Goal: Task Accomplishment & Management: Use online tool/utility

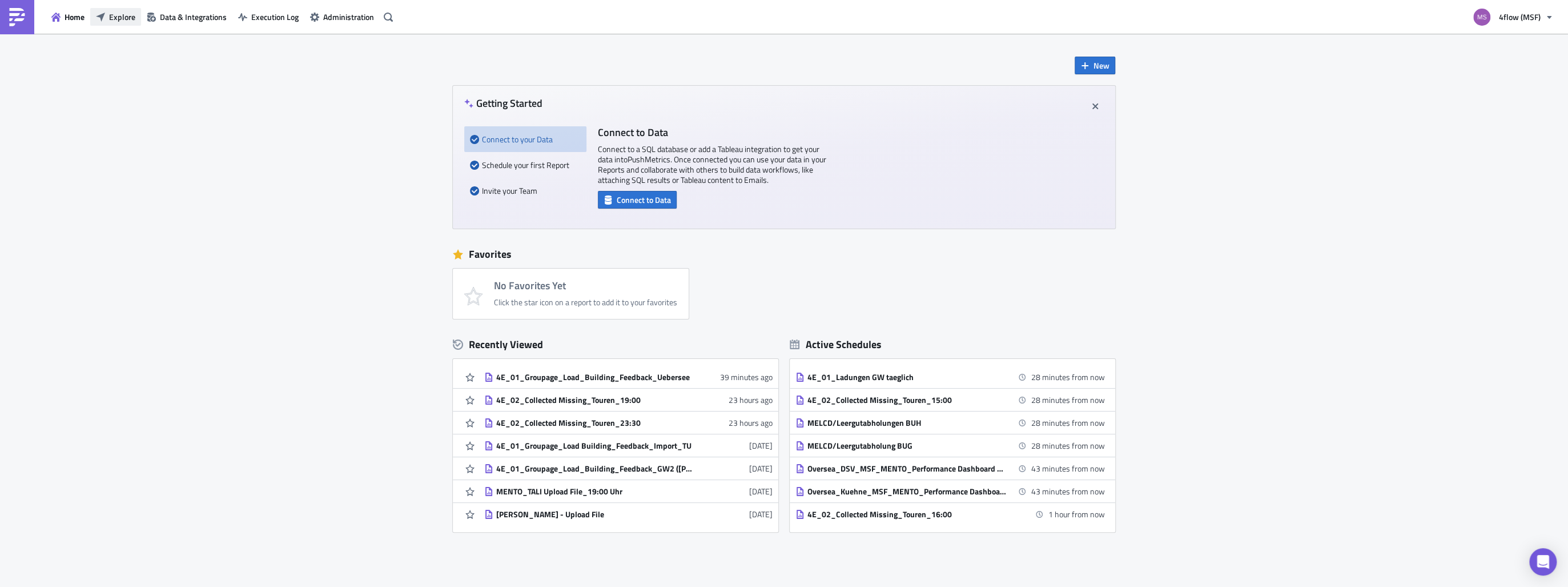
click at [110, 15] on span "Explore" at bounding box center [122, 17] width 26 height 12
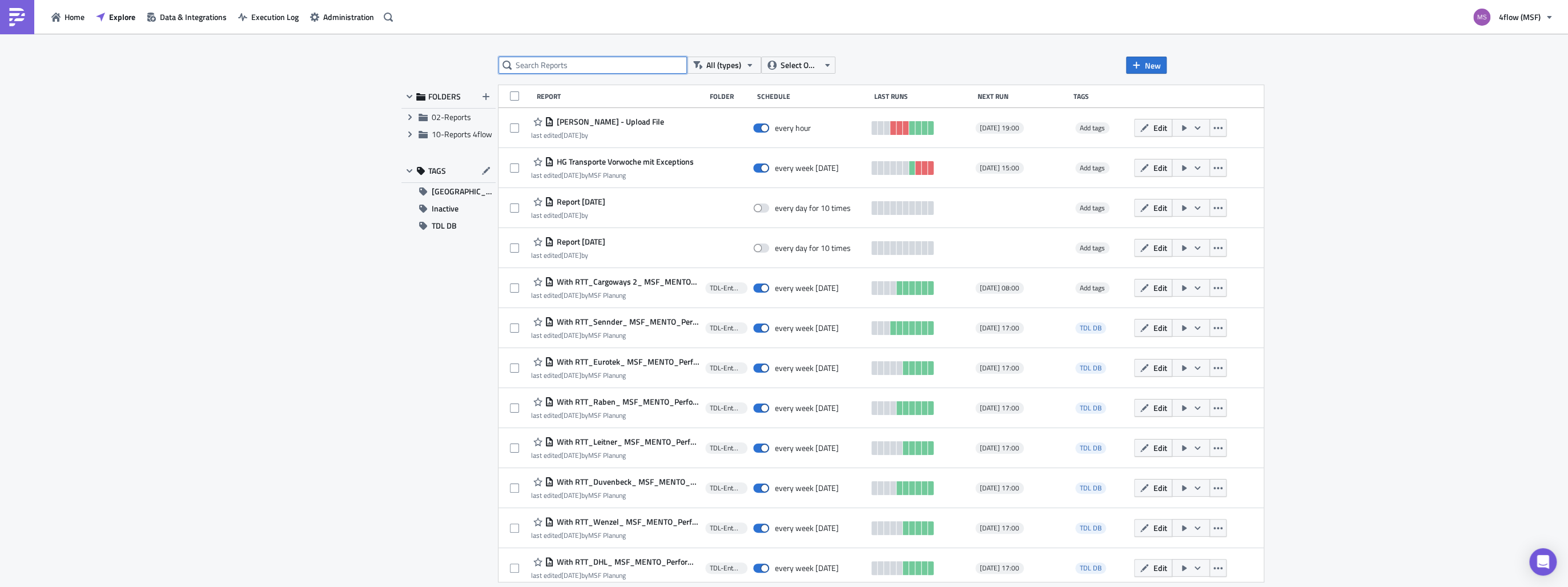
click at [601, 68] on input "text" at bounding box center [592, 65] width 188 height 17
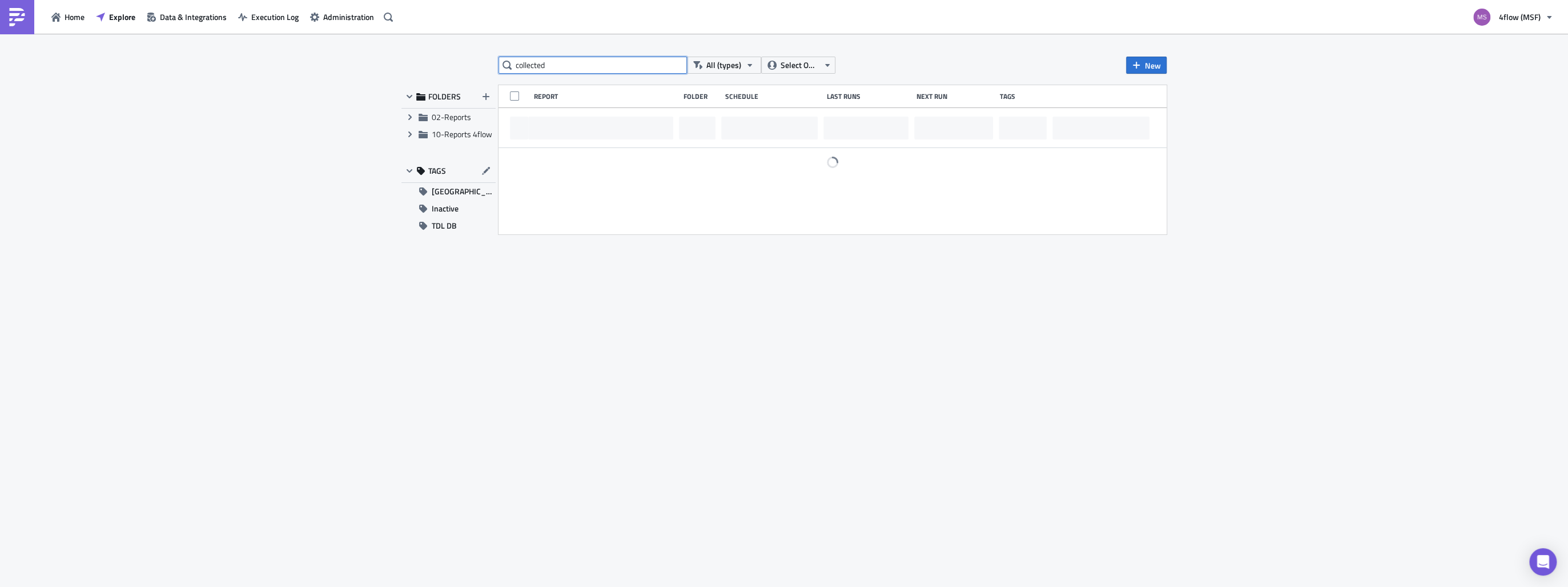
type input "collected"
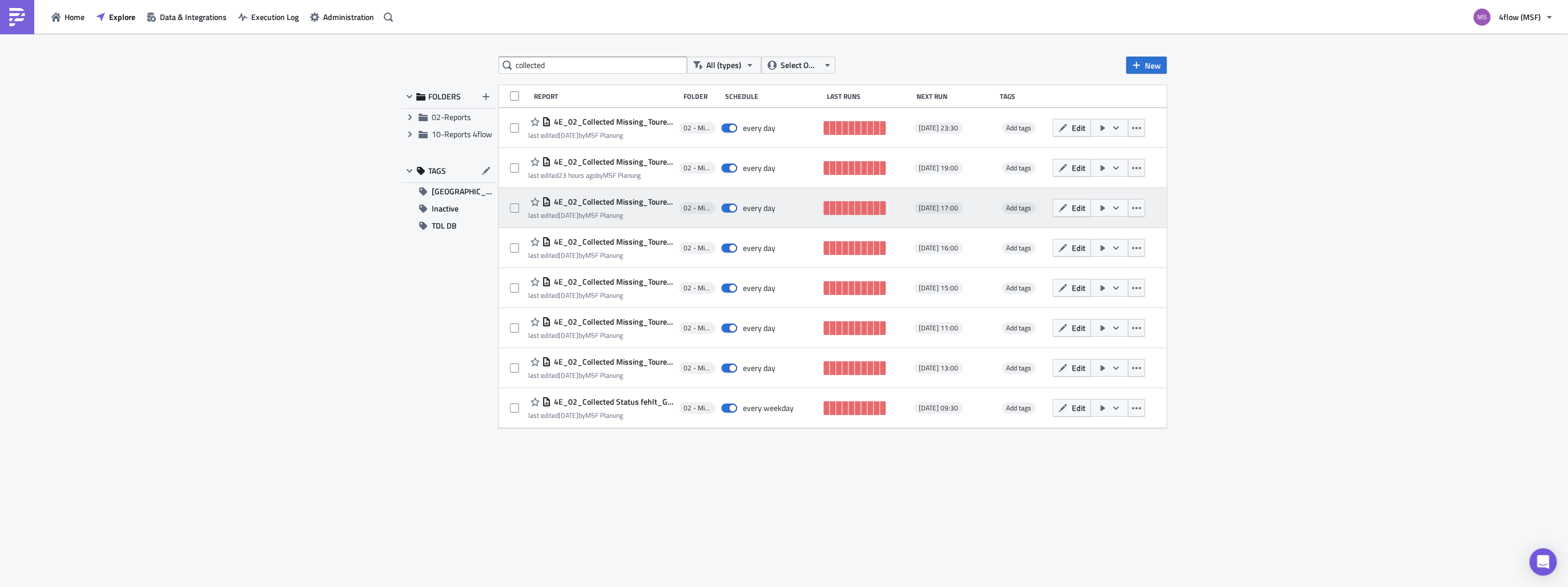
click at [626, 205] on span "4E_02_Collected Missing_Touren_17:00" at bounding box center [612, 202] width 122 height 10
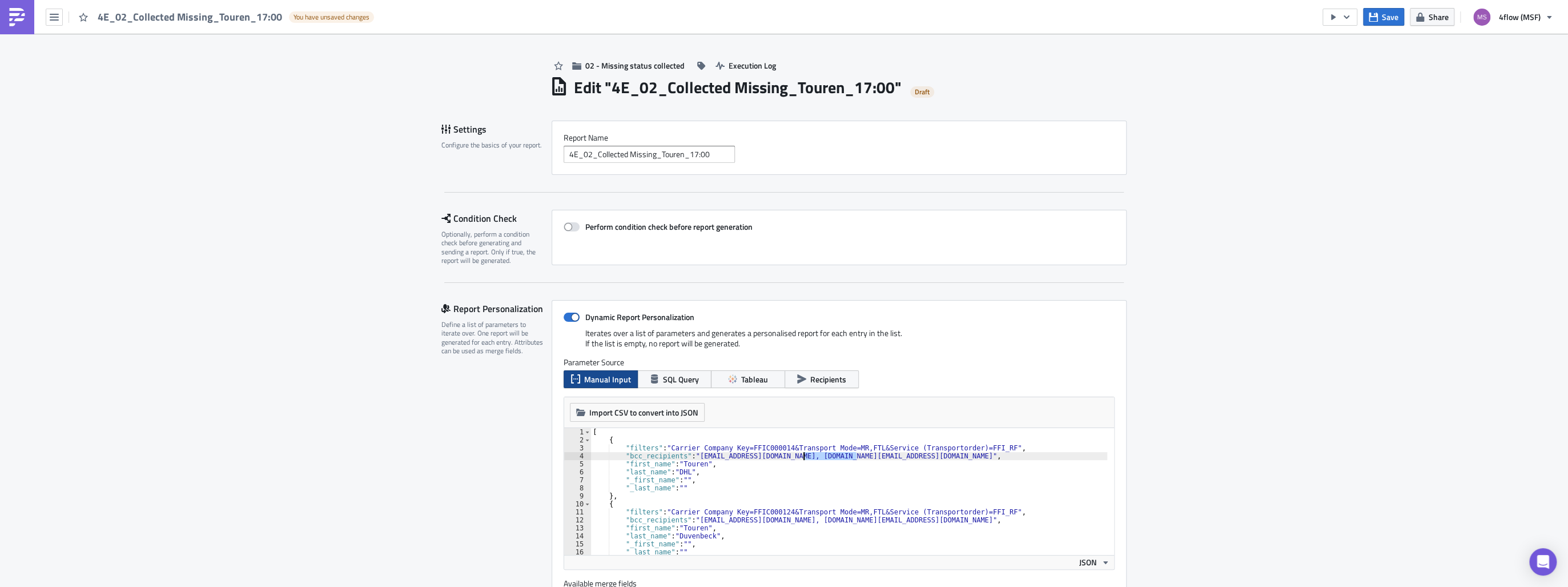
drag, startPoint x: 853, startPoint y: 453, endPoint x: 798, endPoint y: 457, distance: 55.1
click at [798, 457] on div "[ { "filters" : "Carrier Company Key=FFIC000014&Transport Mode=MR,FTL&Service (…" at bounding box center [937, 496] width 694 height 136
drag, startPoint x: 830, startPoint y: 520, endPoint x: 768, endPoint y: 521, distance: 62.0
click at [768, 521] on div "[ { "filters" : "Carrier Company Key=FFIC000014&Transport Mode=MR,FTL&Service (…" at bounding box center [937, 496] width 694 height 136
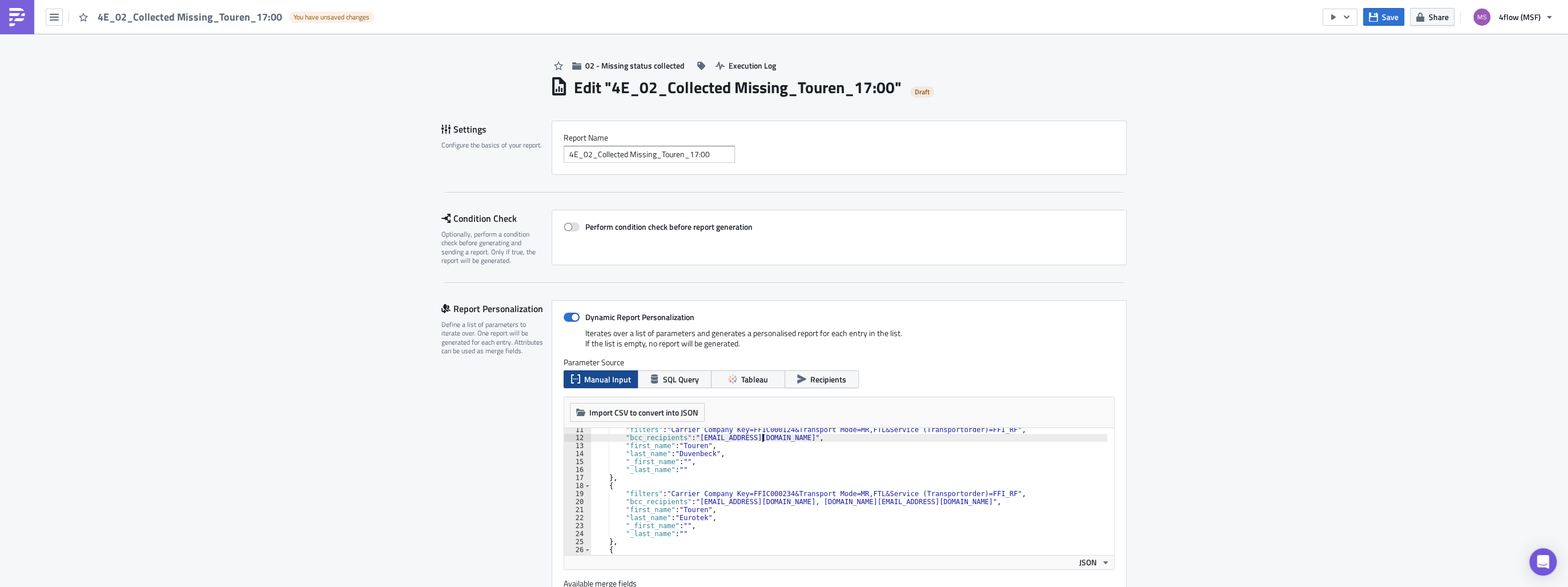
scroll to position [82, 0]
drag, startPoint x: 822, startPoint y: 499, endPoint x: 758, endPoint y: 501, distance: 64.0
click at [758, 501] on div ""filters" : "Carrier Company Key=FFIC000124&Transport Mode=MR,FTL&Service (Tran…" at bounding box center [937, 494] width 694 height 136
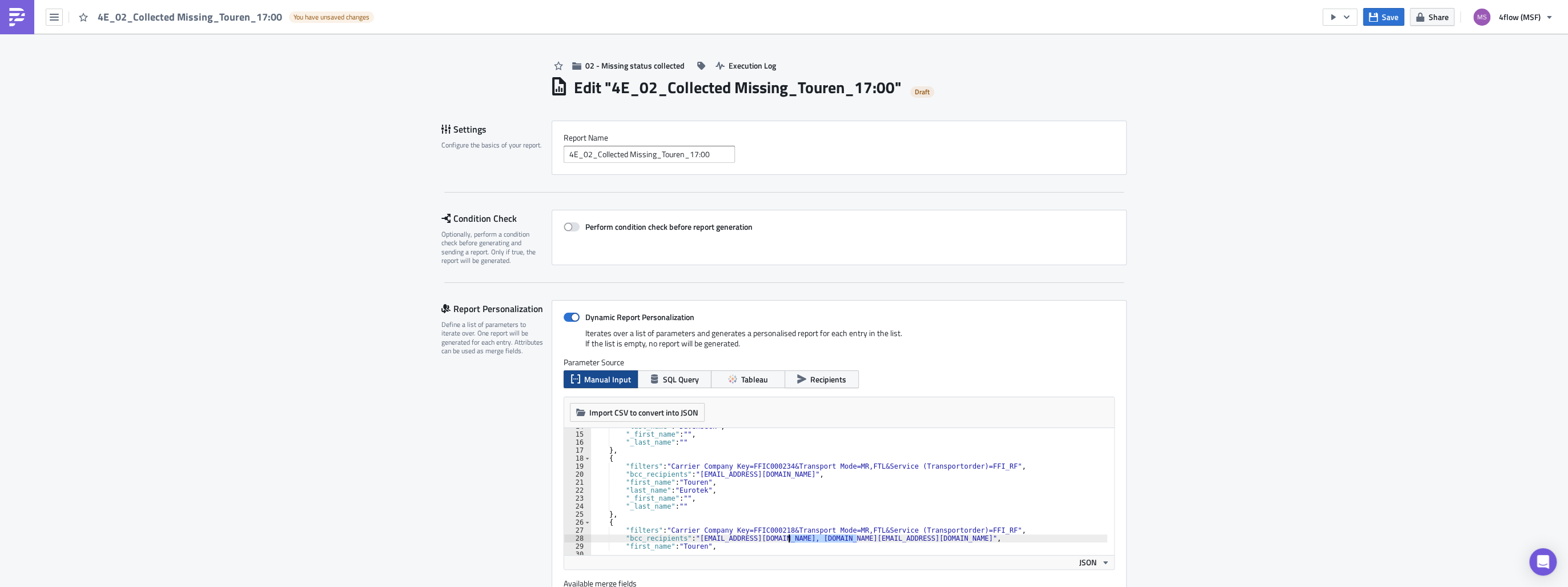
drag, startPoint x: 854, startPoint y: 537, endPoint x: 784, endPoint y: 541, distance: 70.1
click at [784, 541] on div ""last_name" : "Duvenbeck" , "_first_name" : "" , "_last_name" : "" } , { "filte…" at bounding box center [937, 490] width 694 height 136
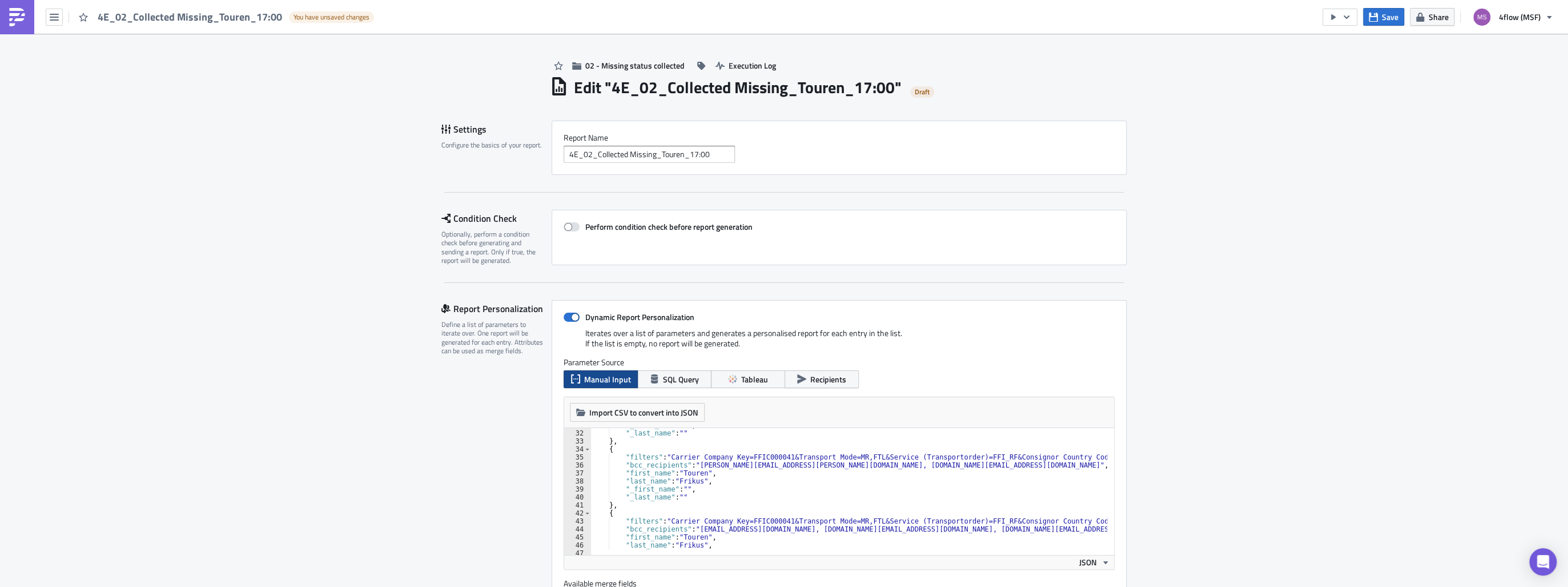
scroll to position [246, 0]
drag, startPoint x: 859, startPoint y: 464, endPoint x: 796, endPoint y: 468, distance: 63.1
click at [796, 468] on div ""_first_name" : "" , "_last_name" : "" } , { "filters" : "Carrier Company Key=F…" at bounding box center [937, 489] width 694 height 136
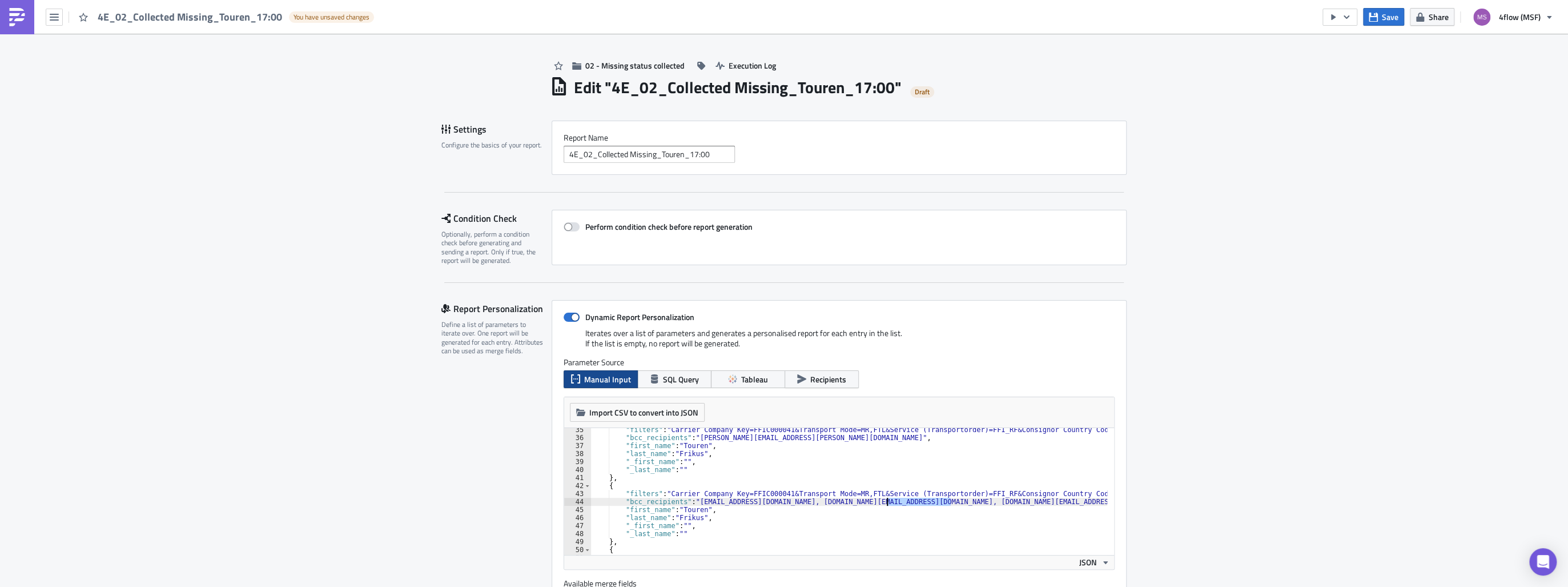
drag, startPoint x: 947, startPoint y: 500, endPoint x: 883, endPoint y: 503, distance: 64.1
click at [883, 503] on div ""filters" : "Carrier Company Key=FFIC000041&Transport Mode=MR,FTL&Service (Tran…" at bounding box center [937, 494] width 694 height 136
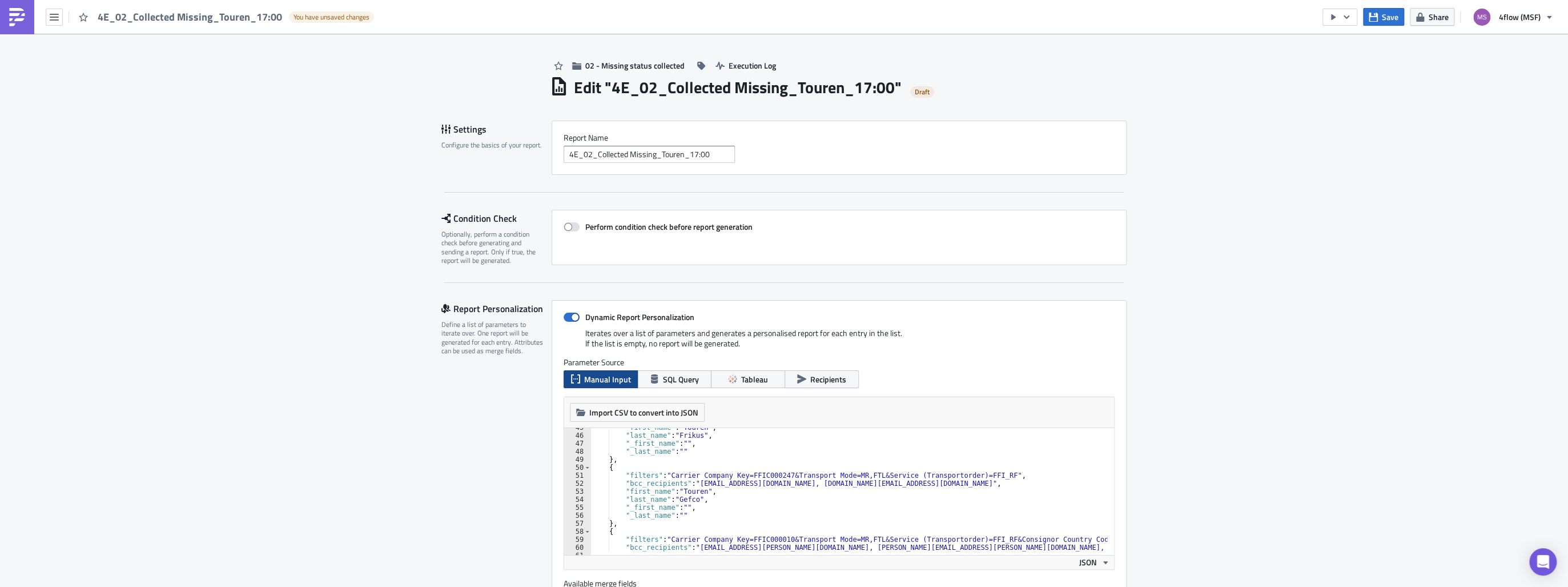
scroll to position [356, 0]
drag, startPoint x: 854, startPoint y: 482, endPoint x: 791, endPoint y: 481, distance: 63.0
click at [791, 481] on div ""first_name" : "Touren" , "last_name" : "Frikus" , "_first_name" : "" , "_last_…" at bounding box center [937, 492] width 694 height 136
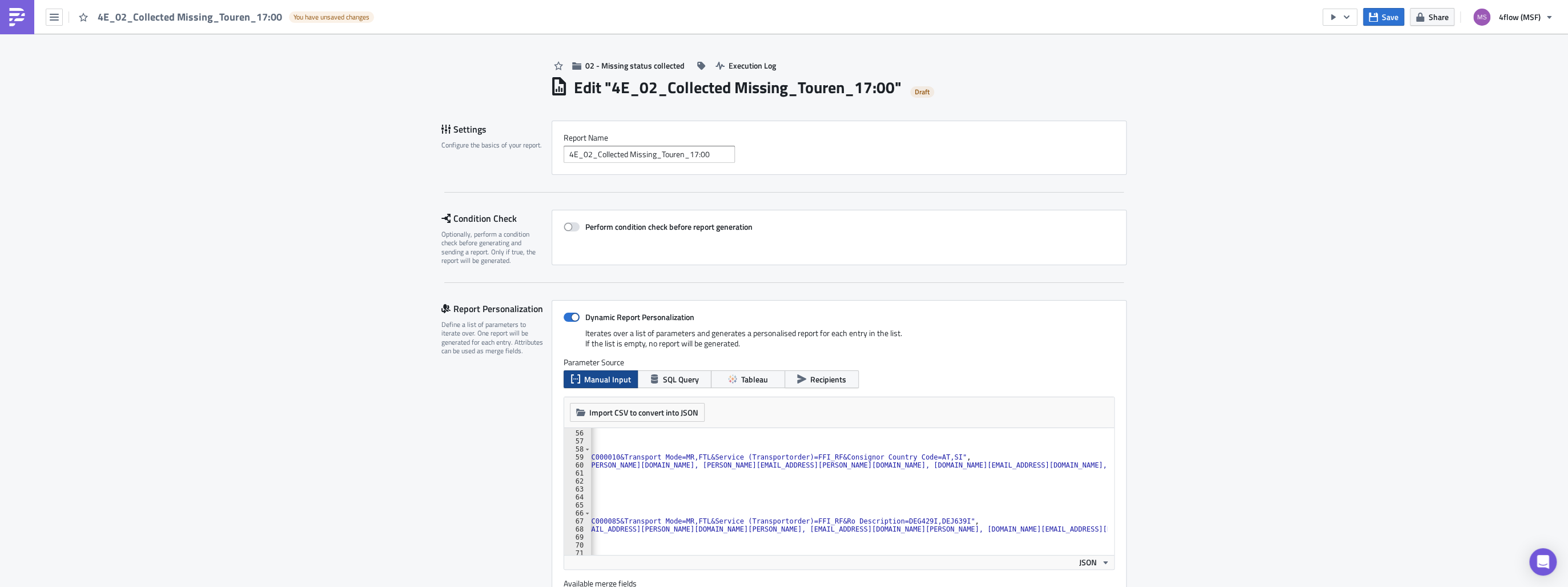
scroll to position [0, 174]
drag, startPoint x: 1061, startPoint y: 465, endPoint x: 997, endPoint y: 462, distance: 64.1
click at [997, 462] on div ""_first_name" : "" , "_last_name" : "" } , { "filters" : "Carrier Company Key=F…" at bounding box center [763, 489] width 694 height 136
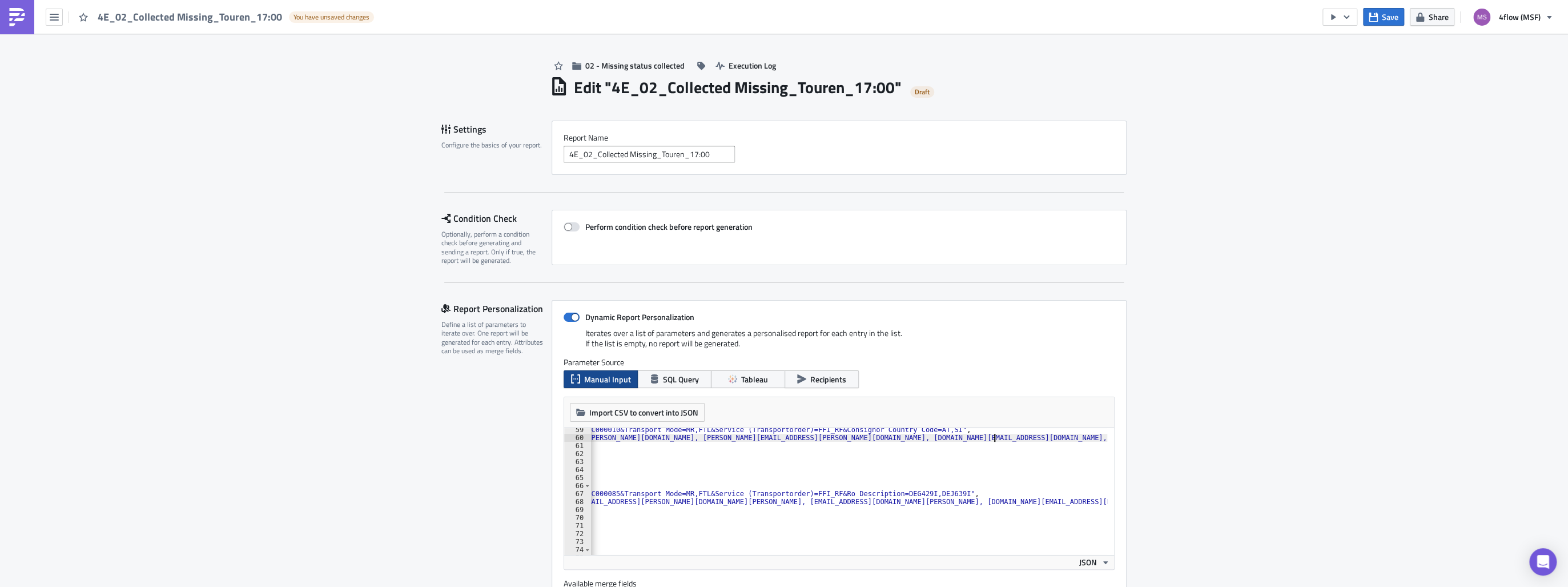
scroll to position [466, 0]
drag, startPoint x: 809, startPoint y: 500, endPoint x: 764, endPoint y: 503, distance: 45.1
click at [764, 503] on div ""filters" : "Carrier Company Key=FFIC000010&Transport Mode=MR,FTL&Service (Tran…" at bounding box center [763, 494] width 694 height 136
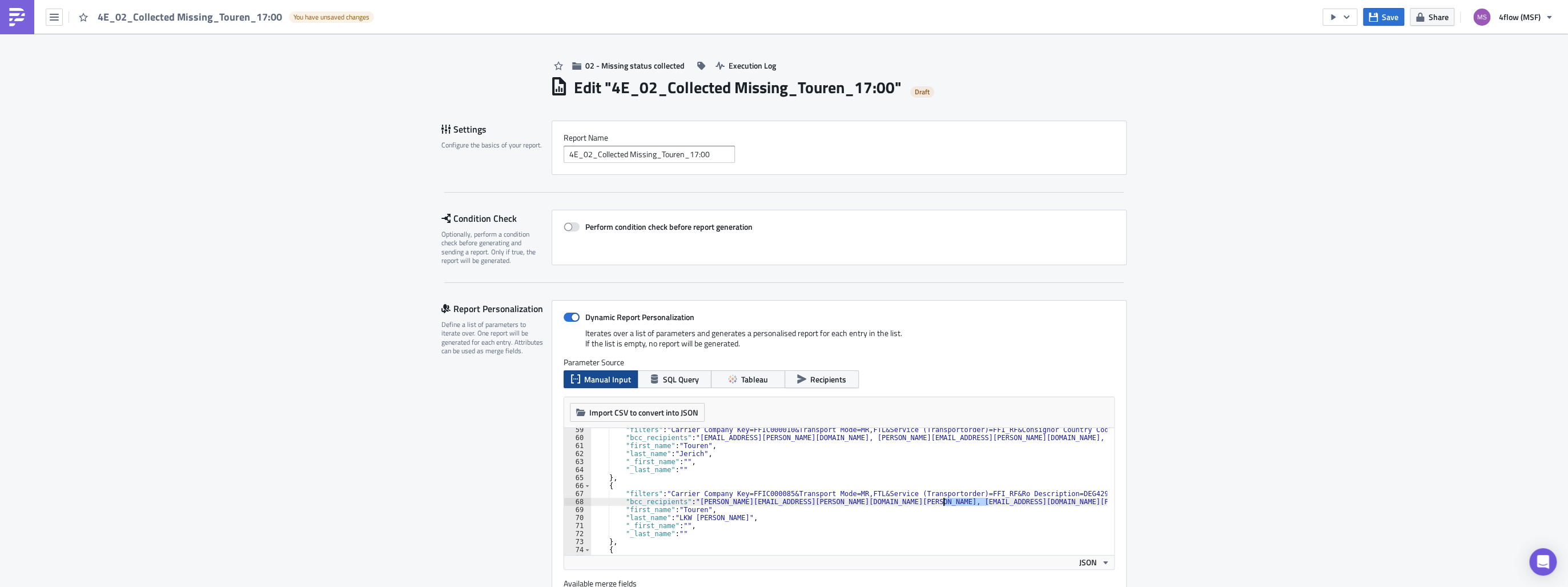
scroll to position [494, 0]
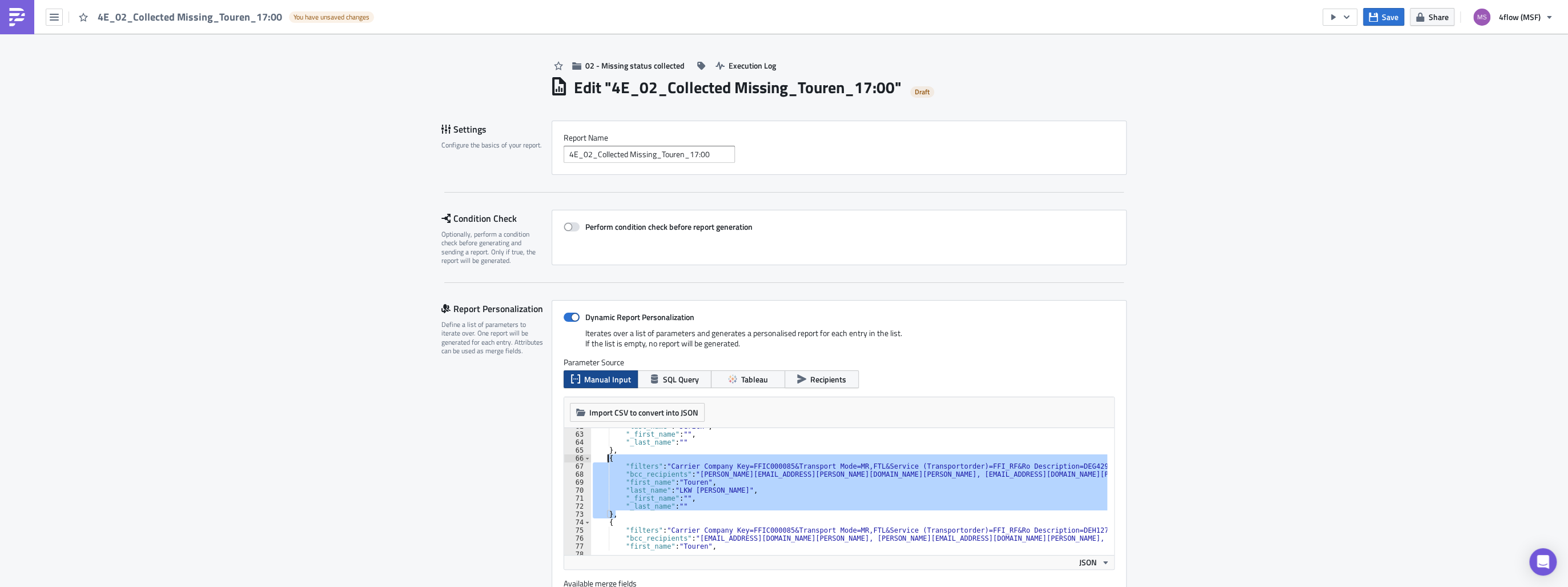
drag, startPoint x: 612, startPoint y: 515, endPoint x: 603, endPoint y: 460, distance: 55.7
click at [603, 460] on div ""last_name" : "[PERSON_NAME]" , "_first_name" : "" , "_last_name" : "" } , { "f…" at bounding box center [937, 490] width 694 height 136
type textarea "{ "filters": "Carrier Company Key=FFIC000085&Transport Mode=MR,FTL&Service (Tra…"
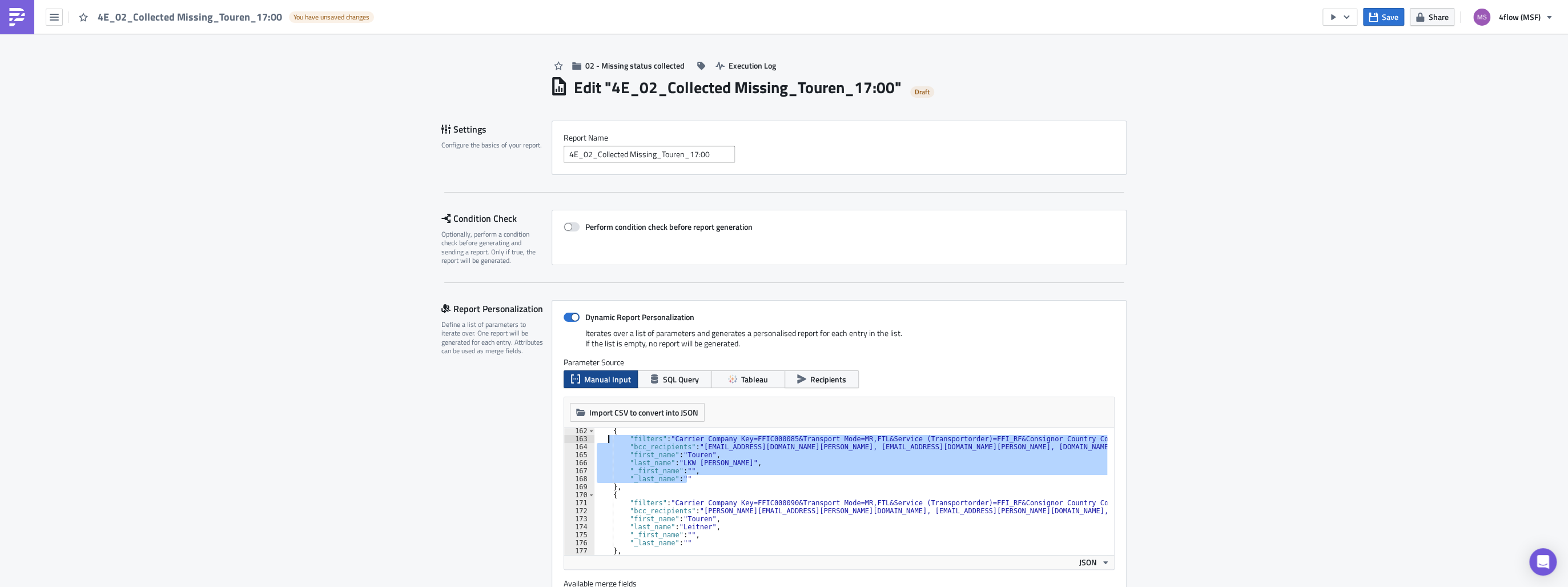
scroll to position [1288, 0]
drag, startPoint x: 695, startPoint y: 476, endPoint x: 605, endPoint y: 434, distance: 99.3
click at [605, 434] on div "{ "filters" : "Carrier Company Key=FFIC000085&Transport Mode=MR,FTL&Service (Tr…" at bounding box center [941, 496] width 694 height 136
click at [689, 481] on div "{ "filters" : "Carrier Company Key=FFIC000085&Transport Mode=MR,FTL&Service (Tr…" at bounding box center [851, 491] width 513 height 127
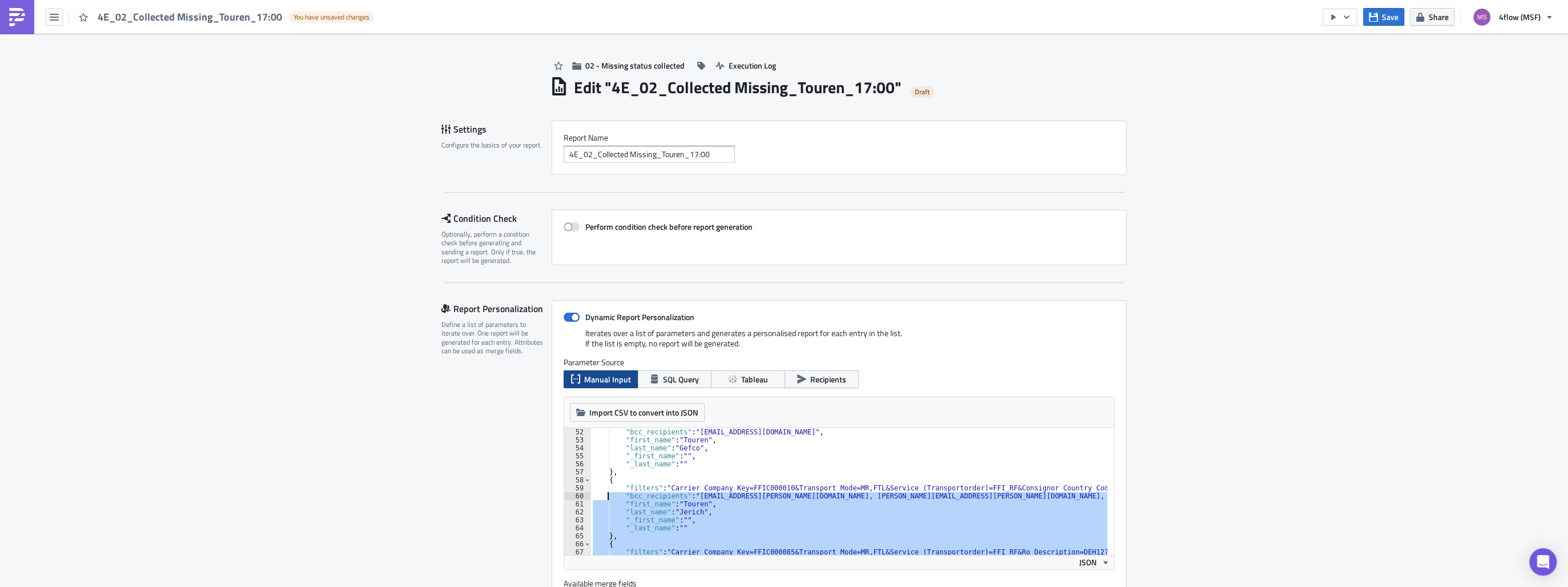
scroll to position [408, 0]
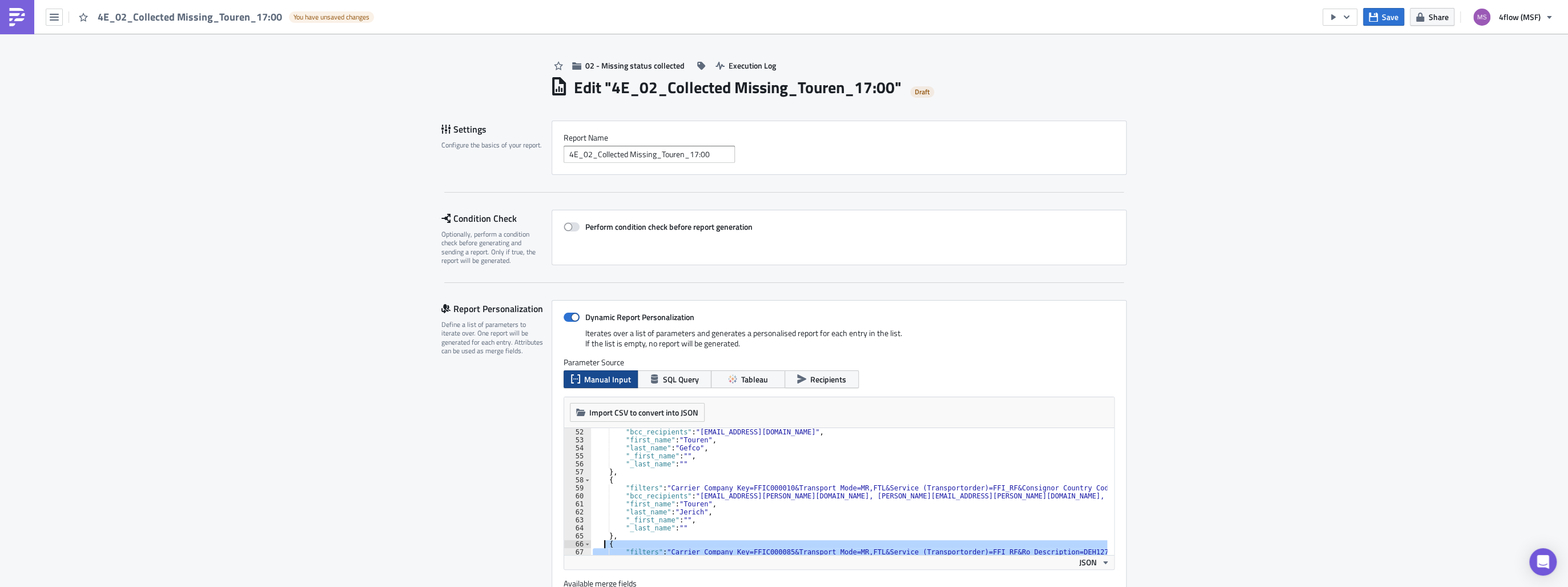
drag, startPoint x: 689, startPoint y: 481, endPoint x: 599, endPoint y: 544, distance: 109.9
click at [599, 544] on div ""bcc_recipients" : "[EMAIL_ADDRESS][DOMAIN_NAME]" , "first_name" : "Touren" , "…" at bounding box center [937, 496] width 694 height 136
type textarea "{ "filters": "Carrier Company Key=FFIC000085&Transport Mode=MR,FTL&Service (Tra…"
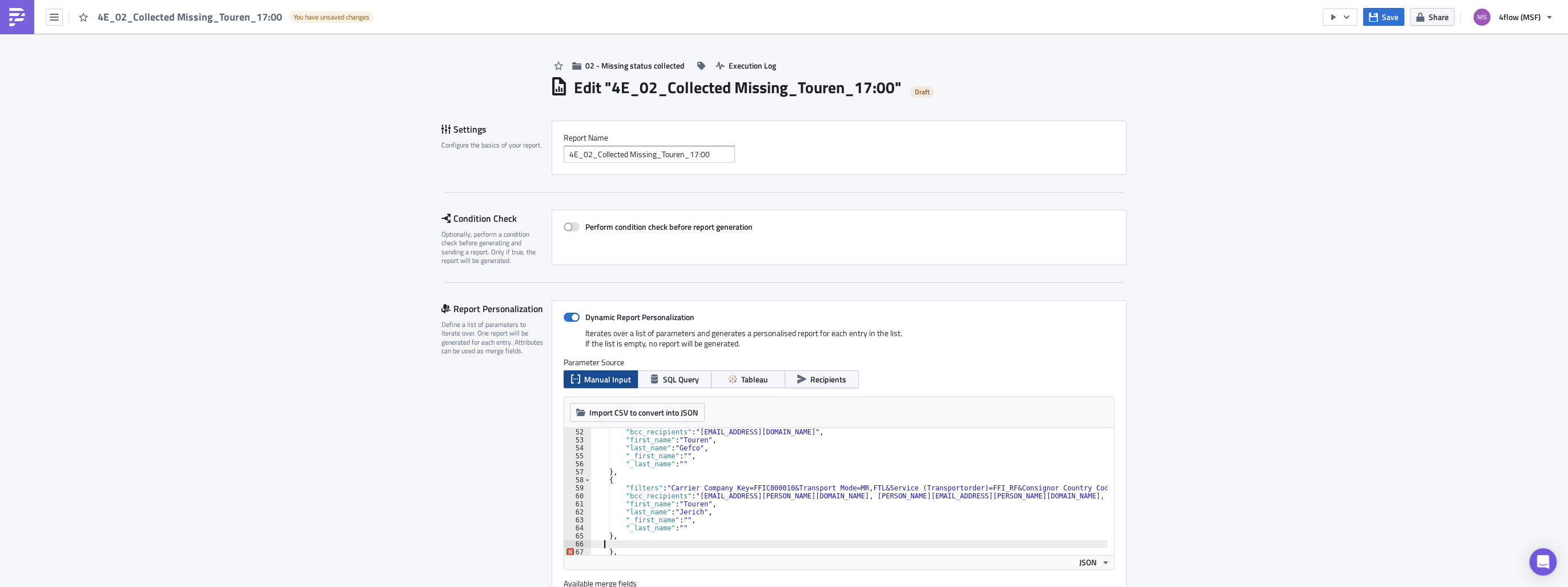
scroll to position [463, 0]
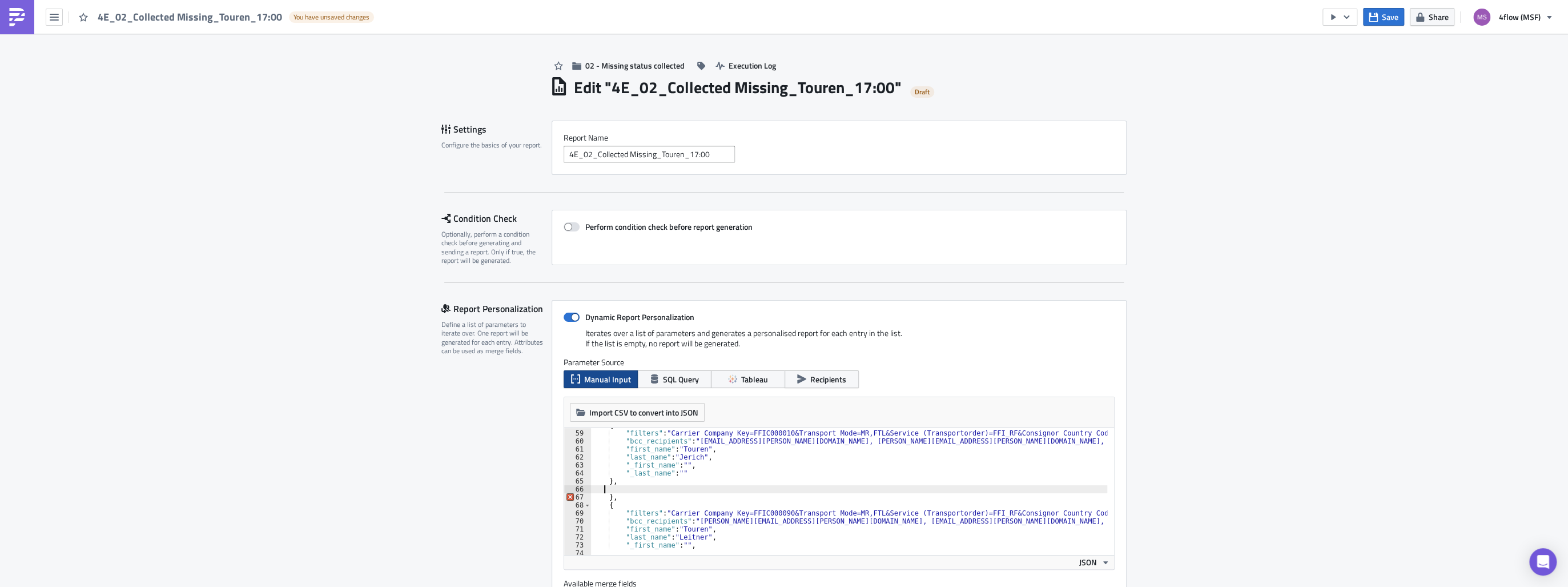
click at [603, 507] on div "{ "filters" : "Carrier Company Key=FFIC000010&Transport Mode=MR,FTL&Service (Tr…" at bounding box center [937, 489] width 694 height 136
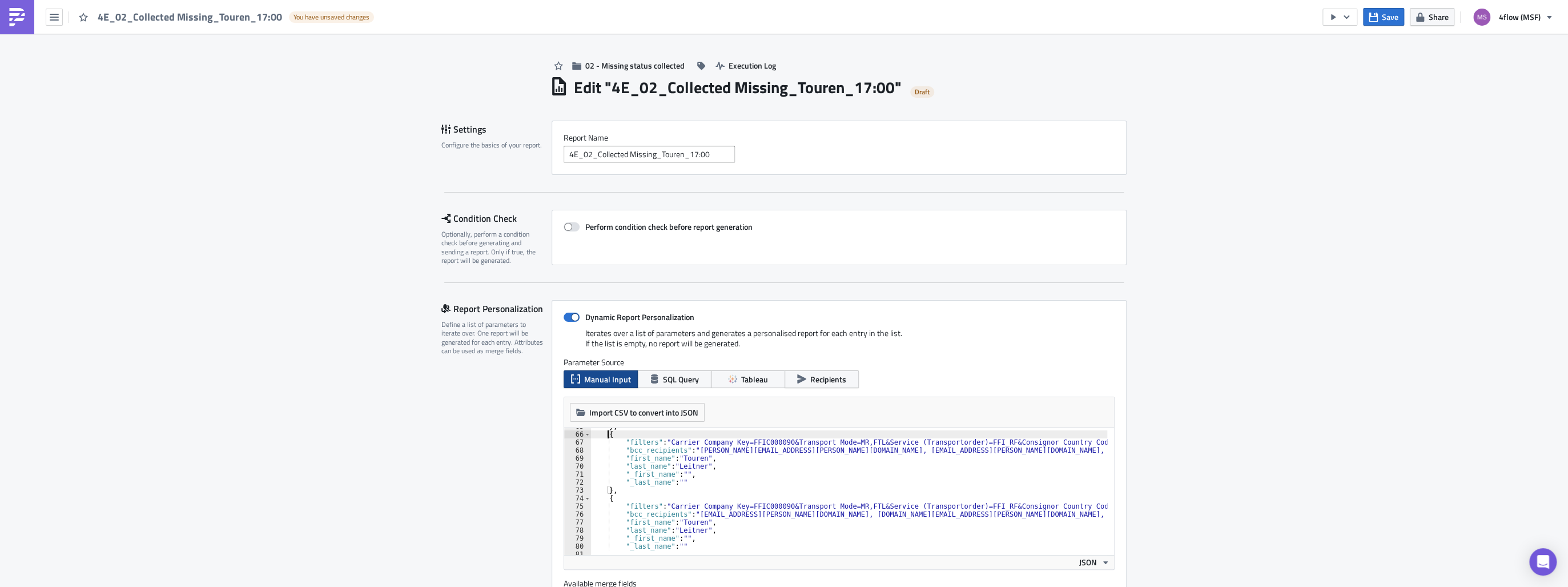
scroll to position [518, 0]
drag, startPoint x: 989, startPoint y: 448, endPoint x: 923, endPoint y: 448, distance: 66.0
click at [923, 448] on div "} , { "filters" : "Carrier Company Key=FFIC000090&Transport Mode=MR,FTL&Service…" at bounding box center [937, 490] width 694 height 136
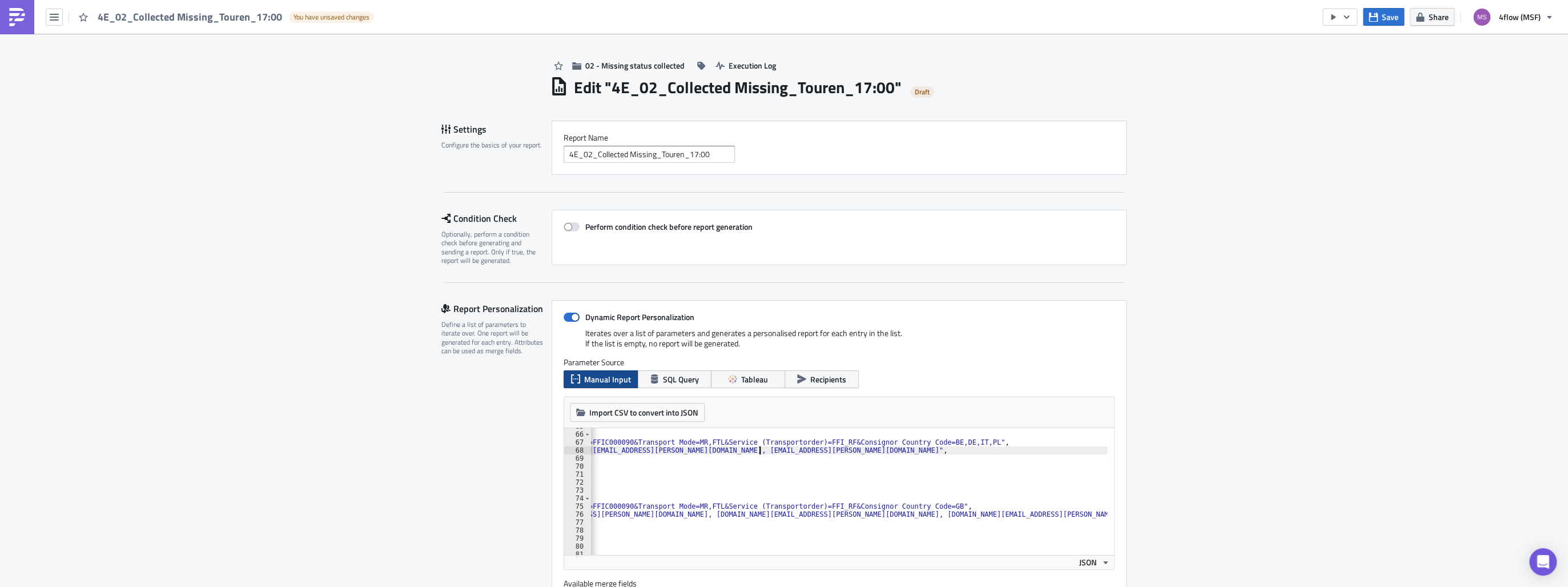
scroll to position [0, 176]
drag, startPoint x: 1096, startPoint y: 514, endPoint x: 1030, endPoint y: 511, distance: 66.1
click at [1030, 511] on div "} , { "filters" : "Carrier Company Key=FFIC000090&Transport Mode=MR,FTL&Service…" at bounding box center [761, 490] width 694 height 136
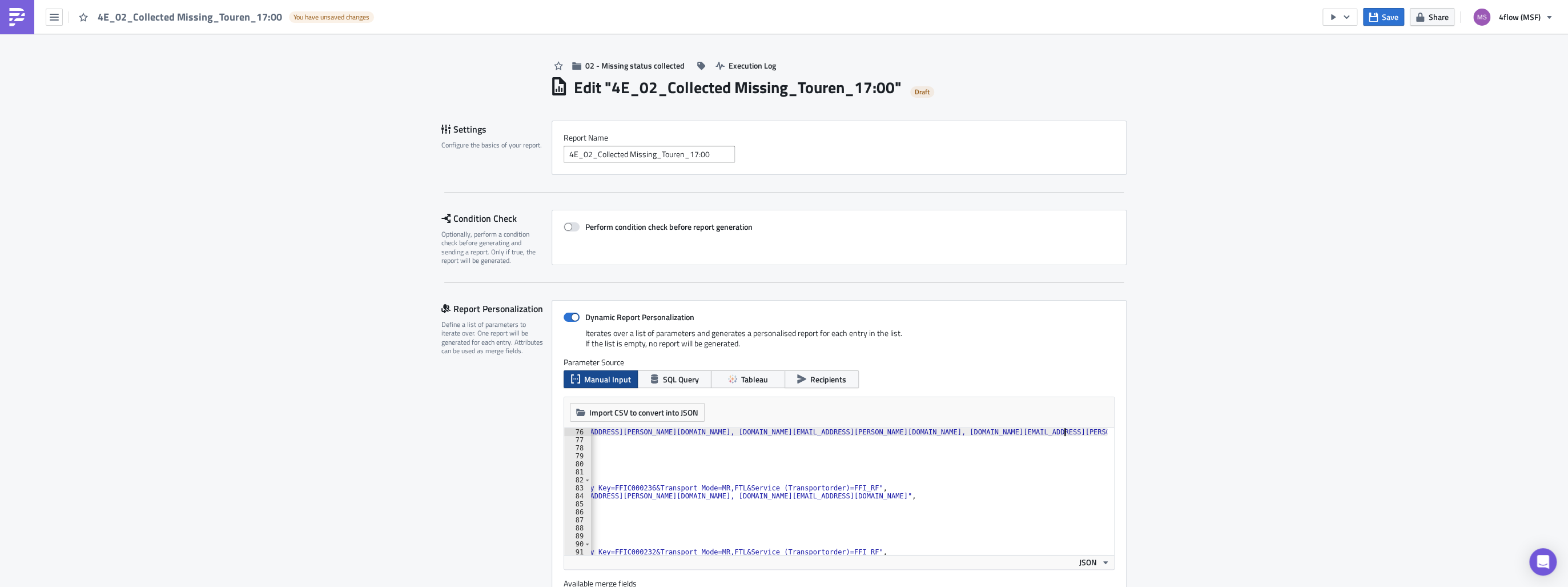
scroll to position [600, 0]
drag, startPoint x: 708, startPoint y: 496, endPoint x: 698, endPoint y: 498, distance: 10.2
click at [698, 498] on div ""bcc_recipients" : "[EMAIL_ADDRESS][PERSON_NAME][DOMAIN_NAME], [DOMAIN_NAME][EM…" at bounding box center [779, 496] width 656 height 136
drag, startPoint x: 702, startPoint y: 496, endPoint x: 663, endPoint y: 496, distance: 39.0
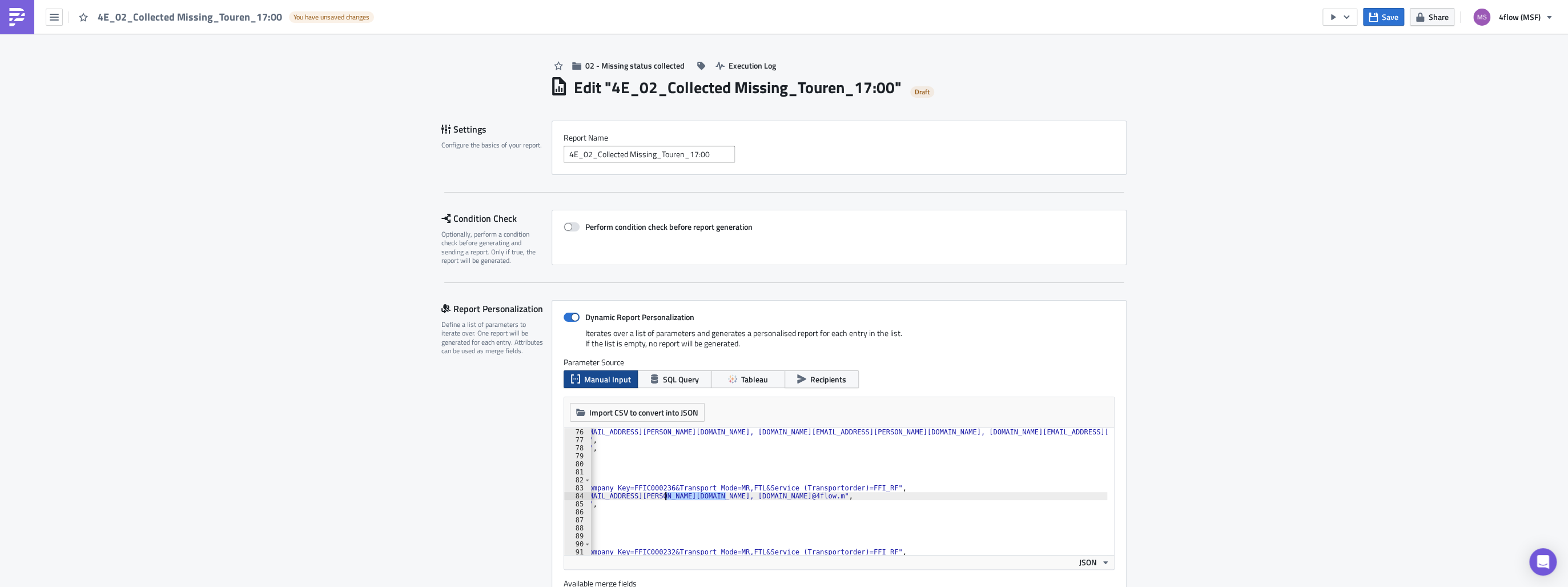
click at [663, 496] on div ""bcc_recipients" : "[EMAIL_ADDRESS][PERSON_NAME][DOMAIN_NAME], [DOMAIN_NAME][EM…" at bounding box center [798, 496] width 656 height 136
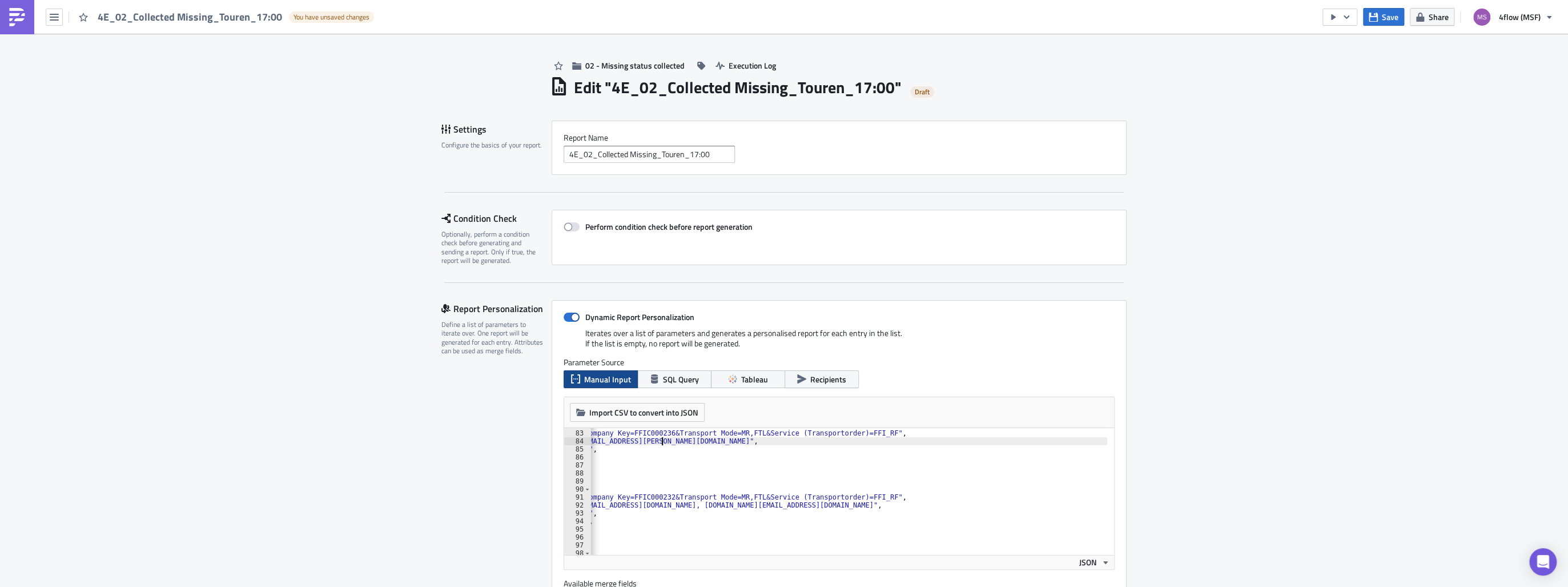
scroll to position [654, 0]
drag, startPoint x: 727, startPoint y: 506, endPoint x: 656, endPoint y: 503, distance: 71.1
click at [656, 503] on div "{ "filters" : "Carrier Company Key=FFIC000236&Transport Mode=MR,FTL&Service (Tr…" at bounding box center [798, 489] width 656 height 136
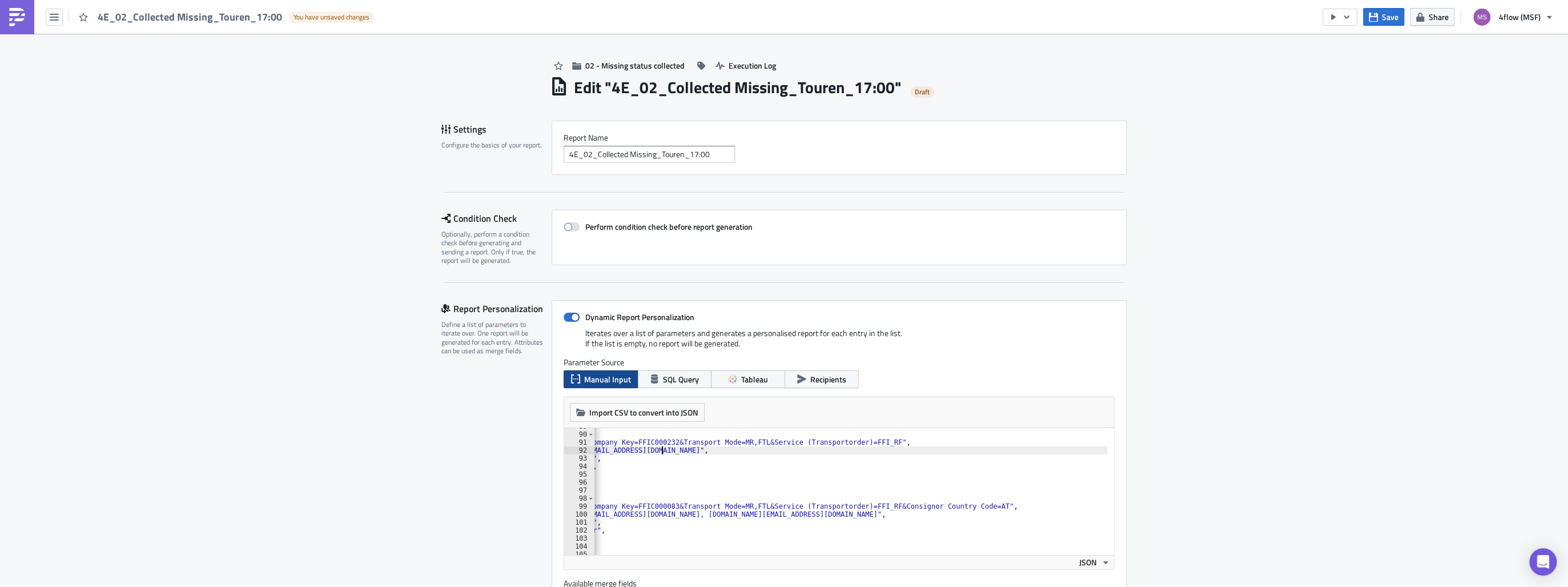
scroll to position [737, 0]
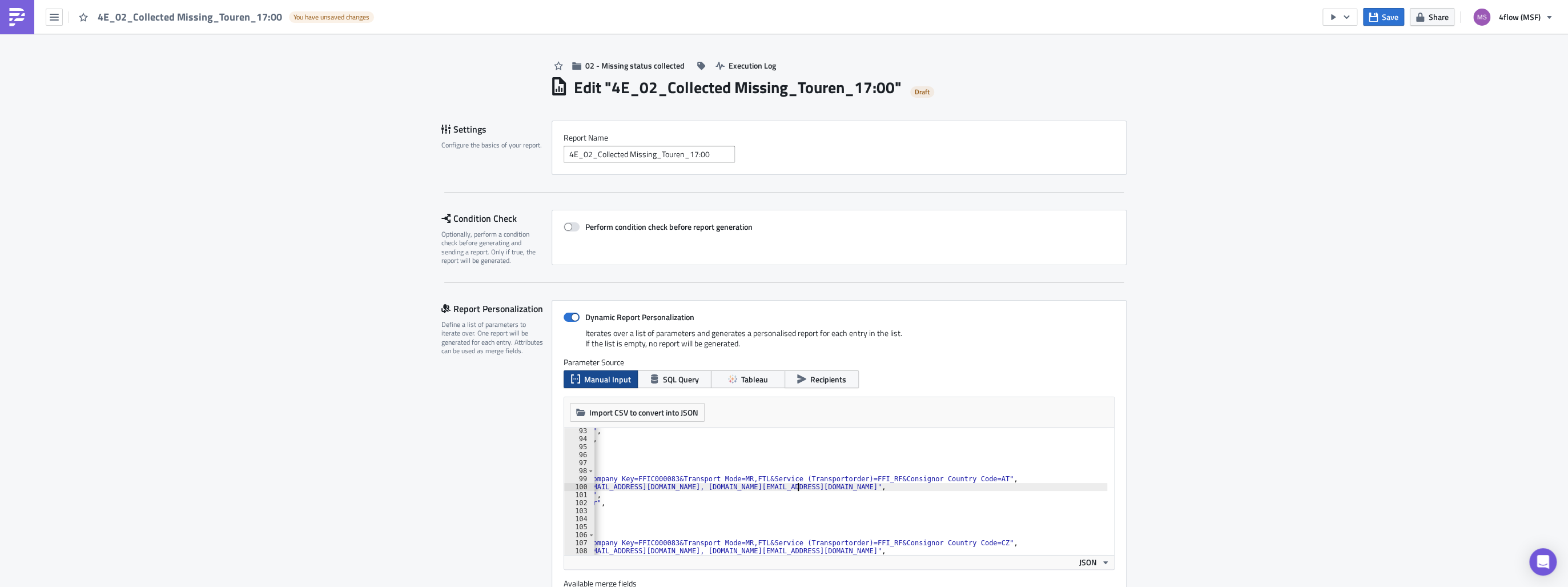
click at [793, 486] on div ""first_name" : "Touren" , "last_name" : "Rhenus" , "_first_name" : "" , "_last_…" at bounding box center [802, 495] width 656 height 136
drag, startPoint x: 793, startPoint y: 486, endPoint x: 726, endPoint y: 488, distance: 67.0
click at [726, 488] on div ""first_name" : "Touren" , "last_name" : "Rhenus" , "_first_name" : "" , "_last_…" at bounding box center [802, 495] width 656 height 136
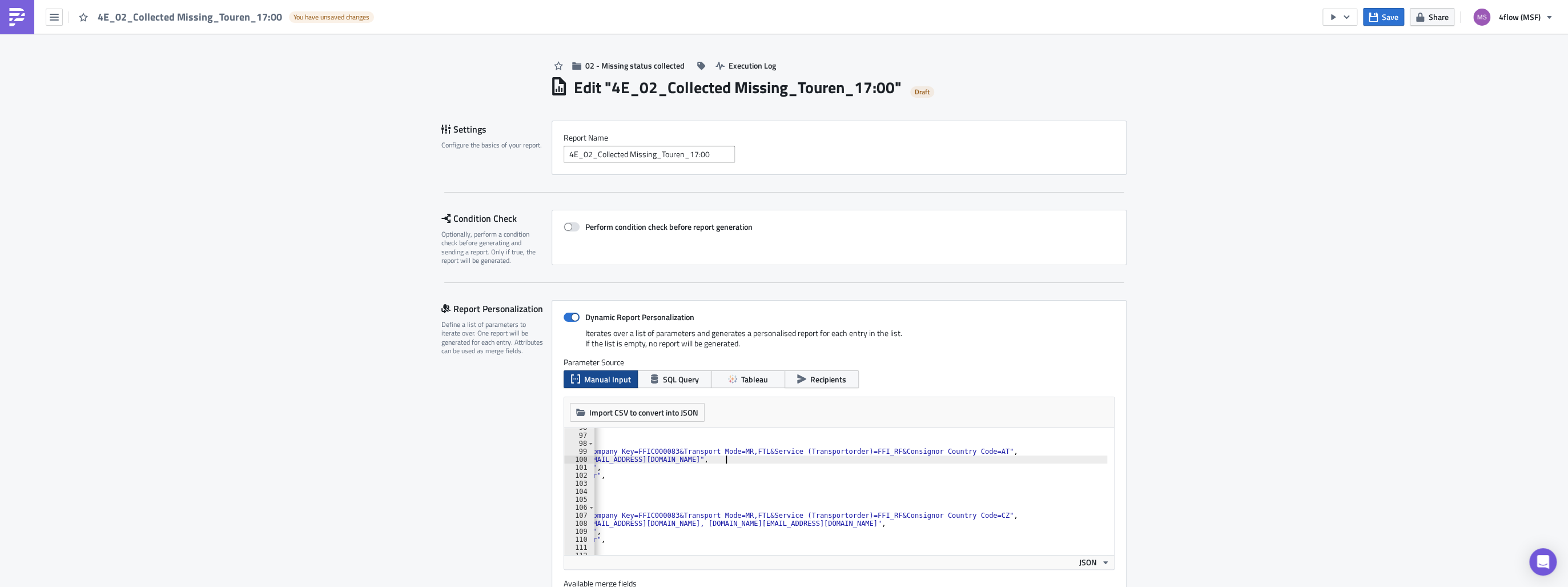
scroll to position [791, 0]
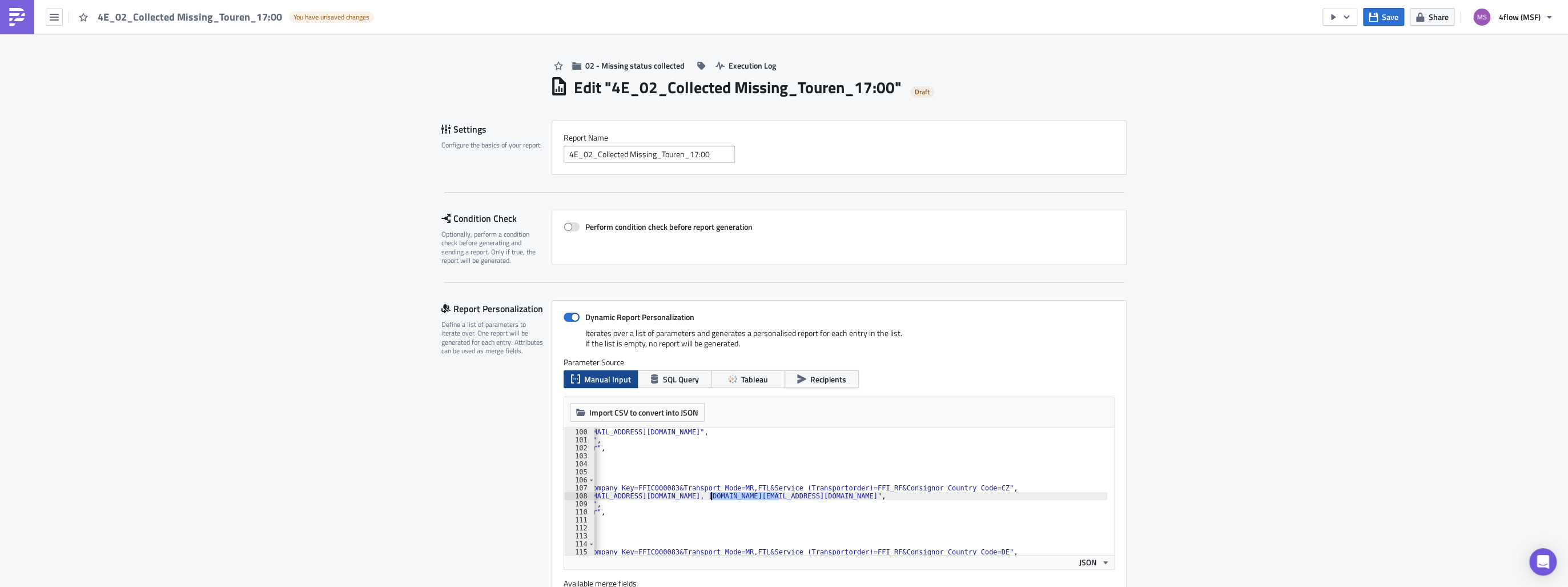
drag, startPoint x: 775, startPoint y: 496, endPoint x: 709, endPoint y: 498, distance: 66.0
click at [709, 498] on div ""bcc_recipients" : "[EMAIL_ADDRESS][DOMAIN_NAME]" , "first_name" : "Touren" , "…" at bounding box center [802, 496] width 656 height 136
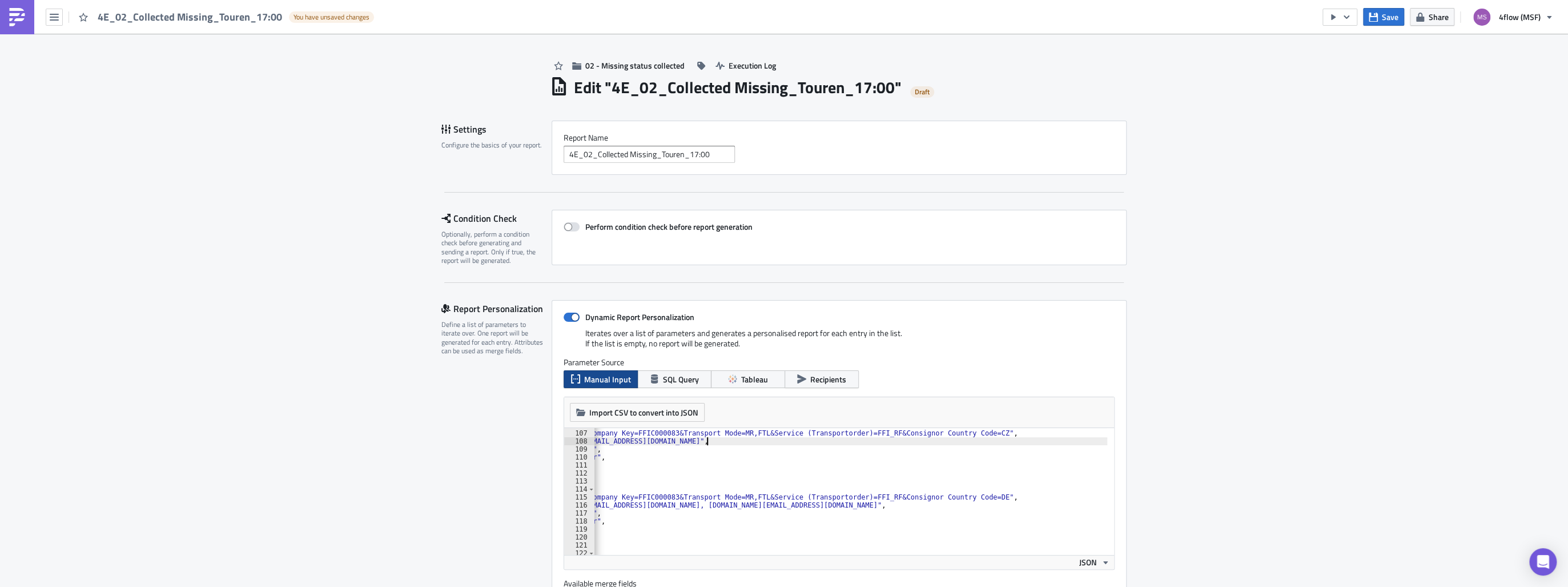
scroll to position [846, 0]
drag, startPoint x: 790, startPoint y: 503, endPoint x: 725, endPoint y: 508, distance: 65.2
click at [725, 508] on div "{ "filters" : "Carrier Company Key=FFIC000083&Transport Mode=MR,FTL&Service (Tr…" at bounding box center [802, 489] width 656 height 136
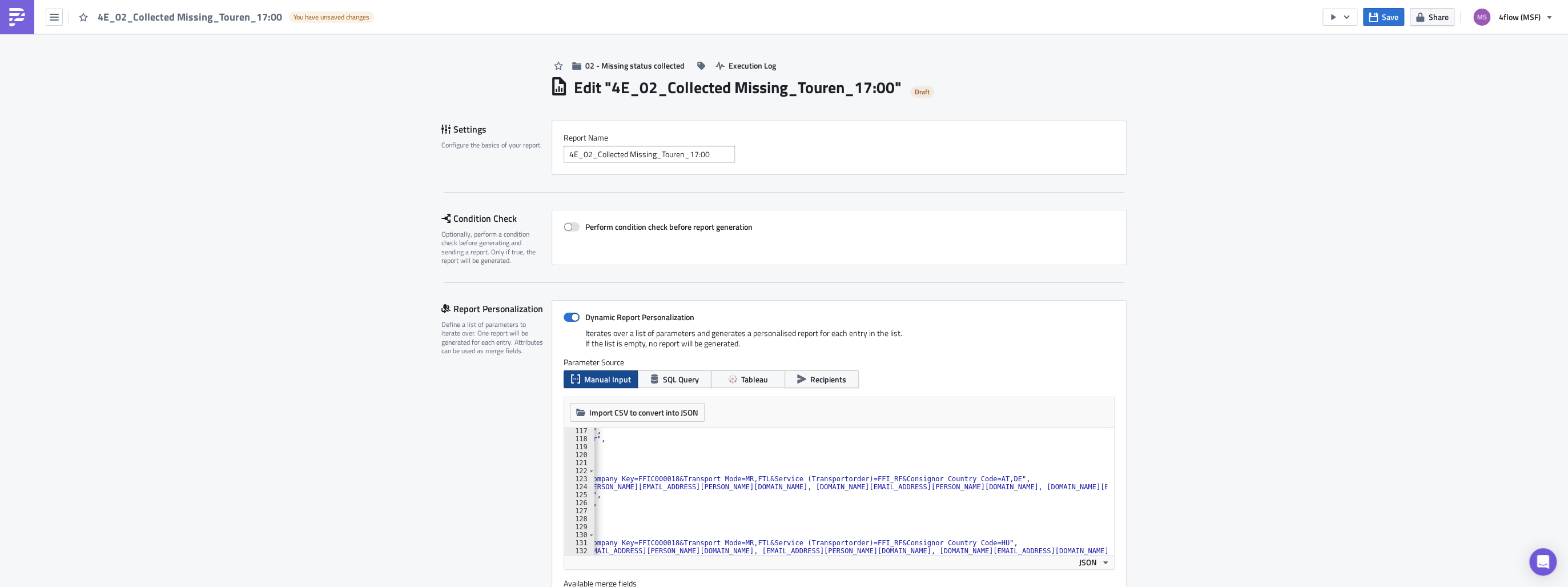
scroll to position [929, 0]
drag, startPoint x: 827, startPoint y: 485, endPoint x: 758, endPoint y: 487, distance: 69.0
click at [758, 487] on div ""first_name" : "Touren" , "last_name" : "[PERSON_NAME]" , "_first_name" : "" , …" at bounding box center [802, 495] width 656 height 136
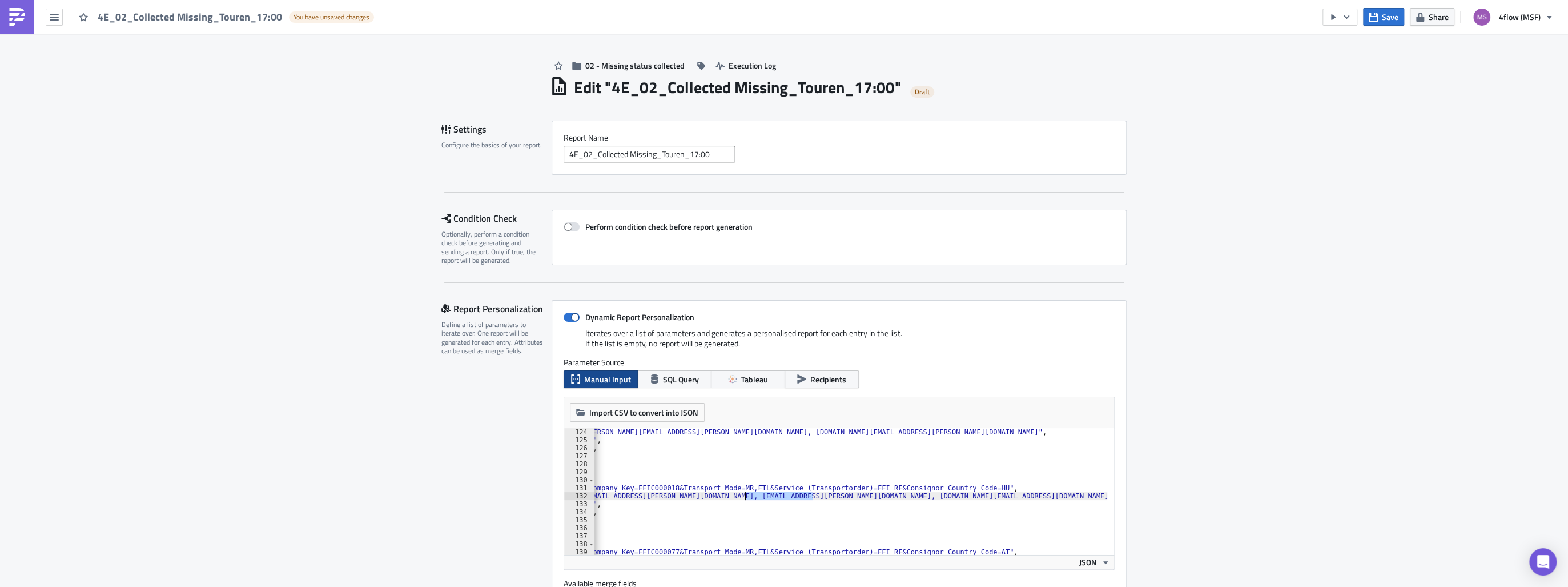
drag, startPoint x: 808, startPoint y: 496, endPoint x: 742, endPoint y: 496, distance: 66.0
click at [742, 496] on div ""bcc_recipients" : "[PERSON_NAME][EMAIL_ADDRESS][PERSON_NAME][DOMAIN_NAME], [DO…" at bounding box center [802, 496] width 656 height 136
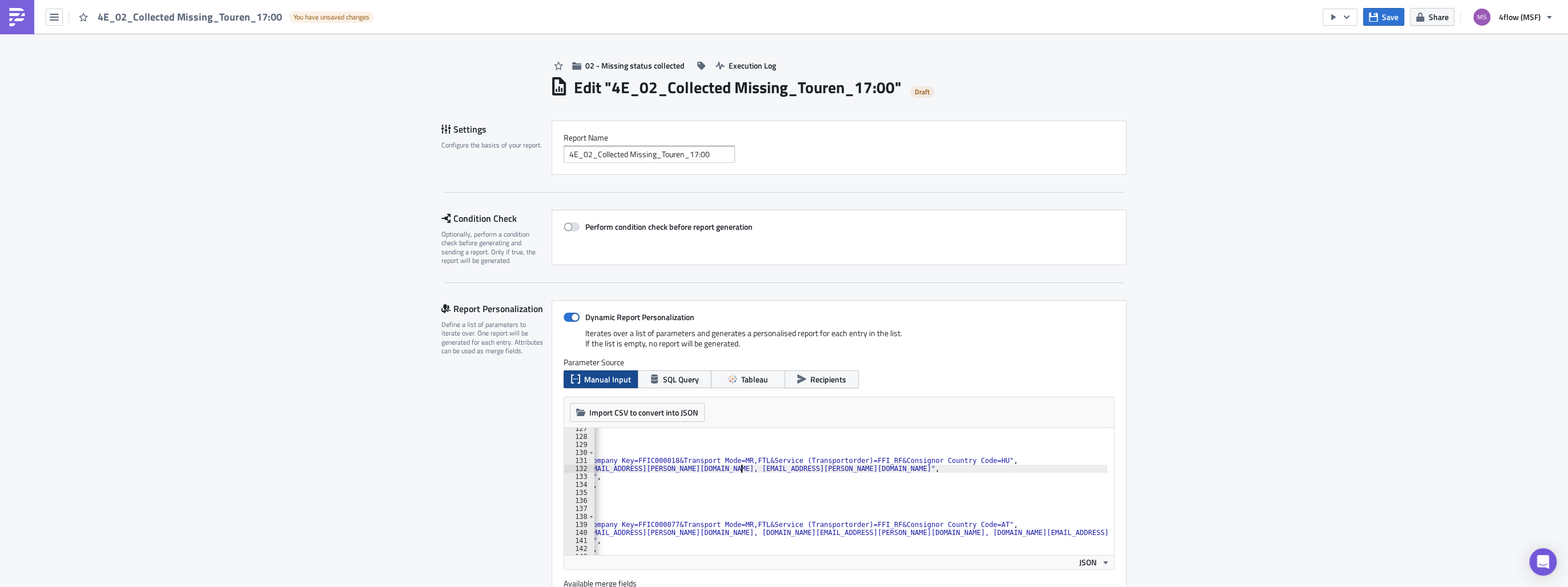
scroll to position [1039, 0]
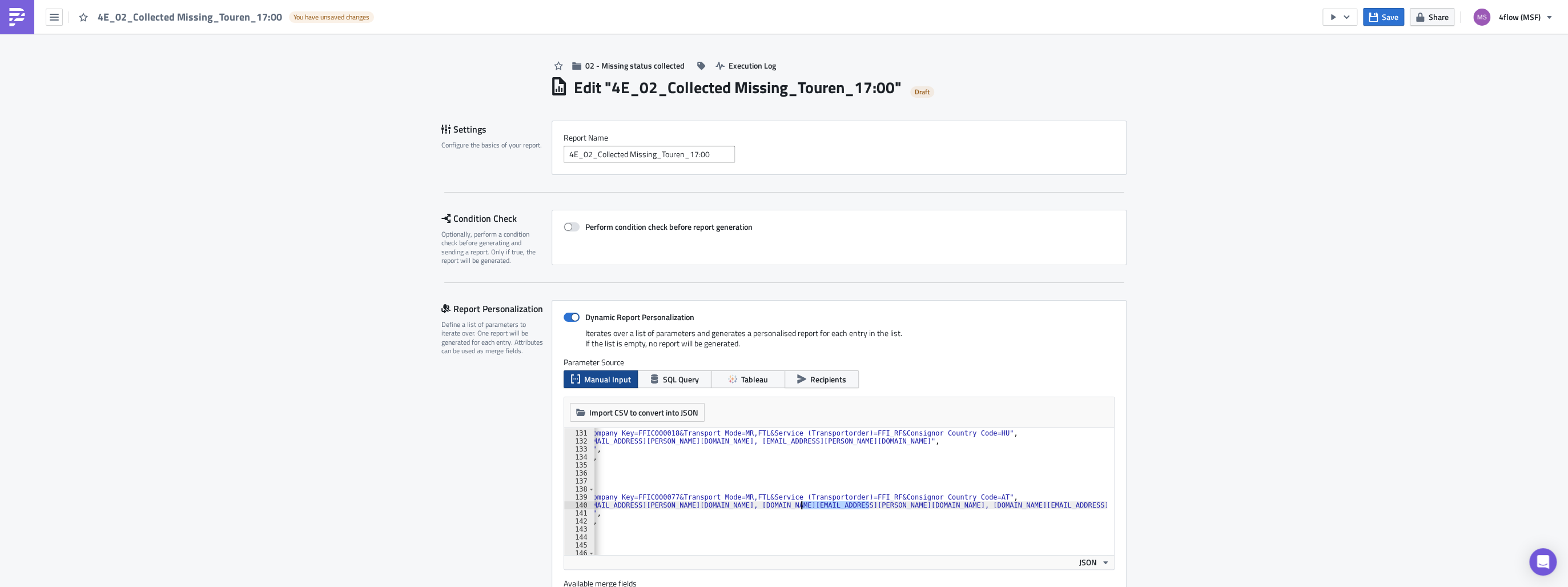
drag, startPoint x: 864, startPoint y: 505, endPoint x: 798, endPoint y: 505, distance: 66.0
click at [798, 505] on div "{ "filters" : "Carrier Company Key=FFIC000018&Transport Mode=MR,FTL&Service (Tr…" at bounding box center [802, 489] width 656 height 136
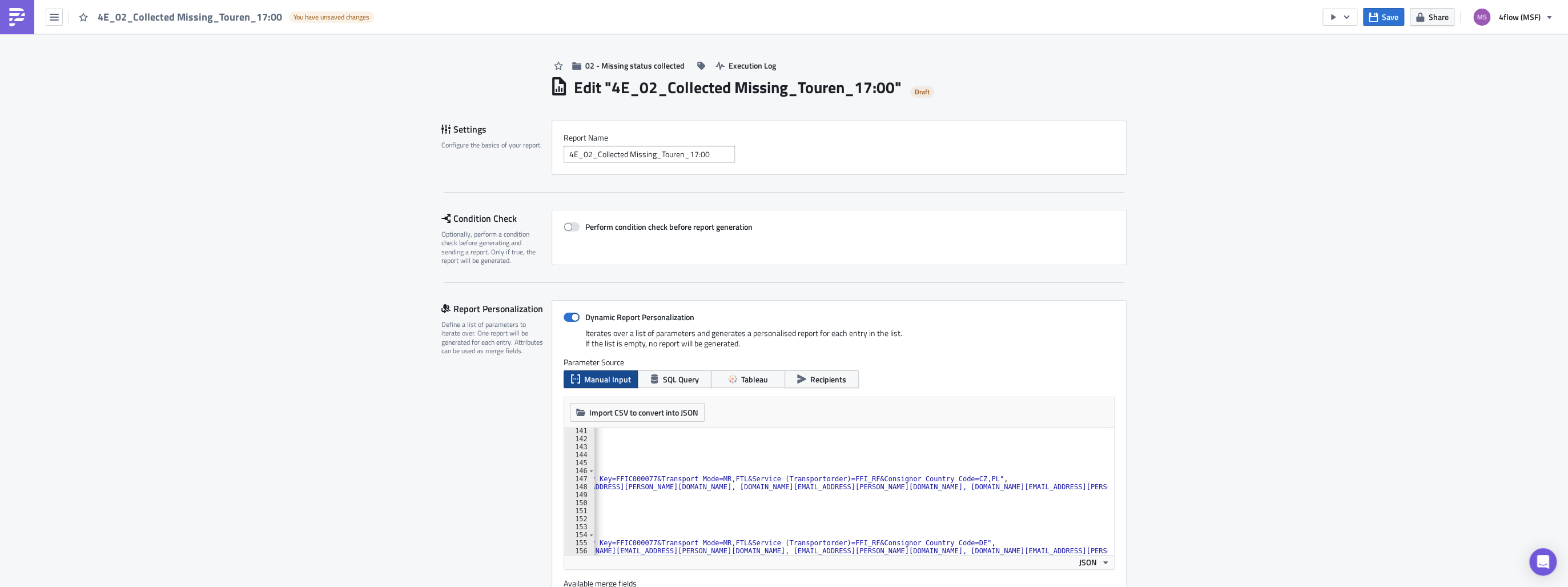
scroll to position [0, 142]
drag, startPoint x: 1023, startPoint y: 488, endPoint x: 1095, endPoint y: 490, distance: 72.0
click at [1095, 490] on div ""first_name" : "Touren" , "last_name" : "[PERSON_NAME]" , "_first_name" : "" , …" at bounding box center [779, 495] width 656 height 136
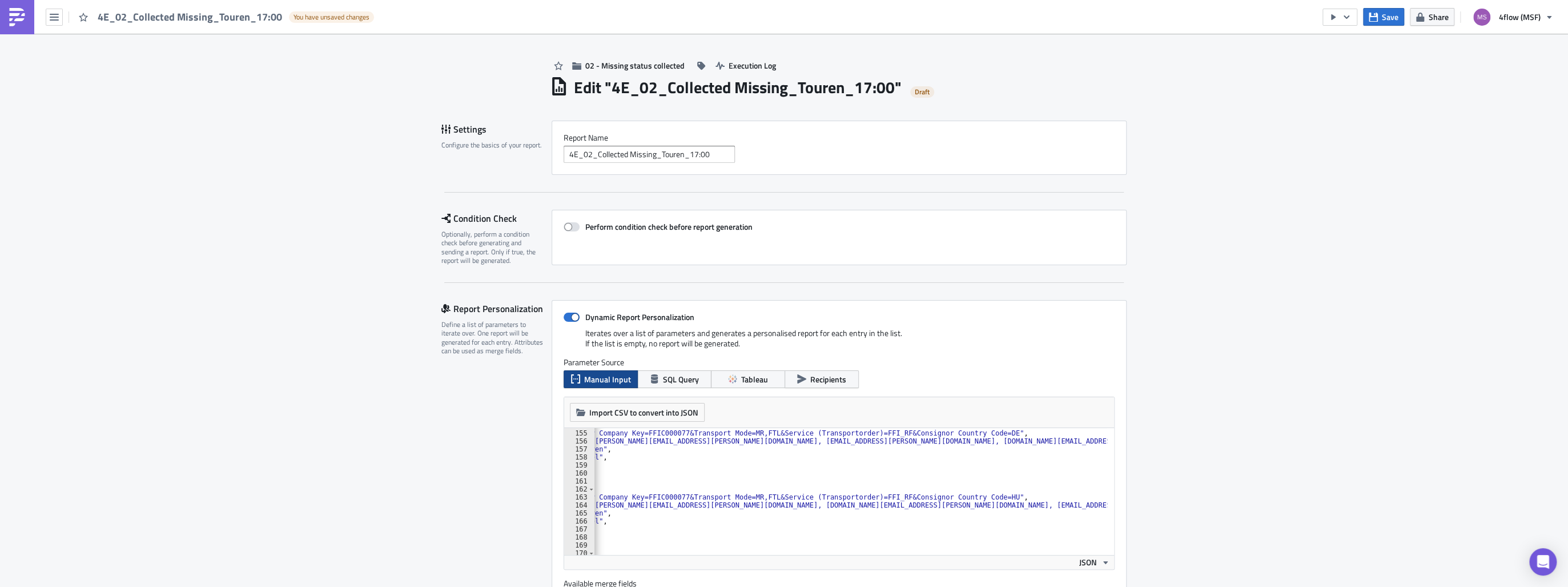
scroll to position [1230, 0]
drag, startPoint x: 1012, startPoint y: 440, endPoint x: 946, endPoint y: 442, distance: 66.0
click at [946, 442] on div "{ "filters" : "Carrier Company Key=FFIC000077&Transport Mode=MR,FTL&Service (Tr…" at bounding box center [796, 489] width 622 height 136
drag, startPoint x: 999, startPoint y: 505, endPoint x: 930, endPoint y: 507, distance: 69.0
click at [930, 507] on div "{ "filters" : "Carrier Company Key=FFIC000077&Transport Mode=MR,FTL&Service (Tr…" at bounding box center [796, 489] width 622 height 136
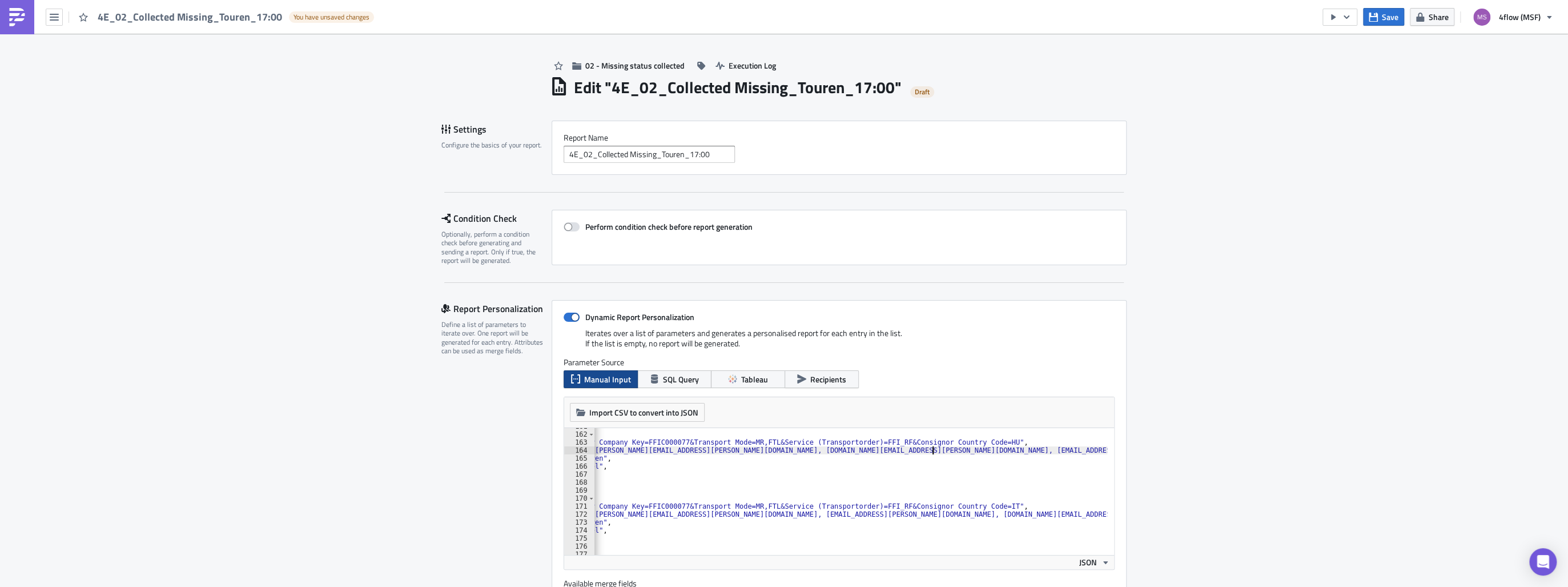
scroll to position [1285, 0]
drag, startPoint x: 865, startPoint y: 513, endPoint x: 797, endPoint y: 516, distance: 68.1
click at [797, 516] on div "} , { "filters" : "Carrier Company Key=FFIC000077&Transport Mode=MR,FTL&Service…" at bounding box center [796, 490] width 622 height 136
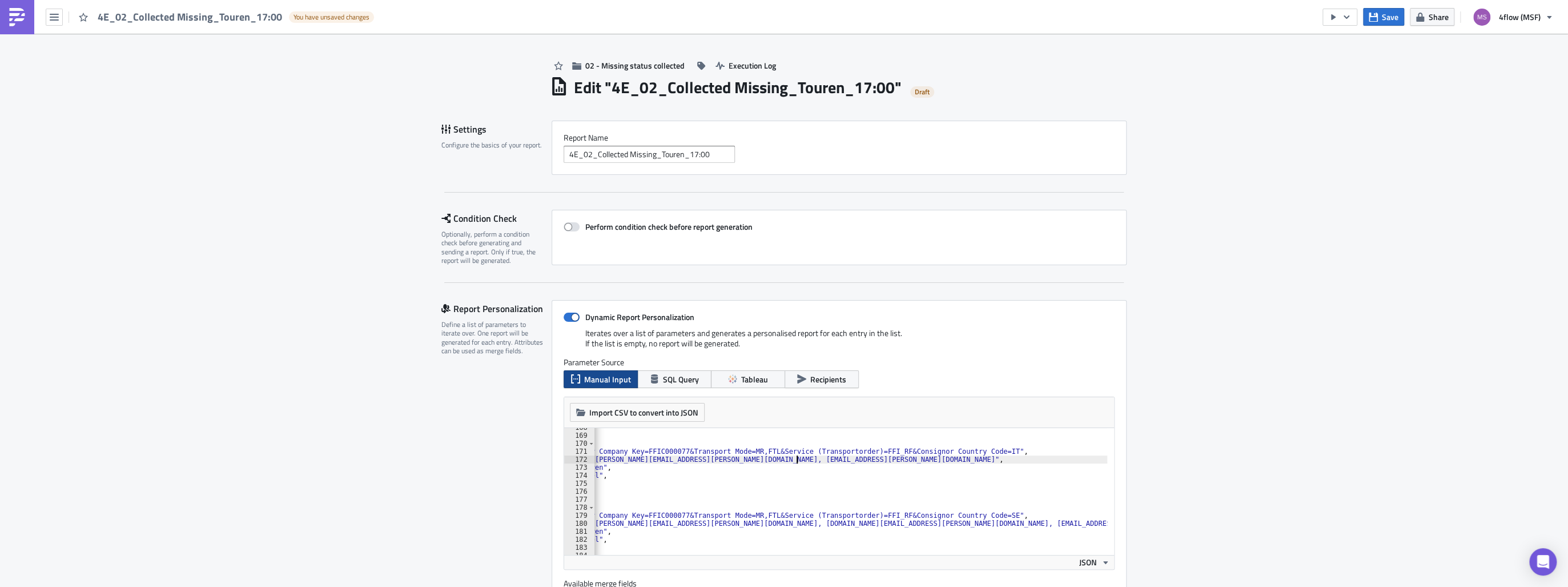
scroll to position [1367, 0]
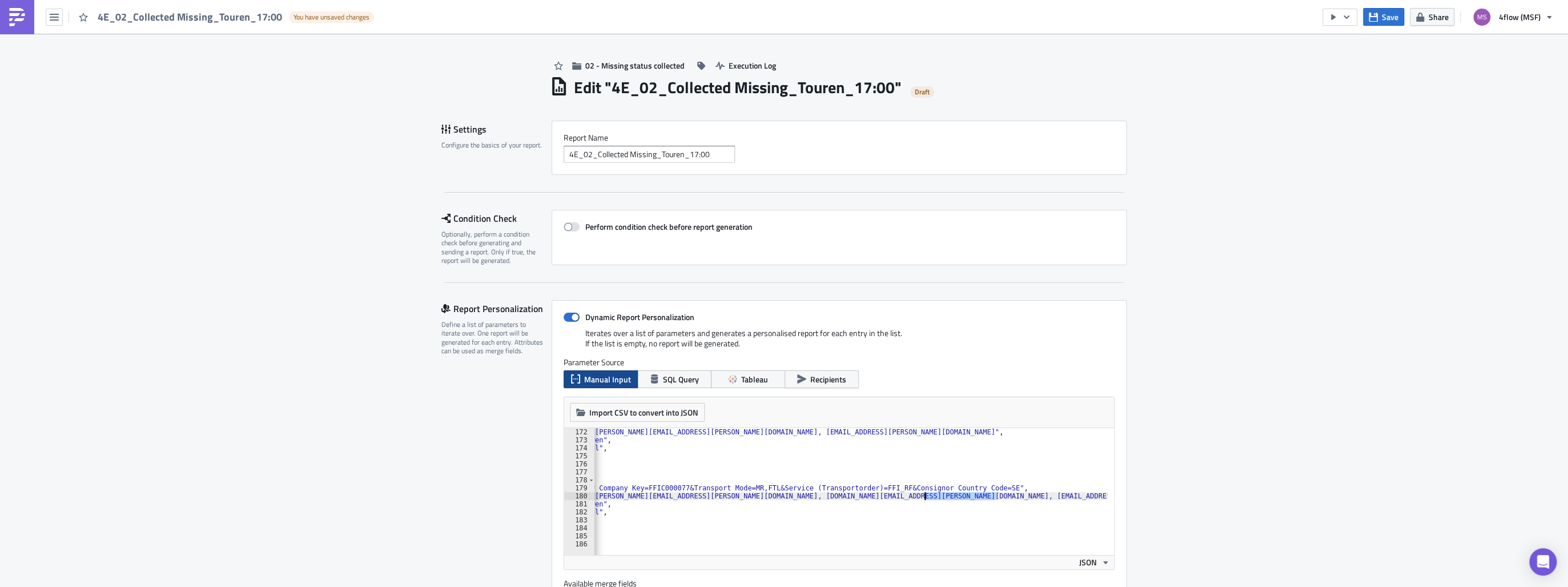
drag, startPoint x: 992, startPoint y: 496, endPoint x: 934, endPoint y: 494, distance: 58.0
click at [922, 494] on div ""bcc_recipients" : "[PERSON_NAME][EMAIL_ADDRESS][PERSON_NAME][DOMAIN_NAME], [EM…" at bounding box center [796, 496] width 622 height 136
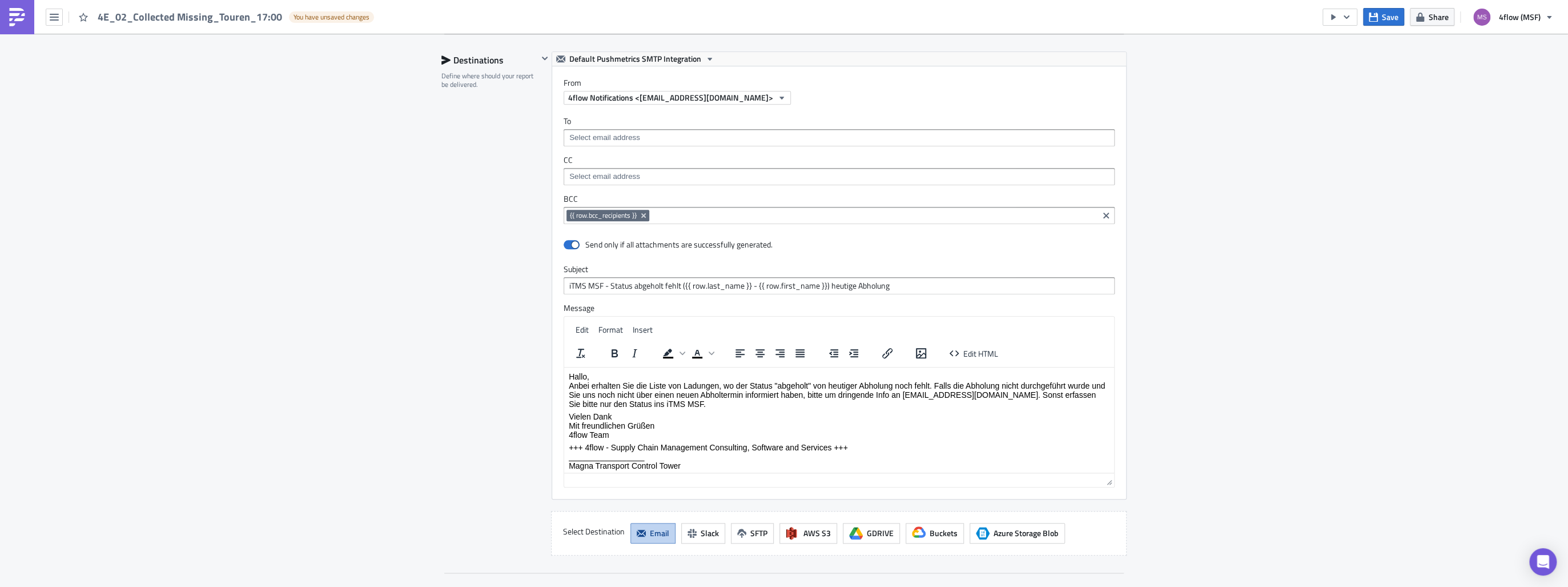
scroll to position [1115, 0]
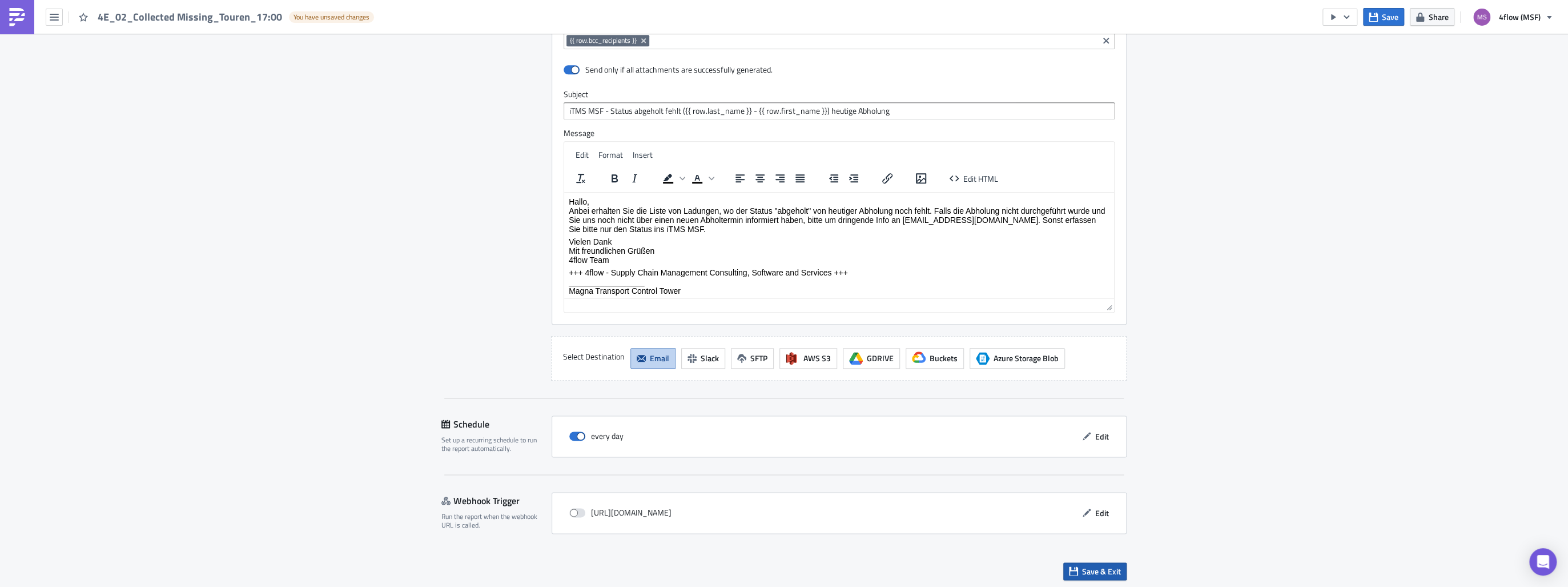
type textarea ""bcc_recipients": "[PERSON_NAME][EMAIL_ADDRESS][PERSON_NAME][DOMAIN_NAME], [DOM…"
click at [1090, 568] on span "Save & Exit" at bounding box center [1102, 570] width 39 height 12
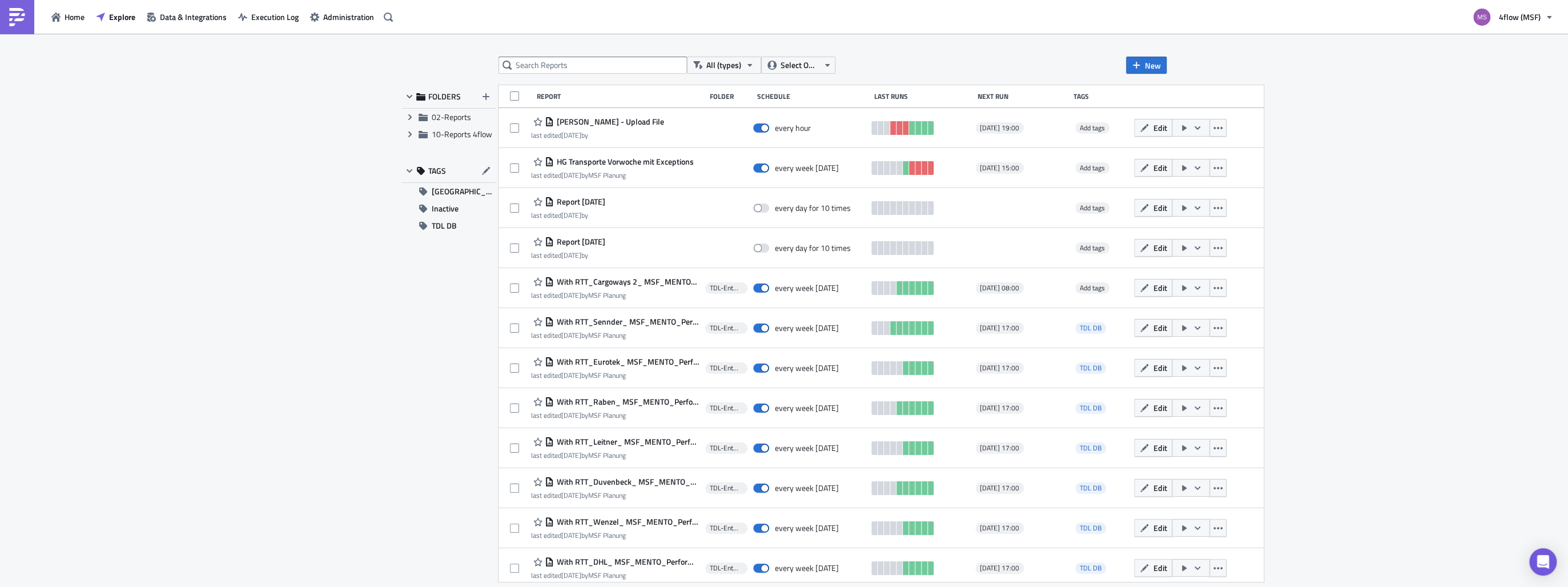
click at [178, 375] on div "All (types) Select Owner New FOLDERS Expand group 02-Reports Expand group 10-Re…" at bounding box center [784, 311] width 1568 height 554
click at [547, 71] on input "text" at bounding box center [592, 65] width 188 height 17
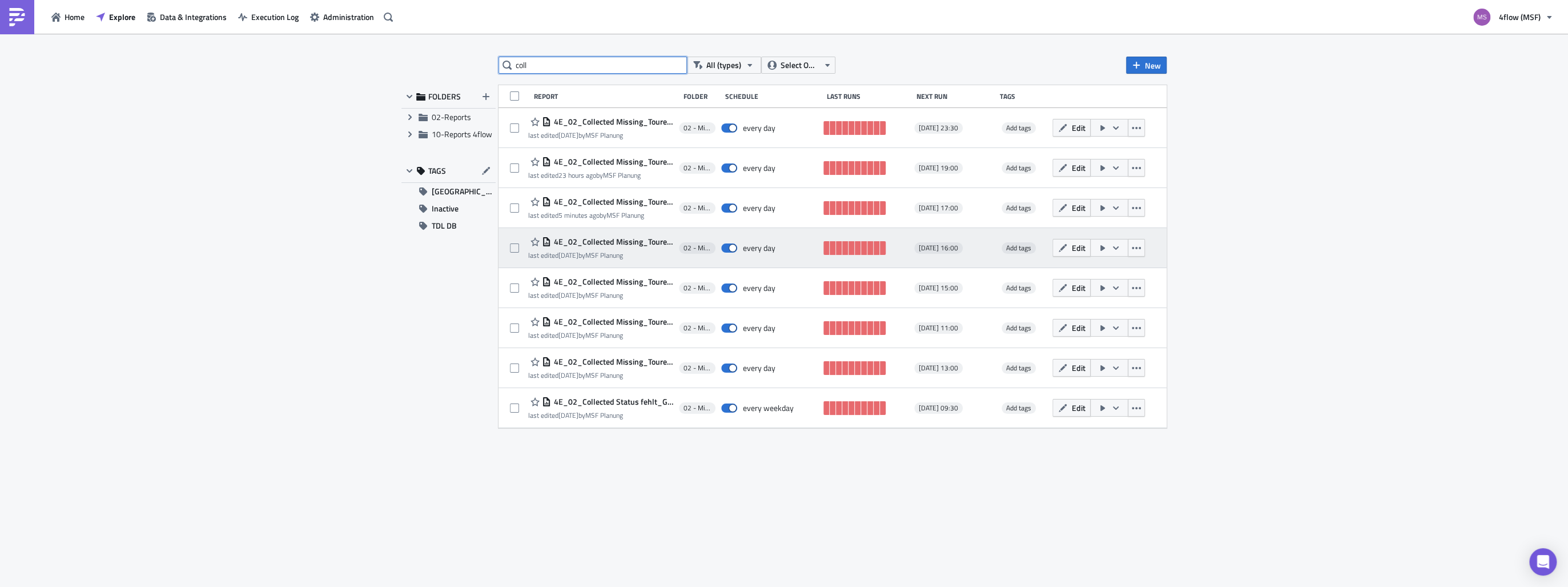
type input "coll"
click at [595, 240] on span "4E_02_Collected Missing_Touren_16:00" at bounding box center [612, 241] width 122 height 10
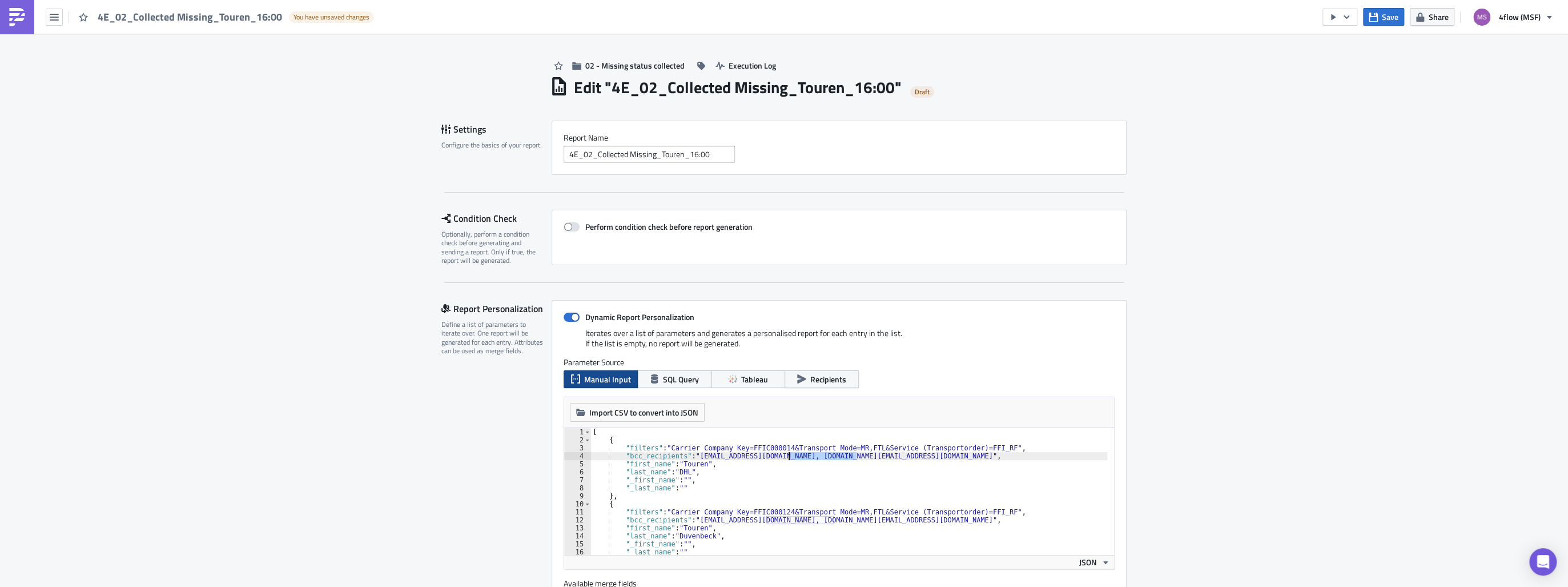
drag, startPoint x: 853, startPoint y: 456, endPoint x: 785, endPoint y: 457, distance: 68.0
click at [785, 457] on div "[ { "filters" : "Carrier Company Key=FFIC000014&Transport Mode=MR,FTL&Service (…" at bounding box center [937, 496] width 694 height 136
drag, startPoint x: 834, startPoint y: 521, endPoint x: 814, endPoint y: 519, distance: 20.1
click at [799, 519] on div "[ { "filters" : "Carrier Company Key=FFIC000014&Transport Mode=MR,FTL&Service (…" at bounding box center [937, 496] width 694 height 136
click at [827, 521] on div "[ { "filters" : "Carrier Company Key=FFIC000014&Transport Mode=MR,FTL&Service (…" at bounding box center [849, 491] width 517 height 127
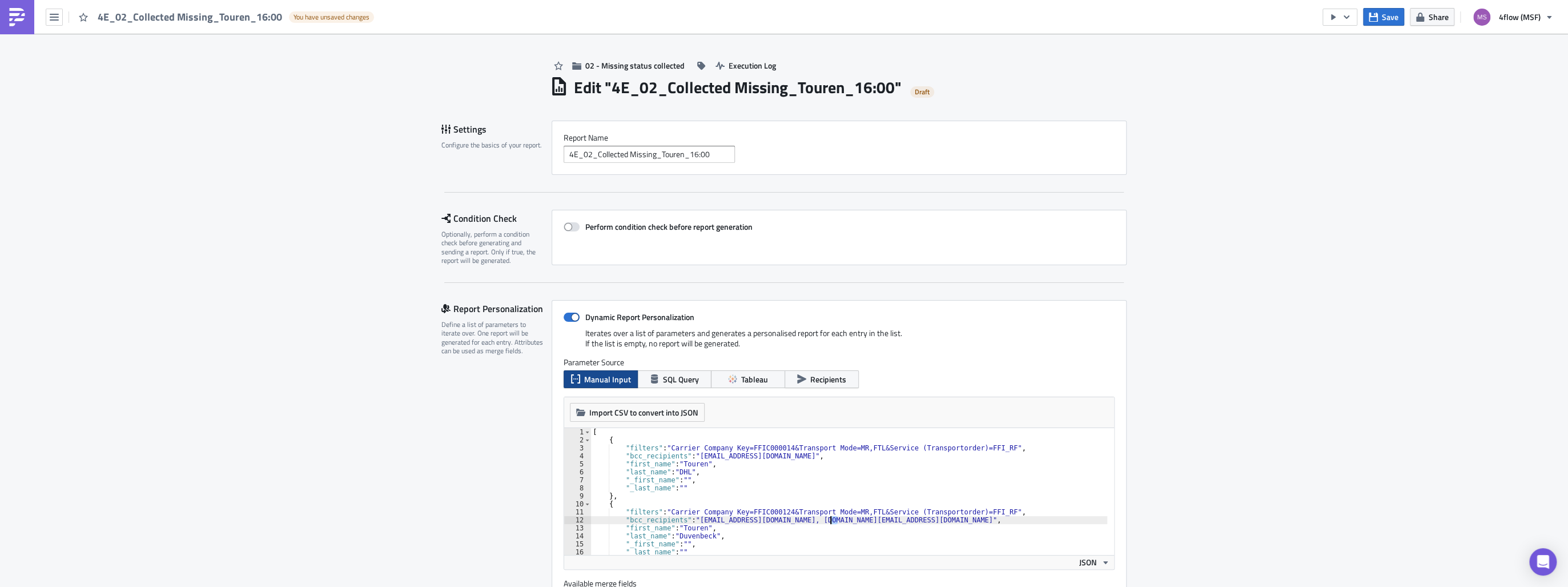
click at [827, 519] on div "[ { "filters" : "Carrier Company Key=FFIC000014&Transport Mode=MR,FTL&Service (…" at bounding box center [937, 496] width 694 height 136
click at [829, 519] on div "[ { "filters" : "Carrier Company Key=FFIC000014&Transport Mode=MR,FTL&Service (…" at bounding box center [849, 491] width 517 height 127
drag, startPoint x: 831, startPoint y: 519, endPoint x: 760, endPoint y: 521, distance: 71.0
click at [760, 521] on div "[ { "filters" : "Carrier Company Key=FFIC000014&Transport Mode=MR,FTL&Service (…" at bounding box center [937, 496] width 694 height 136
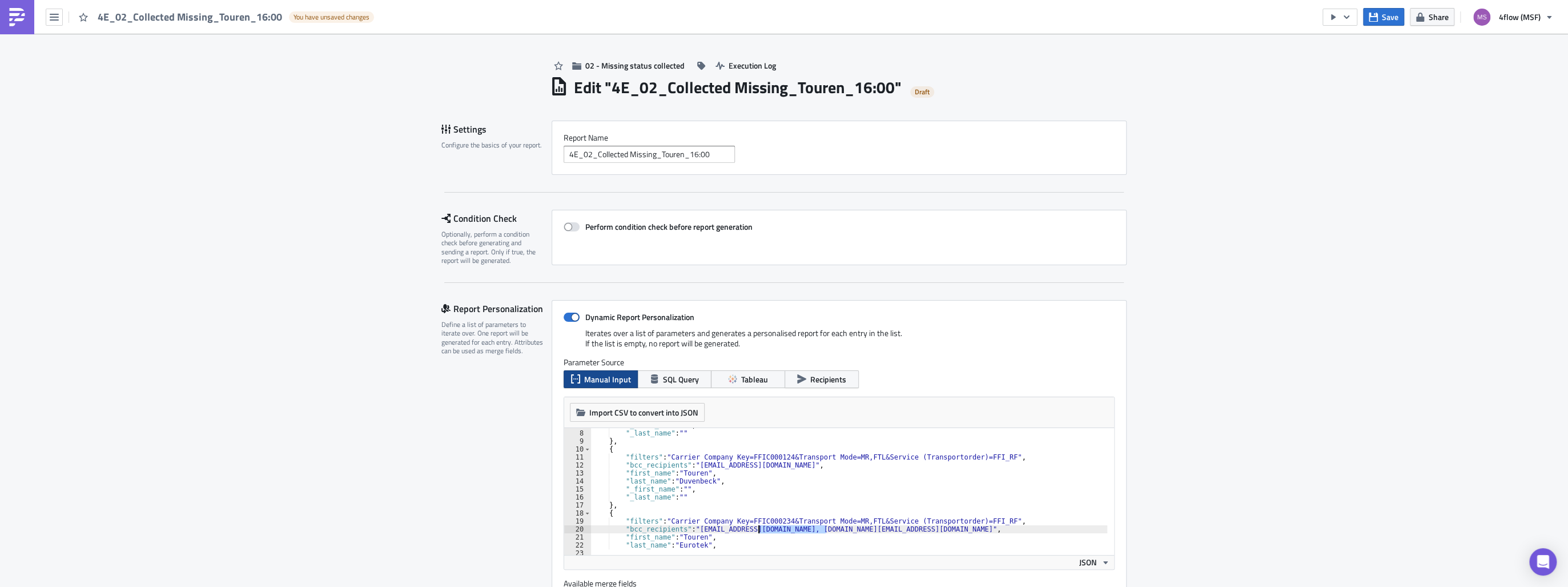
drag, startPoint x: 822, startPoint y: 530, endPoint x: 755, endPoint y: 529, distance: 67.0
click at [755, 529] on div ""_first_name" : "" , "_last_name" : "" } , { "filters" : "Carrier Company Key=F…" at bounding box center [937, 489] width 694 height 136
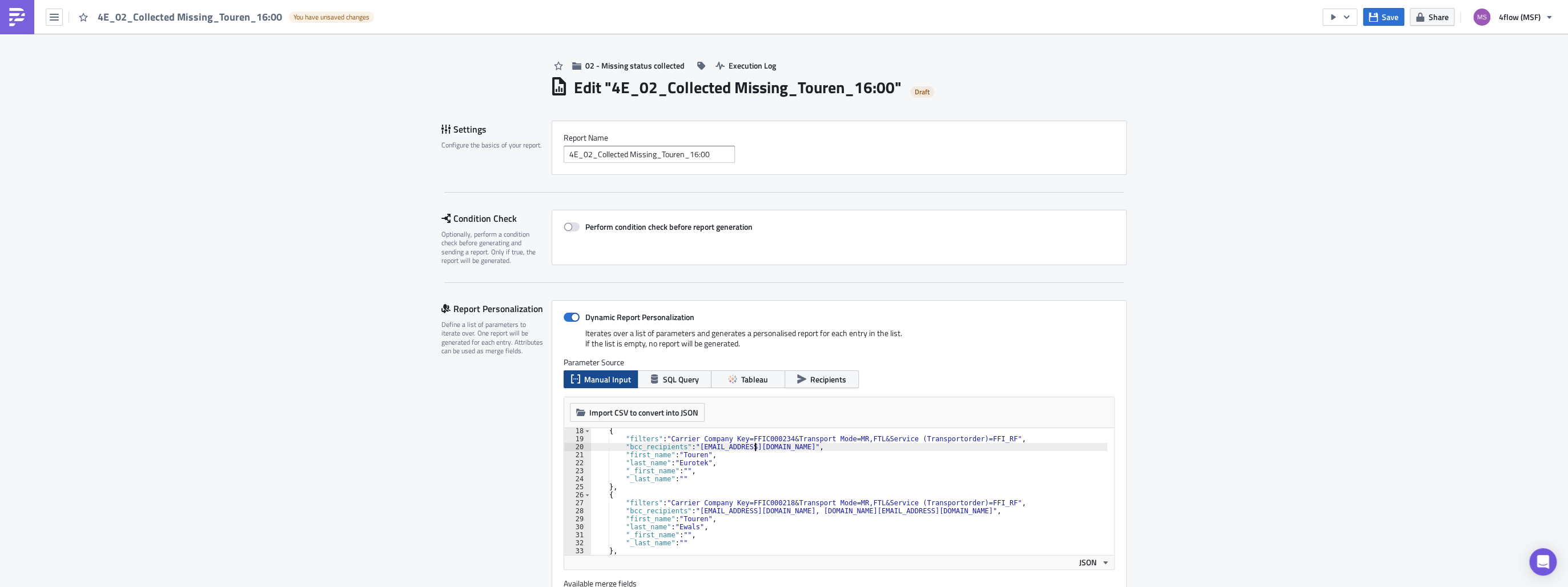
scroll to position [164, 0]
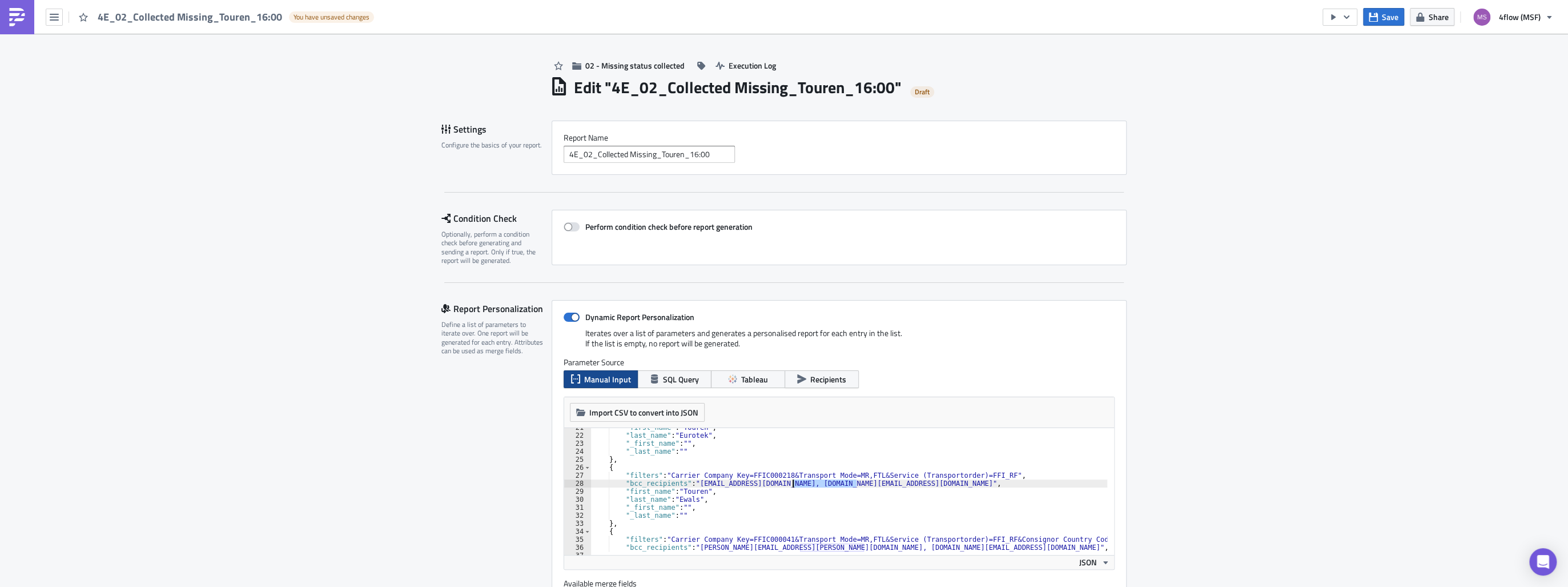
drag, startPoint x: 853, startPoint y: 483, endPoint x: 788, endPoint y: 482, distance: 65.0
click at [788, 482] on div ""first_name" : "Touren" , "last_name" : "Eurotek" , "_first_name" : "" , "_last…" at bounding box center [937, 492] width 694 height 136
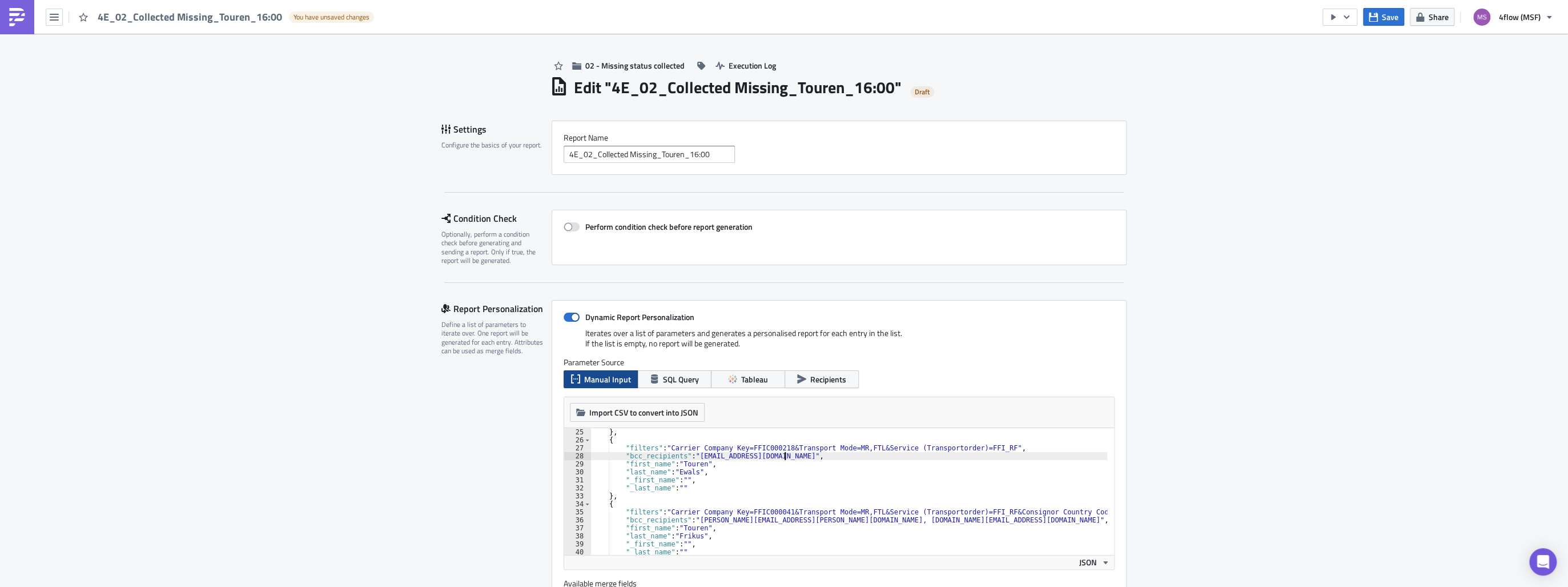
scroll to position [246, 0]
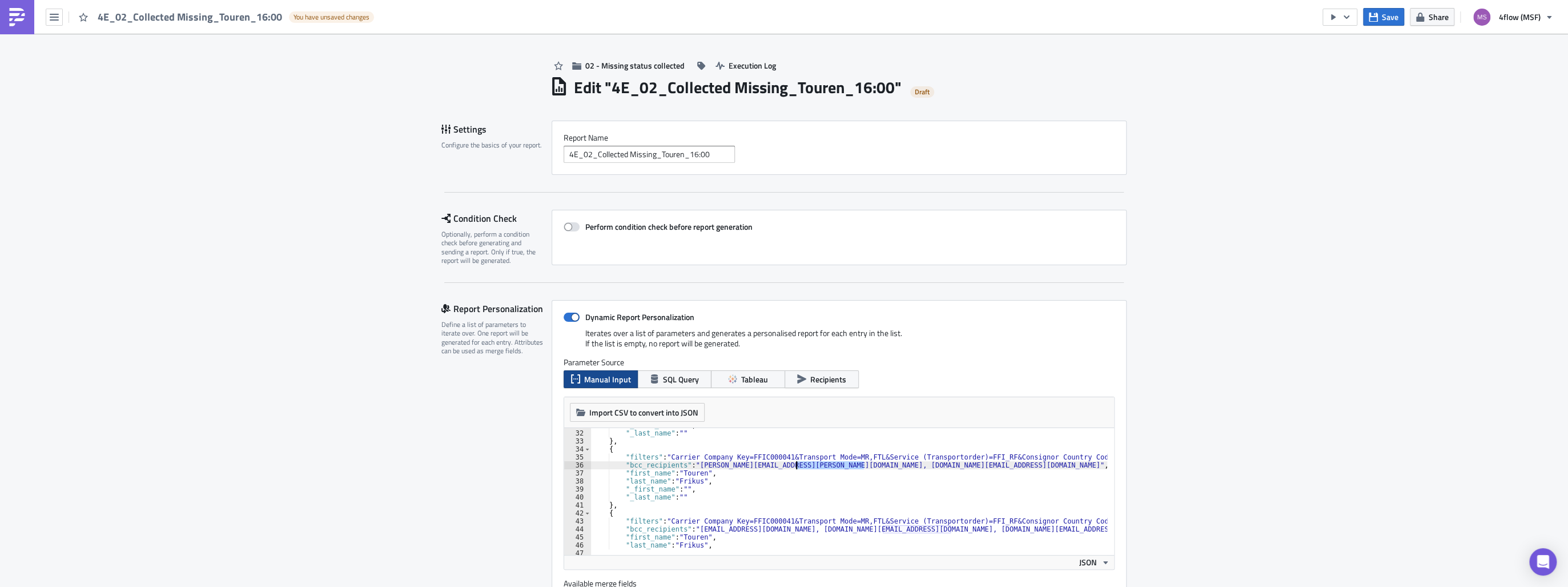
drag, startPoint x: 860, startPoint y: 464, endPoint x: 793, endPoint y: 465, distance: 67.0
click at [793, 465] on div ""_first_name" : "" , "_last_name" : "" } , { "filters" : "Carrier Company Key=F…" at bounding box center [937, 489] width 694 height 136
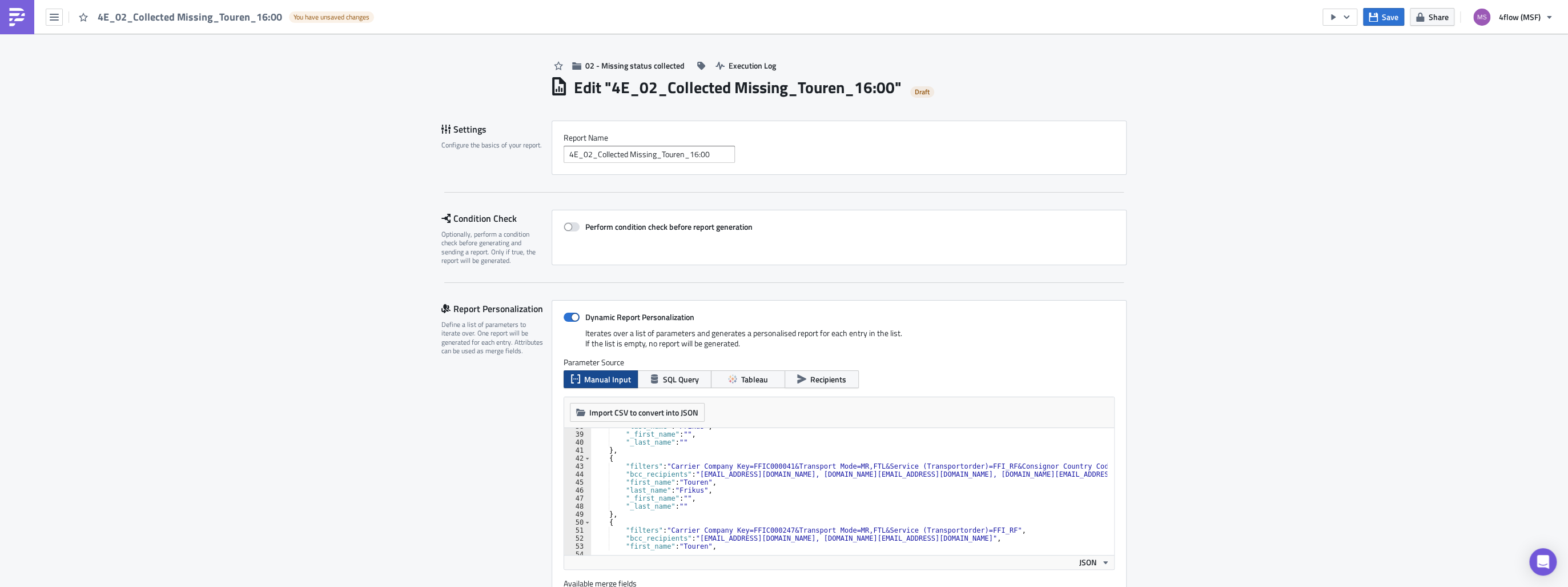
scroll to position [301, 0]
drag, startPoint x: 948, startPoint y: 476, endPoint x: 882, endPoint y: 475, distance: 66.0
click at [882, 475] on div ""last_name" : "Frikus" , "_first_name" : "" , "_last_name" : "" } , { "filters"…" at bounding box center [937, 490] width 694 height 136
drag, startPoint x: 856, startPoint y: 537, endPoint x: 792, endPoint y: 539, distance: 64.0
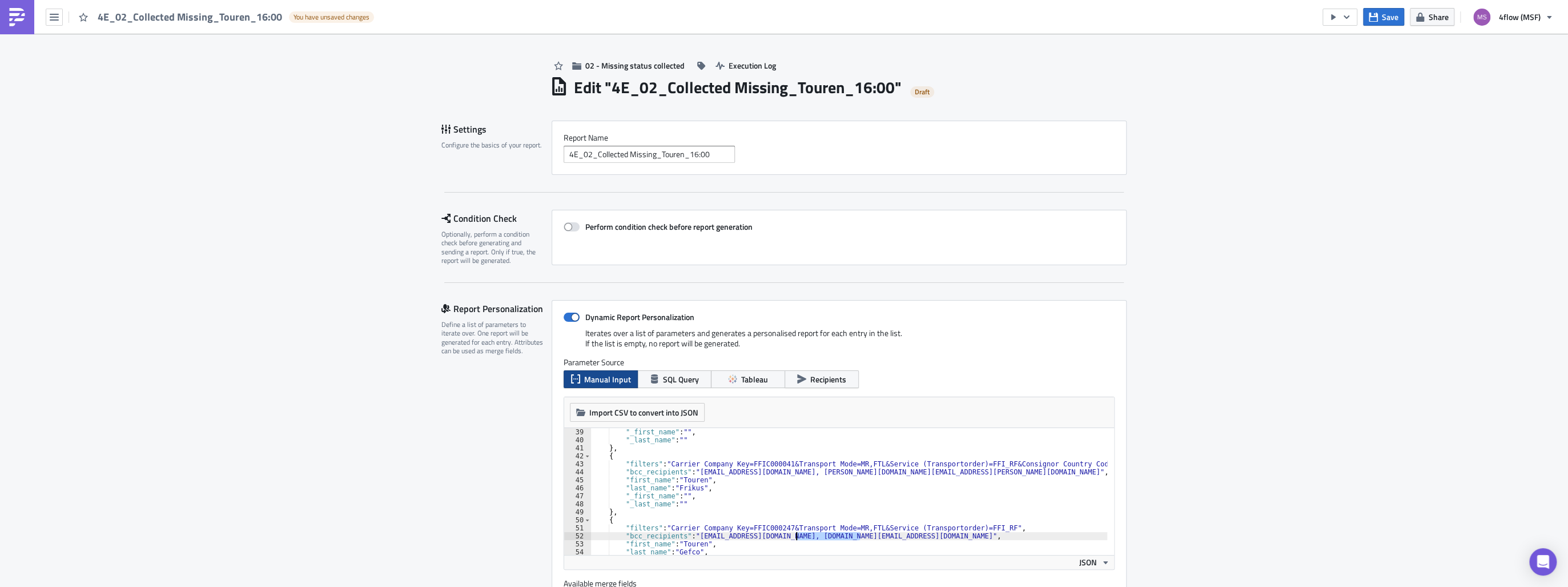
click at [792, 539] on div ""_first_name" : "" , "_last_name" : "" } , { "filters" : "Carrier Company Key=F…" at bounding box center [937, 496] width 694 height 136
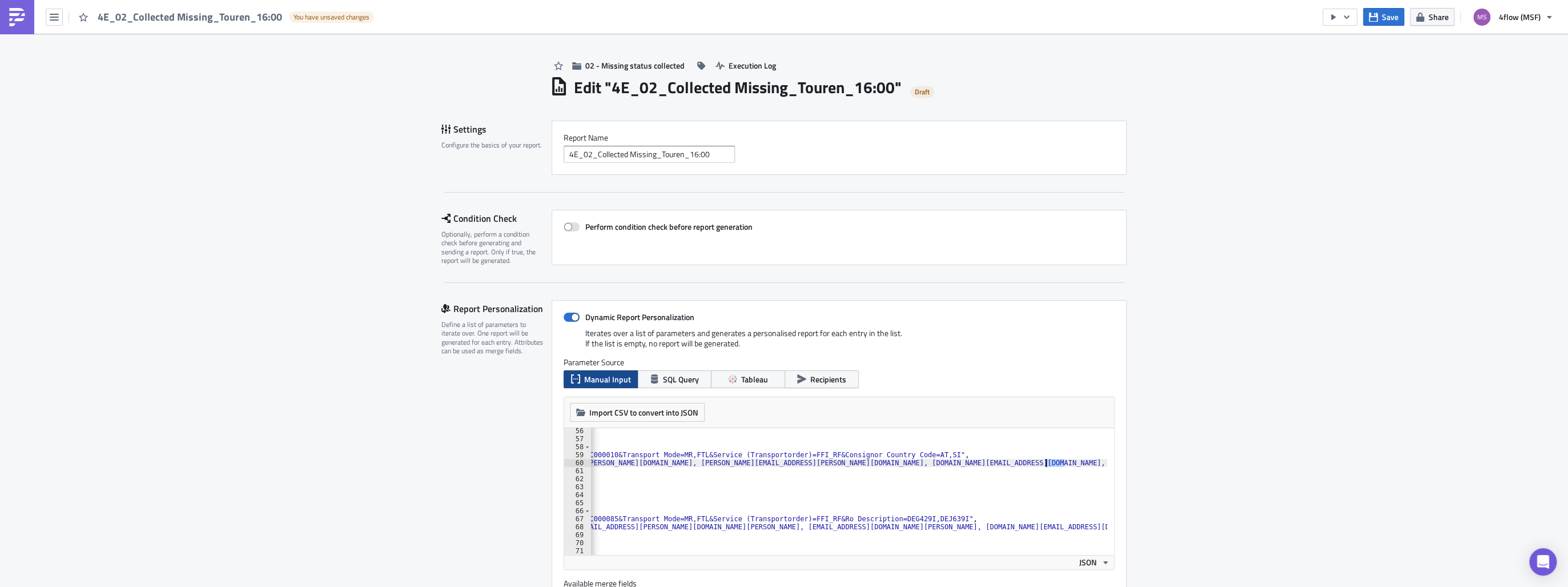
scroll to position [0, 118]
drag, startPoint x: 1060, startPoint y: 463, endPoint x: 1051, endPoint y: 460, distance: 9.5
click at [1051, 460] on div ""_last_name" : "" } , { "filters" : "Carrier Company Key=FFIC000010&Transport M…" at bounding box center [818, 495] width 694 height 136
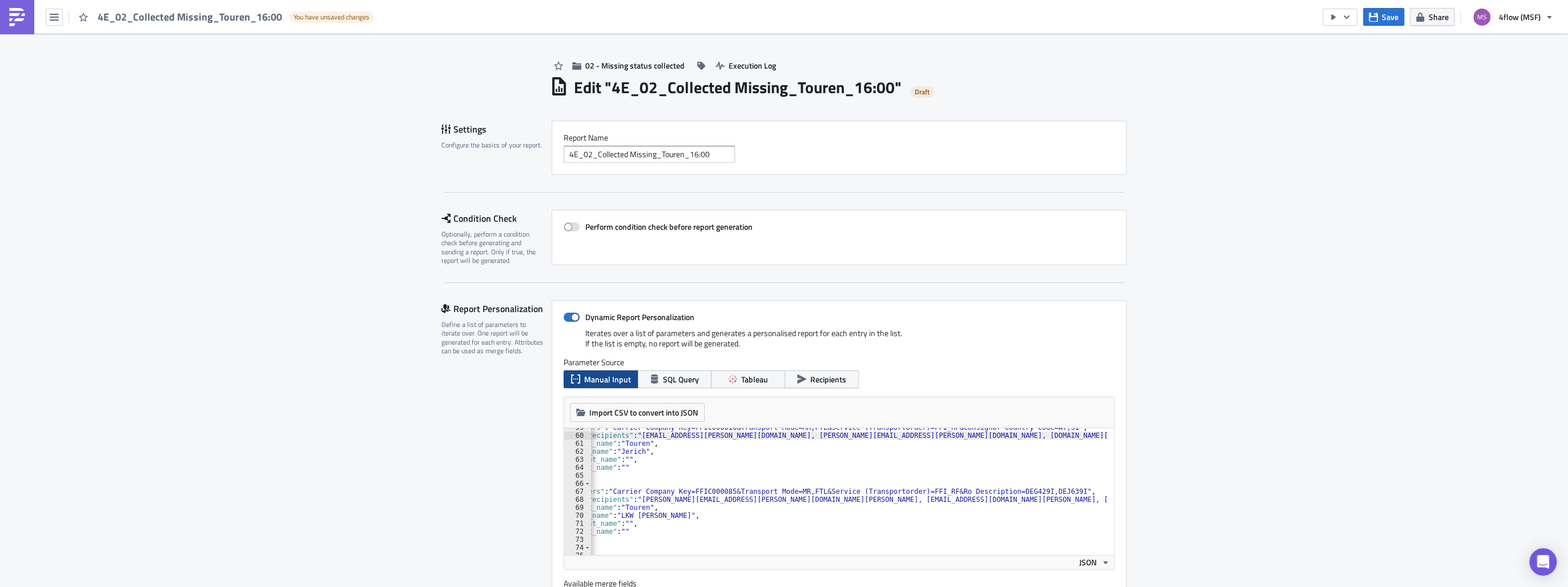
scroll to position [0, 0]
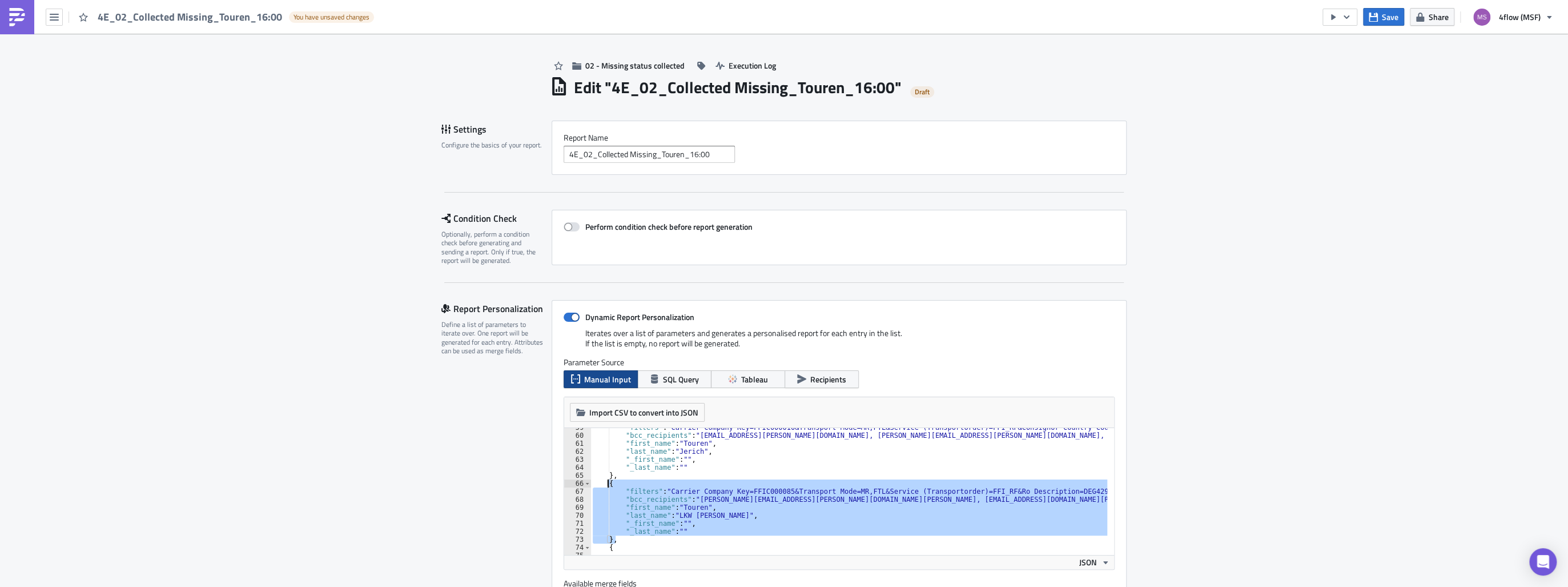
drag, startPoint x: 616, startPoint y: 537, endPoint x: 604, endPoint y: 484, distance: 54.3
click at [604, 484] on div ""filters" : "Carrier Company Key=FFIC000010&Transport Mode=MR,FTL&Service (Tran…" at bounding box center [937, 492] width 694 height 136
type textarea "{ "filters": "Carrier Company Key=FFIC000085&Transport Mode=MR,FTL&Service (Tra…"
drag, startPoint x: 619, startPoint y: 542, endPoint x: 601, endPoint y: 482, distance: 62.6
click at [601, 482] on div ""filters" : "Carrier Company Key=FFIC000010&Transport Mode=MR,FTL&Service (Tran…" at bounding box center [937, 492] width 694 height 136
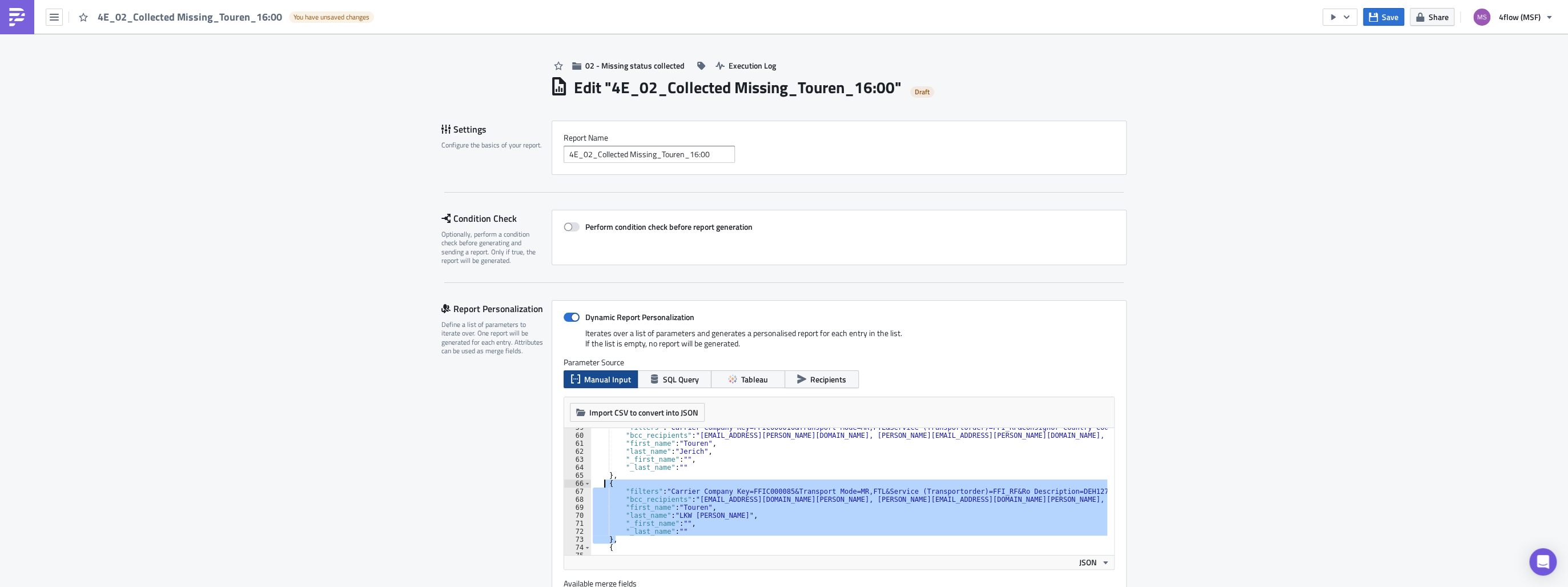
type textarea "{ "filters": "Carrier Company Key=FFIC000085&Transport Mode=MR,FTL&Service (Tra…"
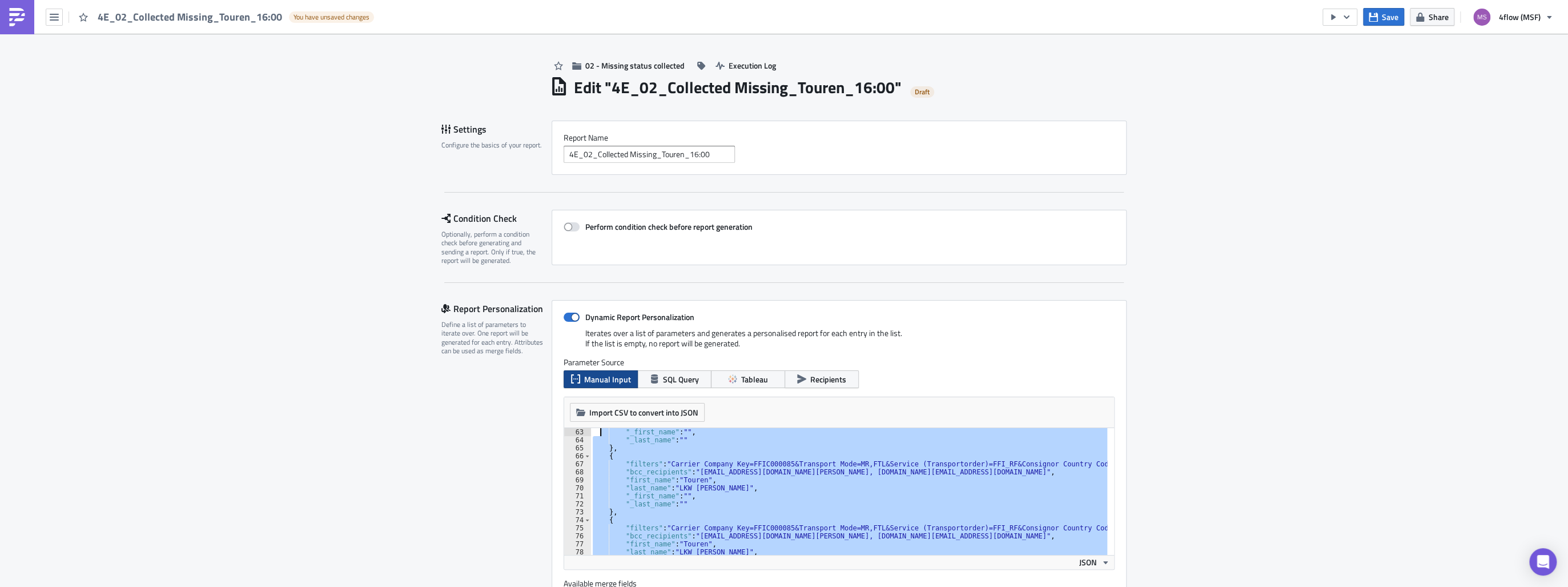
scroll to position [480, 0]
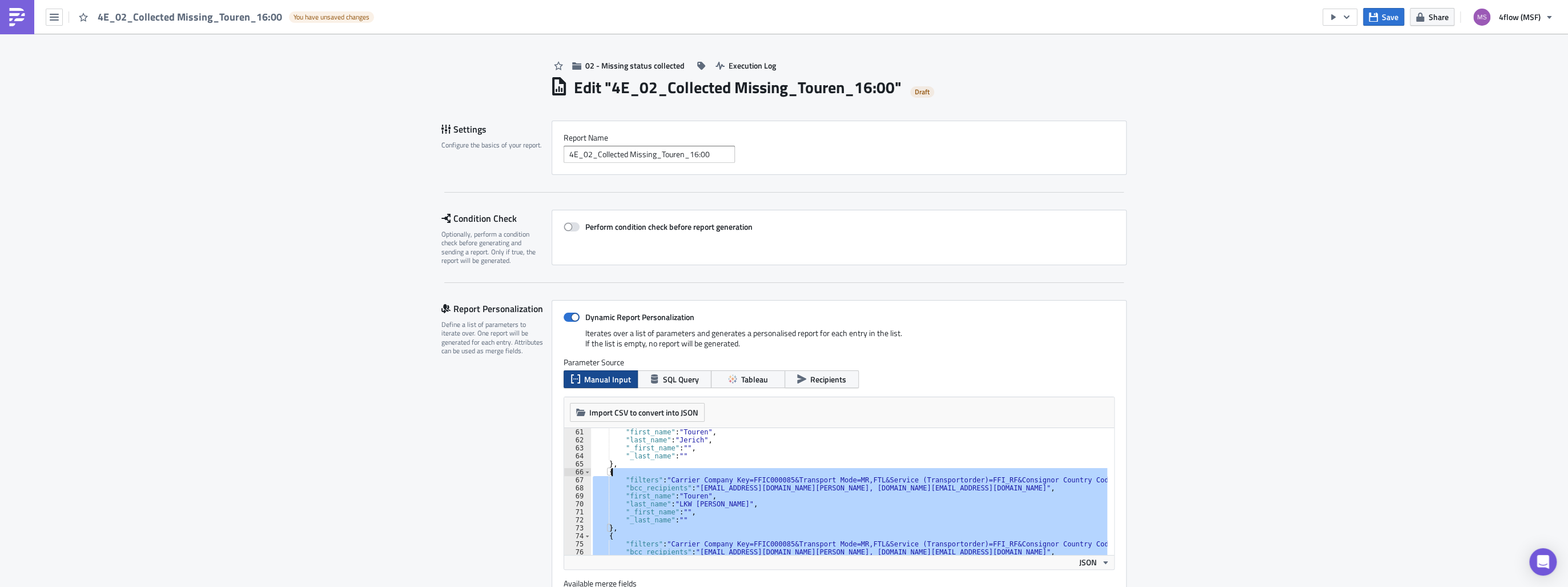
drag, startPoint x: 621, startPoint y: 478, endPoint x: 607, endPoint y: 473, distance: 14.9
click at [607, 473] on div ""first_name" : "Touren" , "last_name" : "[PERSON_NAME]" , "_first_name" : "" , …" at bounding box center [937, 496] width 694 height 136
type textarea "{"
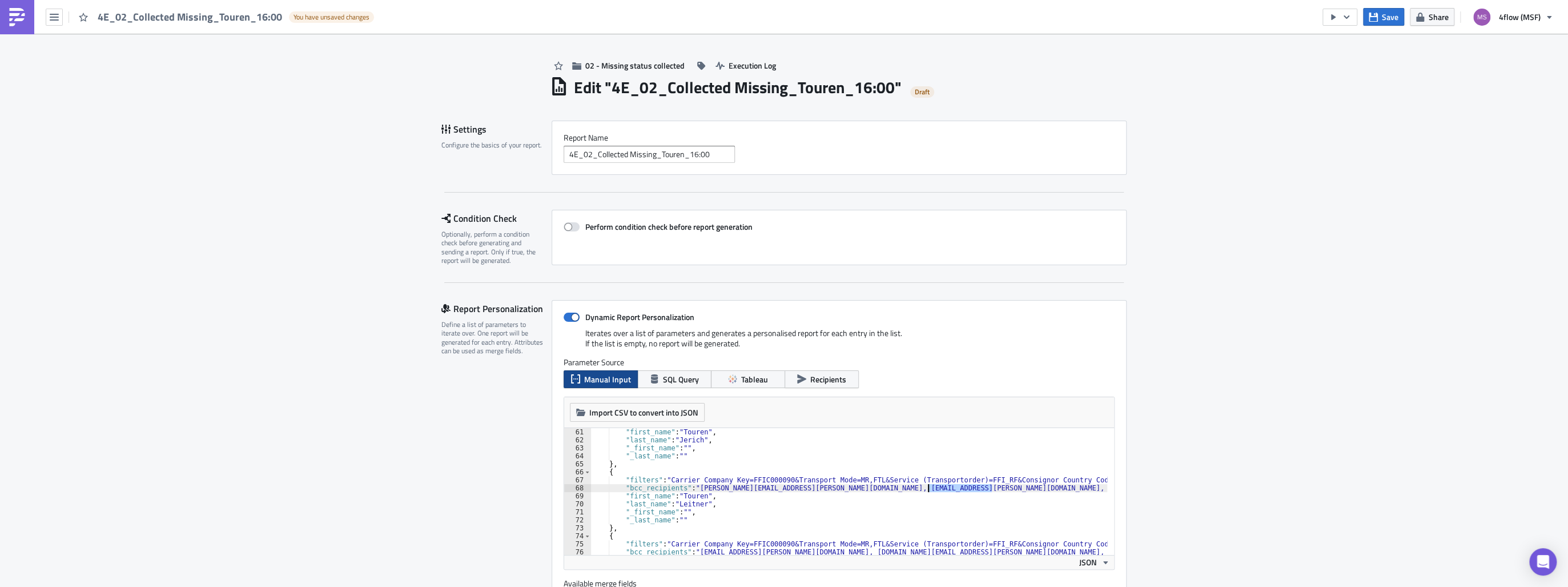
drag, startPoint x: 988, startPoint y: 489, endPoint x: 923, endPoint y: 489, distance: 65.0
click at [923, 489] on div ""first_name" : "Touren" , "last_name" : "[PERSON_NAME]" , "_first_name" : "" , …" at bounding box center [937, 496] width 694 height 136
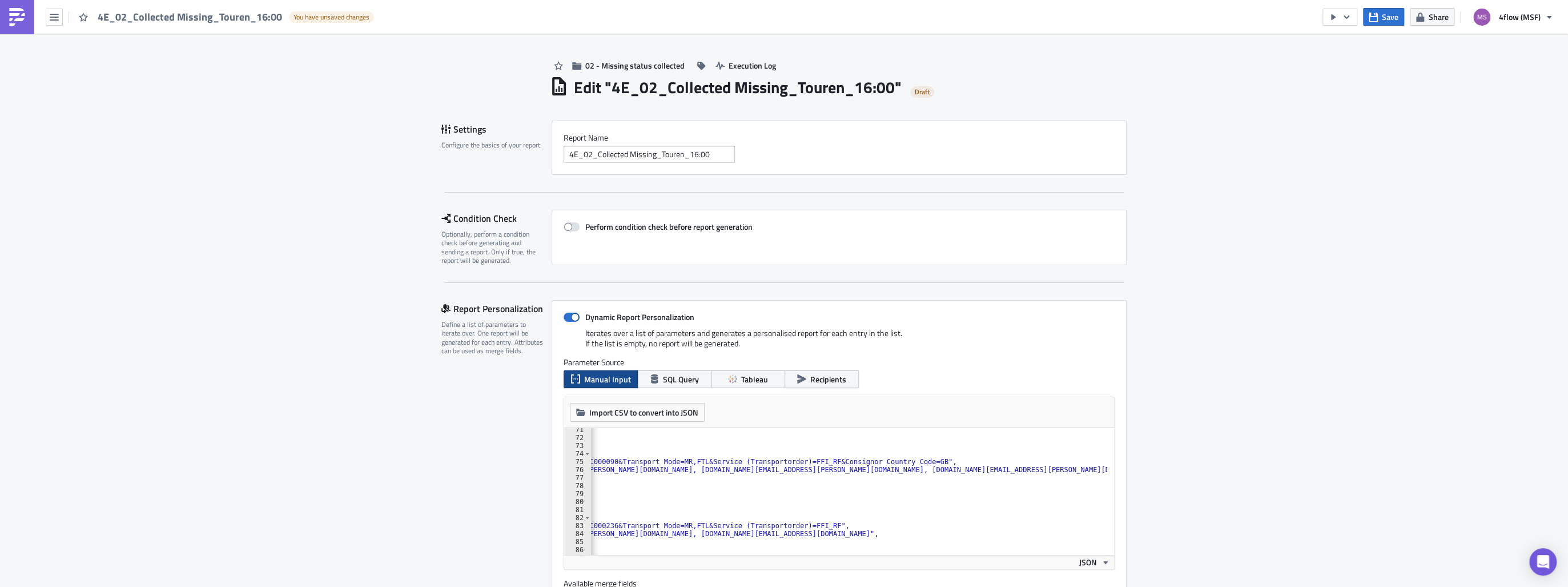
scroll to position [0, 176]
drag, startPoint x: 1094, startPoint y: 468, endPoint x: 1025, endPoint y: 468, distance: 69.0
click at [1025, 468] on div ""_first_name" : "" , "_last_name" : "" } , { "filters" : "Carrier Company Key=F…" at bounding box center [761, 494] width 694 height 136
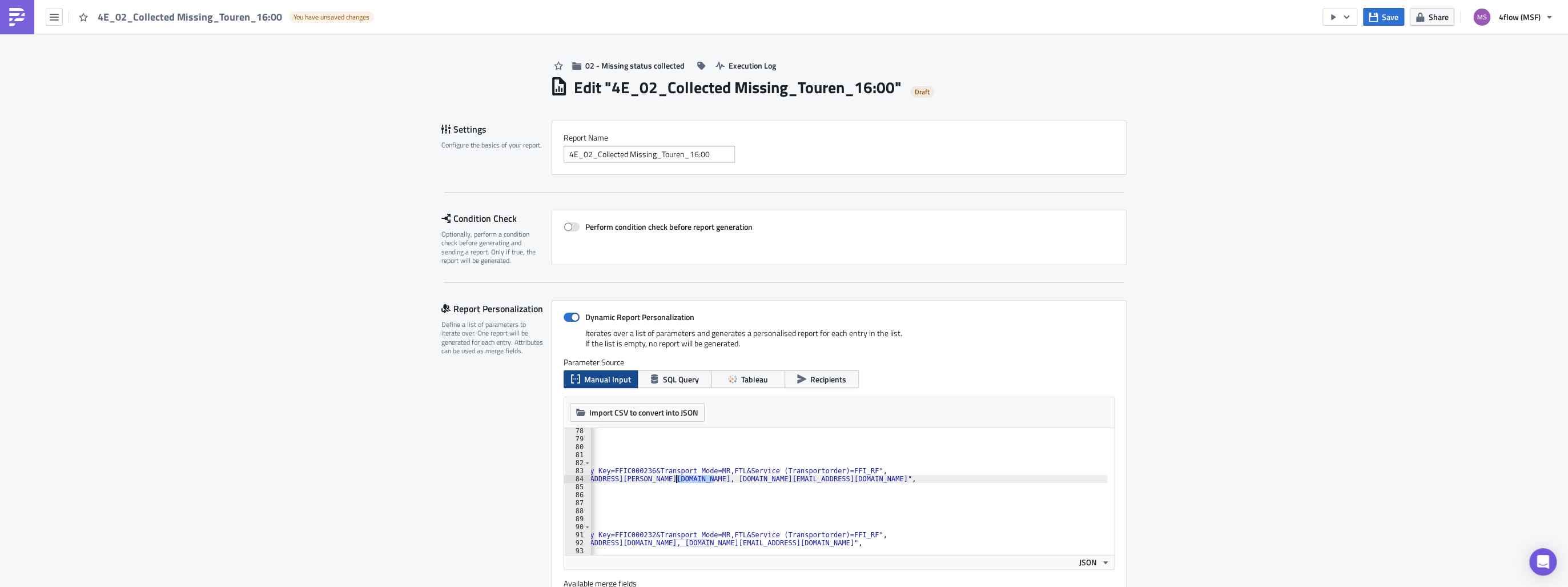
scroll to position [0, 118]
drag, startPoint x: 709, startPoint y: 481, endPoint x: 663, endPoint y: 480, distance: 46.0
click at [663, 480] on div ""last_name" : "[PERSON_NAME]" , "_first_name" : "" , "_last_name" : "" } , { "f…" at bounding box center [798, 495] width 656 height 136
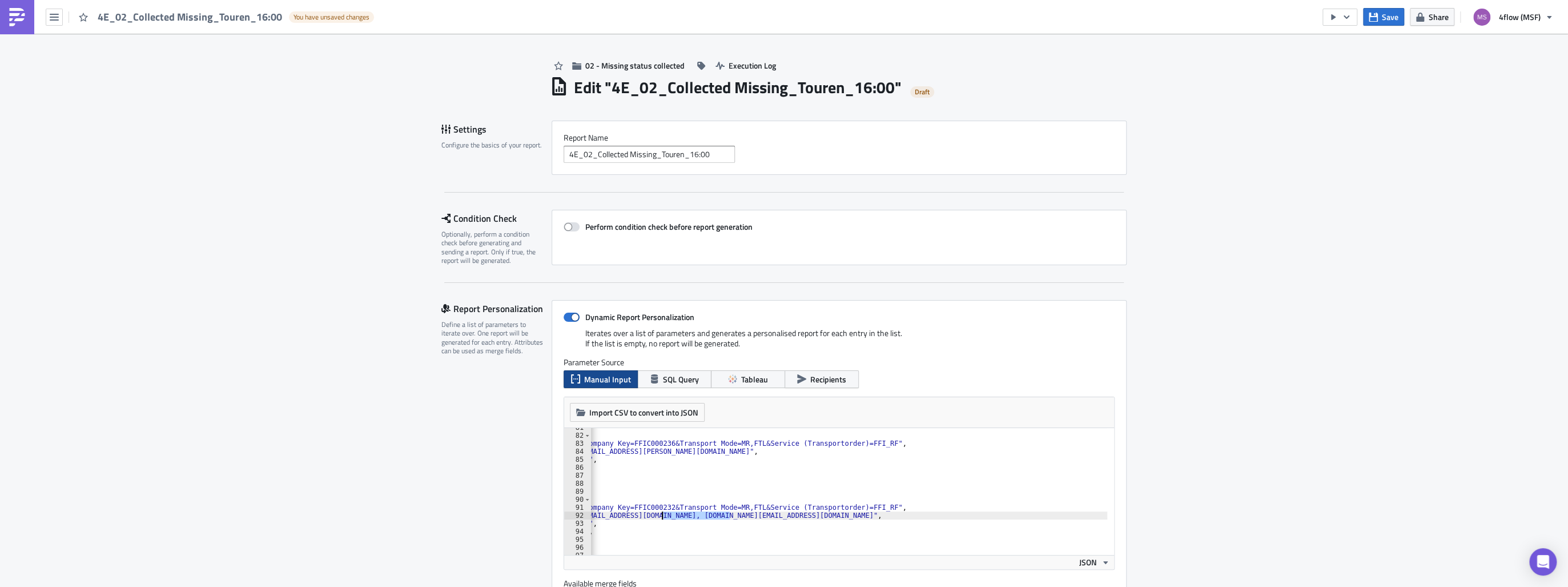
drag, startPoint x: 726, startPoint y: 516, endPoint x: 658, endPoint y: 514, distance: 68.0
click at [658, 514] on div "} , { "filters" : "Carrier Company Key=FFIC000236&Transport Mode=MR,FTL&Service…" at bounding box center [798, 492] width 656 height 136
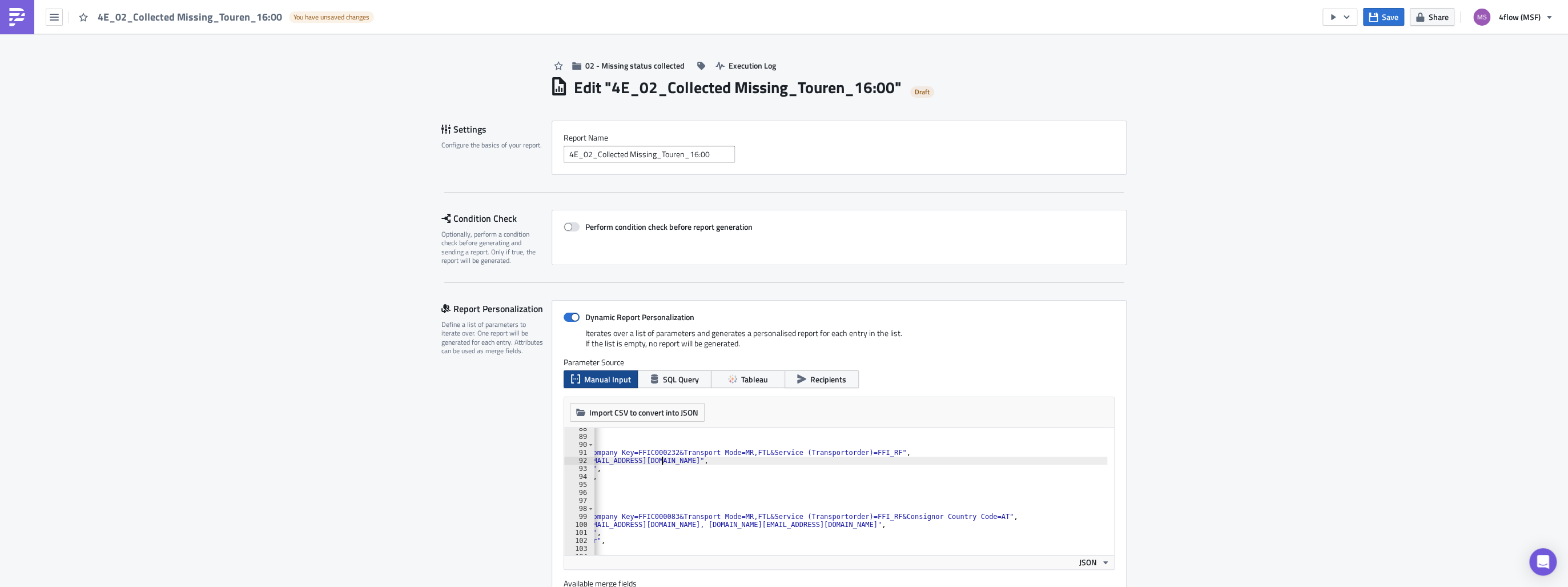
scroll to position [727, 0]
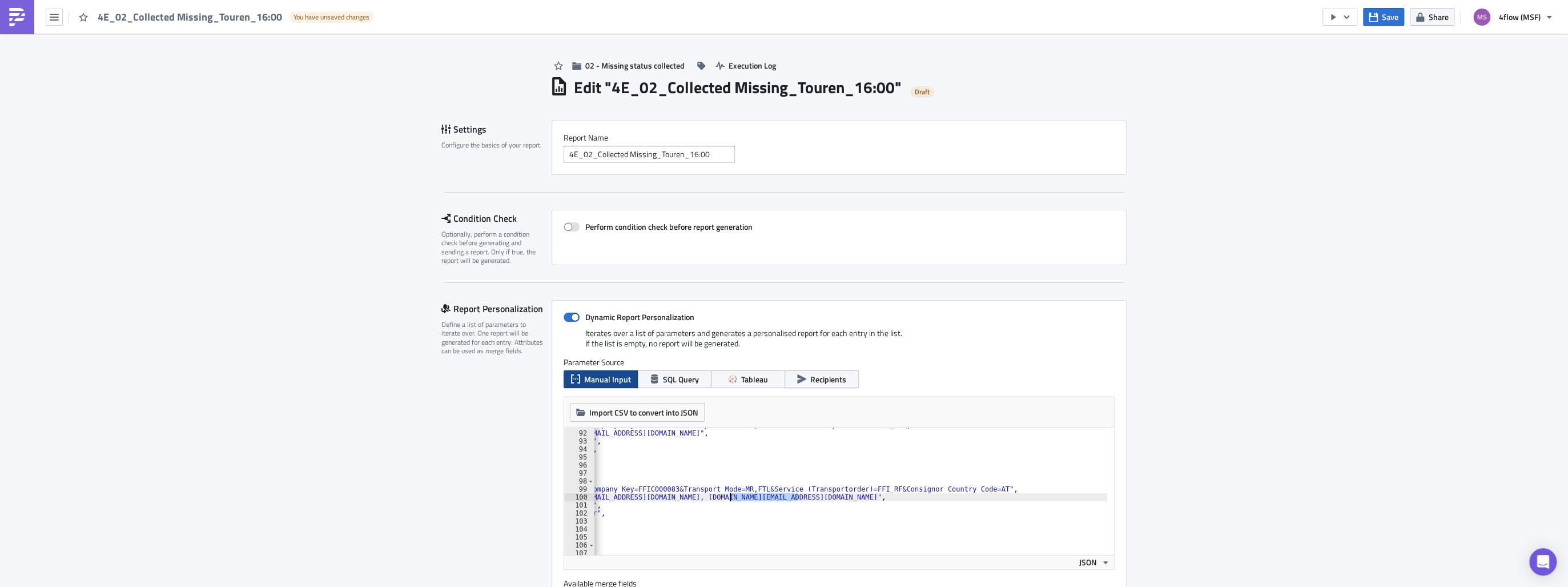
drag, startPoint x: 793, startPoint y: 496, endPoint x: 727, endPoint y: 496, distance: 66.0
click at [727, 496] on div ""filters" : "Carrier Company Key=FFIC000232&Transport Mode=MR,FTL&Service (Tran…" at bounding box center [802, 489] width 656 height 136
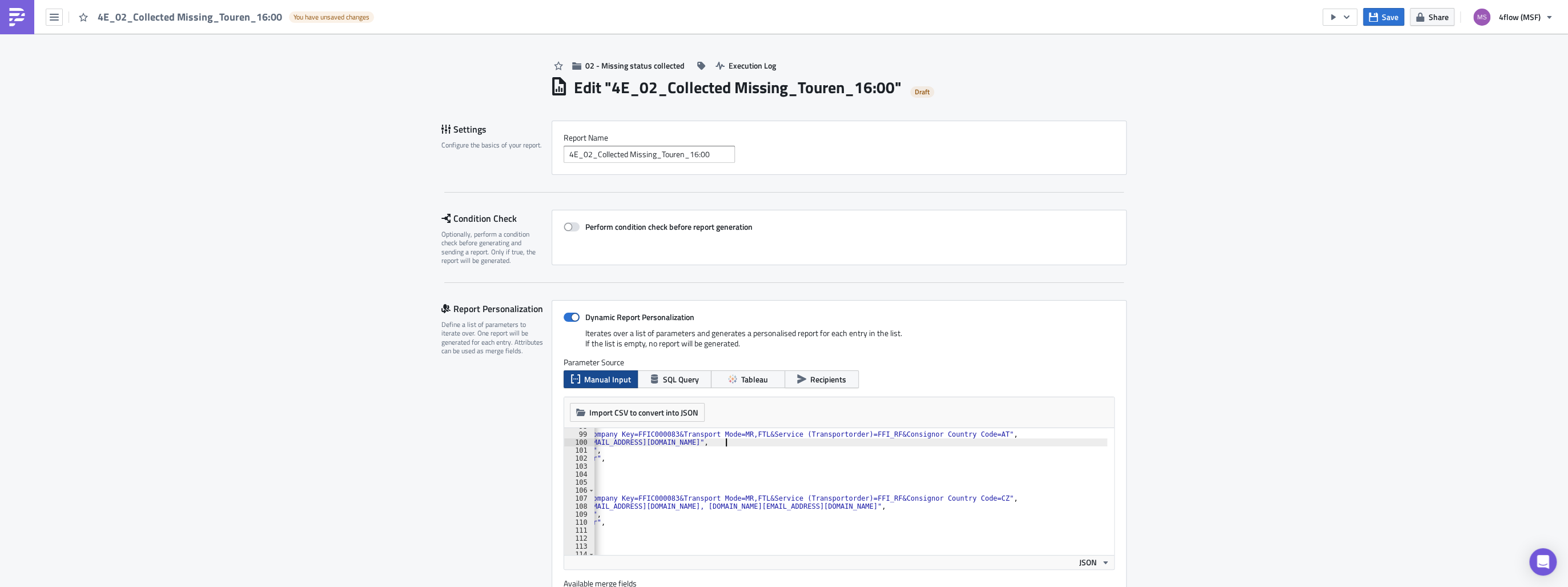
scroll to position [809, 0]
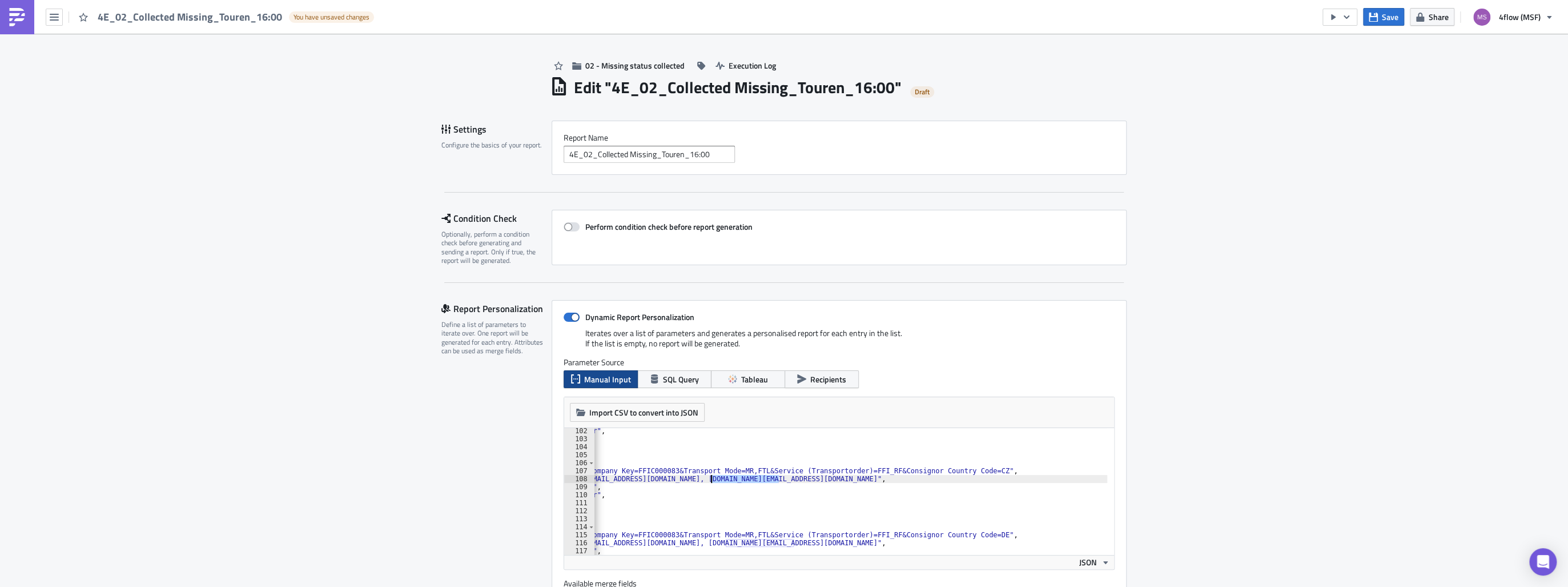
drag, startPoint x: 775, startPoint y: 478, endPoint x: 709, endPoint y: 476, distance: 66.0
click at [709, 476] on div ""last_name" : "[PERSON_NAME]" , "_first_name" : "" , "_last_name" : "" } , { "f…" at bounding box center [802, 495] width 656 height 136
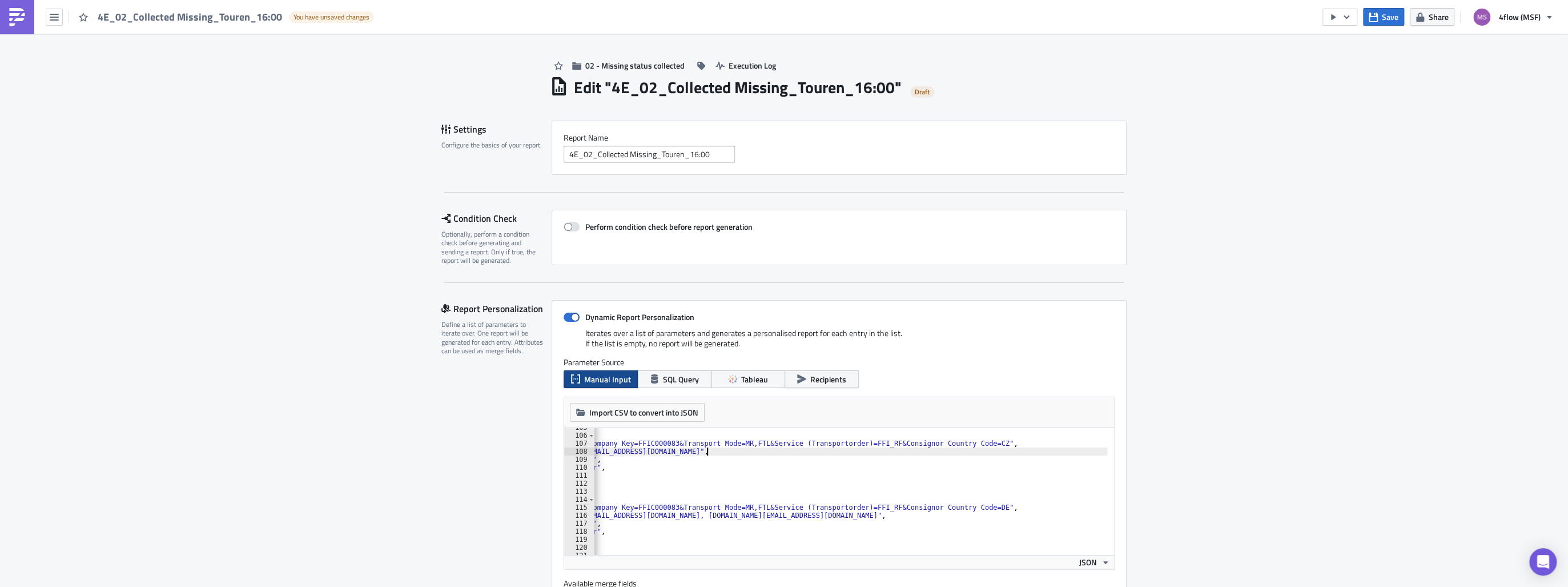
scroll to position [836, 0]
drag, startPoint x: 791, startPoint y: 514, endPoint x: 722, endPoint y: 516, distance: 69.0
click at [722, 516] on div "} , { "filters" : "Carrier Company Key=FFIC000083&Transport Mode=MR,FTL&Service…" at bounding box center [802, 492] width 656 height 136
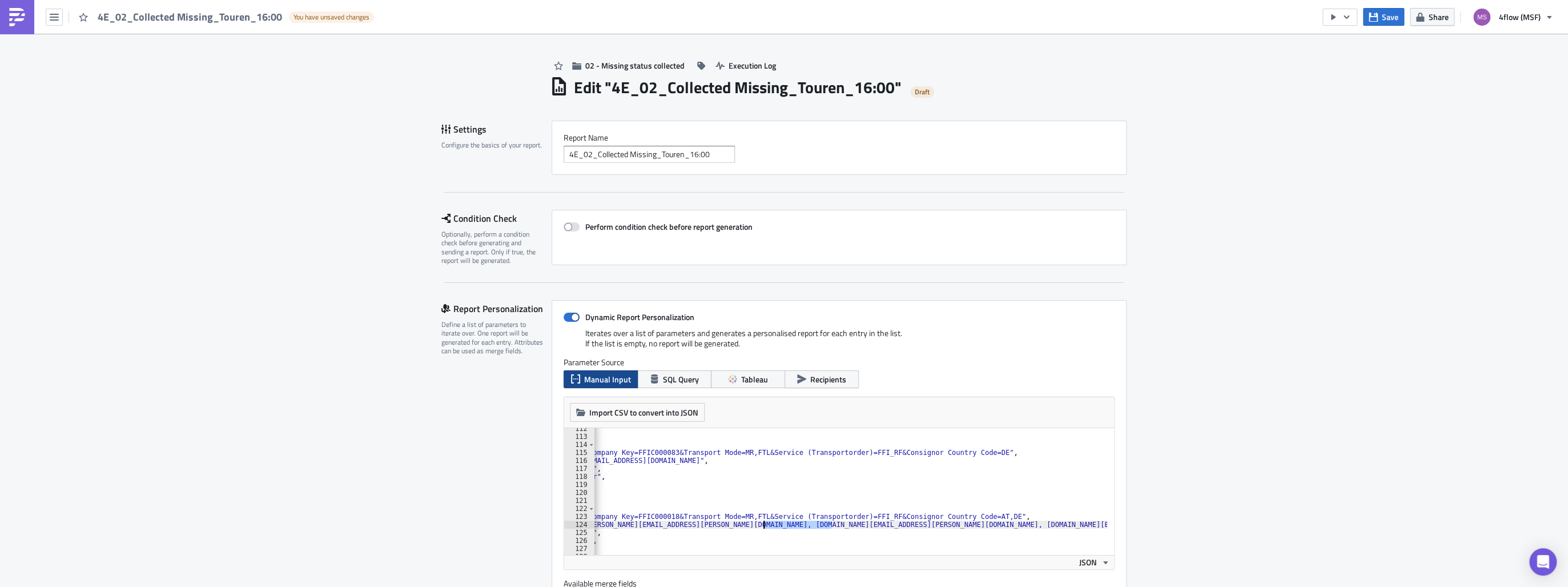
drag, startPoint x: 827, startPoint y: 525, endPoint x: 760, endPoint y: 524, distance: 67.0
click at [760, 524] on div ""_last_name" : "" } , { "filters" : "Carrier Company Key=FFIC000083&Transport M…" at bounding box center [802, 493] width 656 height 136
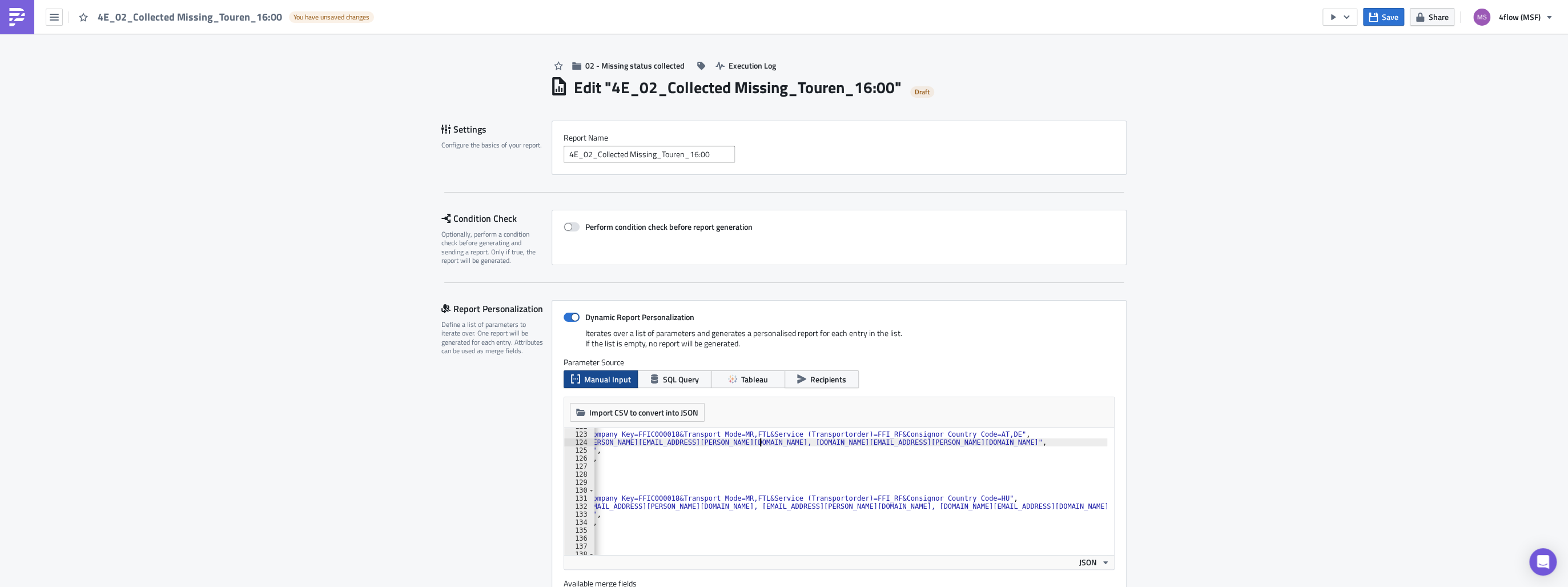
scroll to position [973, 0]
drag, startPoint x: 809, startPoint y: 507, endPoint x: 740, endPoint y: 505, distance: 69.0
click at [740, 505] on div "{ "filters" : "Carrier Company Key=FFIC000018&Transport Mode=MR,FTL&Service (Tr…" at bounding box center [802, 490] width 656 height 136
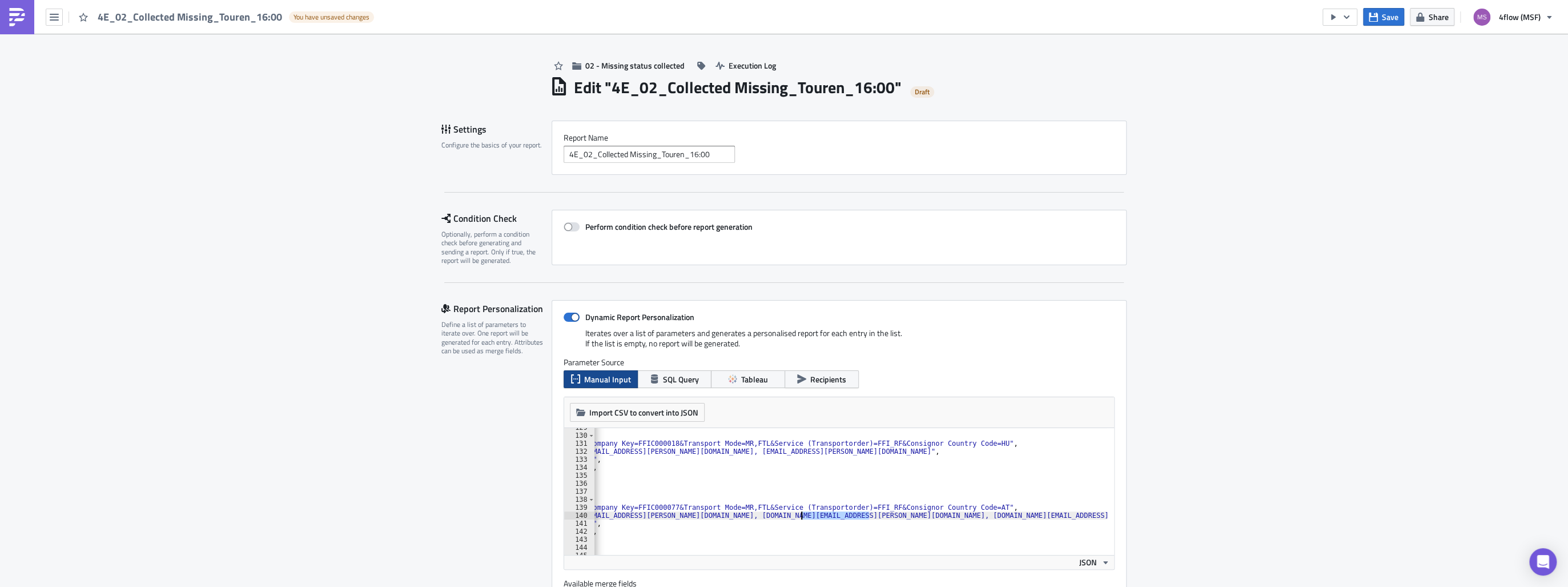
drag, startPoint x: 866, startPoint y: 516, endPoint x: 798, endPoint y: 511, distance: 68.2
click at [798, 511] on div "} , { "filters" : "Carrier Company Key=FFIC000018&Transport Mode=MR,FTL&Service…" at bounding box center [802, 492] width 656 height 136
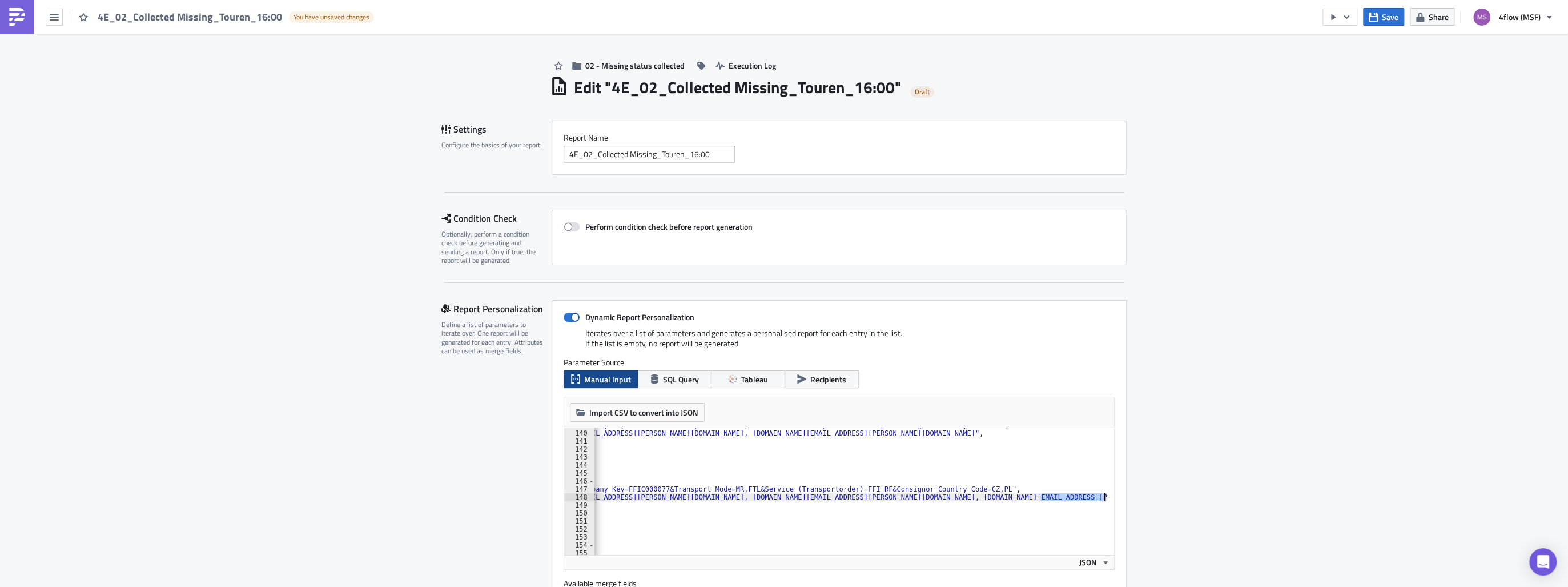
scroll to position [0, 142]
drag, startPoint x: 1048, startPoint y: 497, endPoint x: 1095, endPoint y: 495, distance: 47.0
click at [1095, 495] on div ""filters" : "Carrier Company Key=FFIC000077&Transport Mode=MR,FTL&Service (Tran…" at bounding box center [779, 489] width 656 height 136
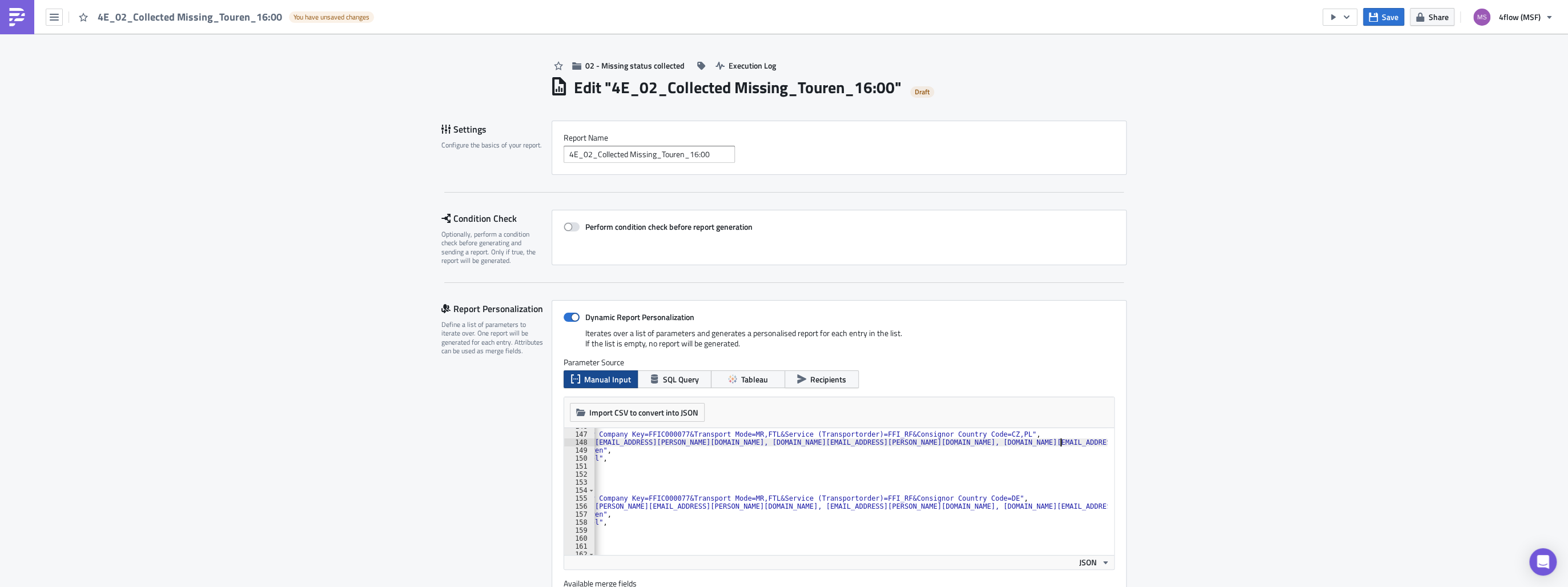
scroll to position [1193, 0]
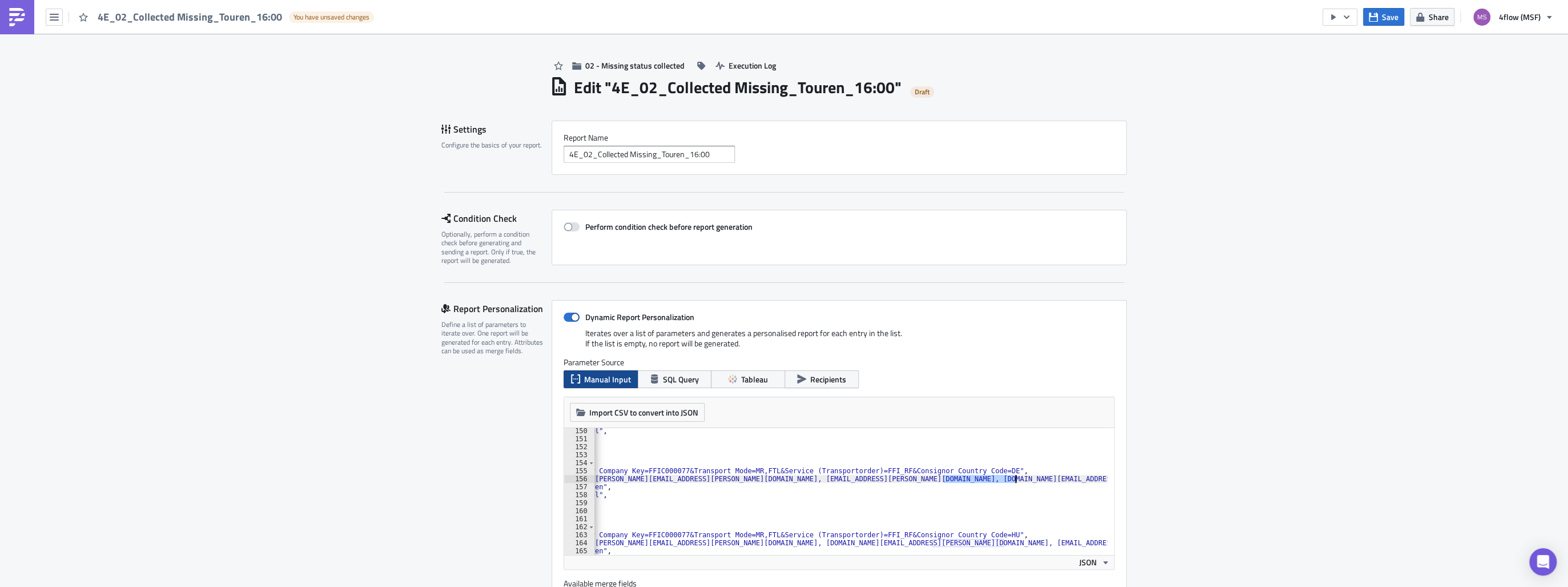
drag, startPoint x: 938, startPoint y: 480, endPoint x: 1012, endPoint y: 480, distance: 74.0
click at [1012, 480] on div ""last_name" : "[PERSON_NAME]" , "_first_name" : "" , "_last_name" : "" } , { "f…" at bounding box center [796, 495] width 622 height 136
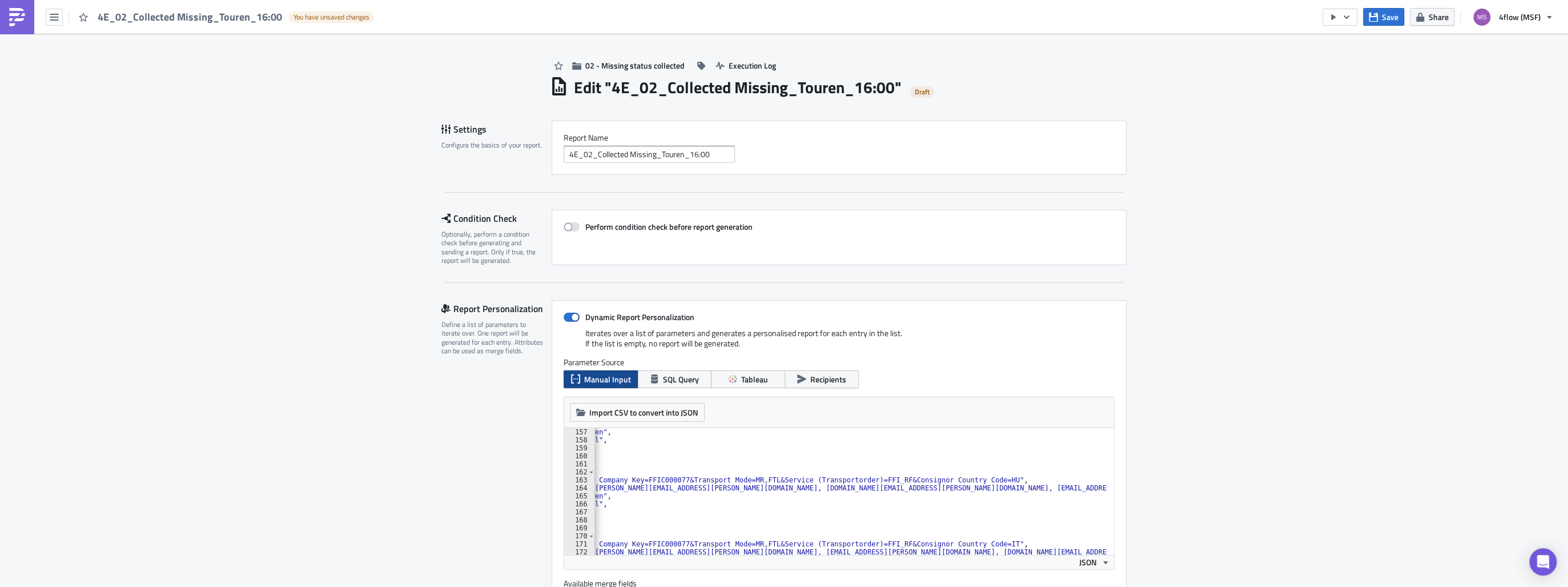
scroll to position [1248, 0]
drag, startPoint x: 929, startPoint y: 486, endPoint x: 998, endPoint y: 486, distance: 69.0
click at [998, 486] on div ""first_name" : "Touren" , "last_name" : "[PERSON_NAME]" , "_first_name" : "" , …" at bounding box center [796, 496] width 622 height 136
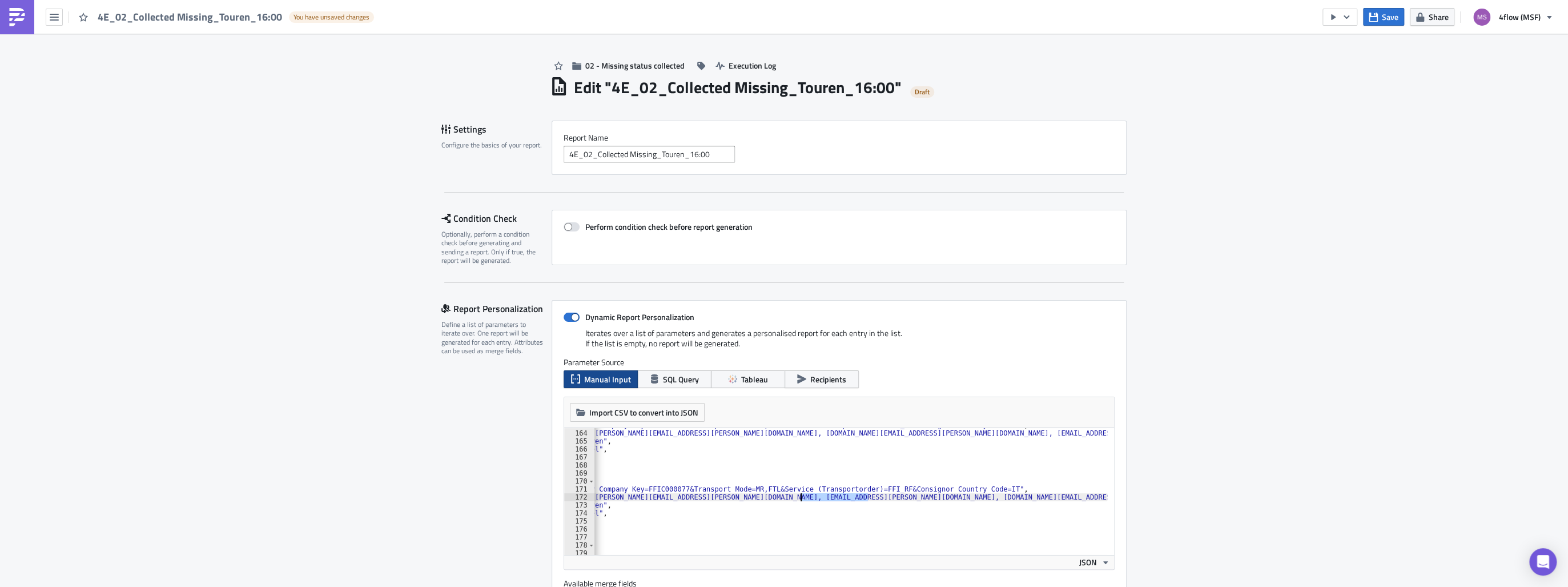
drag, startPoint x: 866, startPoint y: 497, endPoint x: 796, endPoint y: 497, distance: 70.0
click at [796, 497] on div ""filters" : "Carrier Company Key=FFIC000077&Transport Mode=MR,FTL&Service (Tran…" at bounding box center [796, 489] width 622 height 136
drag, startPoint x: 993, startPoint y: 496, endPoint x: 923, endPoint y: 494, distance: 70.0
click at [923, 494] on div ""bcc_recipients" : "[PERSON_NAME][EMAIL_ADDRESS][PERSON_NAME][DOMAIN_NAME], [EM…" at bounding box center [796, 496] width 622 height 136
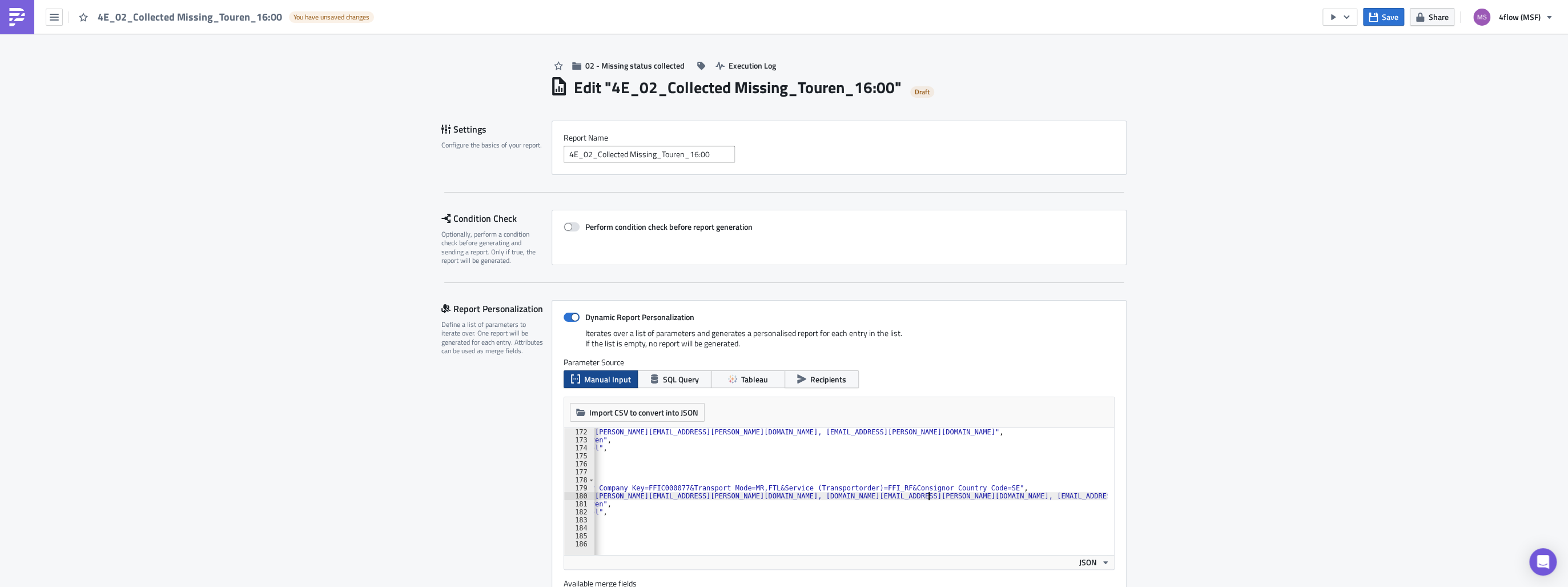
type textarea ""bcc_recipients": "[PERSON_NAME][EMAIL_ADDRESS][PERSON_NAME][DOMAIN_NAME], [DOM…"
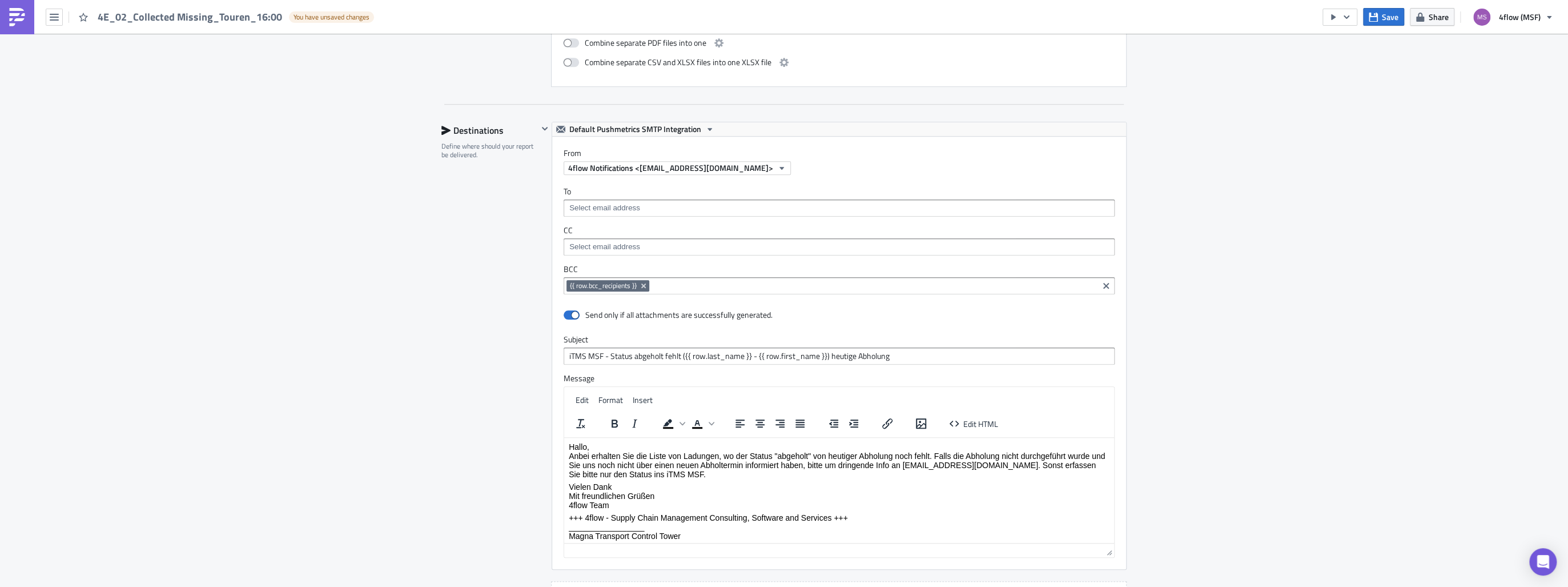
scroll to position [1159, 0]
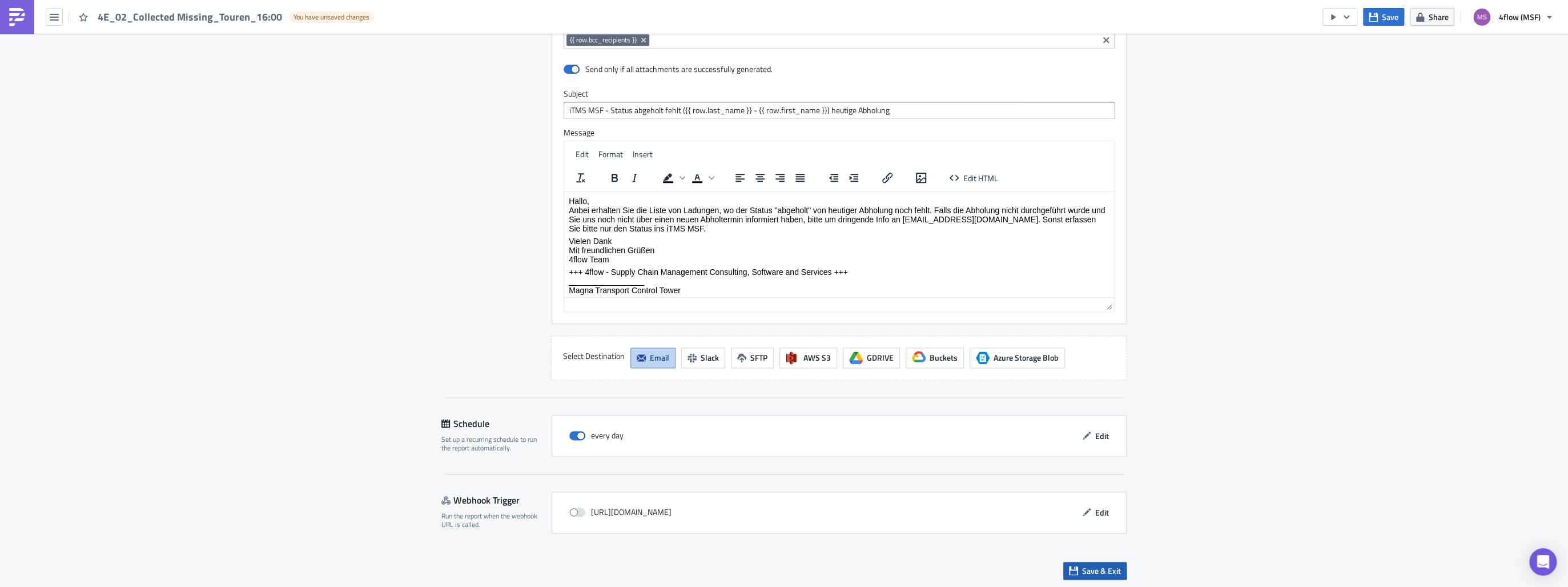
click at [1082, 566] on span "Save & Exit" at bounding box center [1102, 570] width 39 height 12
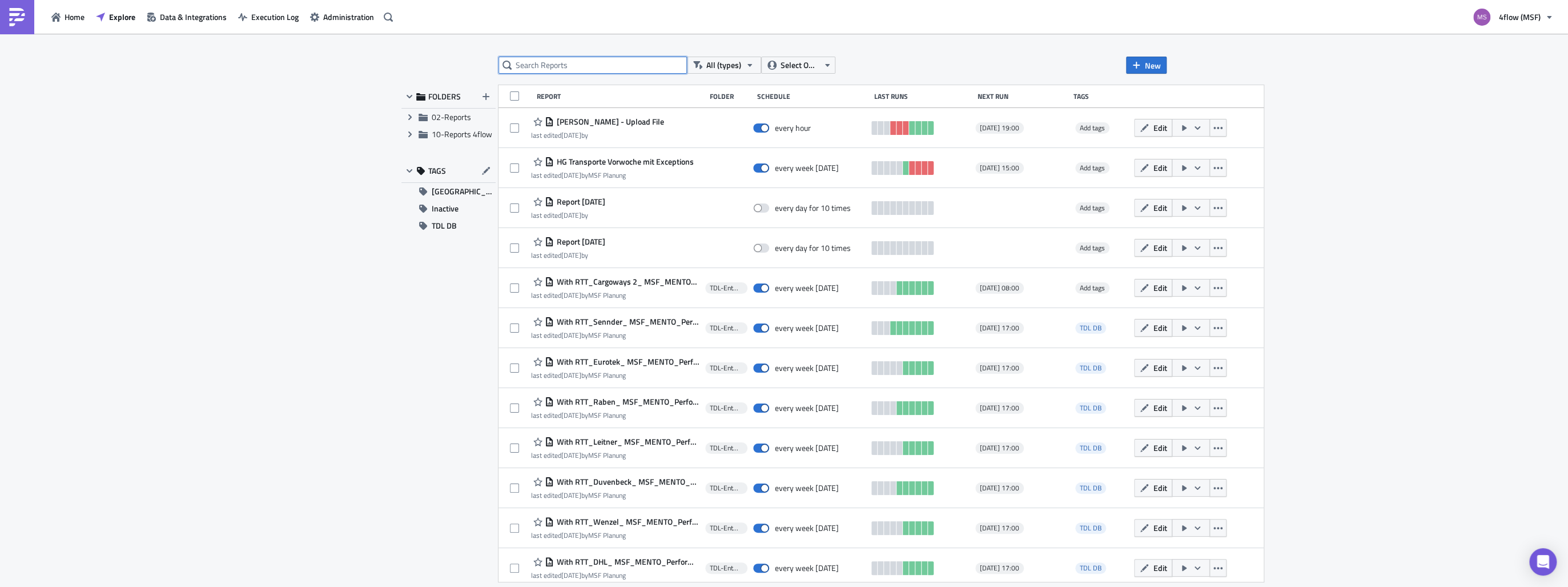
click at [582, 68] on input "text" at bounding box center [592, 65] width 188 height 17
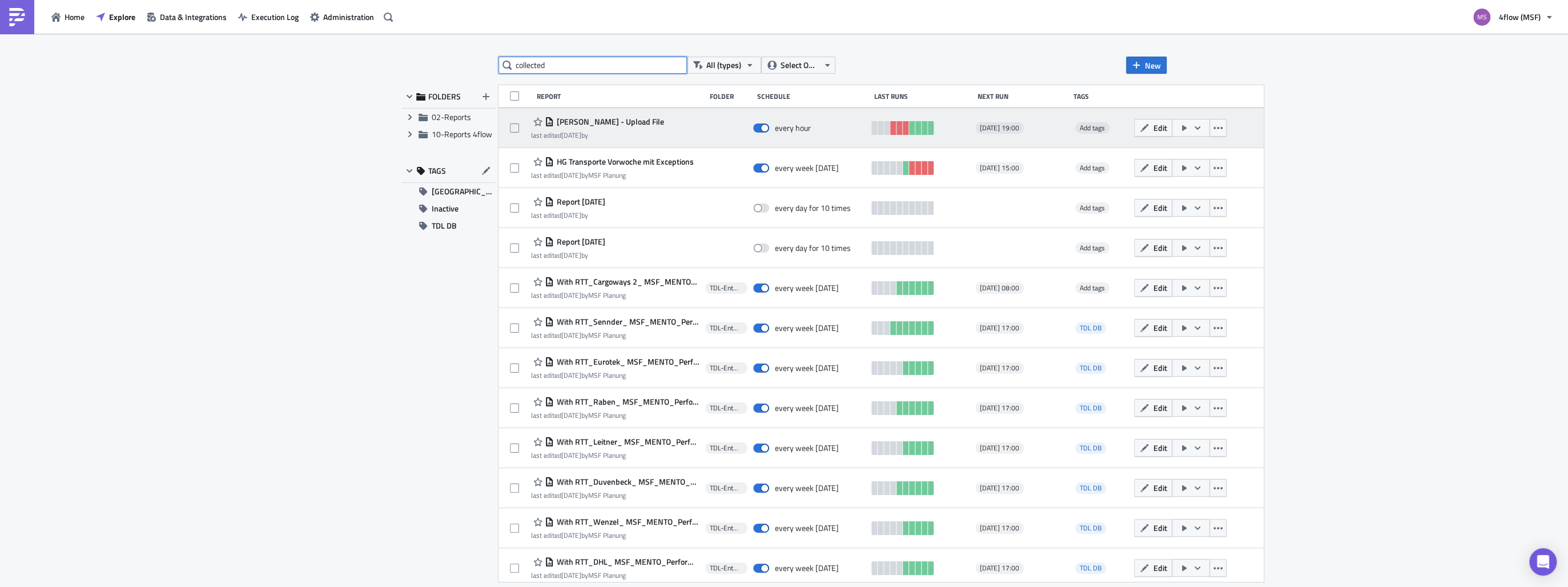
type input "collected"
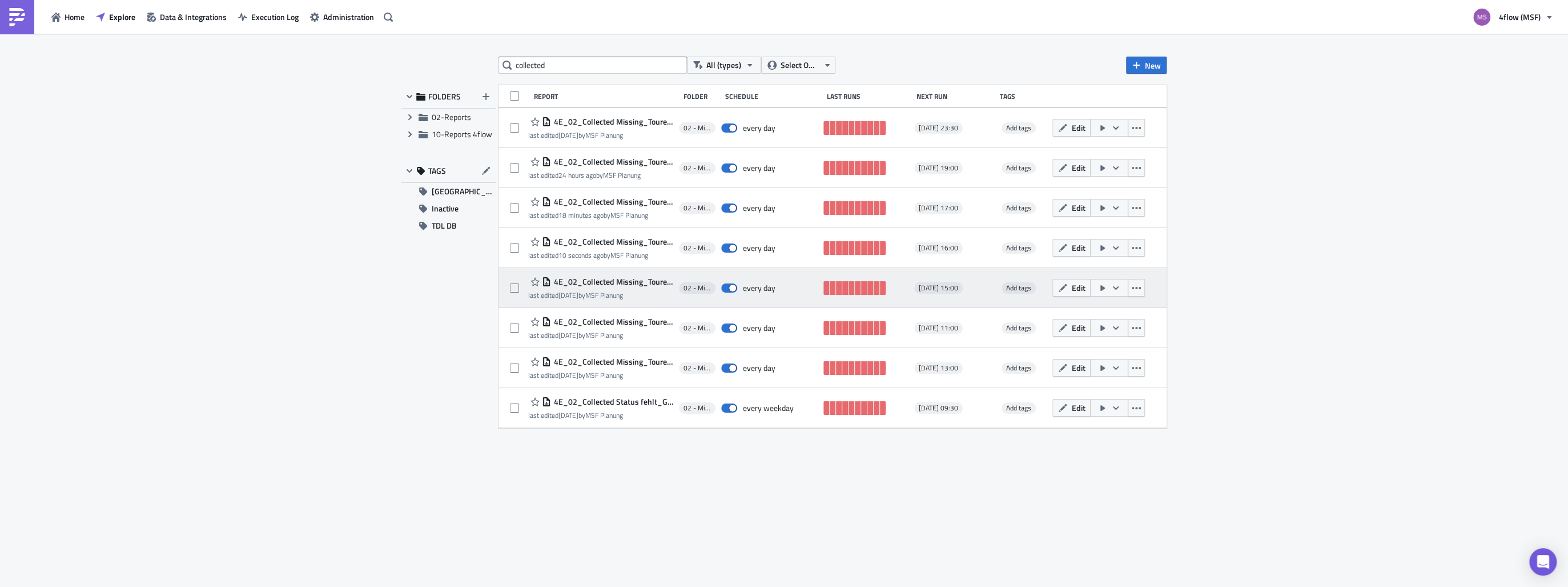
click at [595, 285] on span "4E_02_Collected Missing_Touren_15:00" at bounding box center [612, 281] width 122 height 10
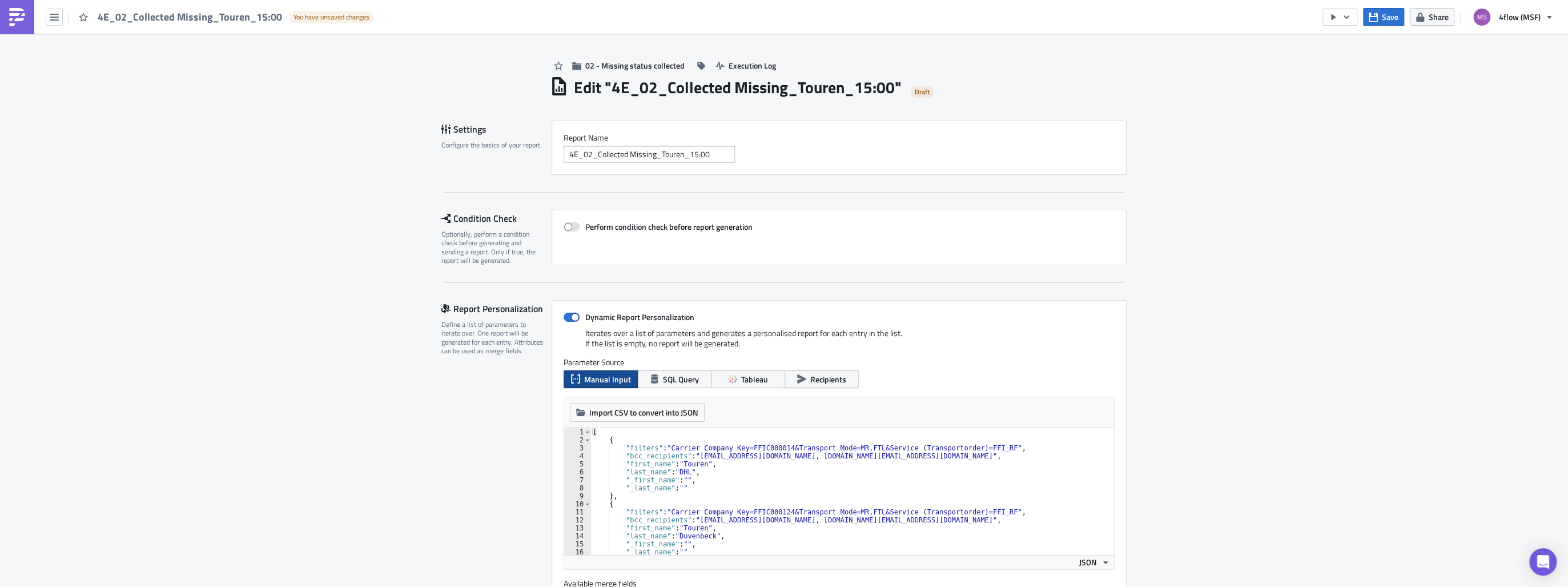
click at [810, 478] on div "[ { "filters" : "Carrier Company Key=FFIC000014&Transport Mode=MR,FTL&Service (…" at bounding box center [937, 496] width 694 height 136
drag, startPoint x: 830, startPoint y: 523, endPoint x: 765, endPoint y: 524, distance: 65.0
click at [765, 524] on div "[ { "filters" : "Carrier Company Key=FFIC000014&Transport Mode=MR,FTL&Service (…" at bounding box center [937, 496] width 694 height 136
drag, startPoint x: 852, startPoint y: 457, endPoint x: 785, endPoint y: 457, distance: 67.0
click at [785, 457] on div "[ { "filters" : "Carrier Company Key=FFIC000014&Transport Mode=MR,FTL&Service (…" at bounding box center [937, 496] width 694 height 136
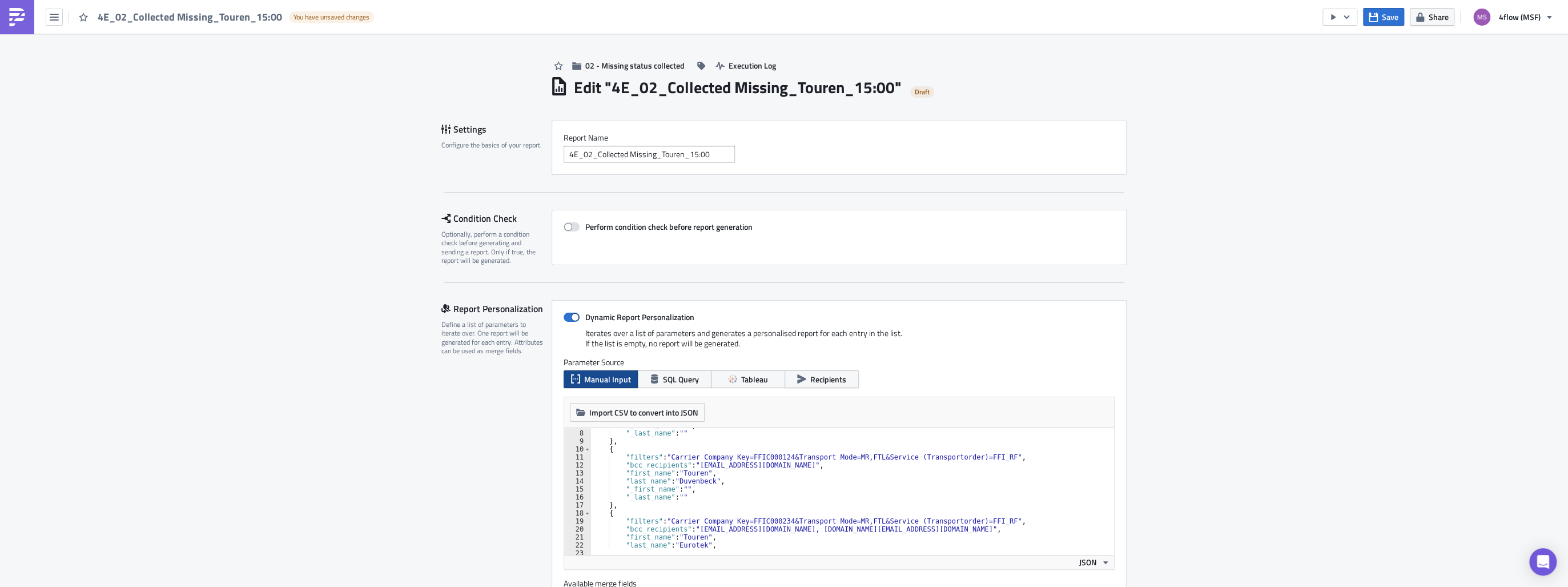
scroll to position [82, 0]
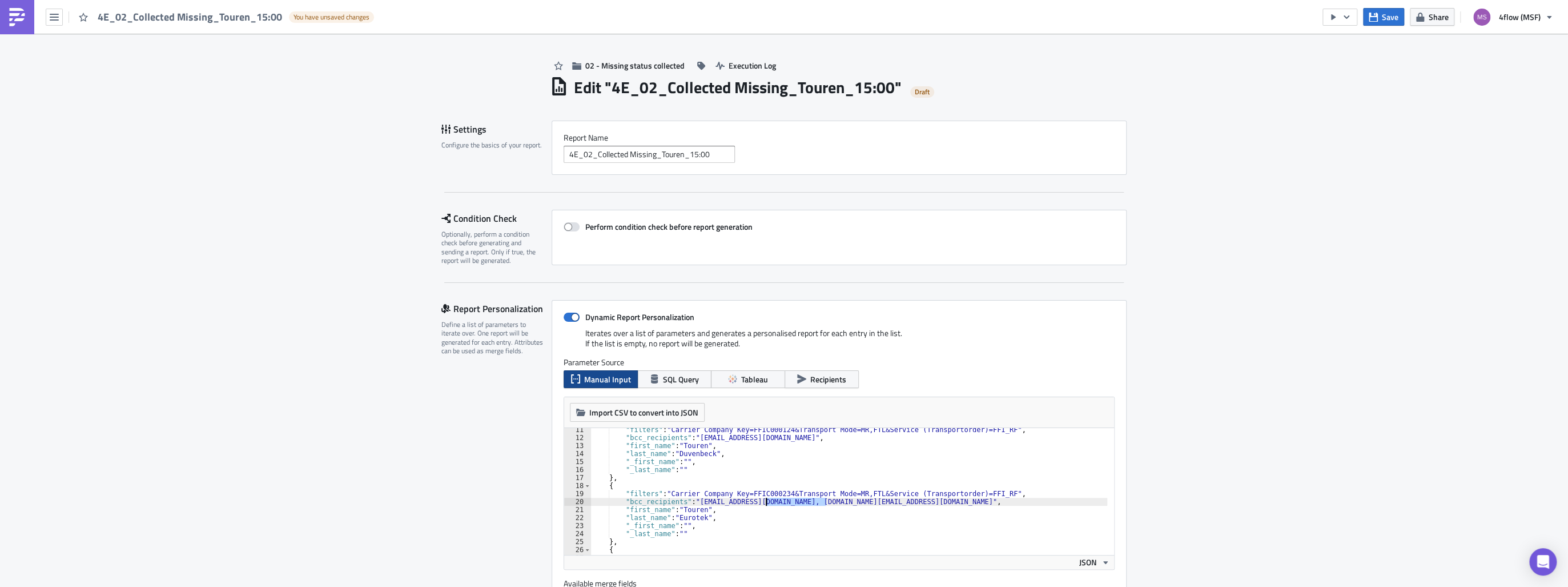
drag, startPoint x: 822, startPoint y: 503, endPoint x: 760, endPoint y: 501, distance: 62.0
click at [760, 501] on div ""filters" : "Carrier Company Key=FFIC000124&Transport Mode=MR,FTL&Service (Tran…" at bounding box center [937, 494] width 694 height 136
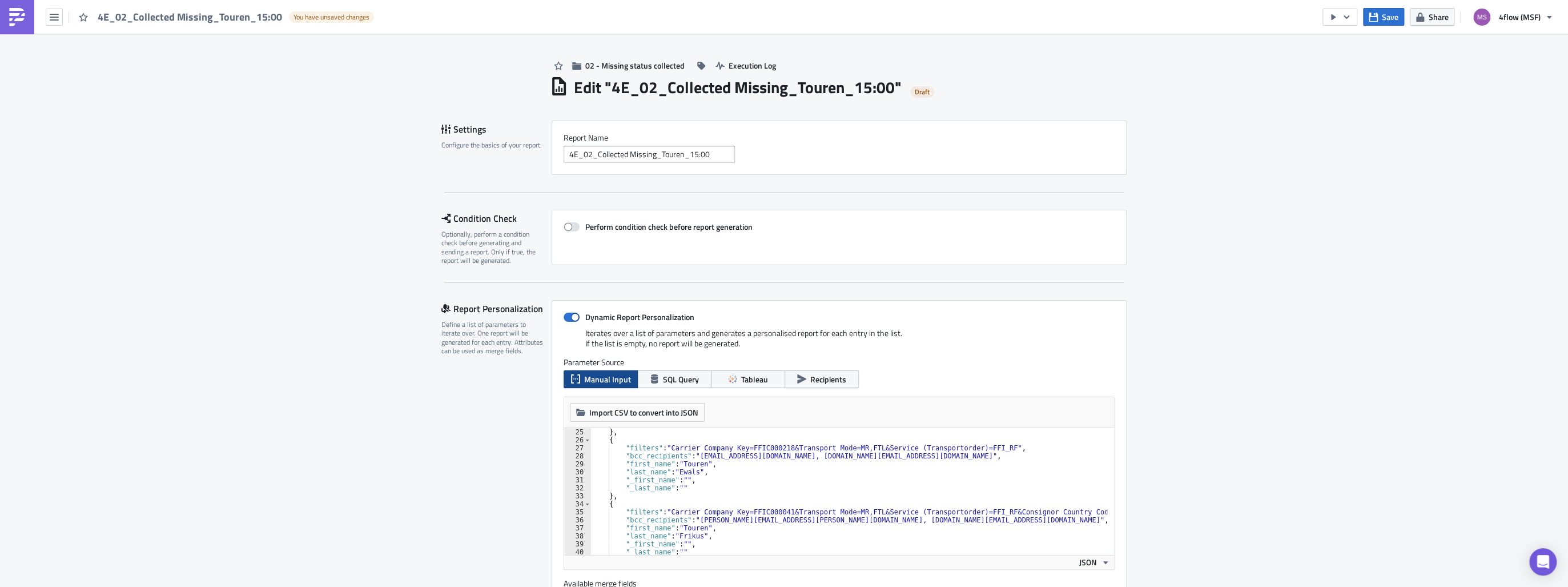
scroll to position [192, 0]
drag, startPoint x: 853, startPoint y: 454, endPoint x: 797, endPoint y: 458, distance: 56.1
click at [797, 458] on div "} , { "filters" : "Carrier Company Key=FFIC000218&Transport Mode=MR,FTL&Service…" at bounding box center [937, 496] width 694 height 136
drag, startPoint x: 859, startPoint y: 519, endPoint x: 799, endPoint y: 521, distance: 60.0
click at [799, 521] on div "} , { "filters" : "Carrier Company Key=FFIC000218&Transport Mode=MR,FTL&Service…" at bounding box center [937, 496] width 694 height 136
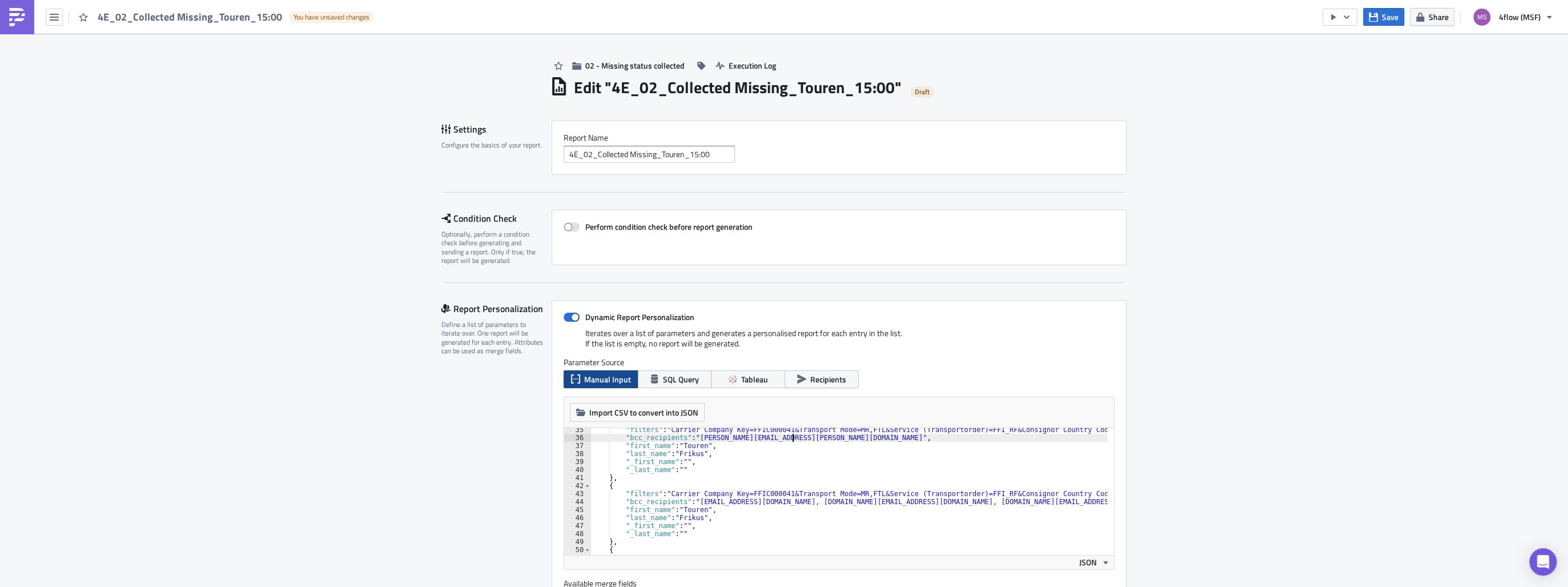
scroll to position [274, 0]
drag, startPoint x: 947, startPoint y: 501, endPoint x: 881, endPoint y: 502, distance: 66.0
click at [881, 502] on div ""filters" : "Carrier Company Key=FFIC000041&Transport Mode=MR,FTL&Service (Tran…" at bounding box center [937, 494] width 694 height 136
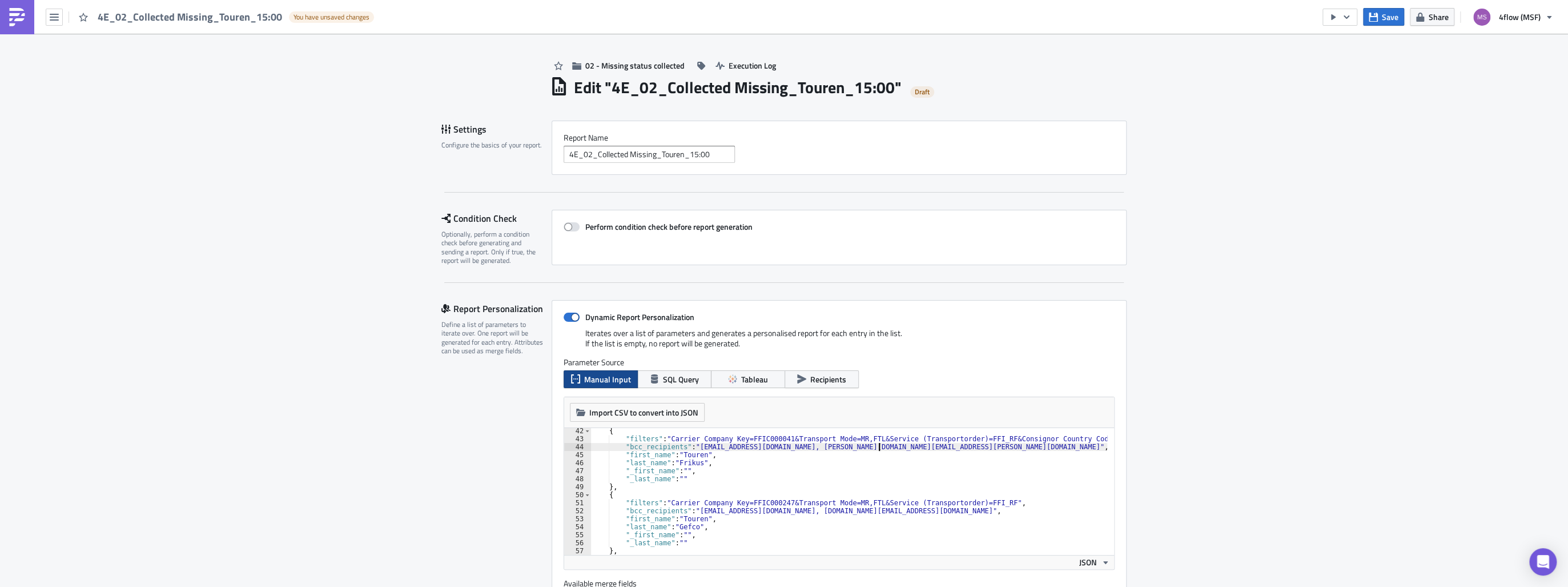
scroll to position [329, 0]
drag, startPoint x: 858, startPoint y: 510, endPoint x: 793, endPoint y: 511, distance: 65.0
click at [793, 511] on div "{ "filters" : "Carrier Company Key=FFIC000041&Transport Mode=MR,FTL&Service (Tr…" at bounding box center [937, 495] width 694 height 136
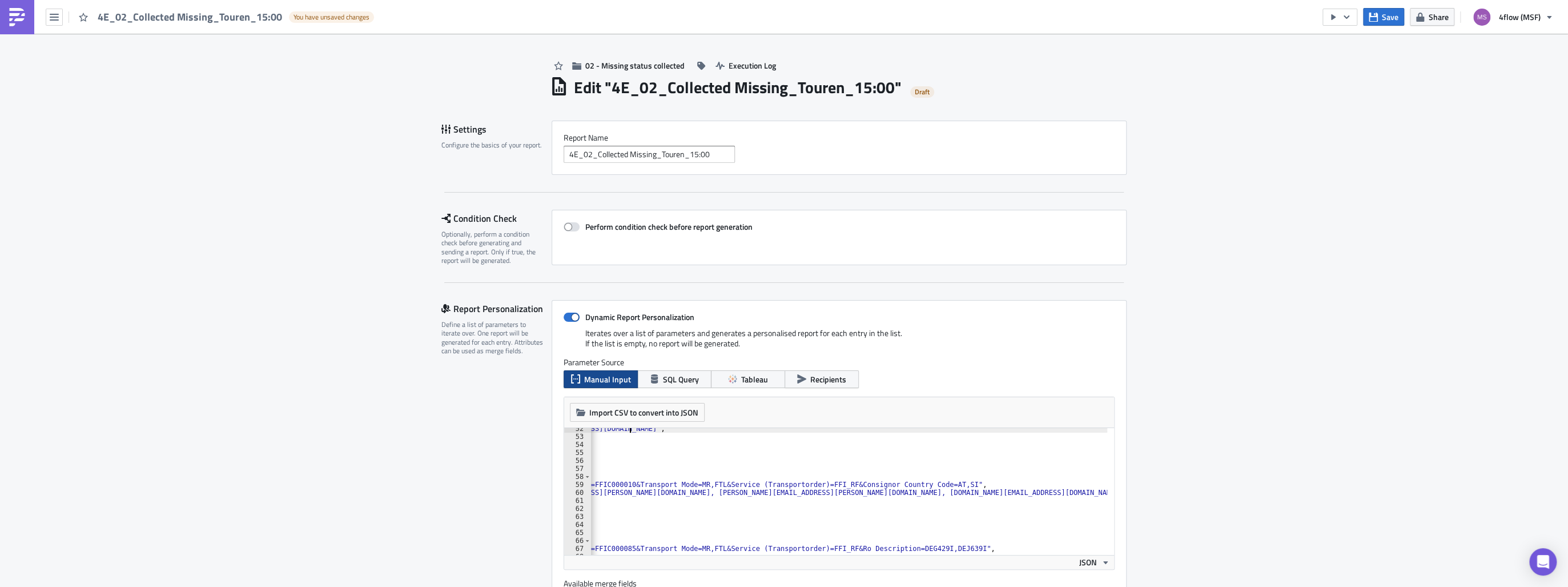
scroll to position [0, 176]
drag, startPoint x: 1059, startPoint y: 489, endPoint x: 992, endPoint y: 489, distance: 67.0
click at [992, 489] on div ""bcc_recipients" : "[EMAIL_ADDRESS][DOMAIN_NAME]" , "first_name" : "Touren" , "…" at bounding box center [761, 493] width 694 height 136
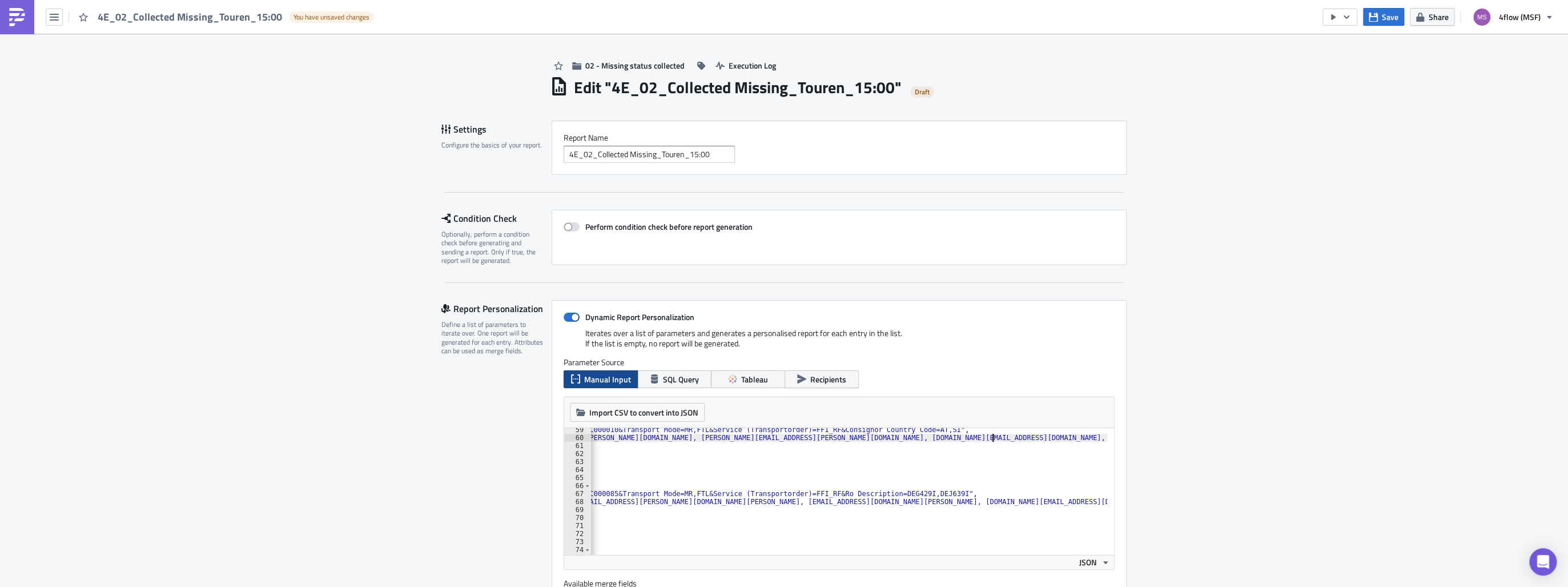
scroll to position [466, 0]
drag, startPoint x: 807, startPoint y: 500, endPoint x: 742, endPoint y: 503, distance: 65.1
click at [742, 503] on div ""filters" : "Carrier Company Key=FFIC000010&Transport Mode=MR,FTL&Service (Tran…" at bounding box center [761, 494] width 694 height 136
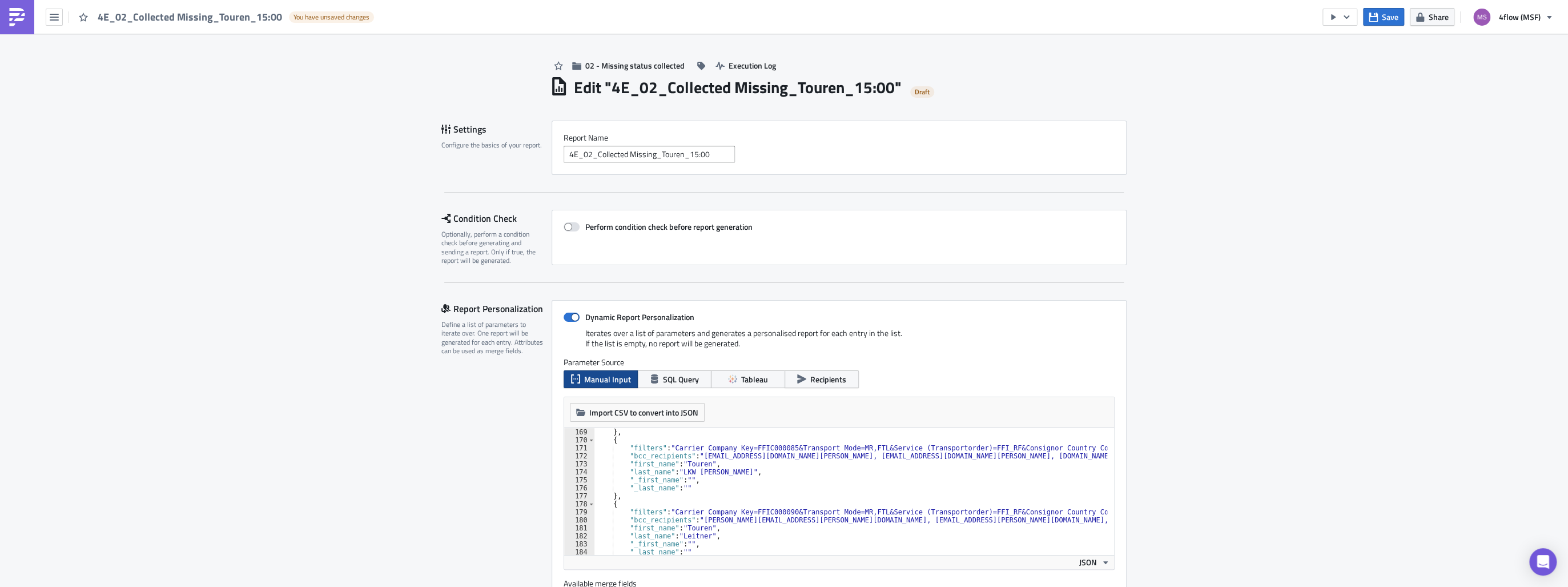
scroll to position [1344, 0]
click at [690, 489] on div "} , { "filters" : "Carrier Company Key=FFIC000085&Transport Mode=MR,FTL&Service…" at bounding box center [941, 496] width 694 height 136
click at [621, 495] on div "} , { "filters" : "Carrier Company Key=FFIC000085&Transport Mode=MR,FTL&Service…" at bounding box center [941, 496] width 694 height 136
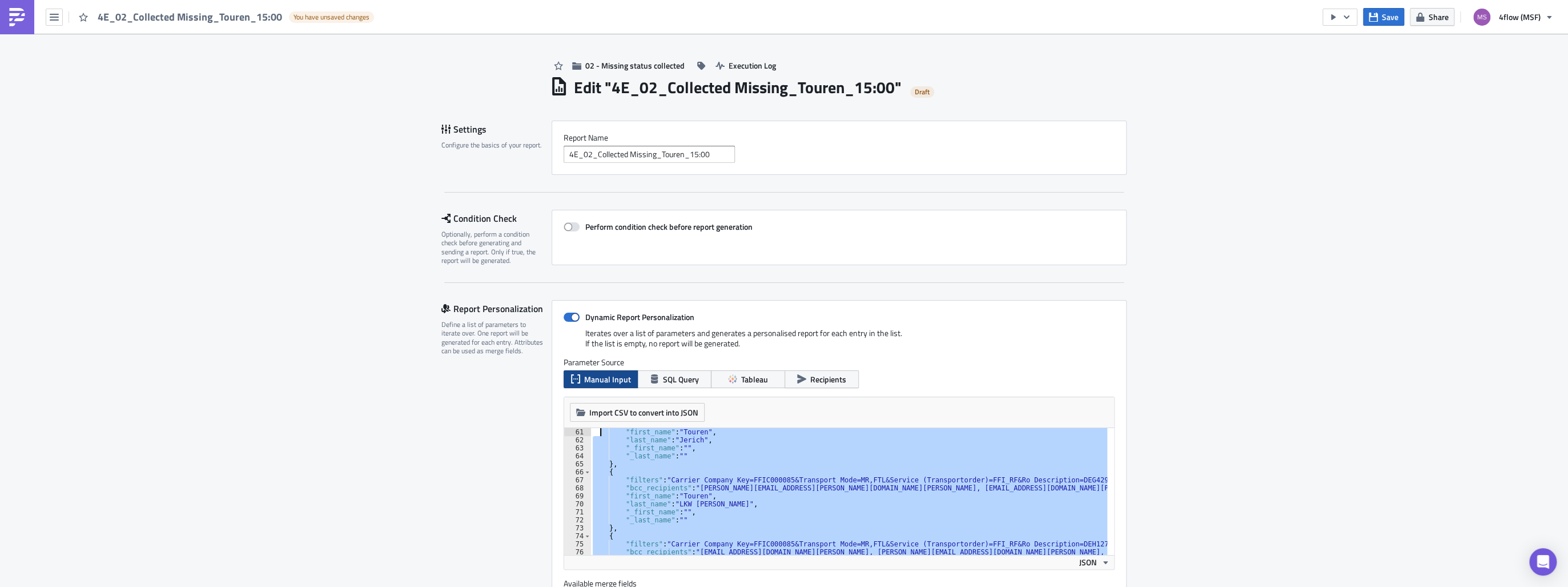
scroll to position [448, 0]
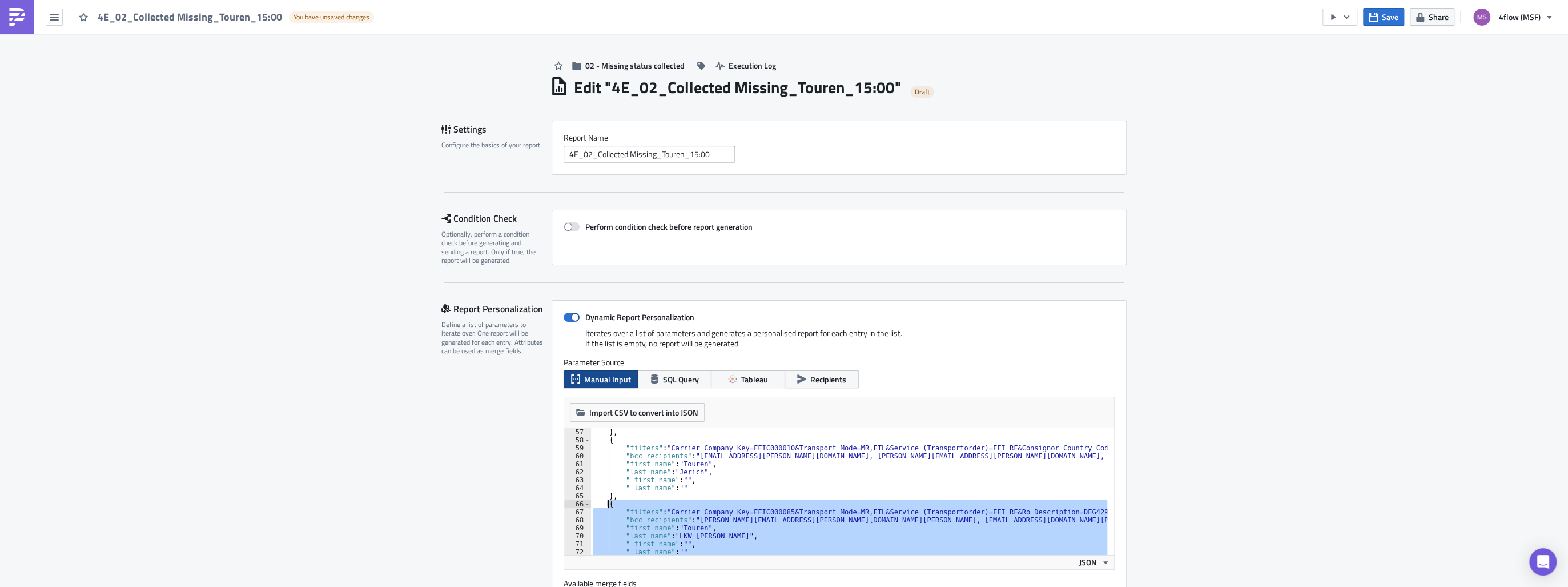
drag, startPoint x: 619, startPoint y: 496, endPoint x: 604, endPoint y: 506, distance: 18.0
click at [604, 506] on div "} , { "filters" : "Carrier Company Key=FFIC000010&Transport Mode=MR,FTL&Service…" at bounding box center [937, 496] width 694 height 136
type textarea "{ "filters": "Carrier Company Key=FFIC000085&Transport Mode=MR,FTL&Service (Tra…"
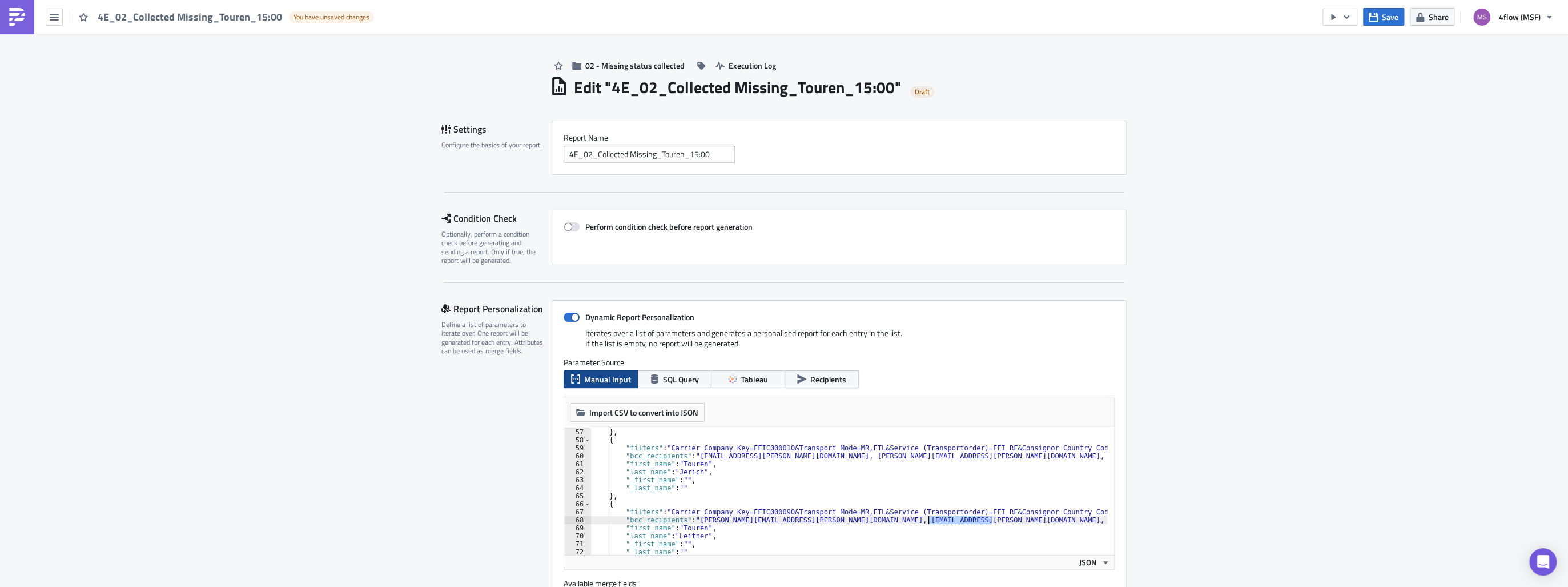
drag, startPoint x: 988, startPoint y: 521, endPoint x: 923, endPoint y: 519, distance: 65.0
click at [923, 519] on div "} , { "filters" : "Carrier Company Key=FFIC000010&Transport Mode=MR,FTL&Service…" at bounding box center [937, 496] width 694 height 136
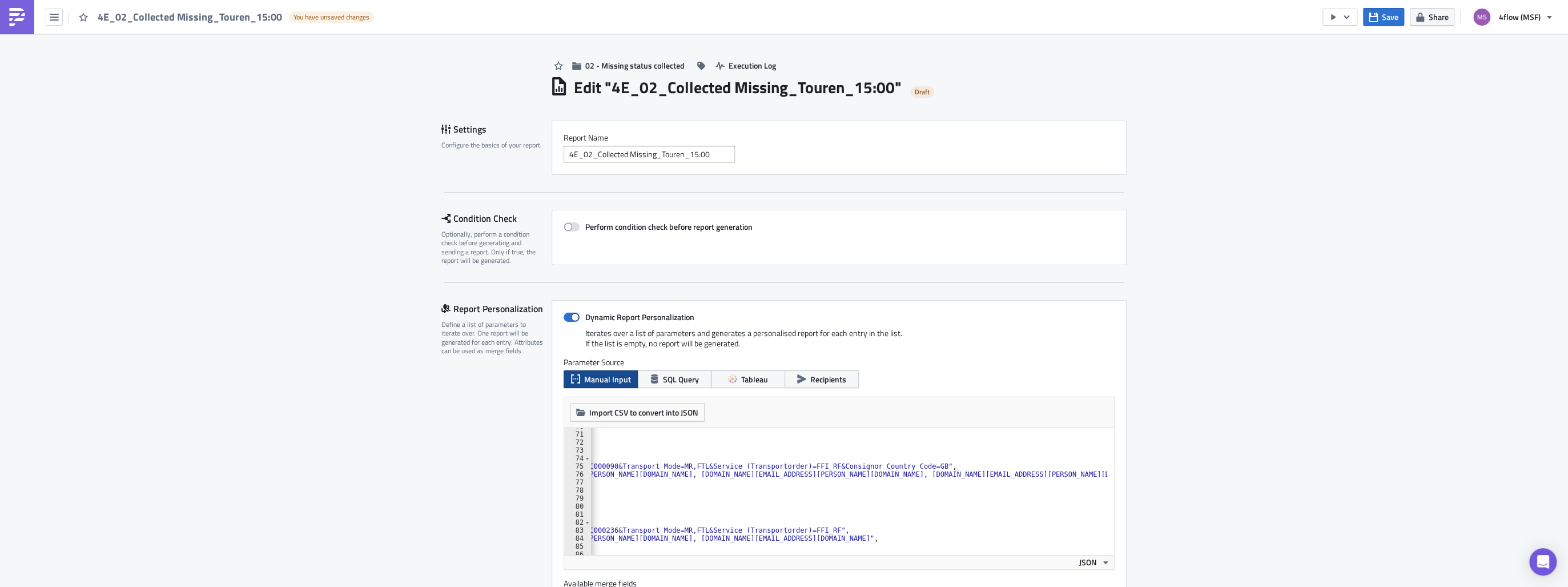
scroll to position [0, 176]
click at [1094, 475] on div ""last_name" : "[PERSON_NAME]" , "_first_name" : "" , "_last_name" : "" } , { "f…" at bounding box center [761, 490] width 694 height 136
drag, startPoint x: 1094, startPoint y: 475, endPoint x: 1034, endPoint y: 478, distance: 60.1
click at [1034, 478] on div ""last_name" : "[PERSON_NAME]" , "_first_name" : "" , "_last_name" : "" } , { "f…" at bounding box center [761, 490] width 694 height 136
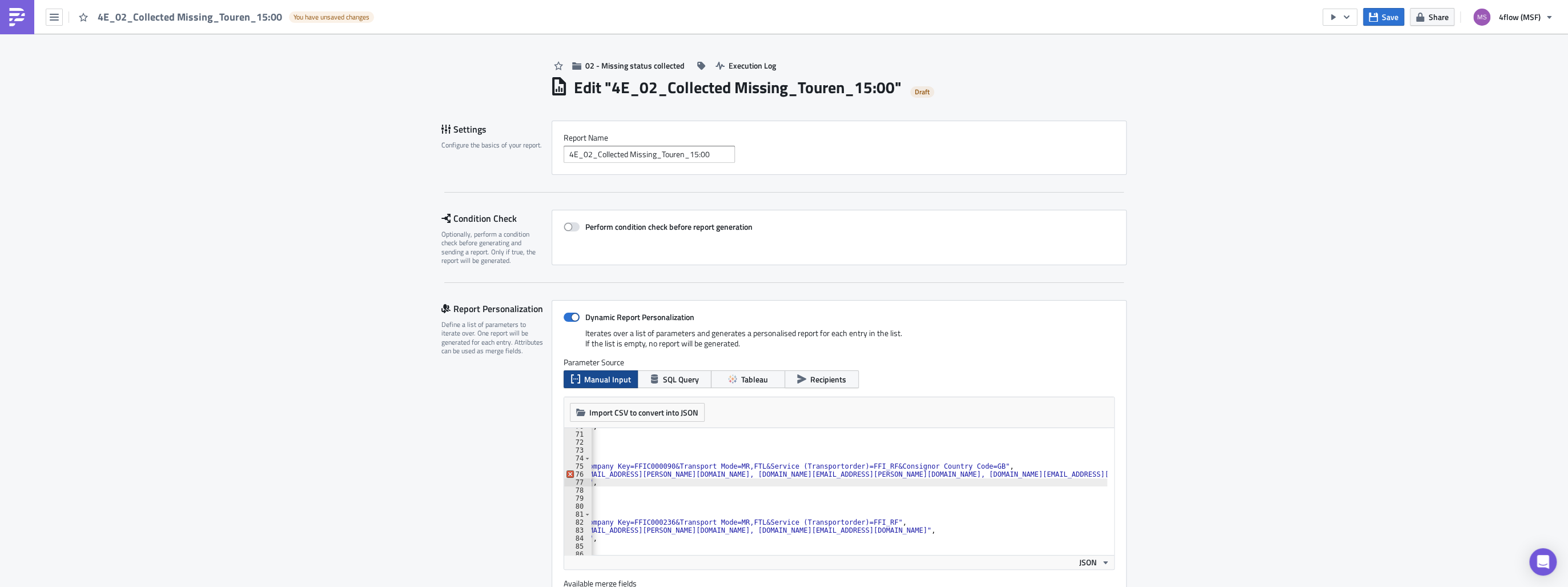
scroll to position [0, 118]
click at [1048, 478] on div ""last_name" : "[PERSON_NAME]" , "_first_name" : "" , "_last_name" : "" } , { "f…" at bounding box center [814, 490] width 687 height 136
click at [1062, 469] on div ""last_name" : "[PERSON_NAME]" , "_first_name" : "" , "_last_name" : "" } , { "f…" at bounding box center [814, 490] width 687 height 136
click at [1093, 475] on div ""last_name" : "[PERSON_NAME]" , "_first_name" : "" , "_last_name" : "" } , { "f…" at bounding box center [814, 490] width 687 height 136
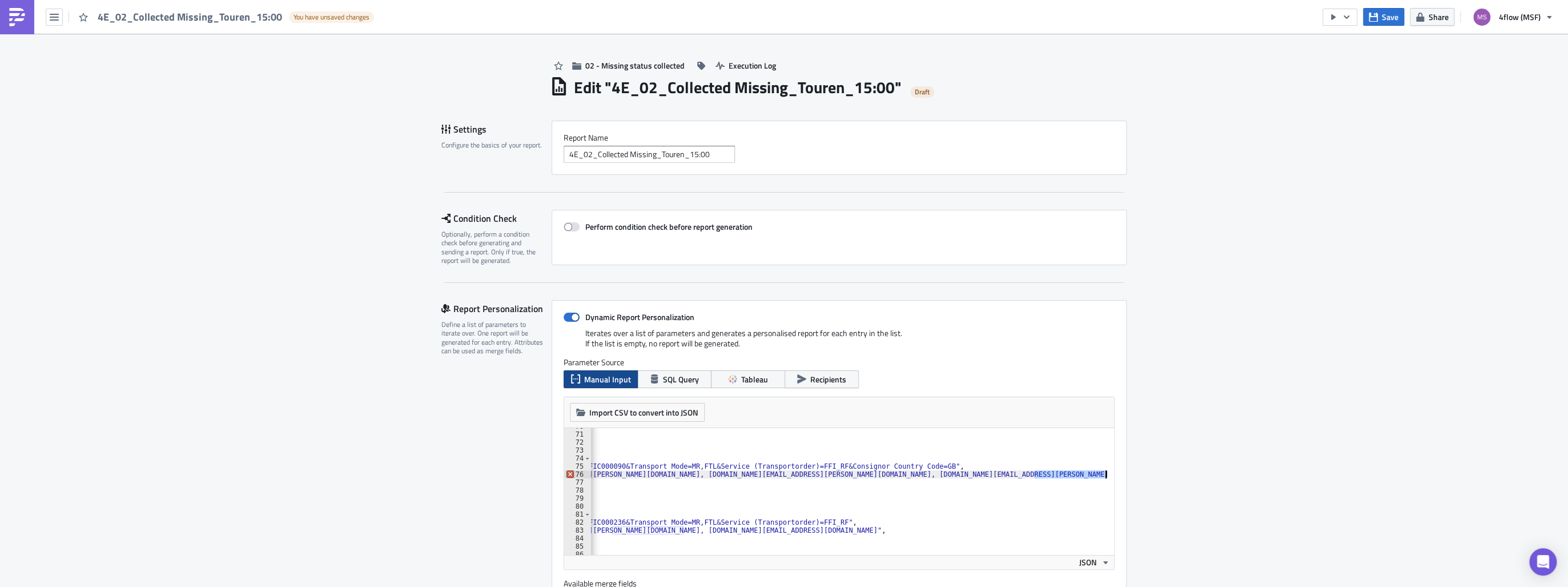
drag, startPoint x: 1080, startPoint y: 476, endPoint x: 1142, endPoint y: 476, distance: 62.0
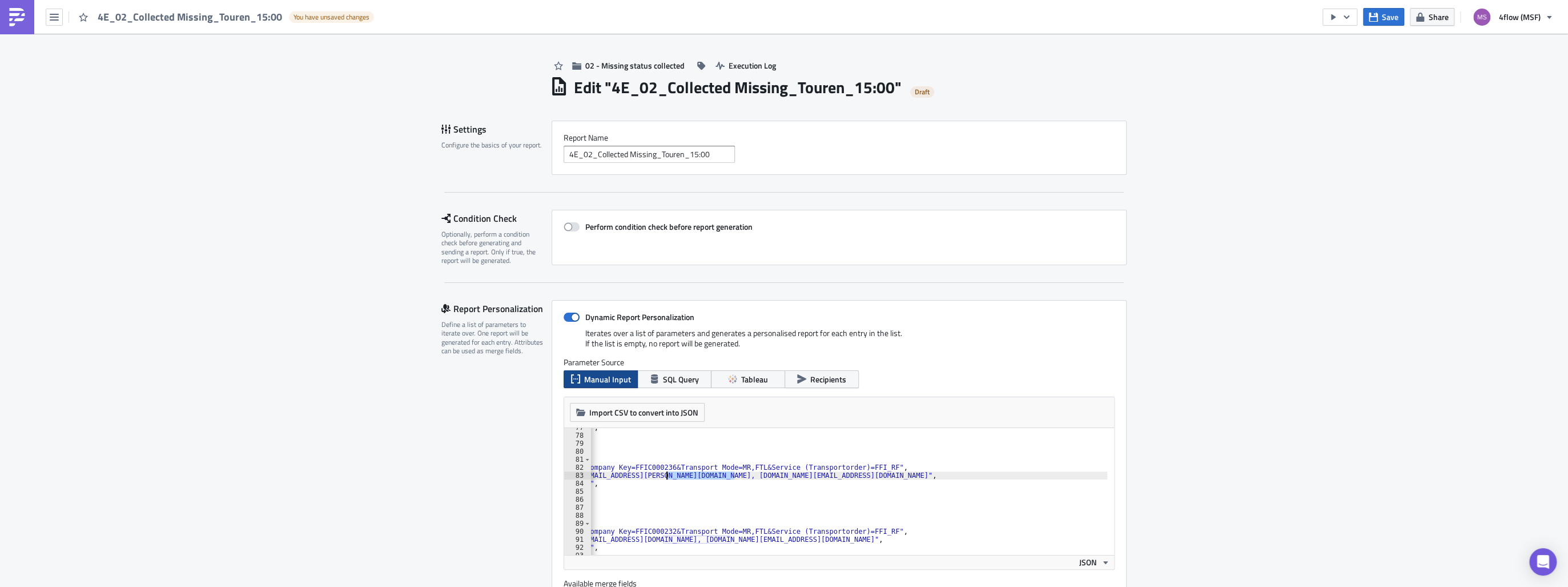
drag, startPoint x: 729, startPoint y: 475, endPoint x: 663, endPoint y: 473, distance: 66.0
click at [663, 473] on div ""last_name" : "[PERSON_NAME]" , "_first_name" : "" , "_last_name" : "" } , { "f…" at bounding box center [799, 492] width 656 height 136
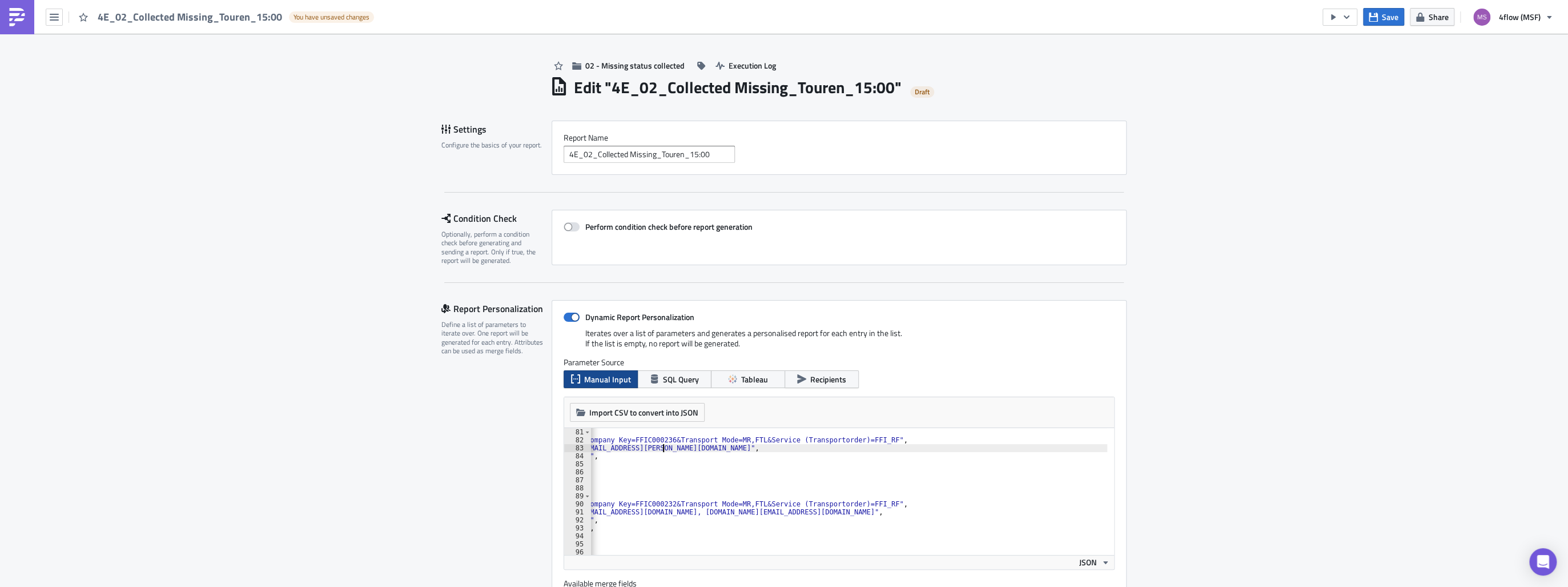
scroll to position [667, 0]
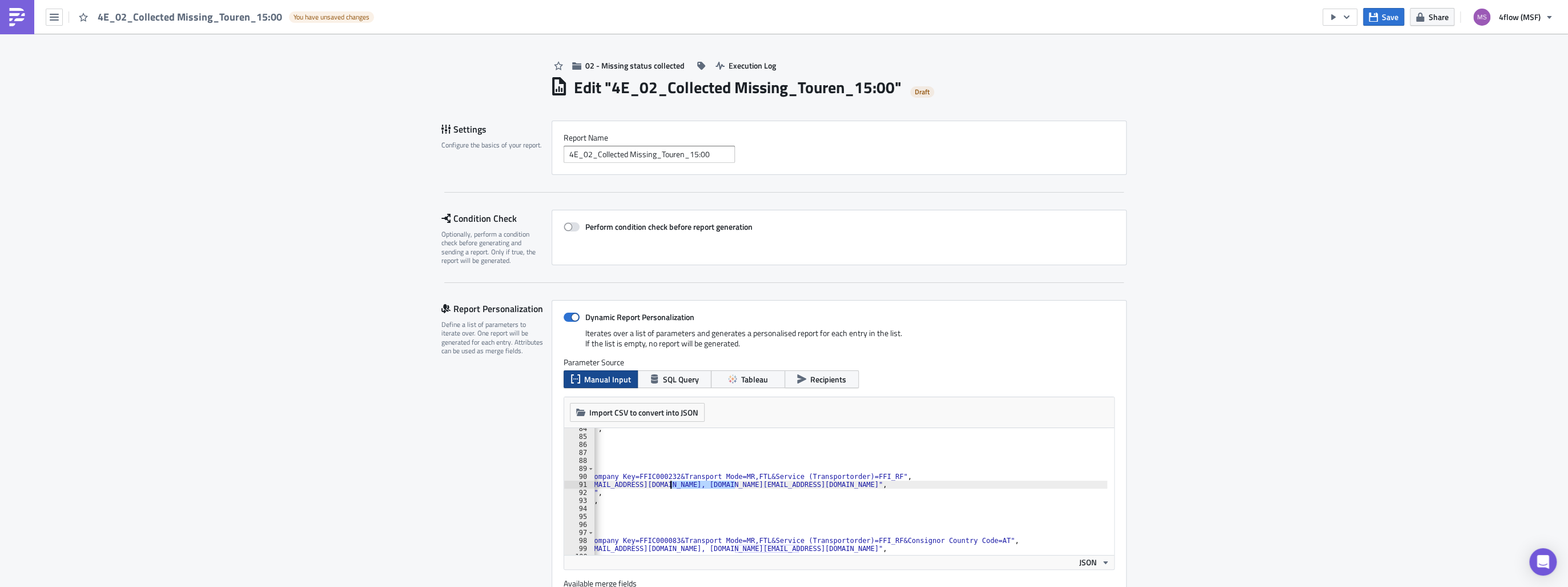
drag, startPoint x: 729, startPoint y: 484, endPoint x: 666, endPoint y: 484, distance: 63.0
click at [666, 484] on div ""first_name" : "Touren" , "last_name" : "[PERSON_NAME]" , "_first_name" : "" , …" at bounding box center [803, 493] width 656 height 136
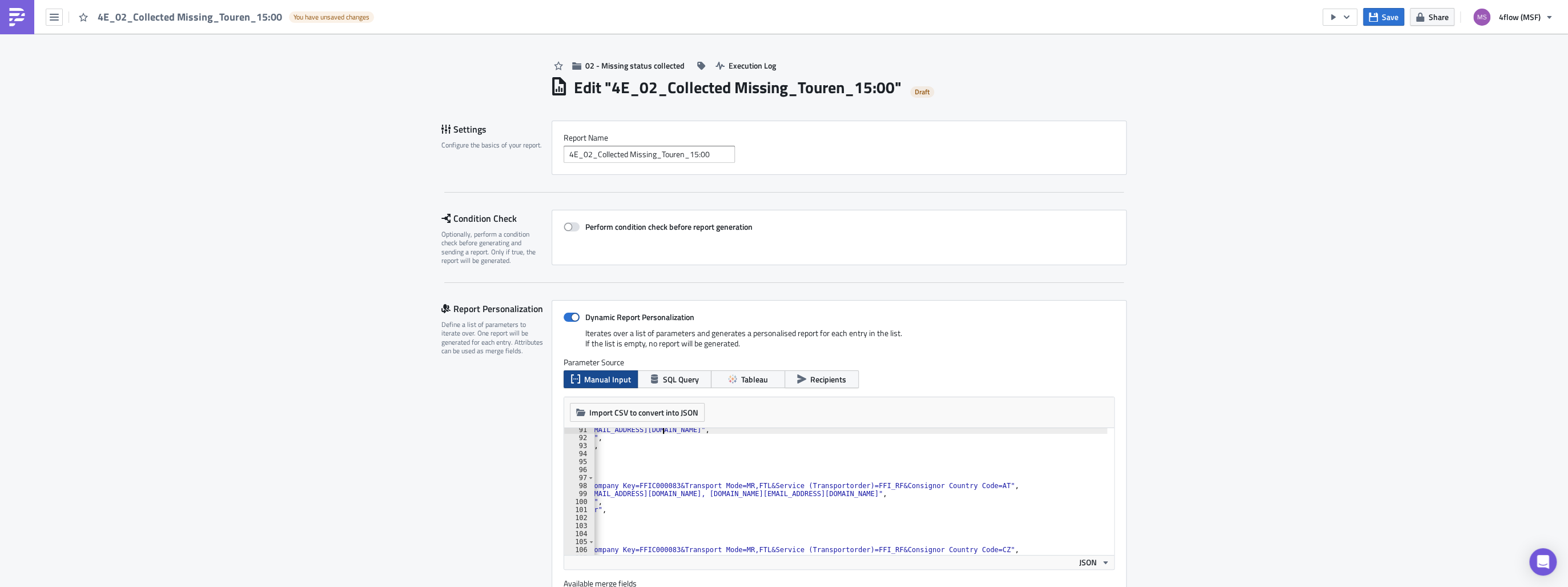
scroll to position [749, 0]
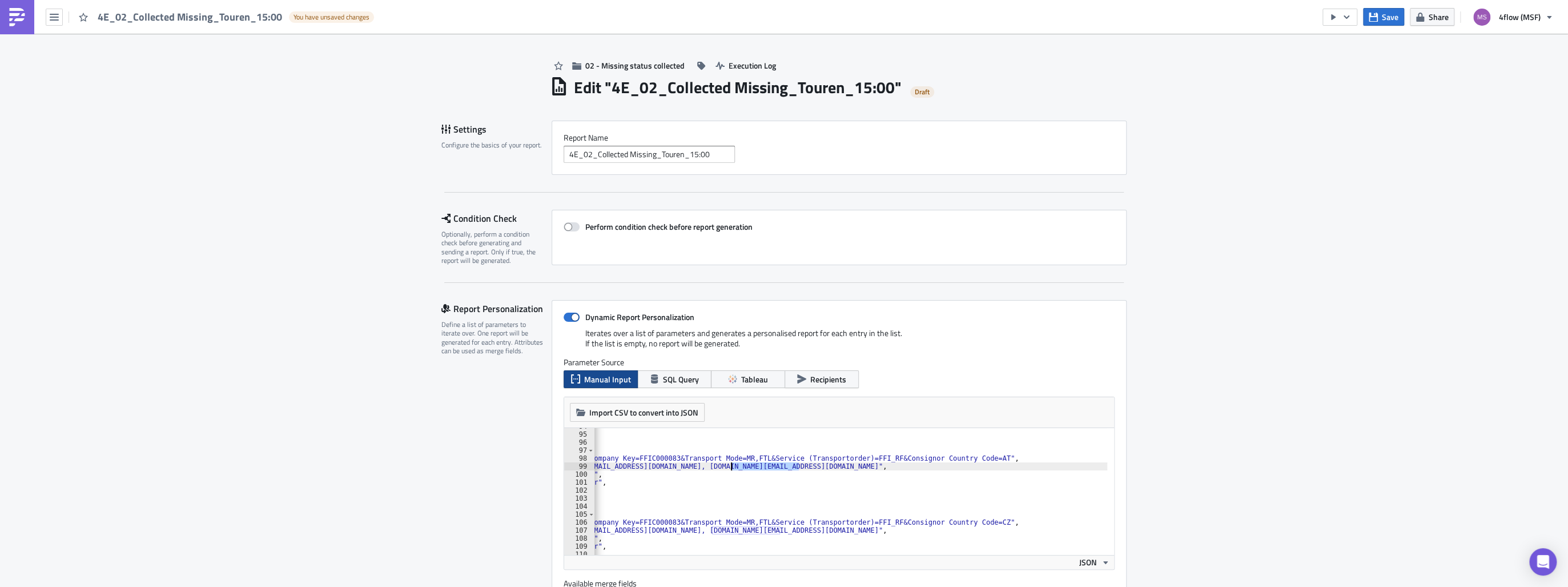
drag, startPoint x: 796, startPoint y: 466, endPoint x: 728, endPoint y: 463, distance: 68.1
click at [728, 463] on div ""_first_name" : "" , "_last_name" : "" } , { "filters" : "Carrier Company Key=F…" at bounding box center [803, 490] width 656 height 136
drag, startPoint x: 776, startPoint y: 529, endPoint x: 705, endPoint y: 526, distance: 71.1
click at [705, 526] on div ""_first_name" : "" , "_last_name" : "" } , { "filters" : "Carrier Company Key=F…" at bounding box center [803, 490] width 656 height 136
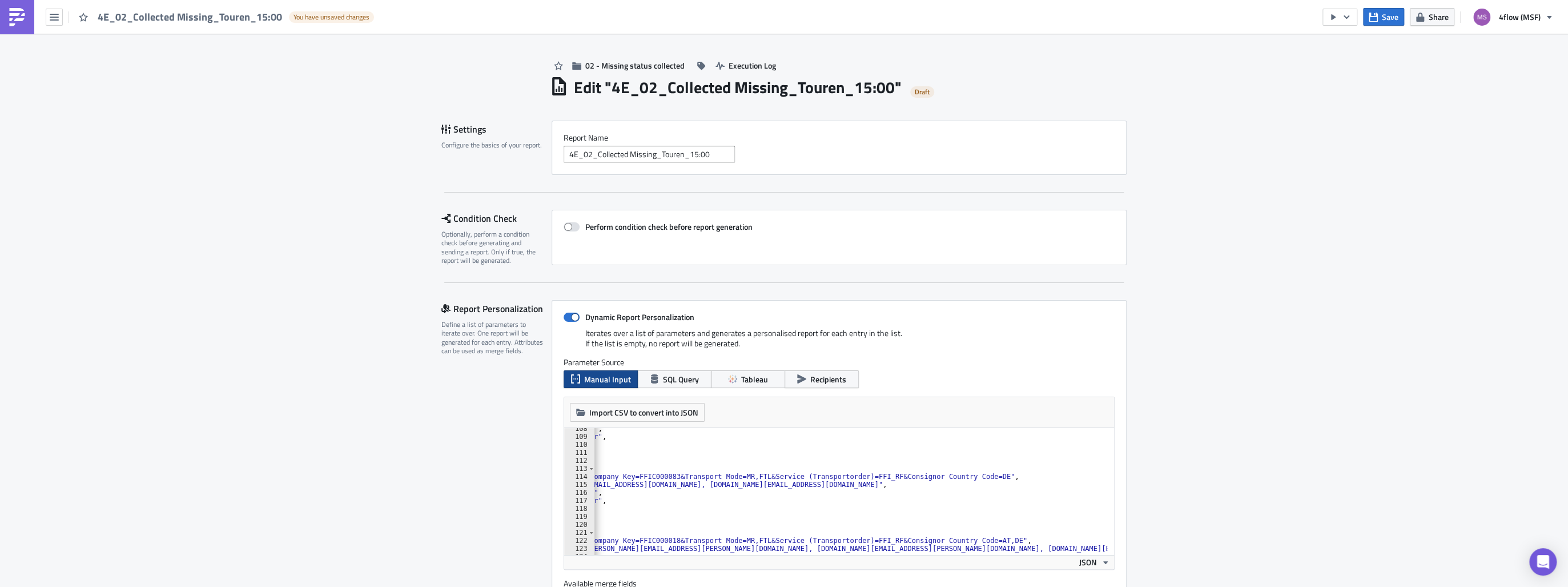
scroll to position [860, 0]
drag, startPoint x: 792, startPoint y: 482, endPoint x: 727, endPoint y: 486, distance: 65.1
click at [727, 486] on div ""first_name" : "Touren" , "last_name" : "[PERSON_NAME]" , "_first_name" : "" , …" at bounding box center [803, 493] width 656 height 136
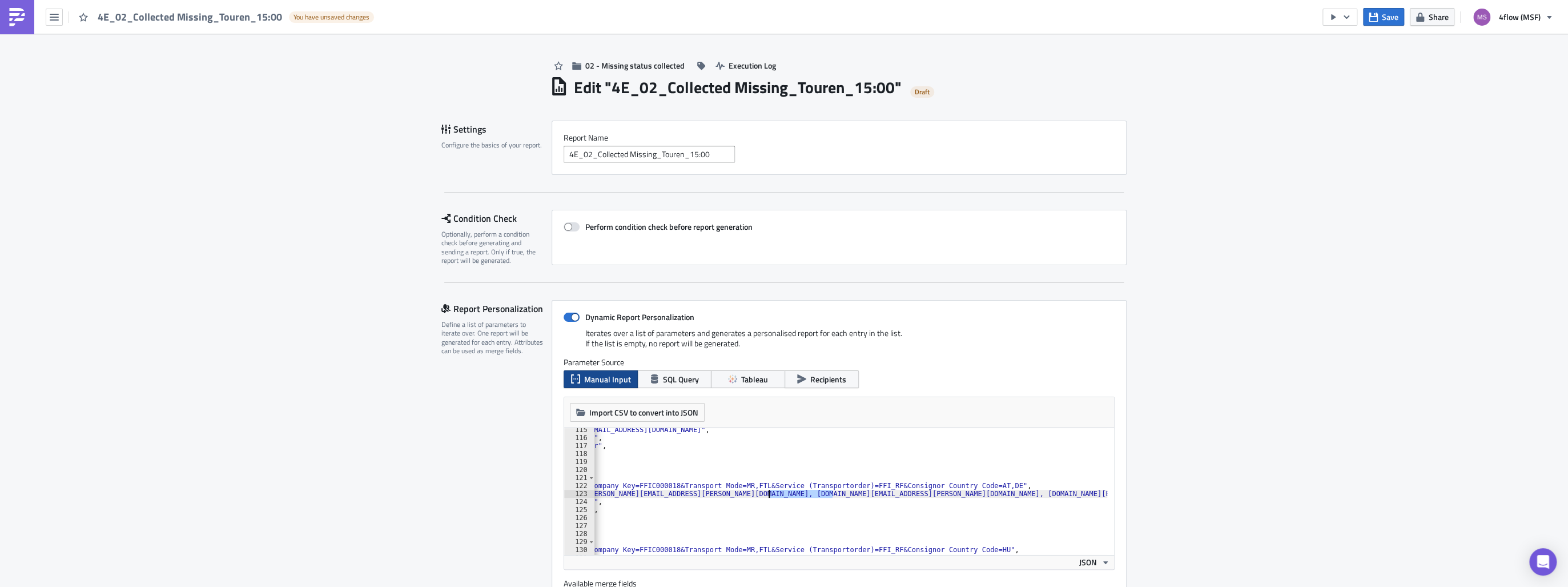
drag, startPoint x: 829, startPoint y: 494, endPoint x: 763, endPoint y: 494, distance: 66.0
click at [763, 494] on div ""bcc_recipients" : "[EMAIL_ADDRESS][DOMAIN_NAME]" , "first_name" : "Touren" , "…" at bounding box center [803, 494] width 656 height 136
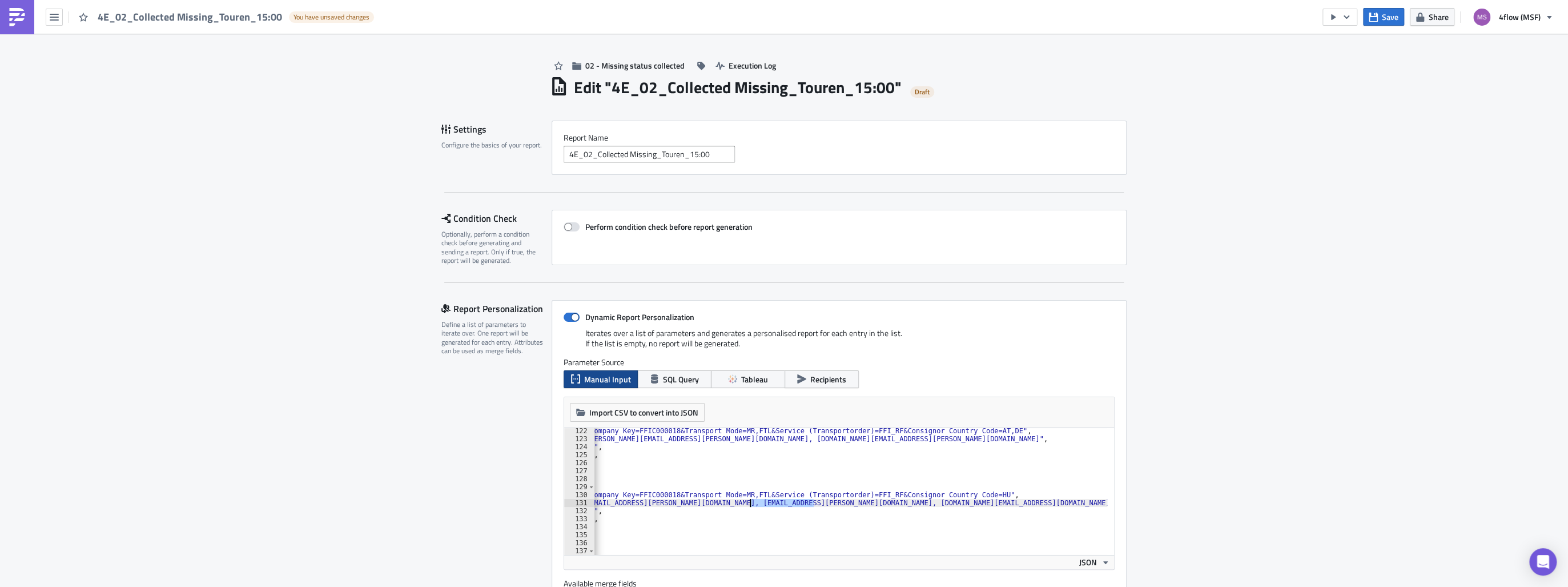
drag, startPoint x: 809, startPoint y: 503, endPoint x: 745, endPoint y: 504, distance: 64.0
click at [745, 504] on div ""filters" : "Carrier Company Key=FFIC000018&Transport Mode=MR,FTL&Service (Tran…" at bounding box center [803, 495] width 656 height 136
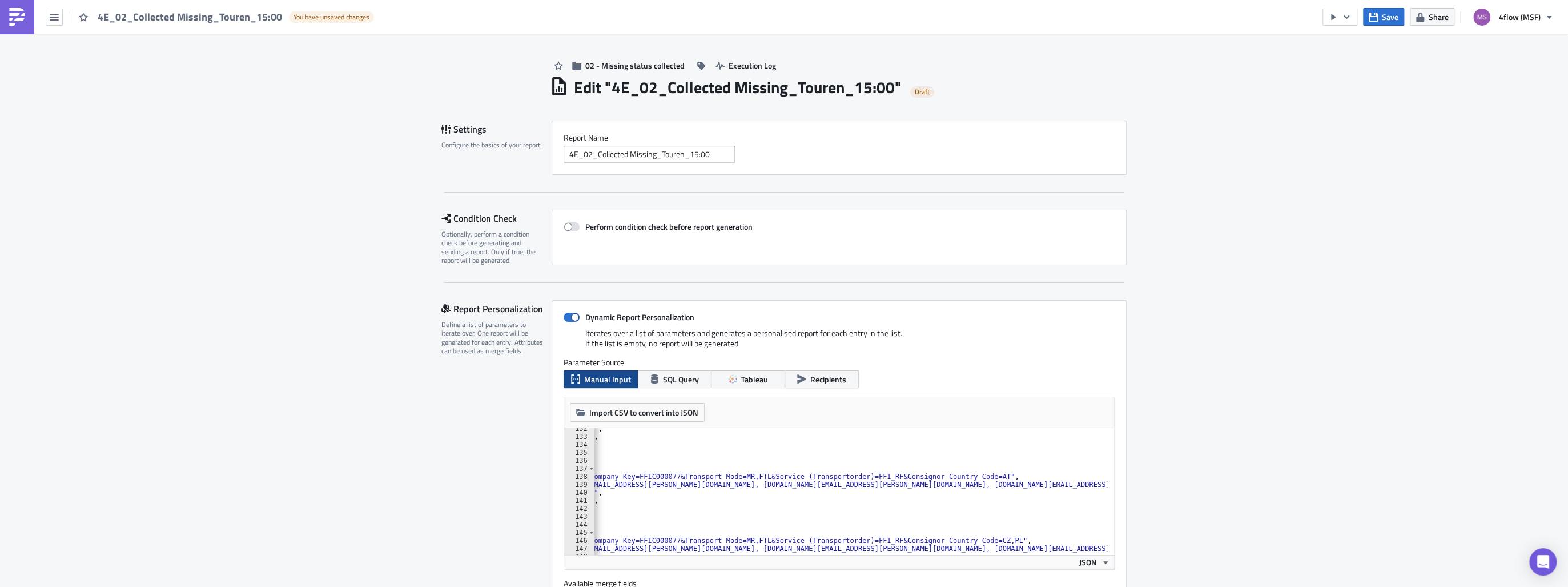
scroll to position [1051, 0]
drag, startPoint x: 868, startPoint y: 484, endPoint x: 835, endPoint y: 483, distance: 33.0
click at [835, 483] on div ""first_name" : "Touren" , "last_name" : "[PERSON_NAME]" , "_first_name" : "" , …" at bounding box center [803, 493] width 656 height 136
click at [850, 485] on div ""first_name" : "Touren" , "last_name" : "[PERSON_NAME]" , "_first_name" : "" , …" at bounding box center [851, 491] width 513 height 127
drag, startPoint x: 865, startPoint y: 484, endPoint x: 804, endPoint y: 485, distance: 61.0
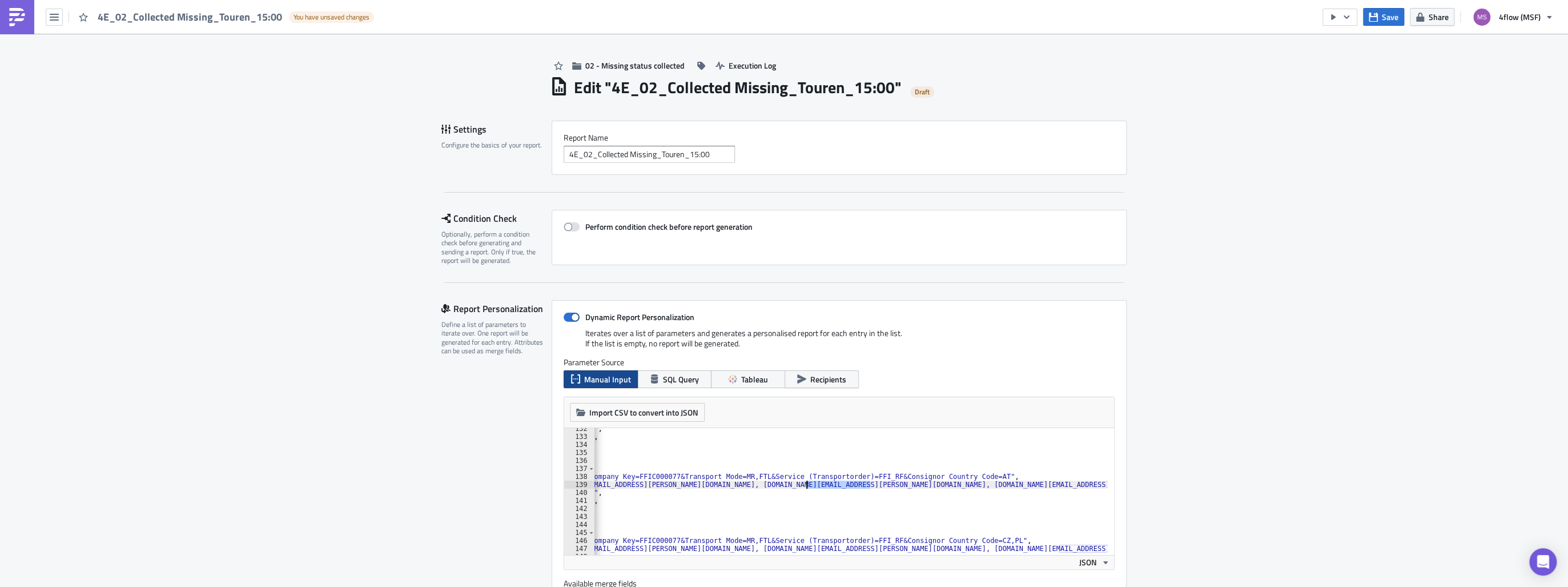
click at [804, 485] on div ""first_name" : "Touren" , "last_name" : "[PERSON_NAME]" , "_first_name" : "" , …" at bounding box center [803, 493] width 656 height 136
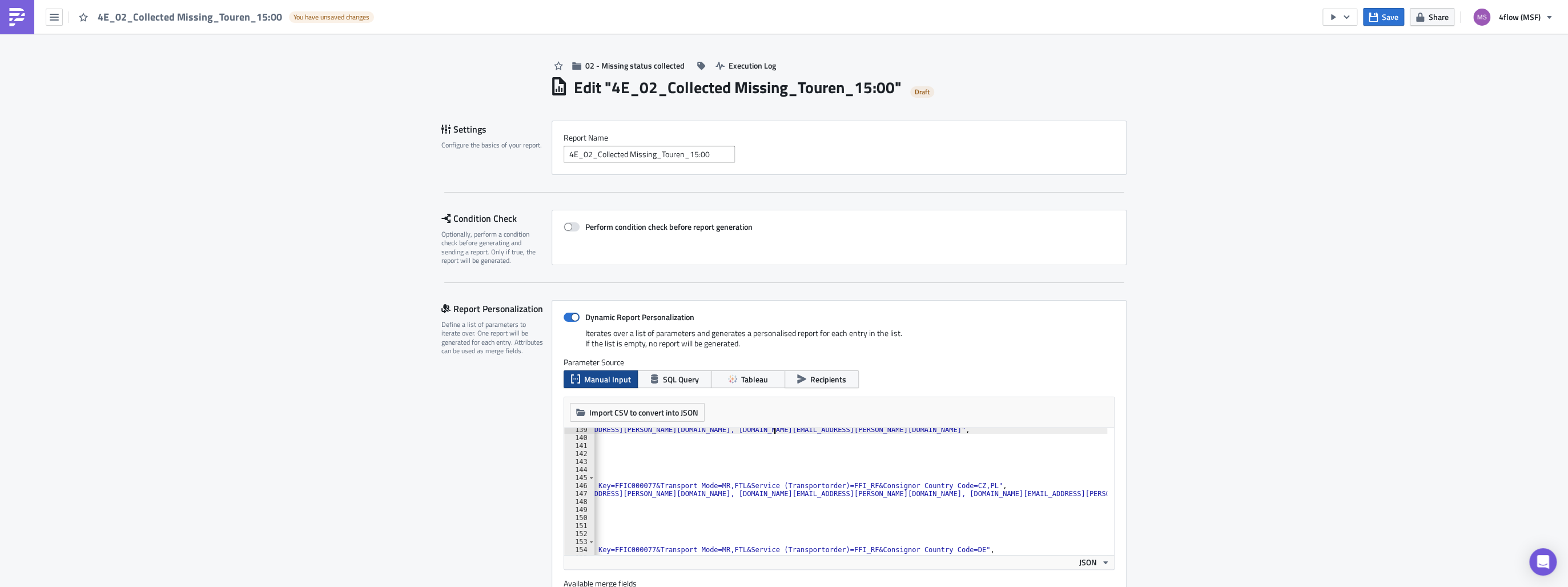
scroll to position [0, 142]
click at [1094, 494] on div ""bcc_recipients" : "[EMAIL_ADDRESS][PERSON_NAME][DOMAIN_NAME], [DOMAIN_NAME][EM…" at bounding box center [779, 494] width 656 height 136
drag, startPoint x: 1093, startPoint y: 494, endPoint x: 1052, endPoint y: 491, distance: 41.1
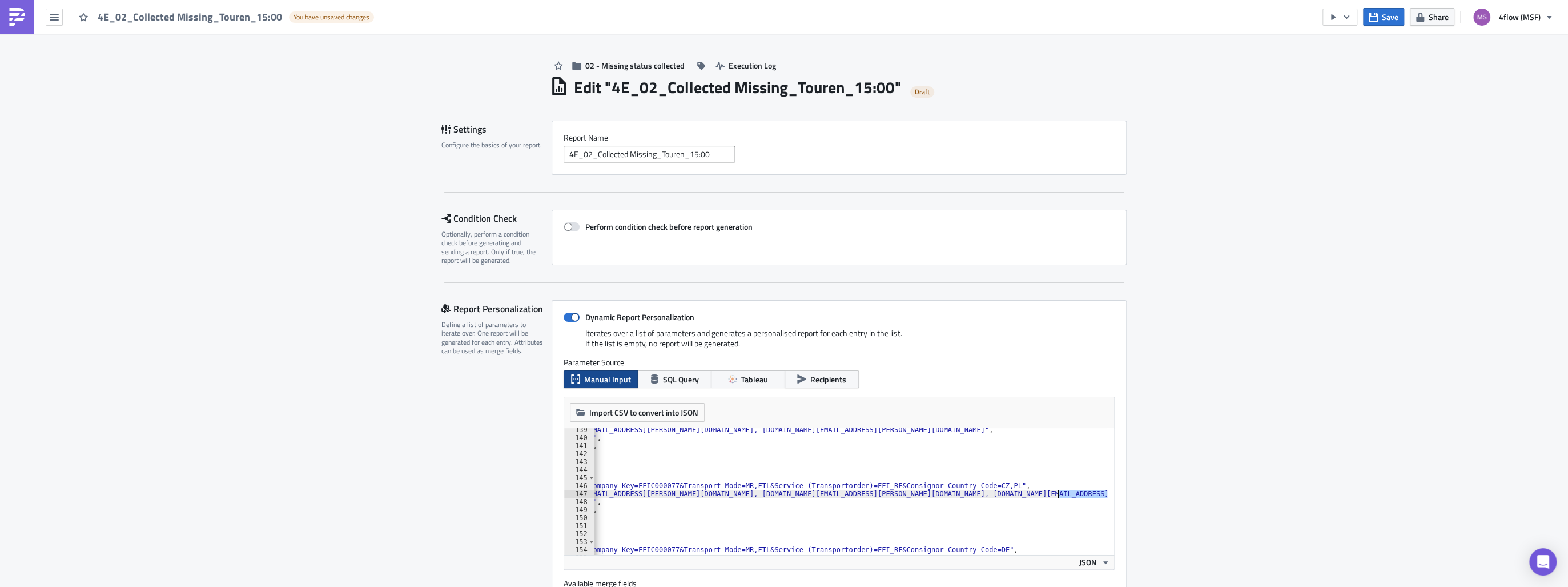
click at [1052, 491] on div ""bcc_recipients" : "[EMAIL_ADDRESS][PERSON_NAME][DOMAIN_NAME], [DOMAIN_NAME][EM…" at bounding box center [802, 494] width 656 height 136
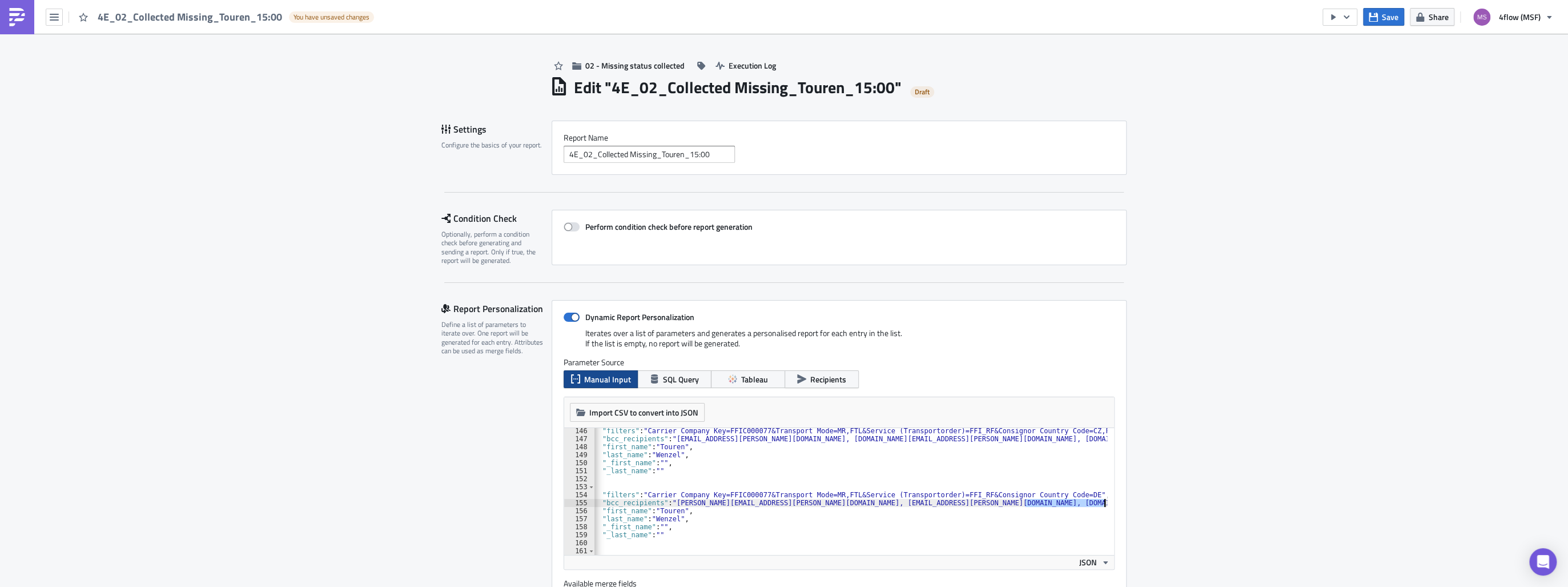
scroll to position [0, 27]
drag, startPoint x: 1048, startPoint y: 504, endPoint x: 1094, endPoint y: 506, distance: 46.0
click at [1094, 506] on div ""filters" : "Carrier Company Key=FFIC000077&Transport Mode=MR,FTL&Service (Tran…" at bounding box center [878, 495] width 622 height 136
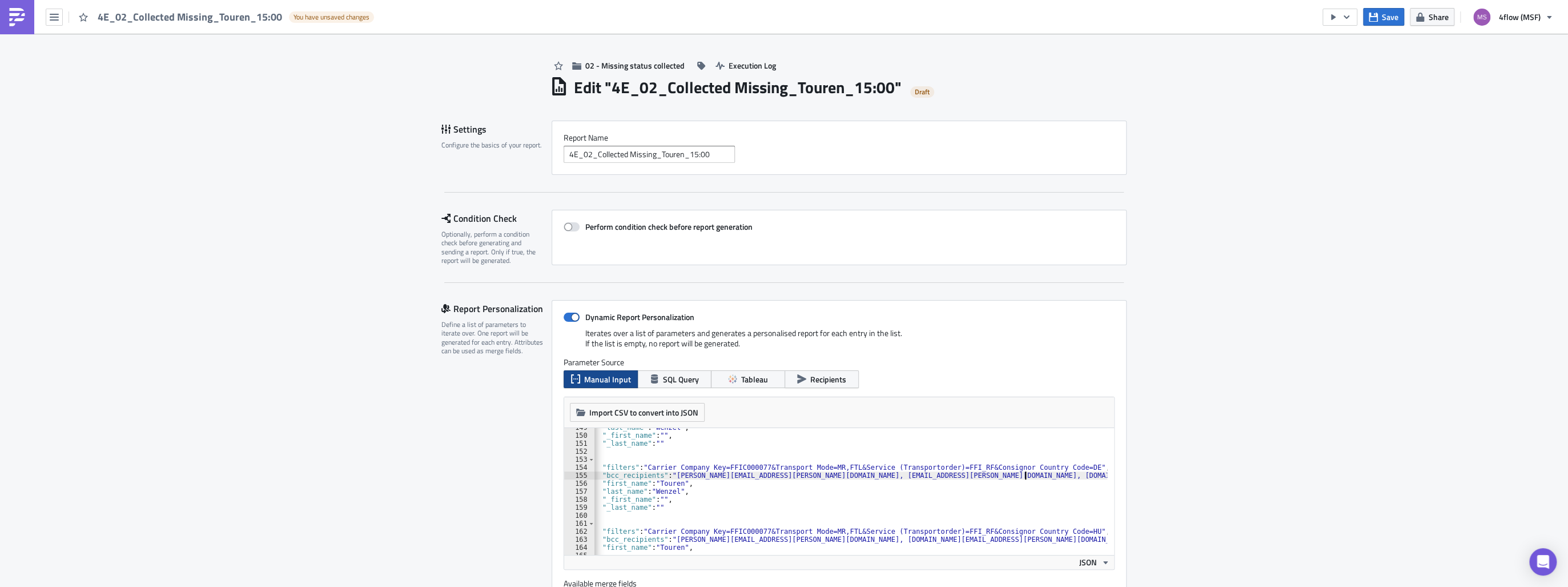
scroll to position [1215, 0]
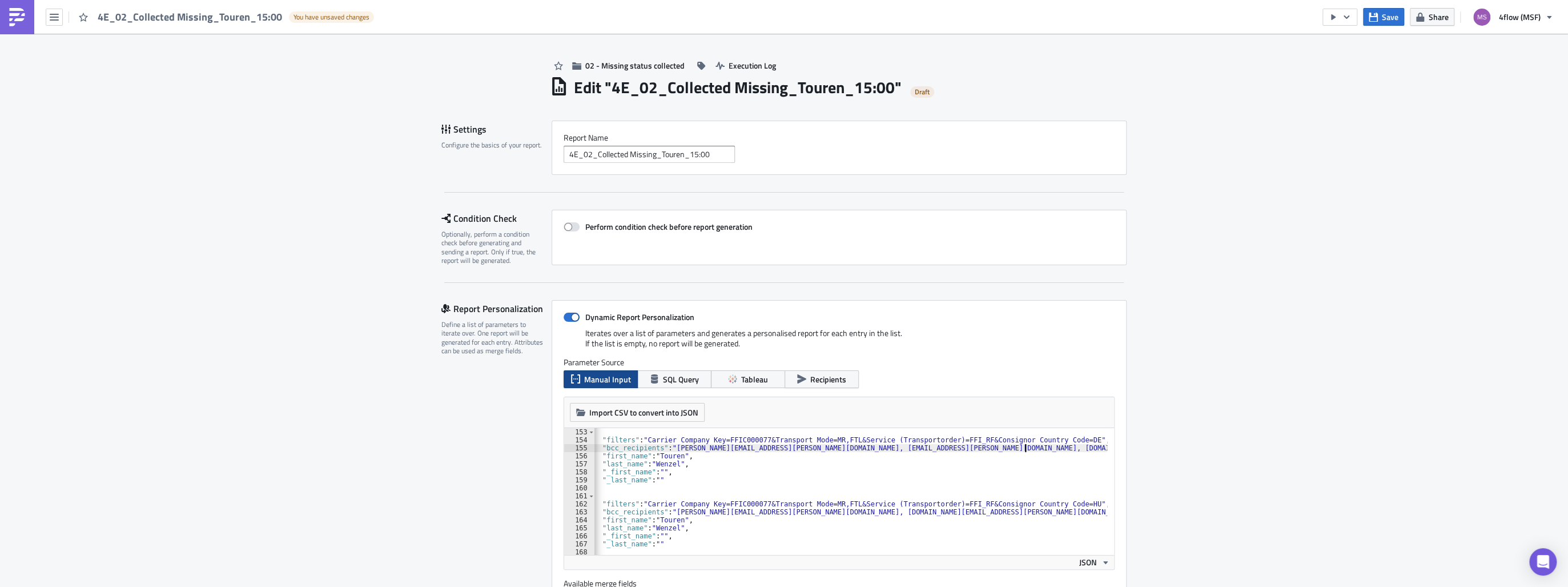
click at [1080, 510] on div "{ "filters" : "Carrier Company Key=FFIC000077&Transport Mode=MR,FTL&Service (Tr…" at bounding box center [878, 496] width 622 height 136
drag, startPoint x: 1082, startPoint y: 513, endPoint x: 1018, endPoint y: 514, distance: 64.0
click at [1018, 514] on div "{ "filters" : "Carrier Company Key=FFIC000077&Transport Mode=MR,FTL&Service (Tr…" at bounding box center [878, 496] width 622 height 136
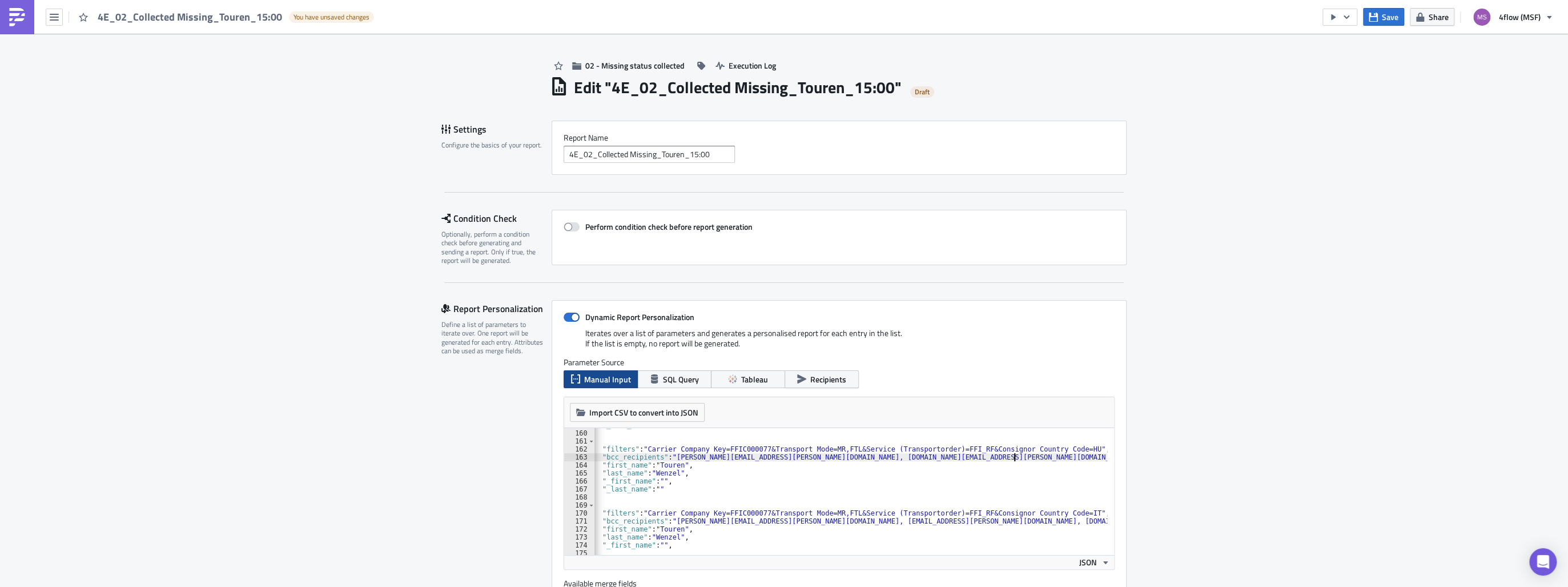
scroll to position [1270, 0]
drag, startPoint x: 946, startPoint y: 521, endPoint x: 882, endPoint y: 521, distance: 64.0
click at [882, 521] on div ""_last_name" : "" } , { "filters" : "Carrier Company Key=FFIC000077&Transport M…" at bounding box center [878, 489] width 622 height 136
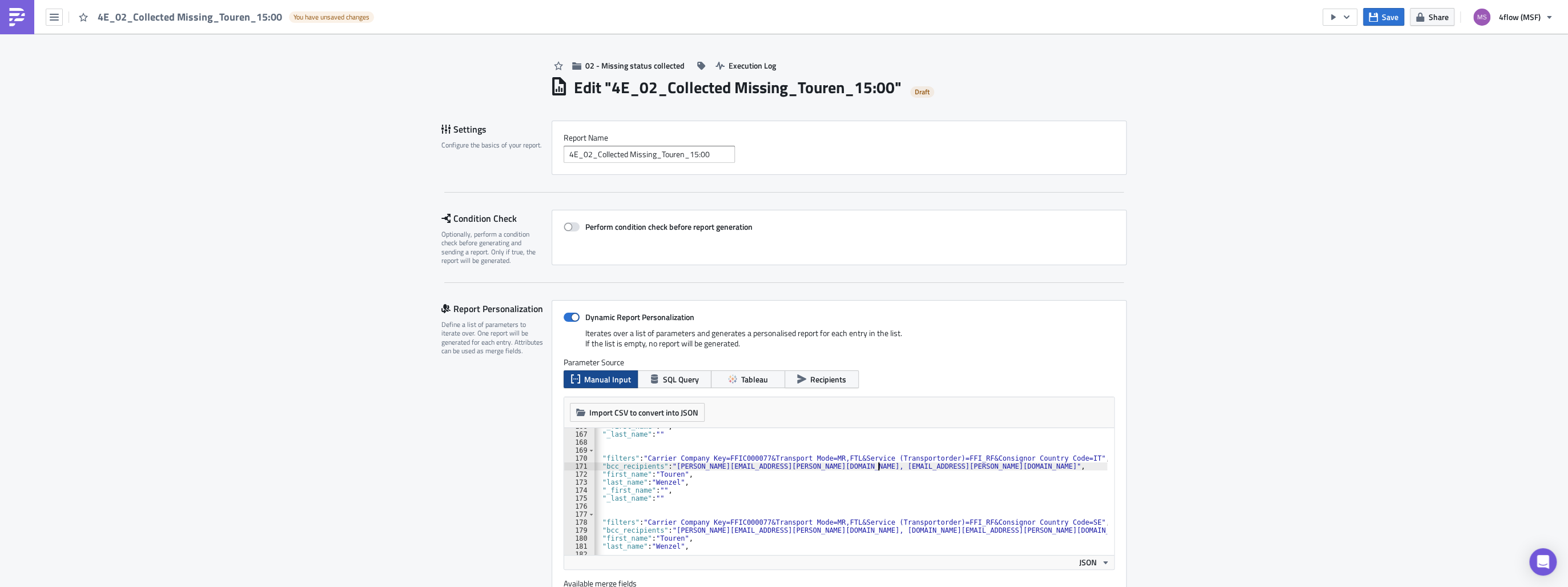
scroll to position [1352, 0]
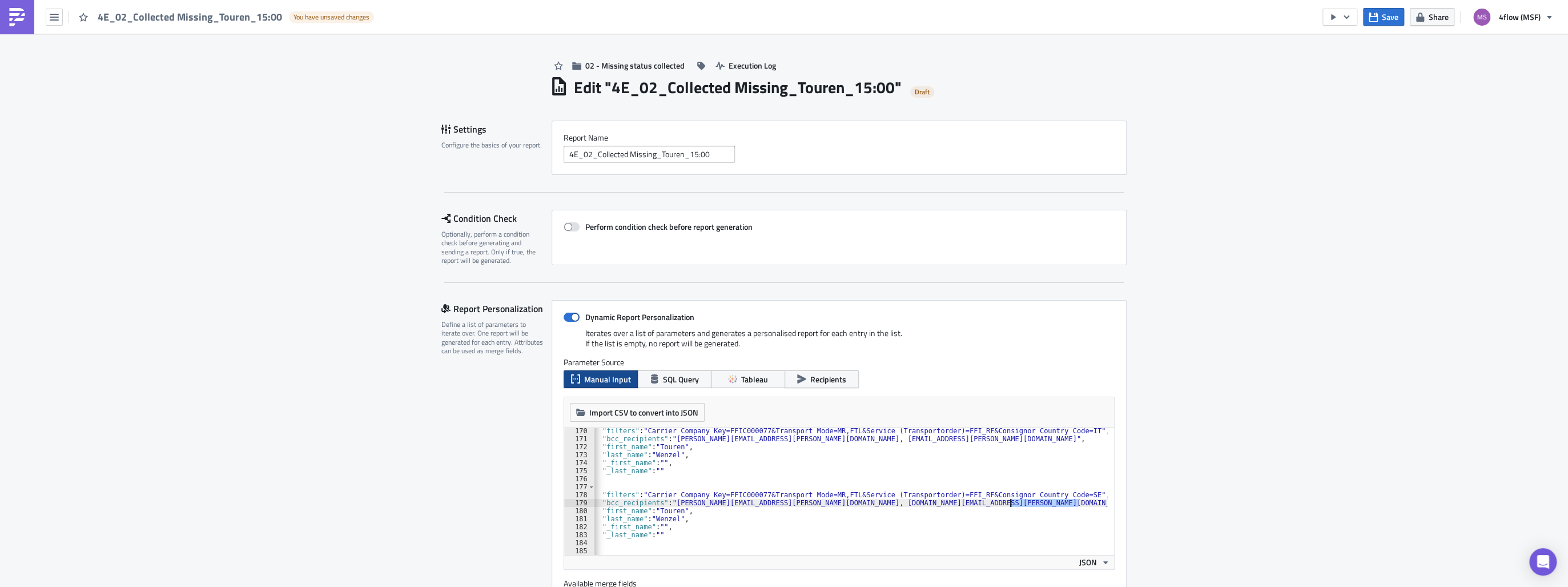
drag, startPoint x: 1075, startPoint y: 504, endPoint x: 1005, endPoint y: 503, distance: 70.0
click at [1005, 503] on div ""filters" : "Carrier Company Key=FFIC000077&Transport Mode=MR,FTL&Service (Tran…" at bounding box center [878, 495] width 622 height 136
type textarea ""bcc_recipients": "[PERSON_NAME][EMAIL_ADDRESS][PERSON_NAME][DOMAIN_NAME], [DOM…"
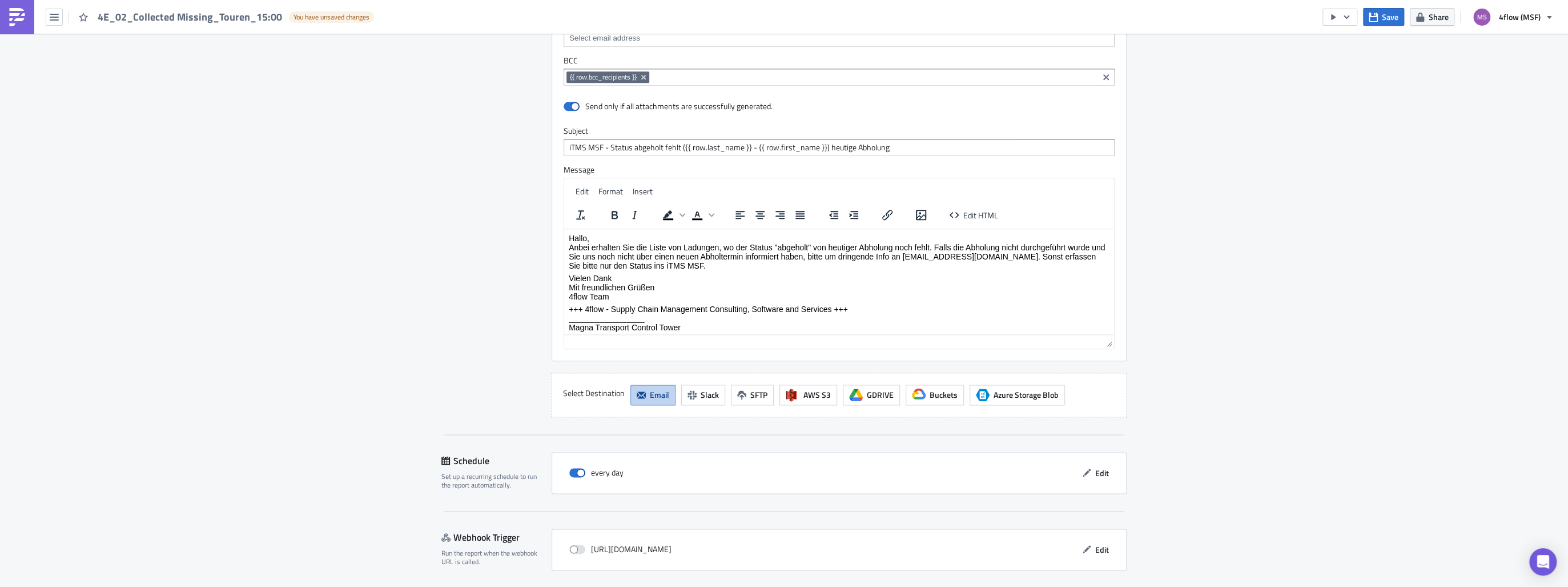
scroll to position [1171, 0]
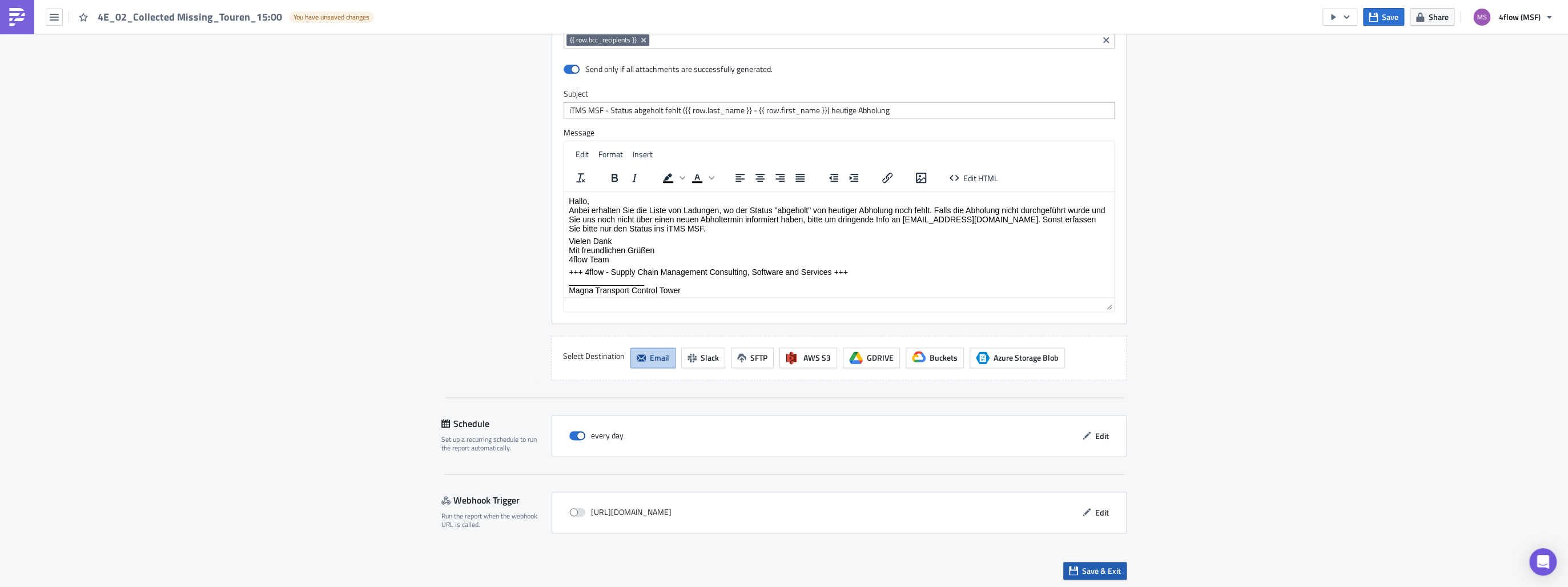
click at [1102, 566] on span "Save & Exit" at bounding box center [1102, 570] width 39 height 12
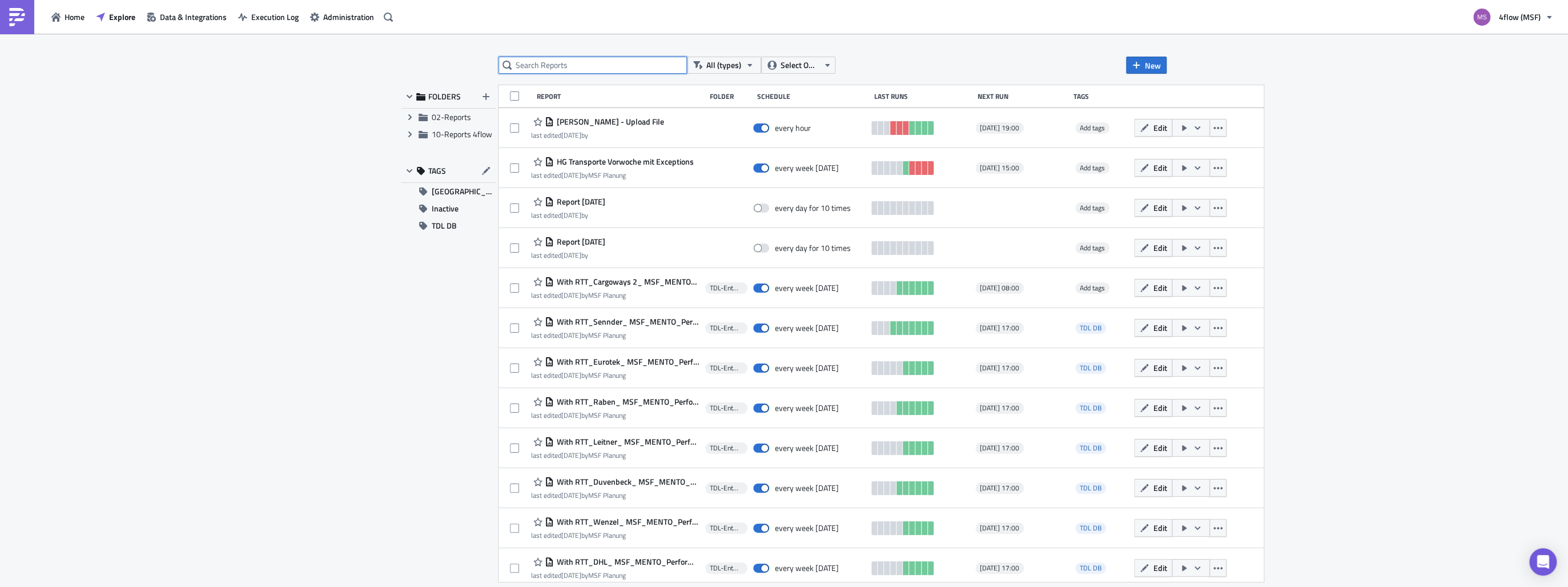
click at [594, 71] on input "text" at bounding box center [592, 65] width 188 height 17
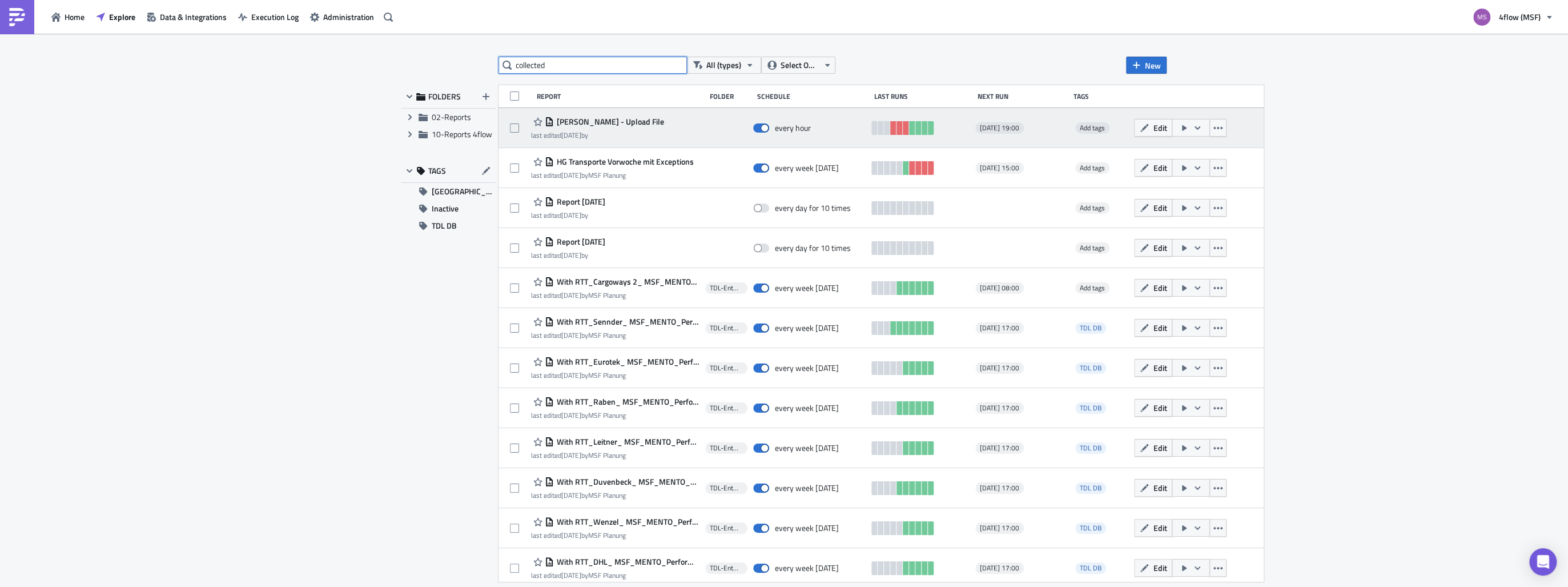
type input "collected"
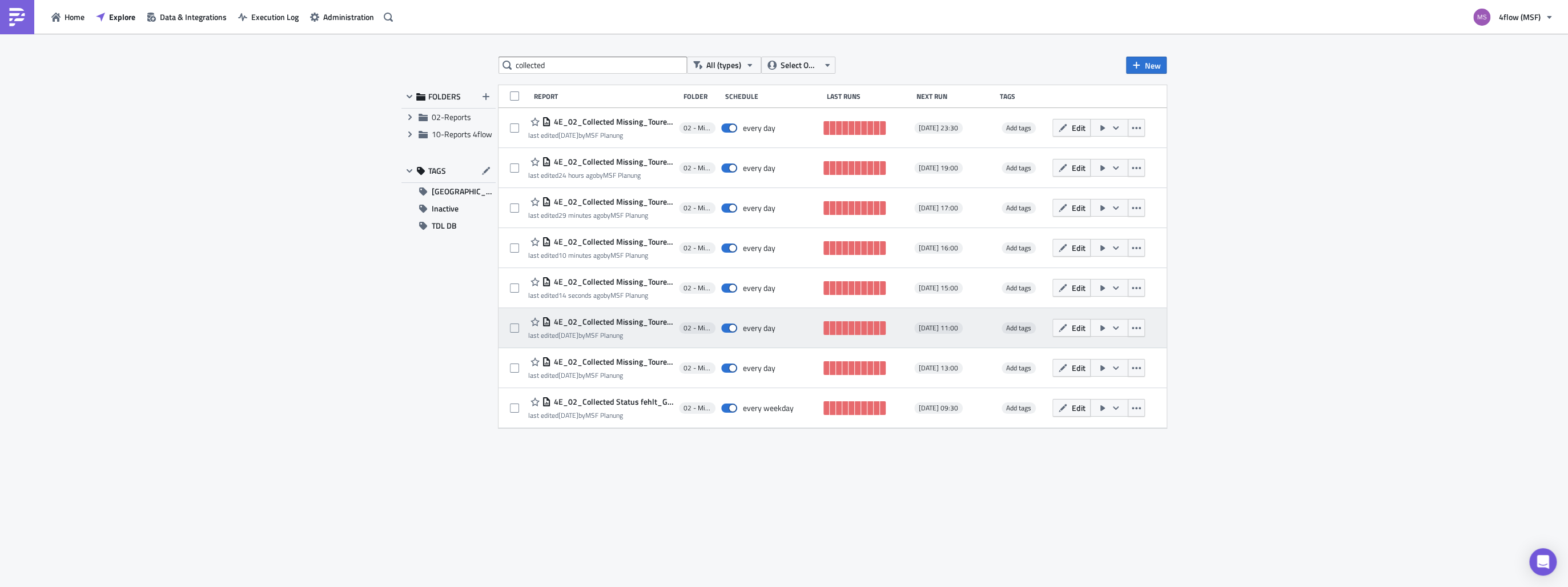
click at [615, 323] on span "4E_02_Collected Missing_Touren_11:00" at bounding box center [612, 321] width 122 height 10
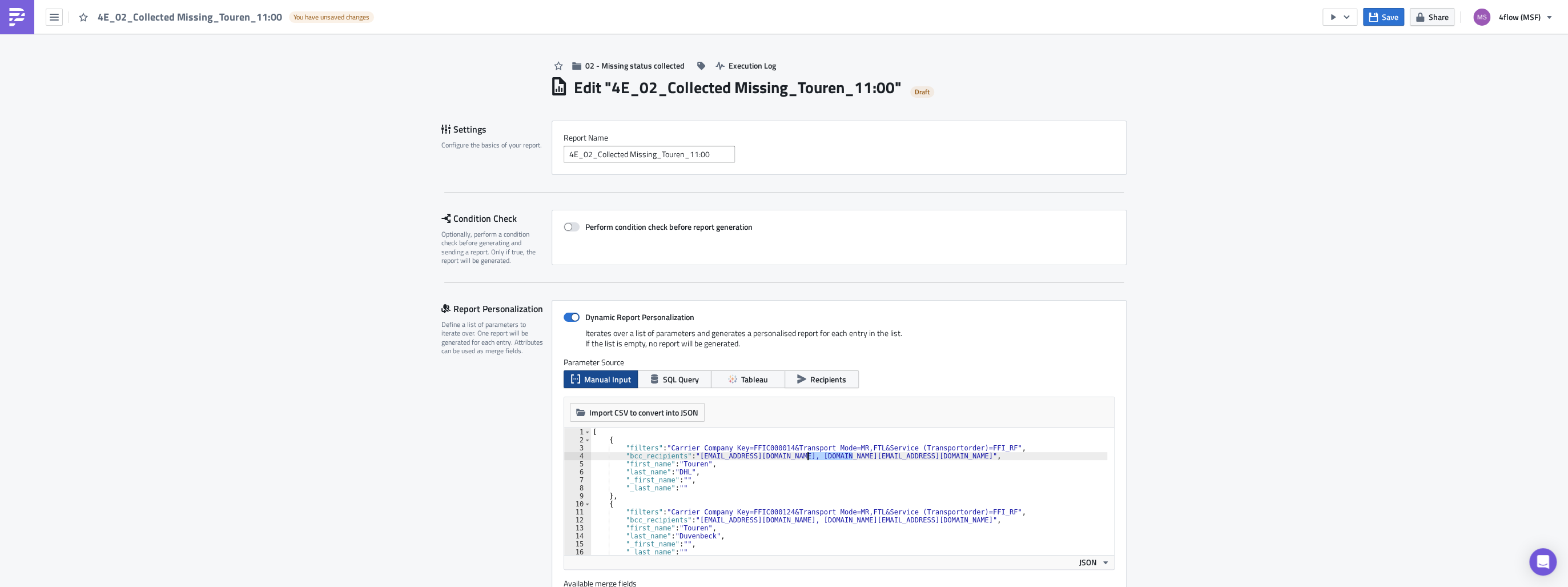
drag, startPoint x: 851, startPoint y: 454, endPoint x: 805, endPoint y: 453, distance: 46.0
click at [805, 453] on div "[ { "filters" : "Carrier Company Key=FFIC000014&Transport Mode=MR,FTL&Service (…" at bounding box center [937, 496] width 694 height 136
drag, startPoint x: 808, startPoint y: 455, endPoint x: 784, endPoint y: 457, distance: 24.1
click at [784, 457] on div "[ { "filters" : "Carrier Company Key=FFIC000014&Transport Mode=MR,FTL&Service (…" at bounding box center [937, 496] width 694 height 136
drag, startPoint x: 830, startPoint y: 521, endPoint x: 766, endPoint y: 520, distance: 64.0
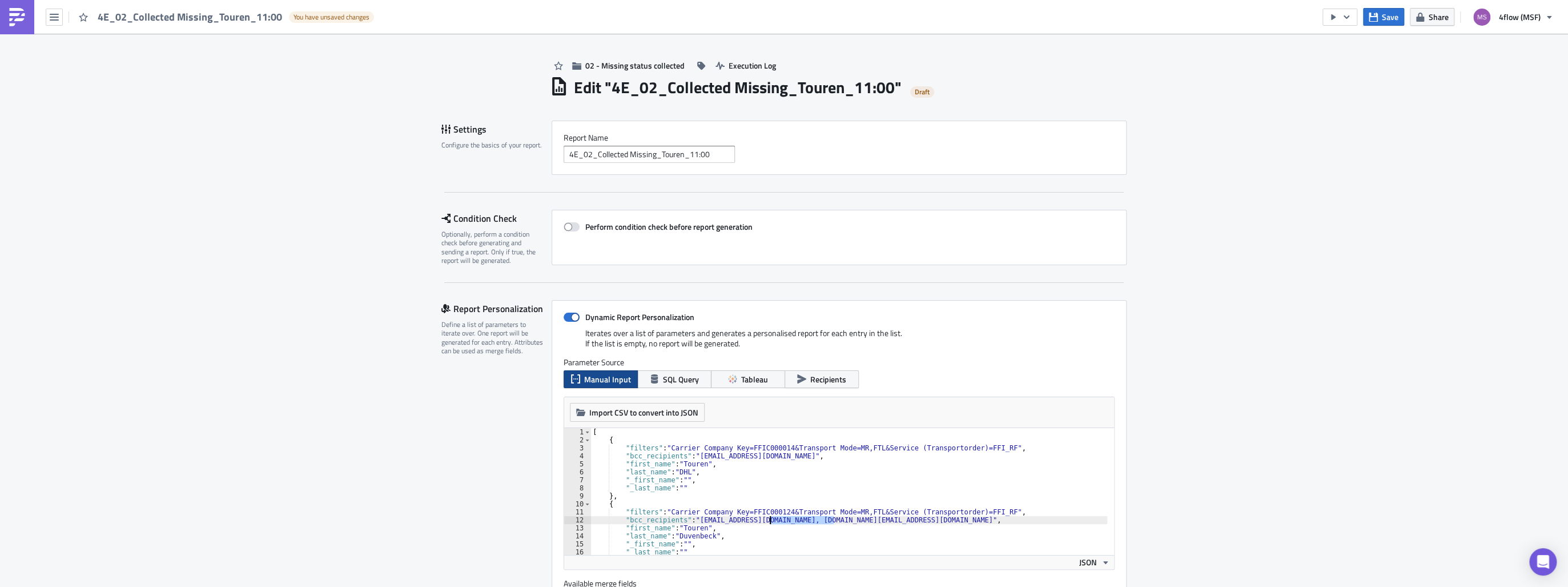
click at [766, 520] on div "[ { "filters" : "Carrier Company Key=FFIC000014&Transport Mode=MR,FTL&Service (…" at bounding box center [937, 496] width 694 height 136
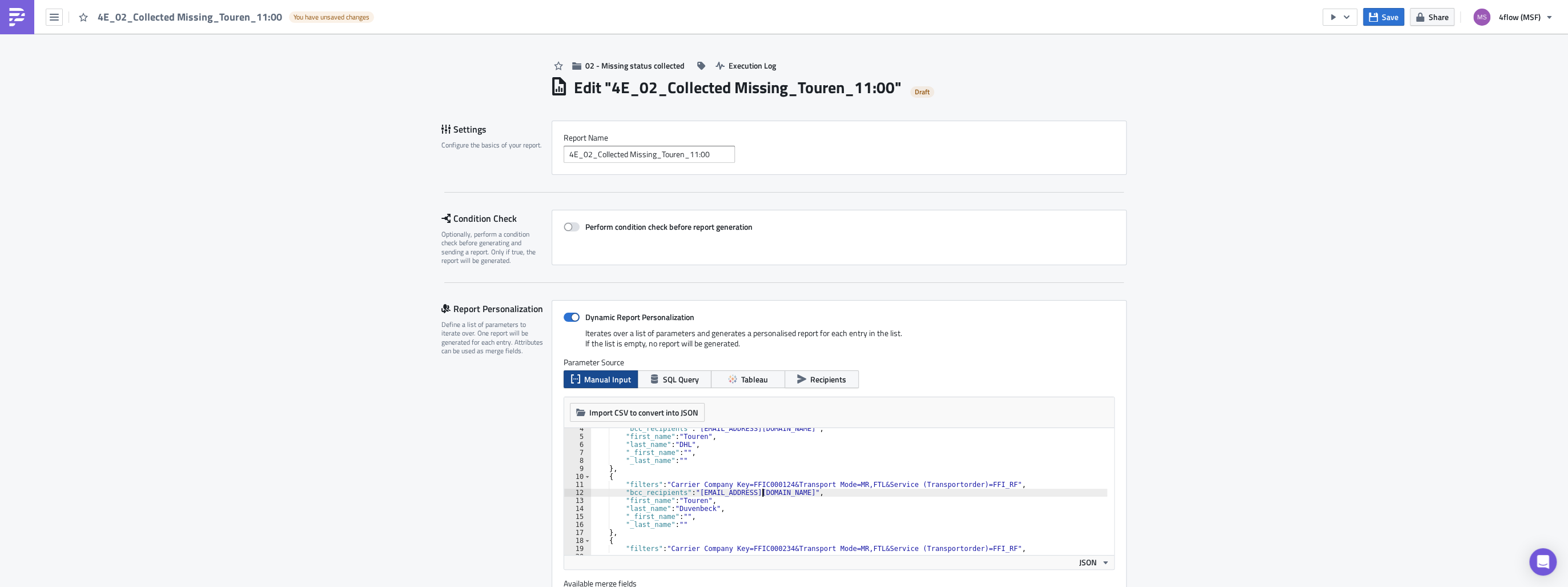
scroll to position [55, 0]
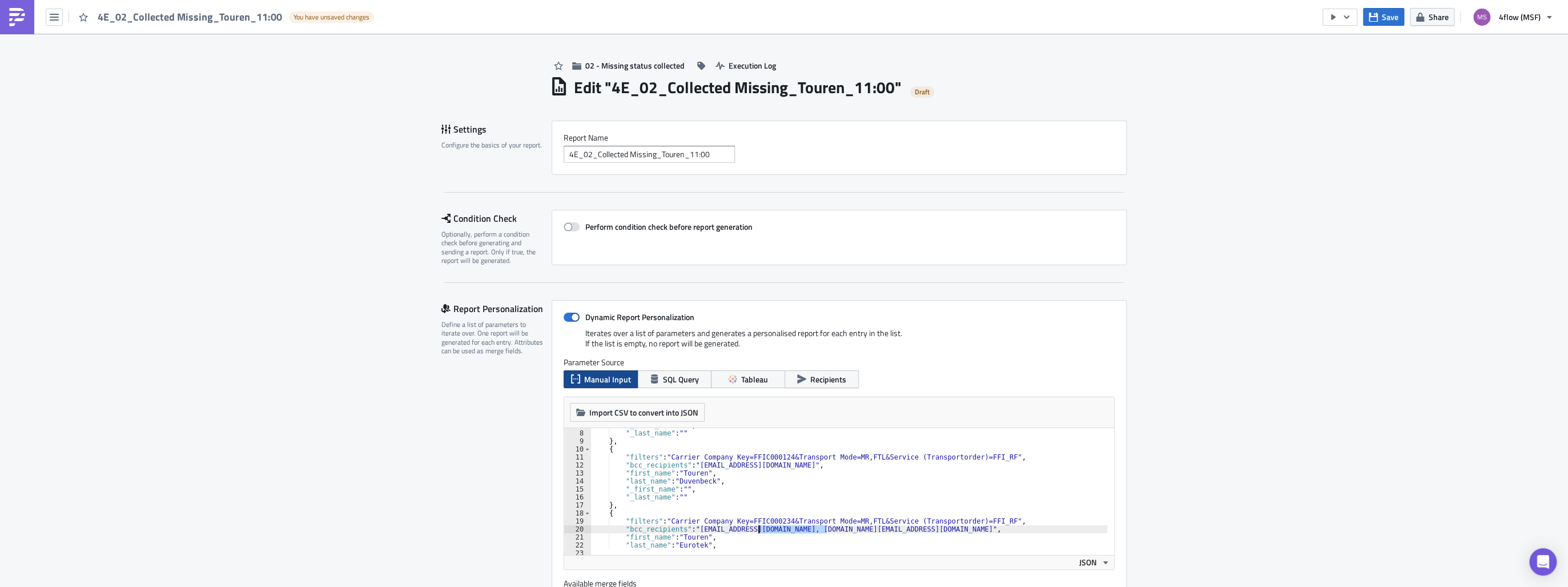
drag, startPoint x: 822, startPoint y: 529, endPoint x: 756, endPoint y: 532, distance: 66.1
click at [756, 532] on div ""_first_name" : "" , "_last_name" : "" } , { "filters" : "Carrier Company Key=F…" at bounding box center [937, 489] width 694 height 136
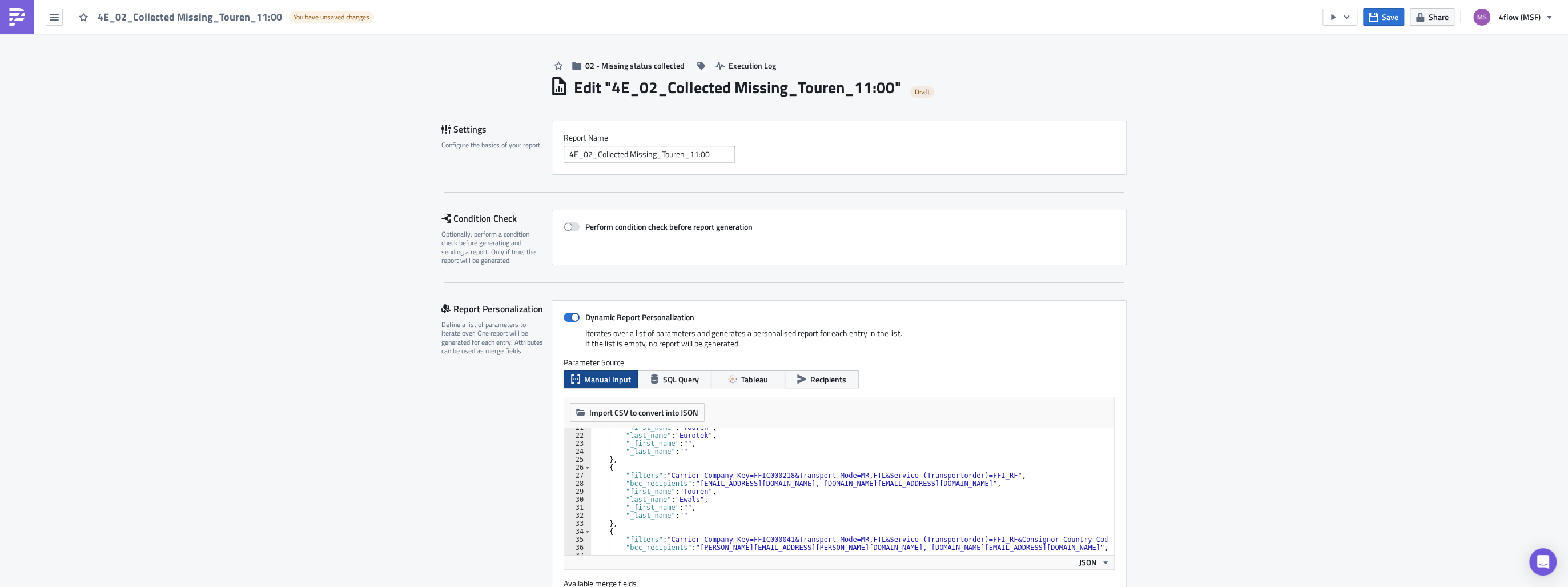
scroll to position [164, 0]
drag, startPoint x: 853, startPoint y: 482, endPoint x: 789, endPoint y: 483, distance: 64.0
click at [789, 483] on div ""first_name" : "Touren" , "last_name" : "Eurotek" , "_first_name" : "" , "_last…" at bounding box center [937, 492] width 694 height 136
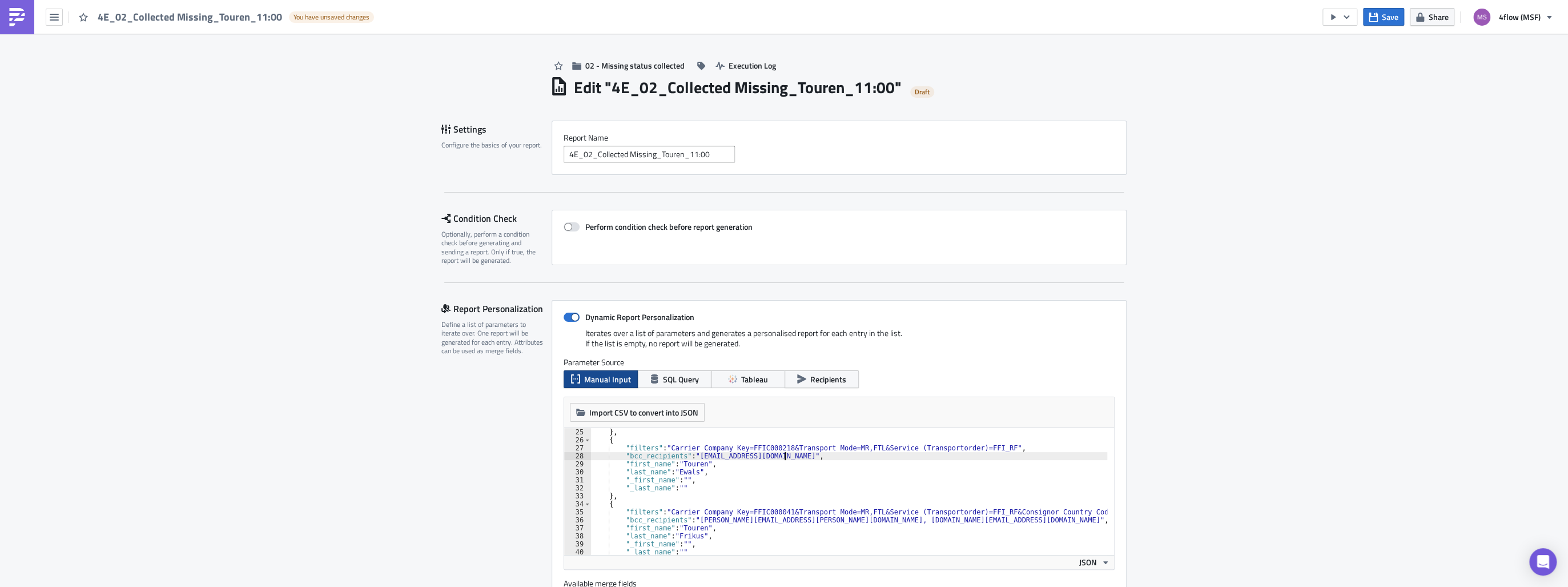
scroll to position [219, 0]
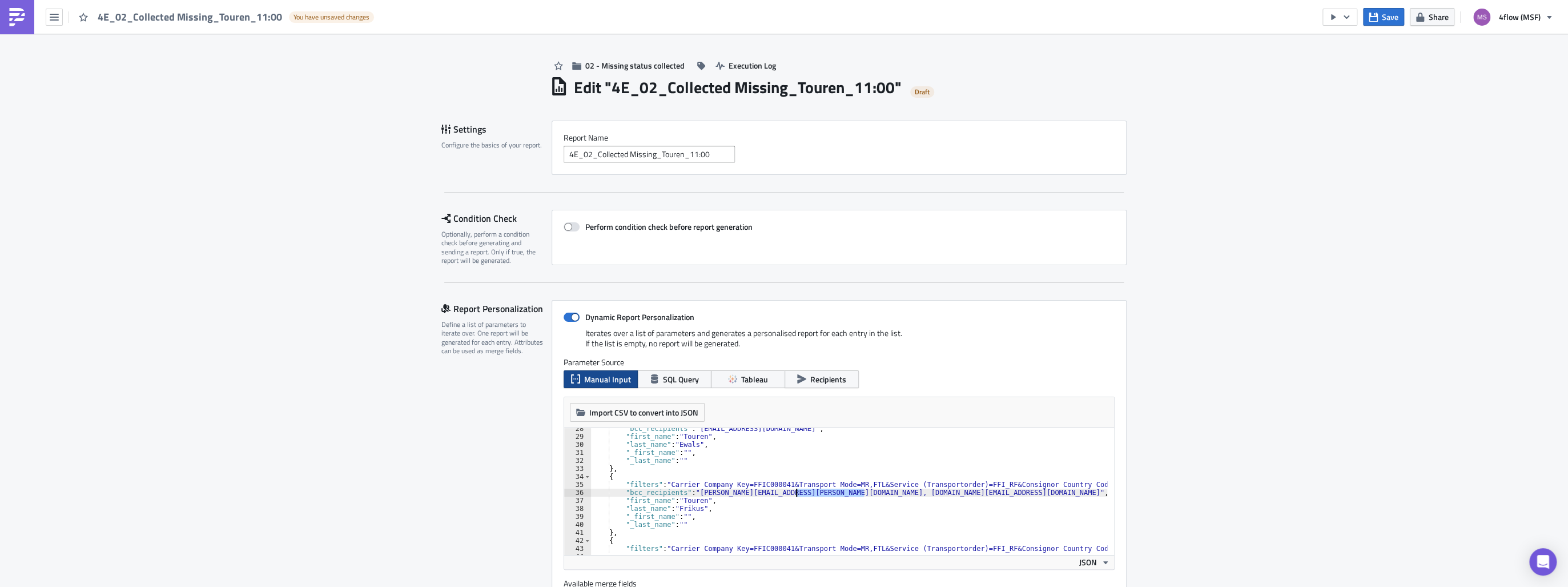
drag, startPoint x: 859, startPoint y: 494, endPoint x: 792, endPoint y: 493, distance: 67.0
click at [792, 493] on div ""bcc_recipients" : "[EMAIL_ADDRESS][DOMAIN_NAME][PERSON_NAME]" , "first_name" :…" at bounding box center [937, 493] width 694 height 136
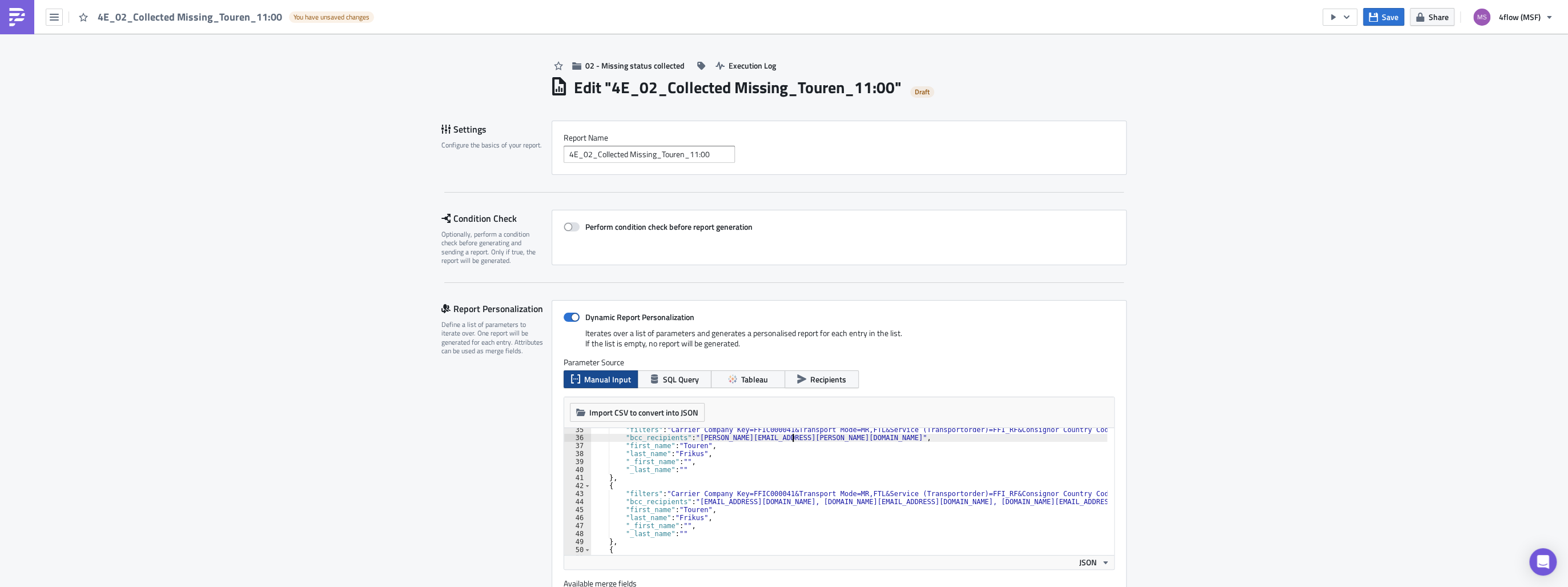
scroll to position [274, 0]
drag, startPoint x: 946, startPoint y: 501, endPoint x: 881, endPoint y: 503, distance: 65.0
click at [881, 503] on div ""filters" : "Carrier Company Key=FFIC000041&Transport Mode=MR,FTL&Service (Tran…" at bounding box center [937, 494] width 694 height 136
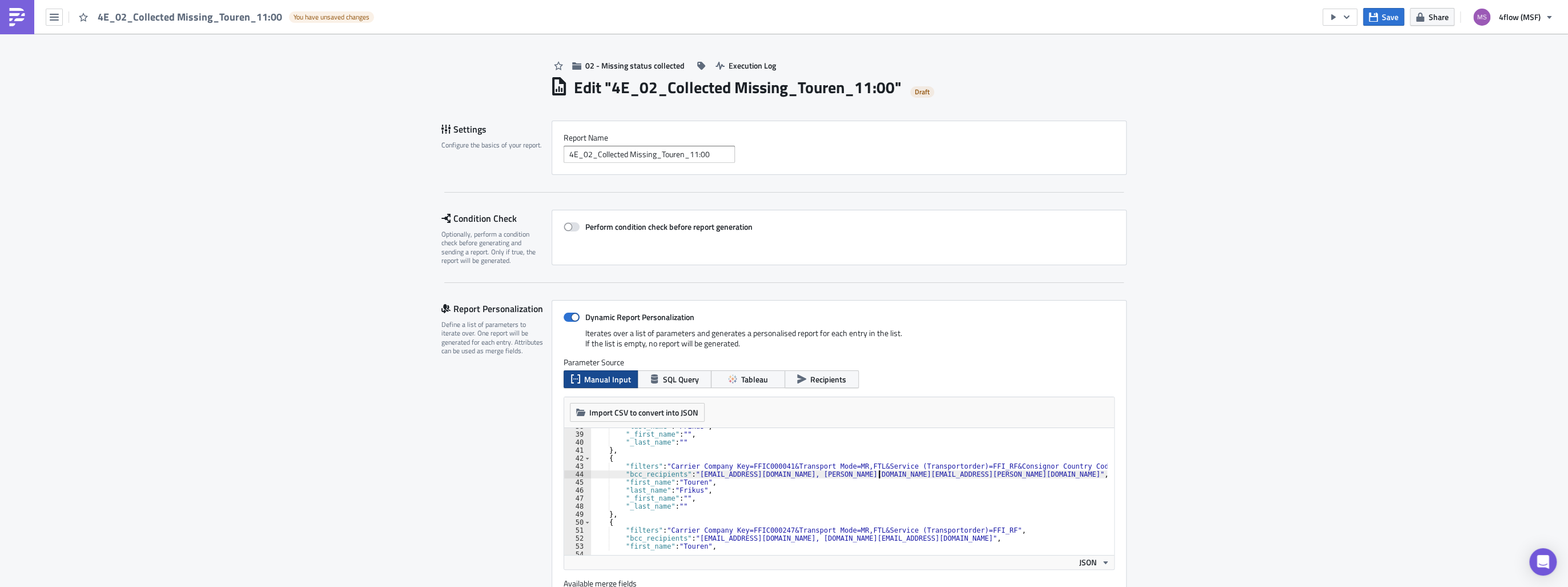
scroll to position [329, 0]
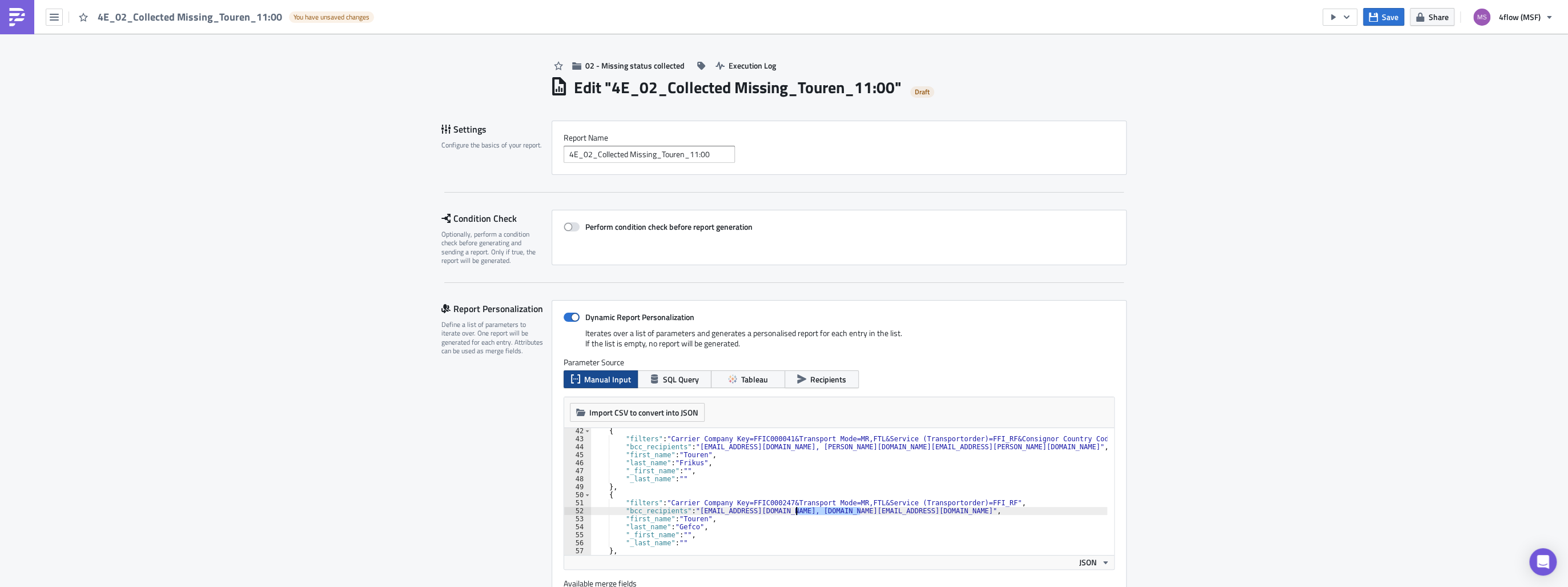
drag, startPoint x: 853, startPoint y: 510, endPoint x: 792, endPoint y: 507, distance: 61.1
click at [792, 507] on div "{ "filters" : "Carrier Company Key=FFIC000041&Transport Mode=MR,FTL&Service (Tr…" at bounding box center [937, 495] width 694 height 136
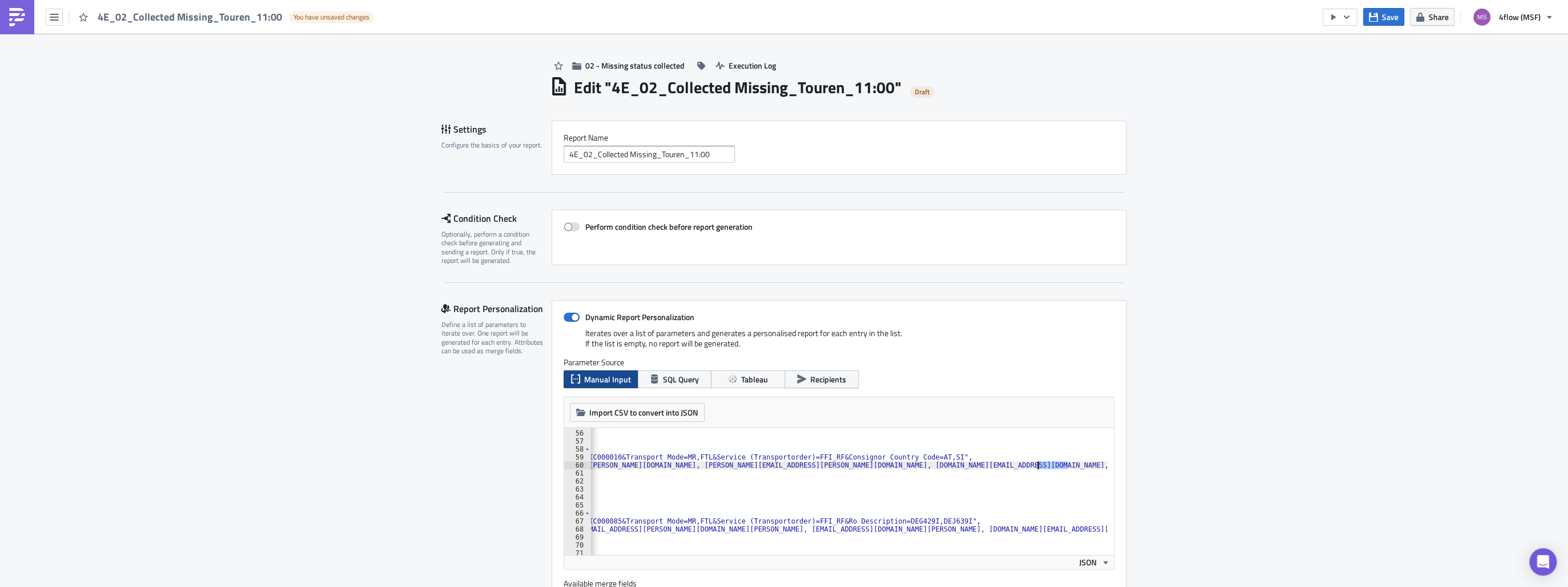
scroll to position [0, 118]
drag, startPoint x: 1063, startPoint y: 466, endPoint x: 1050, endPoint y: 463, distance: 13.3
click at [1050, 463] on div ""_first_name" : "" , "_last_name" : "" } , { "filters" : "Carrier Company Key=F…" at bounding box center [818, 489] width 694 height 136
click at [864, 529] on div ""_first_name" : "" , "_last_name" : "" } , { "filters" : "Carrier Company Key=F…" at bounding box center [818, 489] width 694 height 136
drag, startPoint x: 863, startPoint y: 529, endPoint x: 815, endPoint y: 536, distance: 48.5
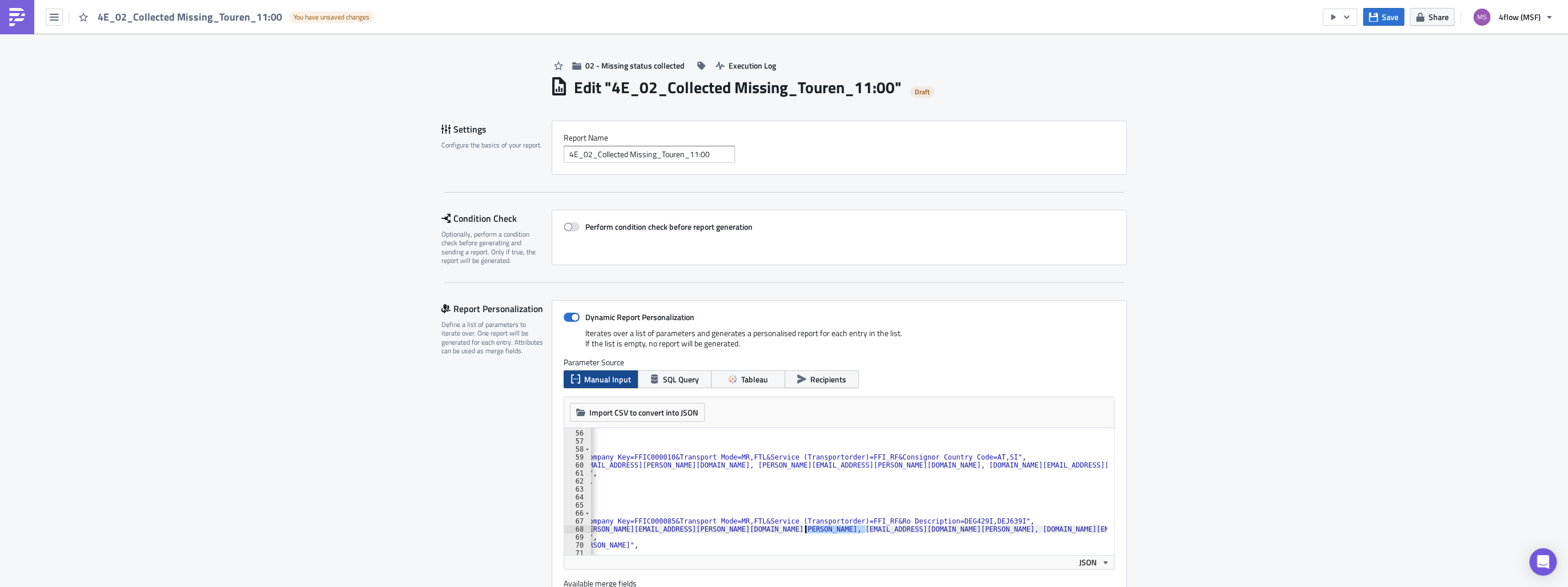
click at [803, 531] on div ""_first_name" : "" , "_last_name" : "" } , { "filters" : "Carrier Company Key=F…" at bounding box center [818, 489] width 694 height 136
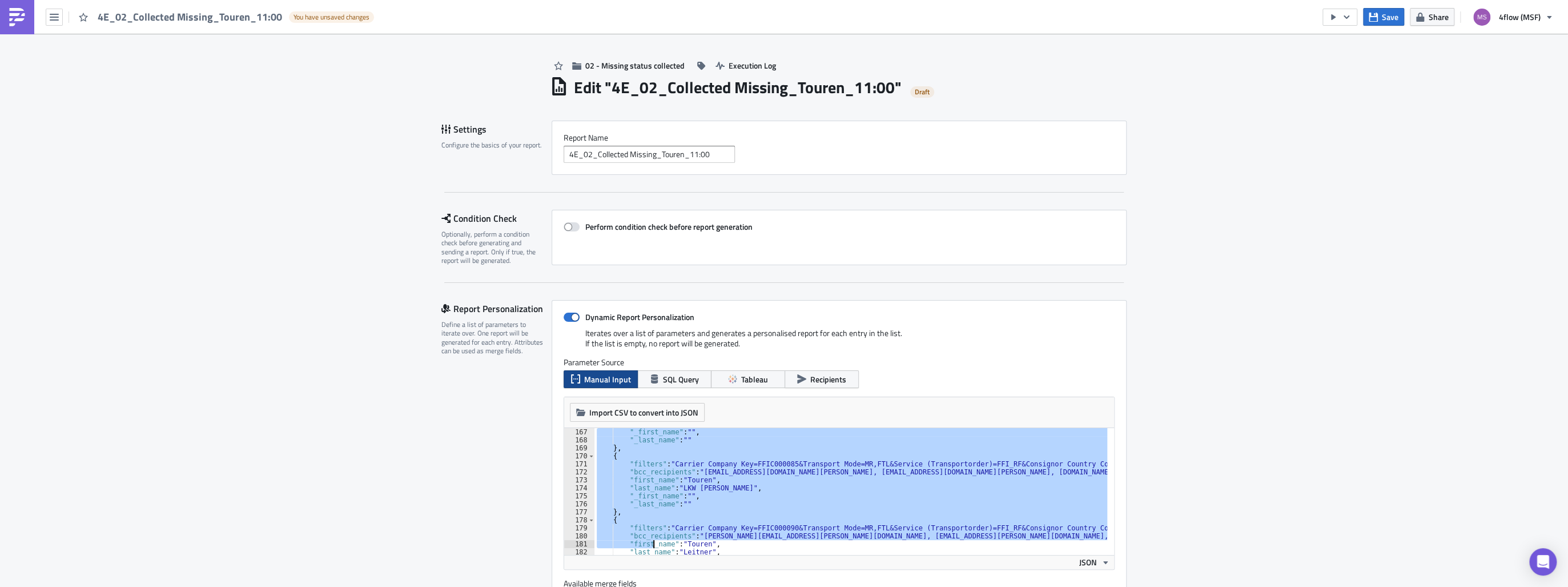
scroll to position [1344, 0]
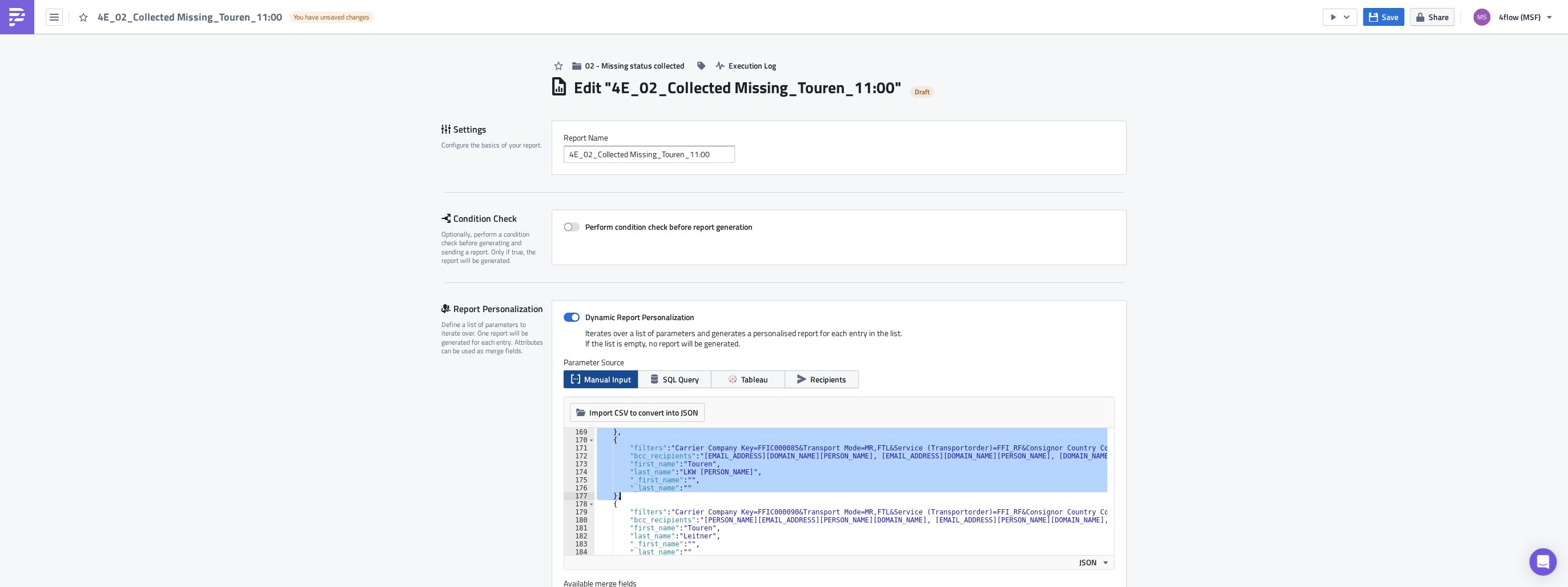
drag, startPoint x: 605, startPoint y: 516, endPoint x: 643, endPoint y: 496, distance: 42.9
click at [643, 496] on div "} , { "filters" : "Carrier Company Key=FFIC000085&Transport Mode=MR,FTL&Service…" at bounding box center [941, 496] width 694 height 136
type textarea ""_last_name": "" },"
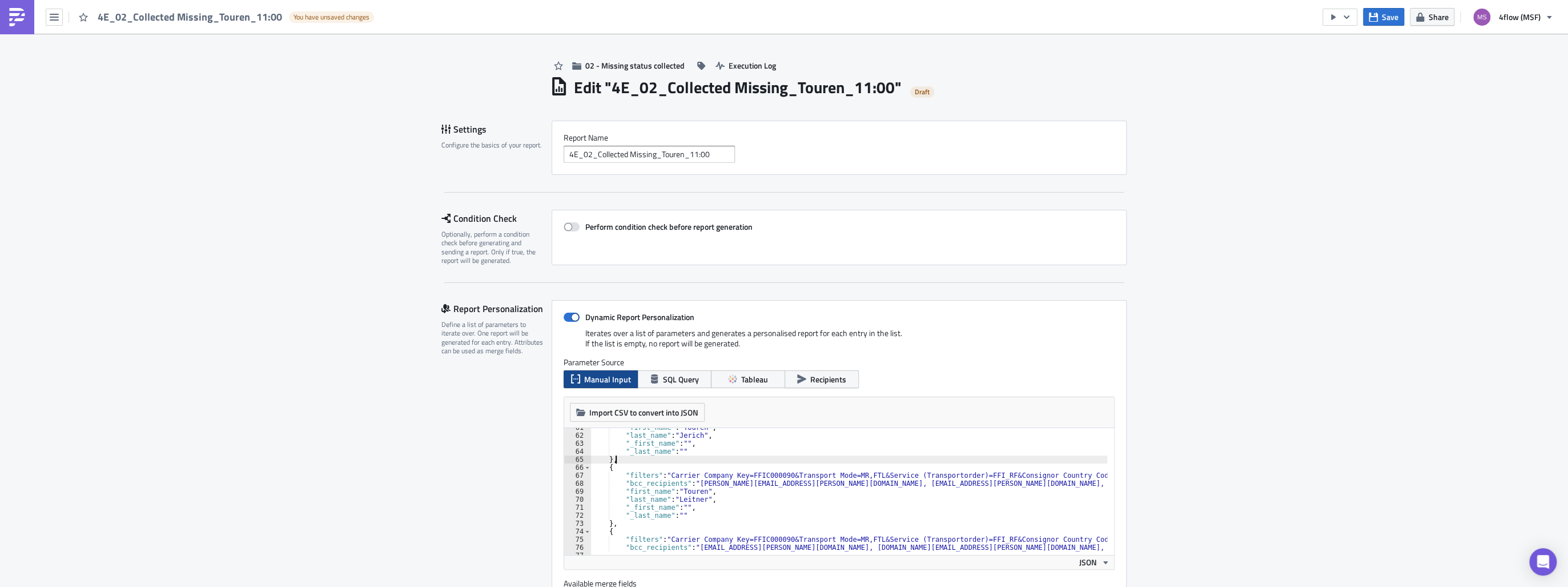
scroll to position [484, 0]
drag, startPoint x: 988, startPoint y: 483, endPoint x: 929, endPoint y: 484, distance: 59.0
click at [929, 484] on div ""first_name" : "Touren" , "last_name" : "[PERSON_NAME]" , "_first_name" : "" , …" at bounding box center [937, 492] width 694 height 136
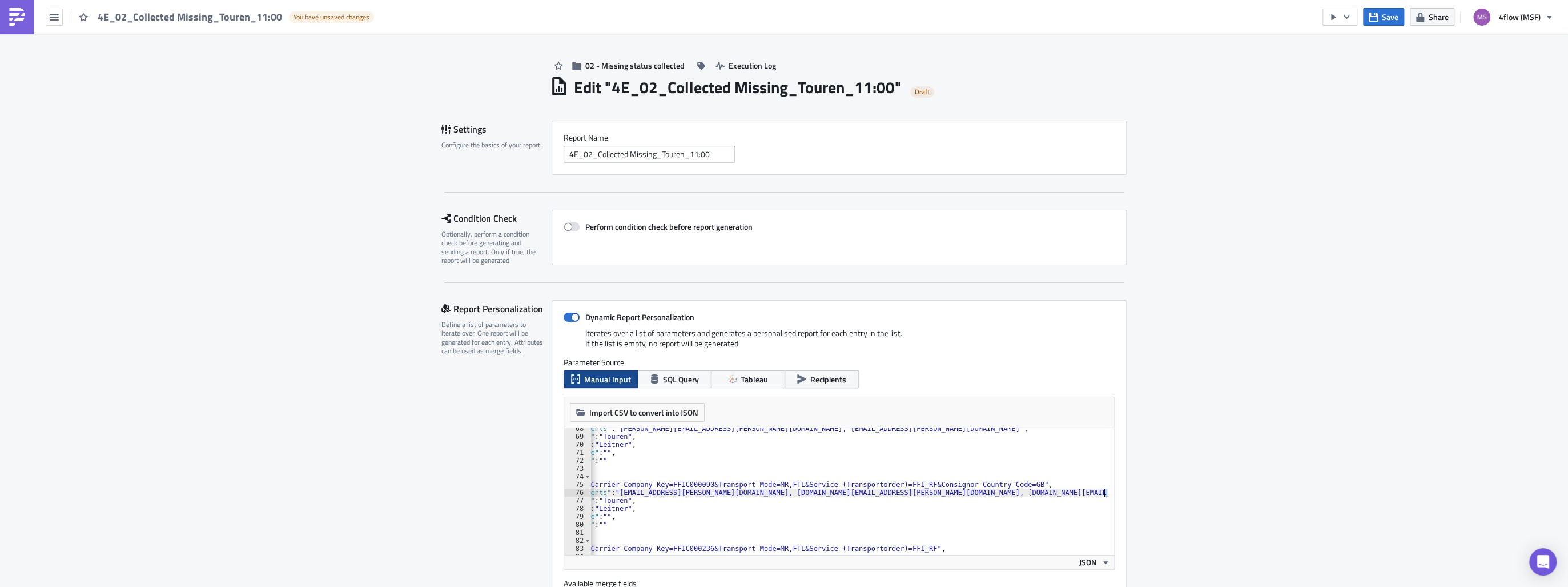
scroll to position [0, 118]
drag, startPoint x: 1089, startPoint y: 493, endPoint x: 1114, endPoint y: 497, distance: 25.3
click at [1117, 497] on div "Dynamic Report Personalization Iterates over a list of parameters and generates…" at bounding box center [839, 465] width 575 height 330
click at [1094, 494] on div ""bcc_recipients" : "[PERSON_NAME][EMAIL_ADDRESS][PERSON_NAME][DOMAIN_NAME], [EM…" at bounding box center [818, 493] width 694 height 136
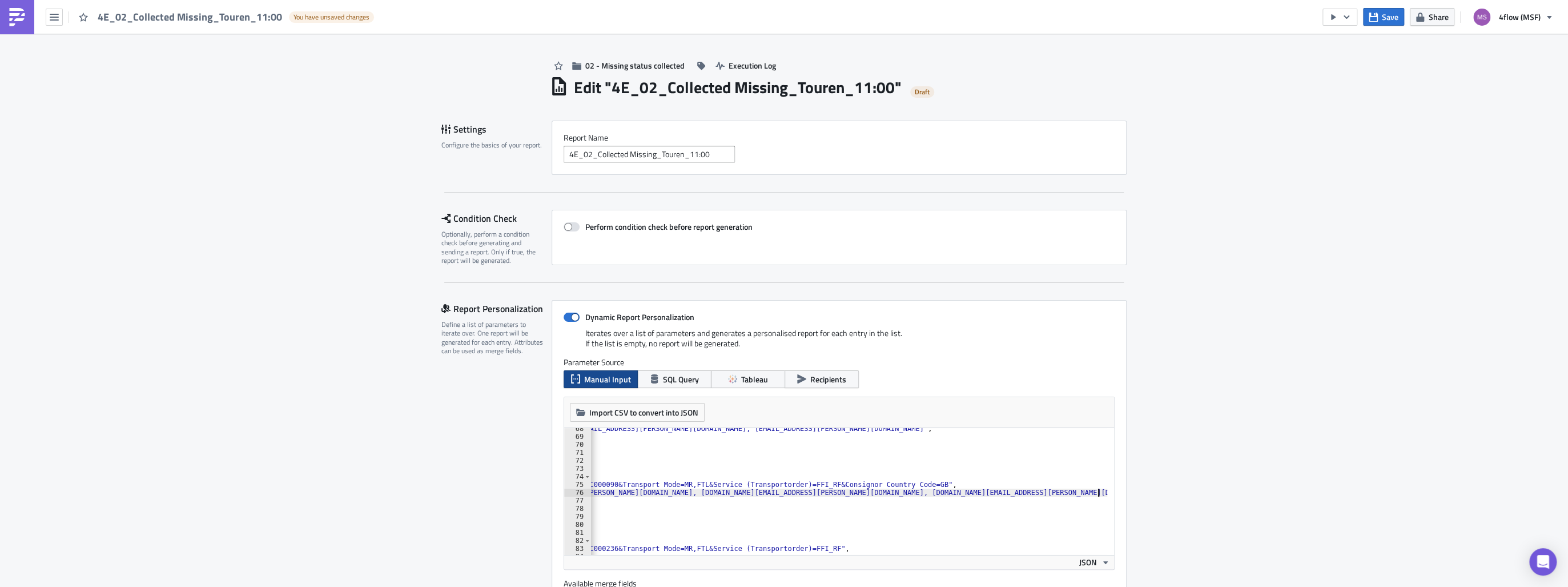
click at [1093, 494] on div ""bcc_recipients" : "[PERSON_NAME][EMAIL_ADDRESS][PERSON_NAME][DOMAIN_NAME], [EM…" at bounding box center [761, 493] width 694 height 136
drag, startPoint x: 1094, startPoint y: 492, endPoint x: 1032, endPoint y: 488, distance: 62.1
click at [1032, 488] on div ""bcc_recipients" : "[PERSON_NAME][EMAIL_ADDRESS][PERSON_NAME][DOMAIN_NAME], [EM…" at bounding box center [761, 493] width 694 height 136
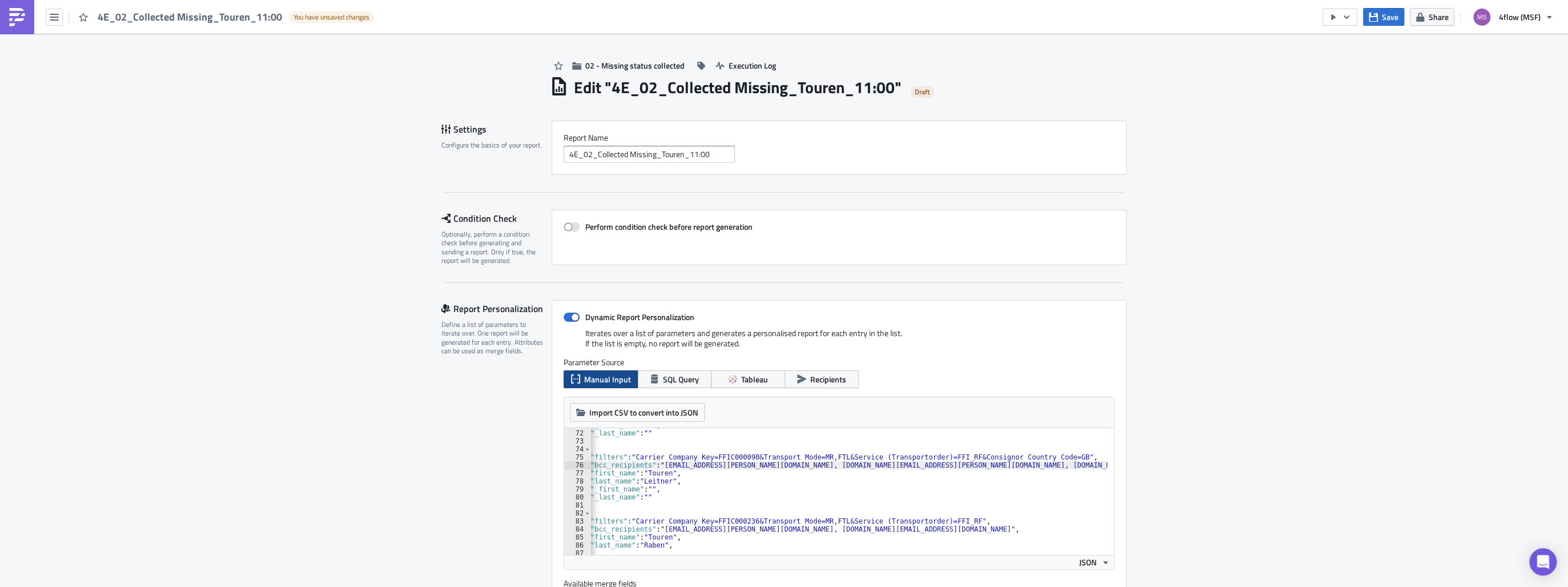
scroll to position [0, 35]
drag, startPoint x: 815, startPoint y: 528, endPoint x: 751, endPoint y: 525, distance: 64.1
click at [751, 525] on div ""_first_name" : "" , "_last_name" : "" } , { "filters" : "Carrier Company Key=F…" at bounding box center [882, 489] width 656 height 136
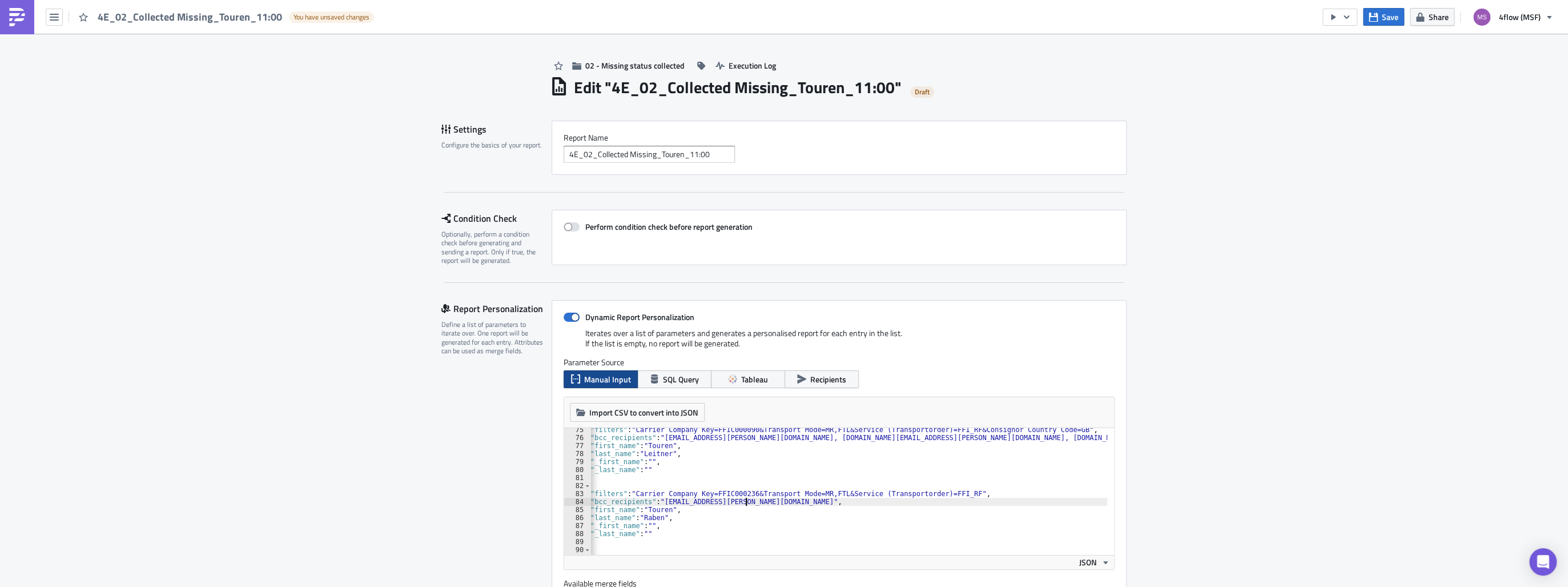
scroll to position [649, 0]
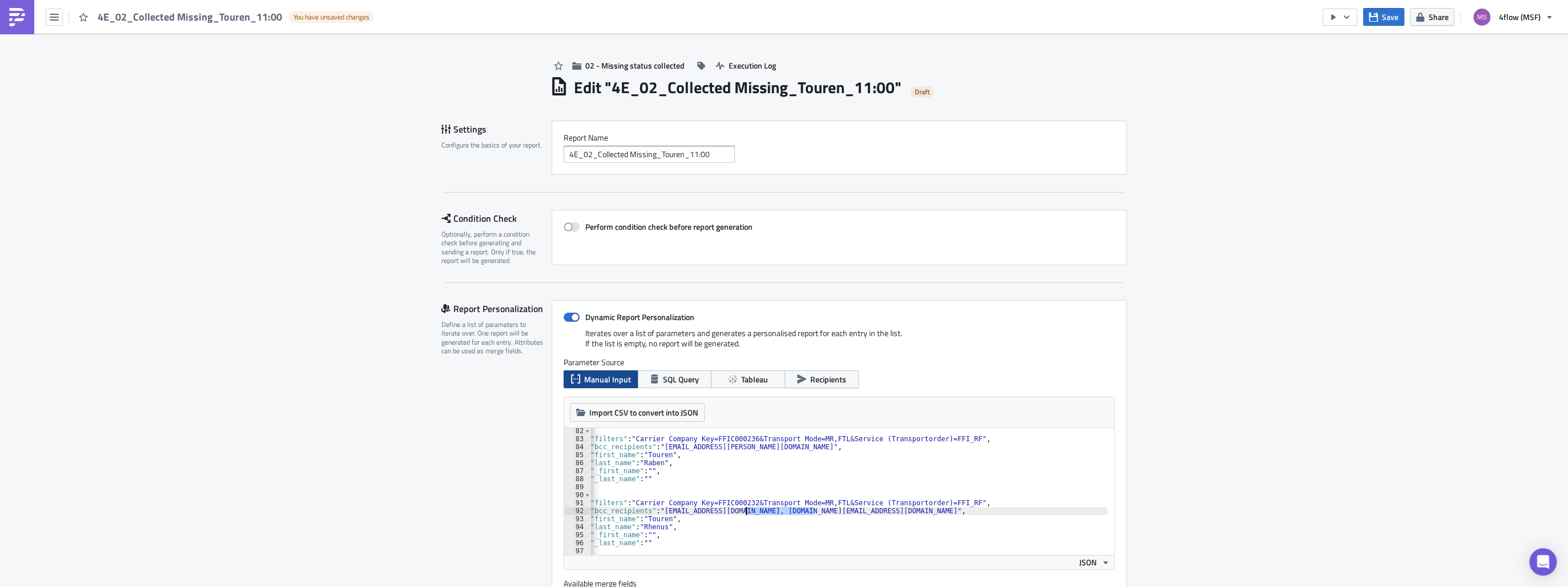
drag, startPoint x: 809, startPoint y: 510, endPoint x: 742, endPoint y: 509, distance: 67.0
click at [742, 509] on div "{ "filters" : "Carrier Company Key=FFIC000236&Transport Mode=MR,FTL&Service (Tr…" at bounding box center [882, 495] width 656 height 136
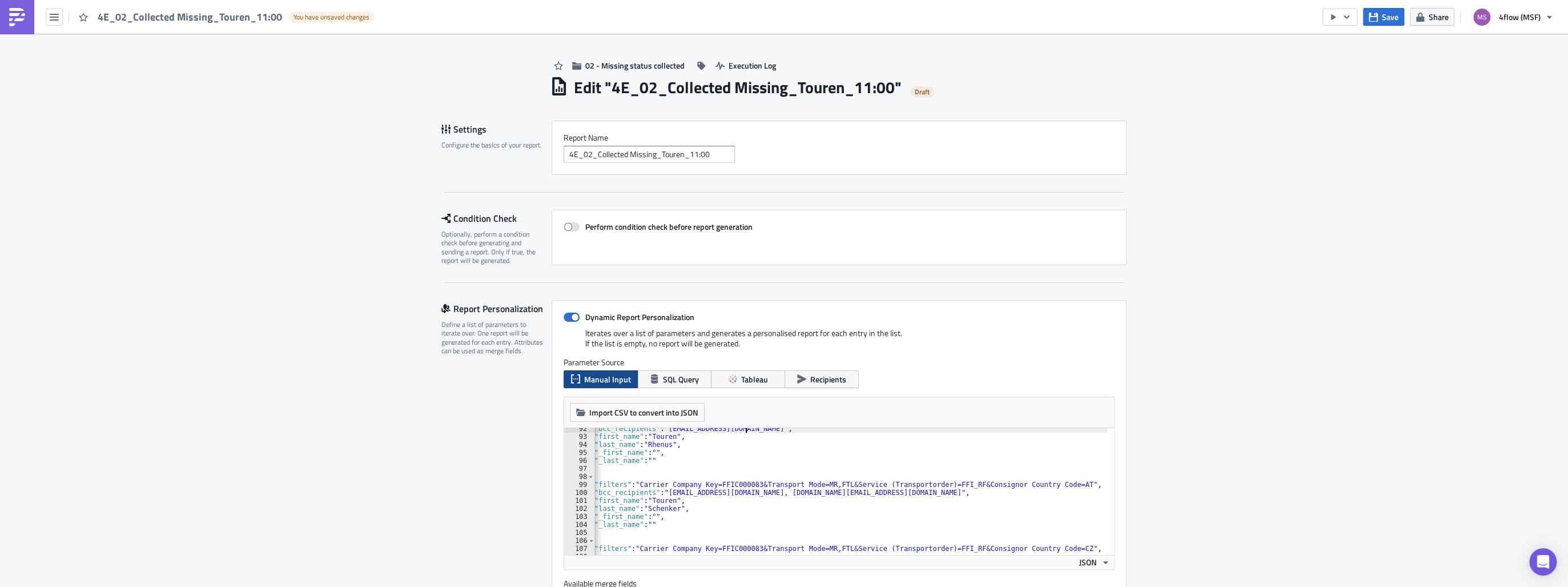
scroll to position [731, 0]
drag, startPoint x: 878, startPoint y: 494, endPoint x: 809, endPoint y: 496, distance: 69.0
click at [809, 496] on div ""bcc_recipients" : "[EMAIL_ADDRESS][DOMAIN_NAME]" , "first_name" : "Touren" , "…" at bounding box center [886, 493] width 656 height 136
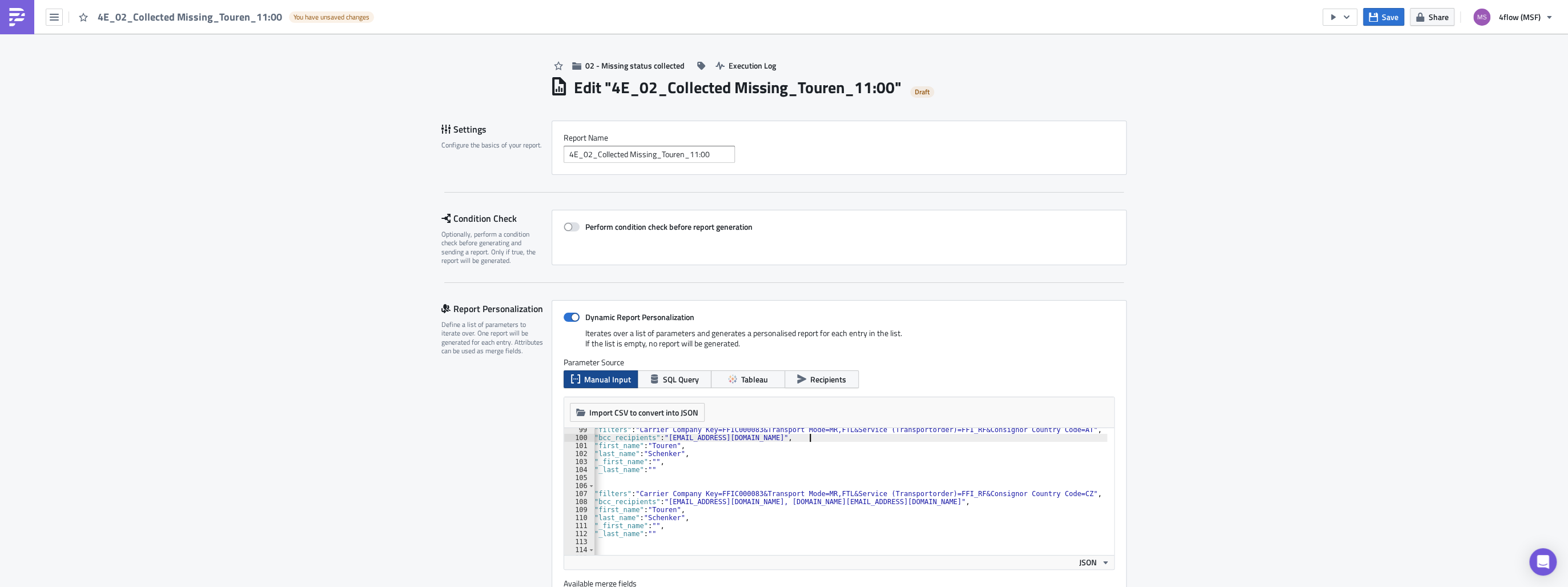
scroll to position [786, 0]
drag, startPoint x: 859, startPoint y: 500, endPoint x: 794, endPoint y: 500, distance: 65.0
click at [794, 500] on div ""filters" : "Carrier Company Key=FFIC000083&Transport Mode=MR,FTL&Service (Tran…" at bounding box center [886, 494] width 656 height 136
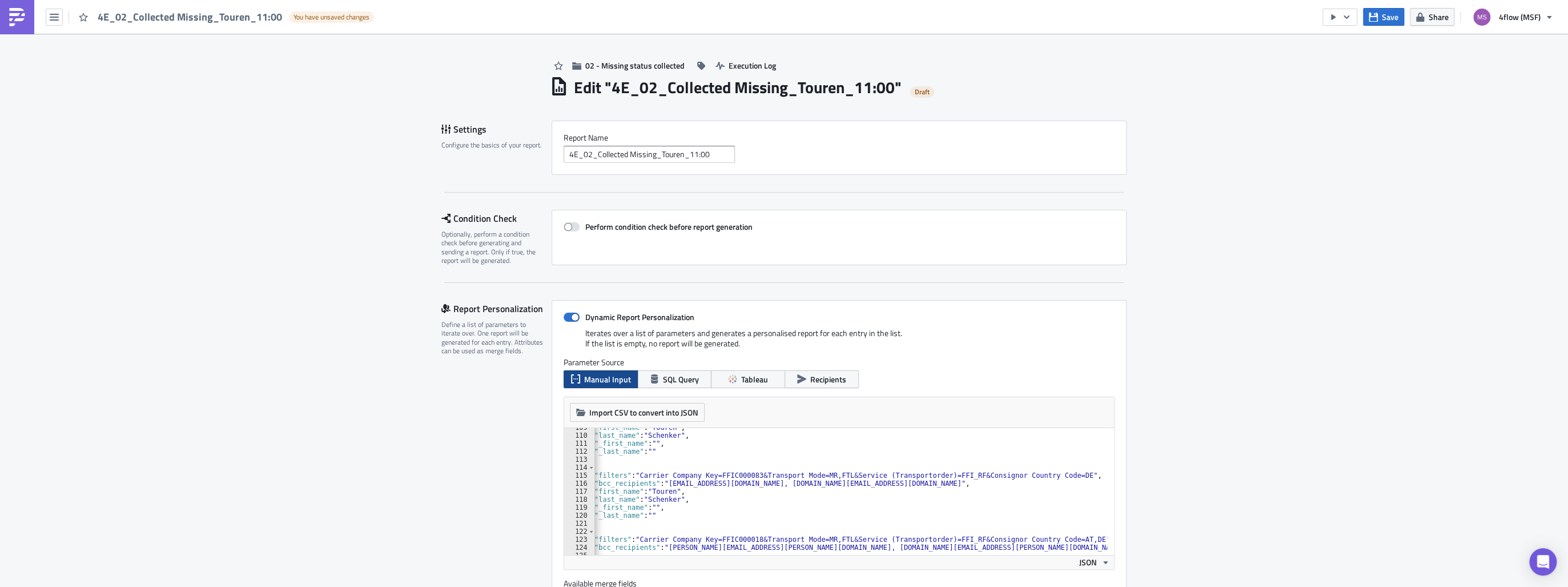
scroll to position [868, 0]
drag, startPoint x: 874, startPoint y: 482, endPoint x: 806, endPoint y: 484, distance: 68.0
click at [806, 484] on div ""first_name" : "Touren" , "last_name" : "[PERSON_NAME]" , "_first_name" : "" , …" at bounding box center [886, 492] width 656 height 136
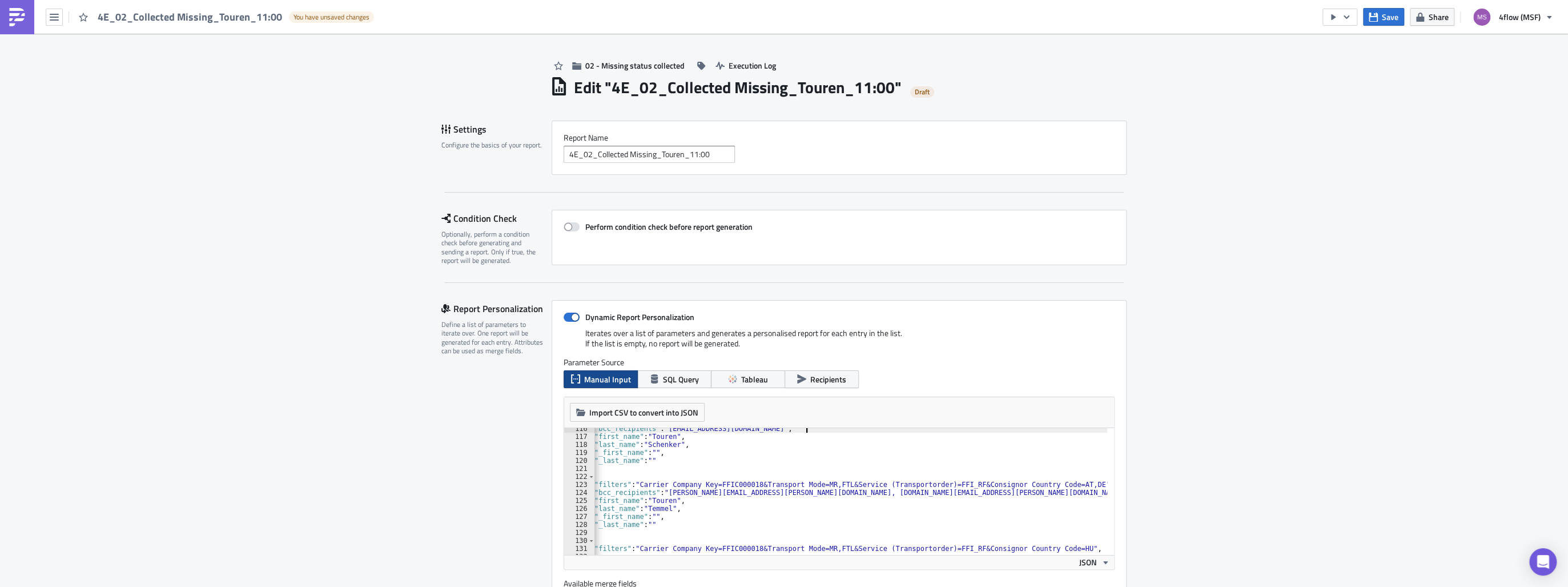
scroll to position [950, 0]
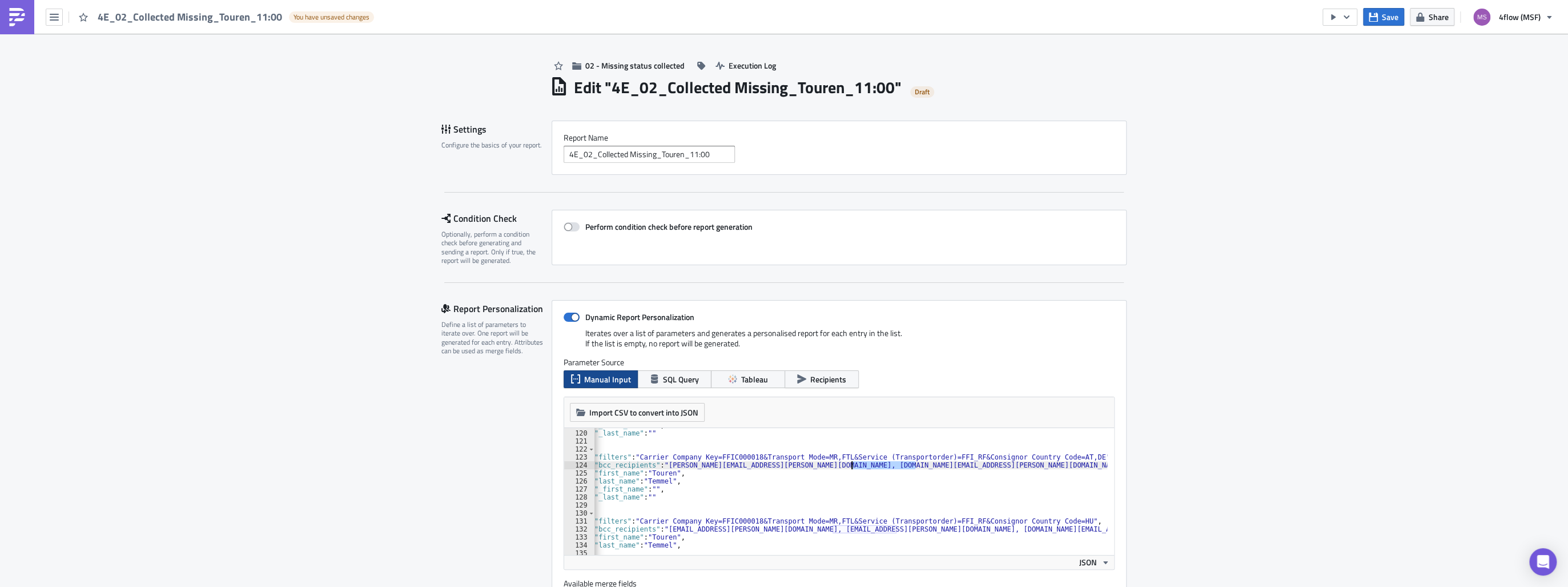
drag, startPoint x: 910, startPoint y: 466, endPoint x: 848, endPoint y: 467, distance: 62.0
click at [848, 467] on div ""_first_name" : "" , "_last_name" : "" } , { "filters" : "Carrier Company Key=F…" at bounding box center [886, 489] width 656 height 136
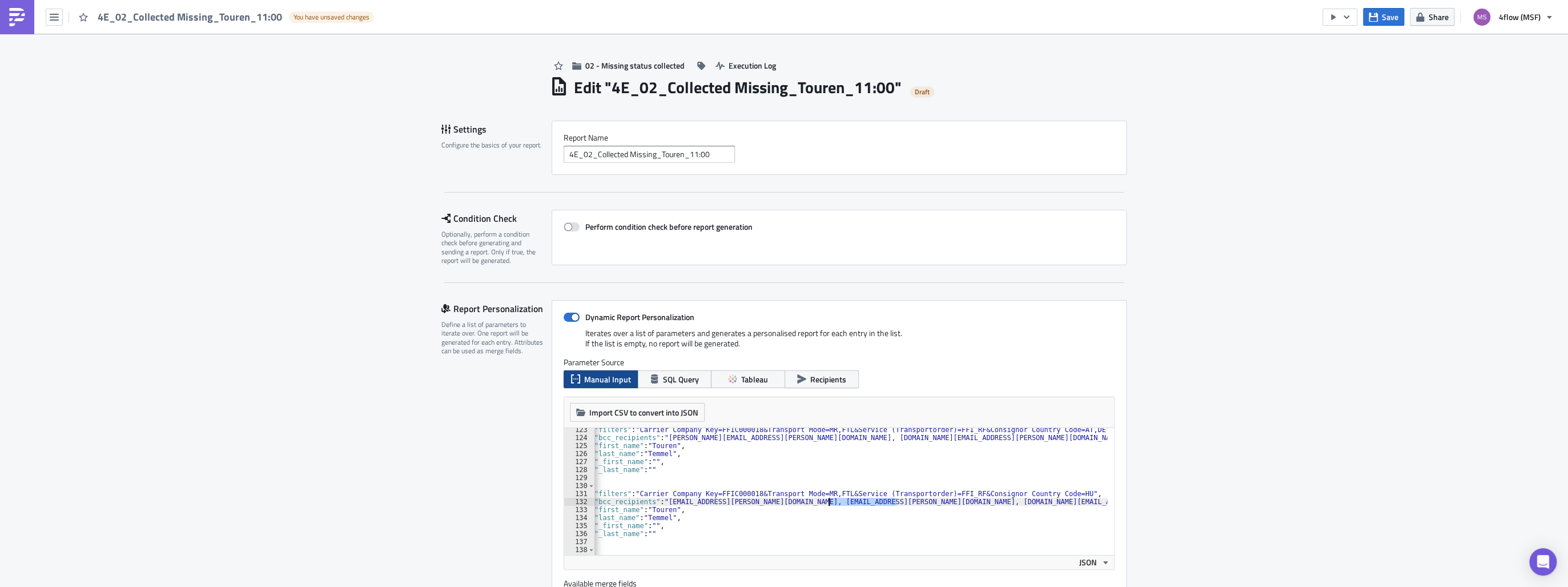
drag, startPoint x: 892, startPoint y: 499, endPoint x: 826, endPoint y: 500, distance: 66.0
click at [826, 500] on div ""filters" : "Carrier Company Key=FFIC000018&Transport Mode=MR,FTL&Service (Tran…" at bounding box center [886, 494] width 656 height 136
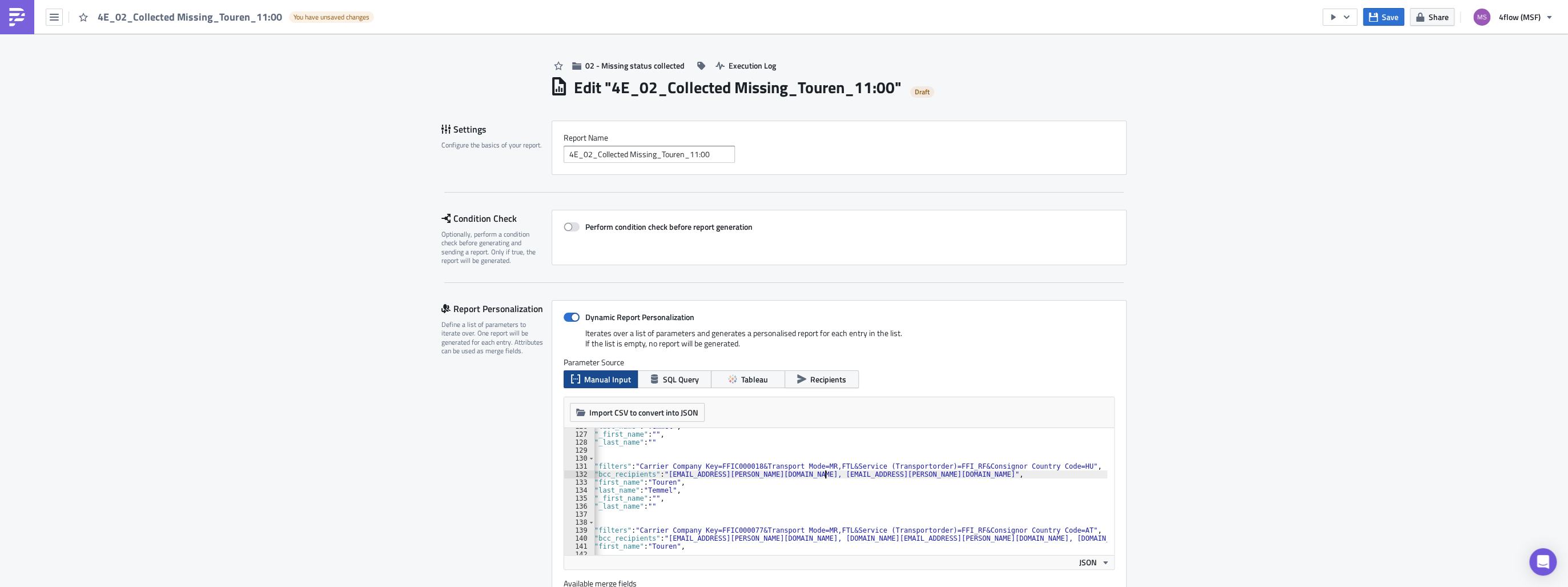
scroll to position [1060, 0]
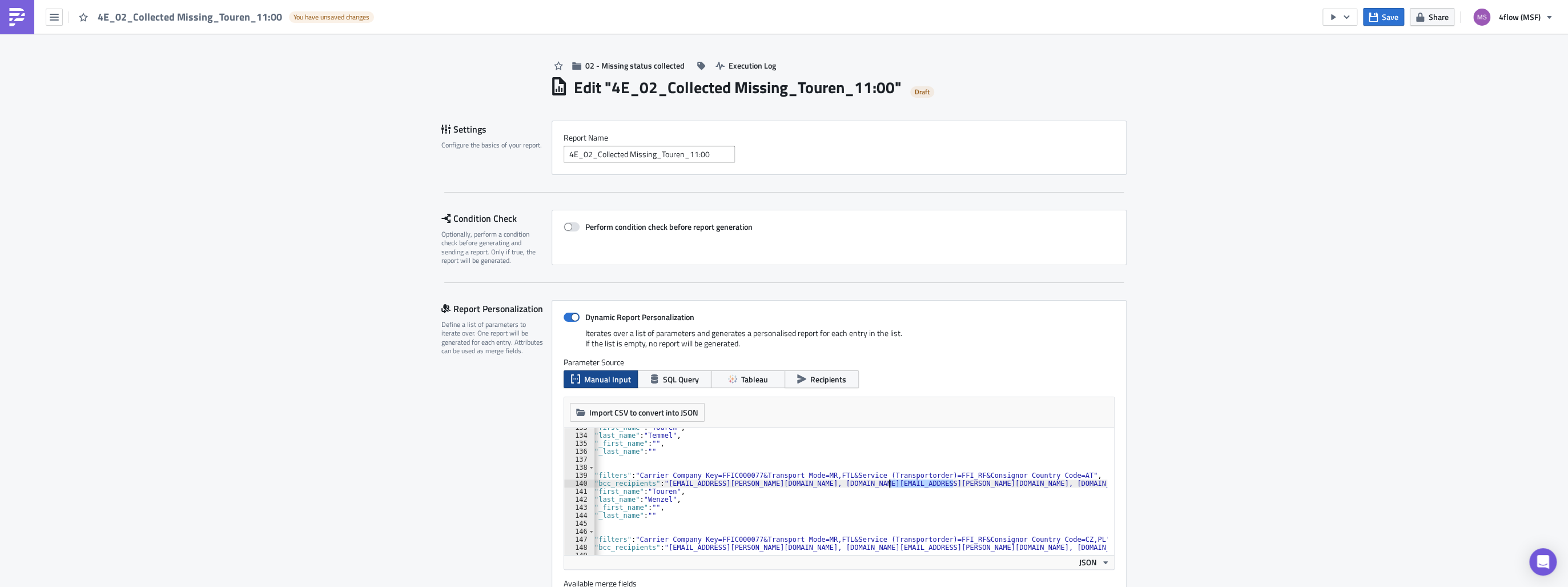
drag, startPoint x: 950, startPoint y: 482, endPoint x: 883, endPoint y: 486, distance: 67.1
click at [883, 486] on div ""first_name" : "Touren" , "last_name" : "[PERSON_NAME]" , "_first_name" : "" , …" at bounding box center [886, 492] width 656 height 136
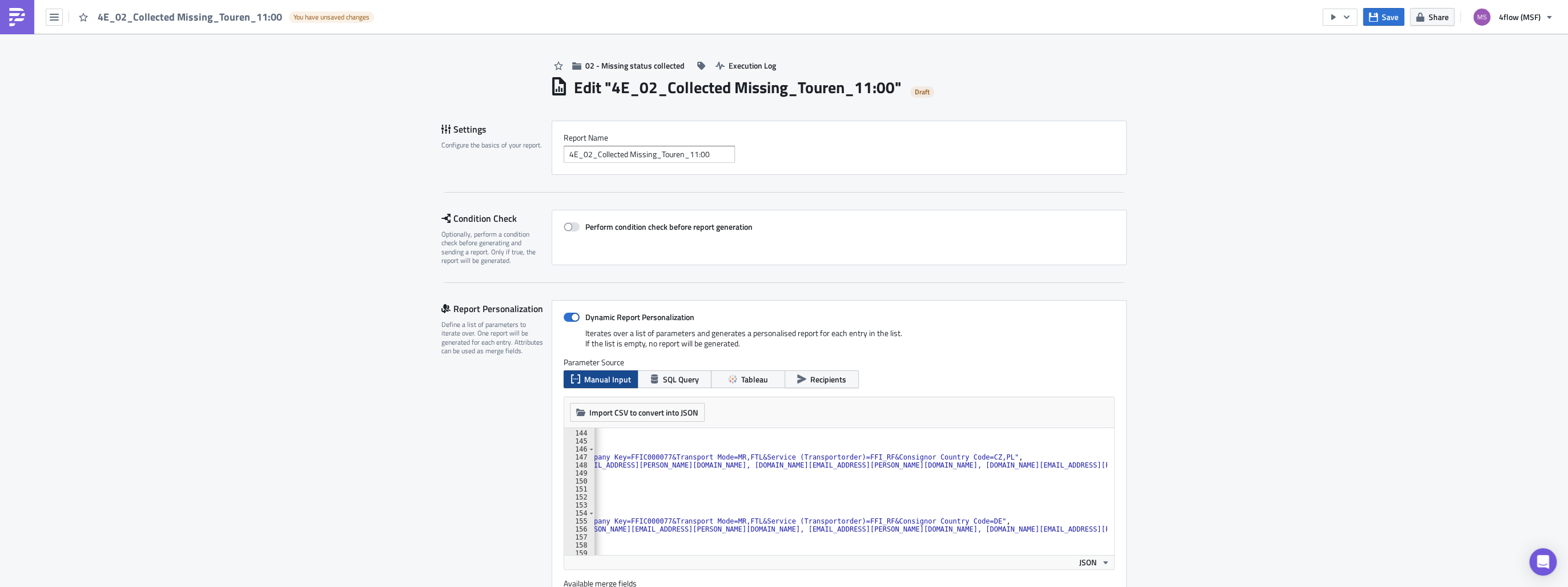
scroll to position [0, 142]
drag, startPoint x: 1094, startPoint y: 462, endPoint x: 1032, endPoint y: 468, distance: 62.3
click at [1032, 468] on div ""_first_name" : "" , "_last_name" : "" } , { "filters" : "Carrier Company Key=F…" at bounding box center [779, 489] width 656 height 136
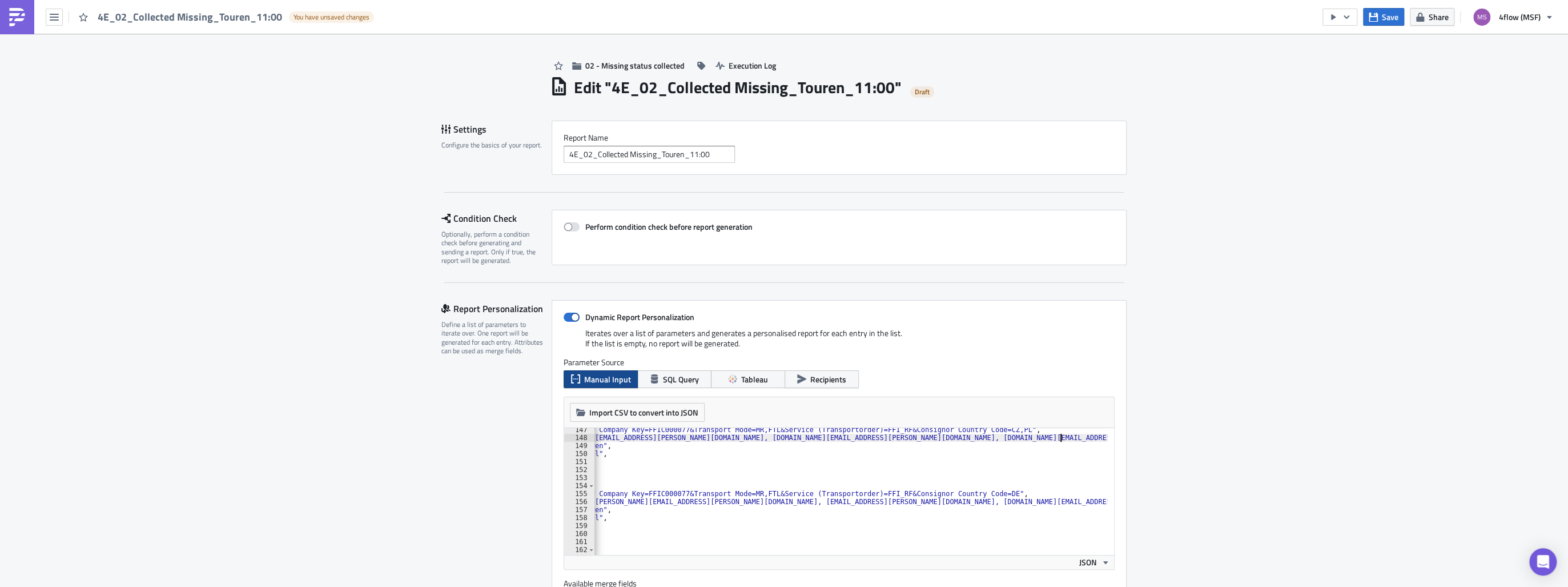
scroll to position [1197, 0]
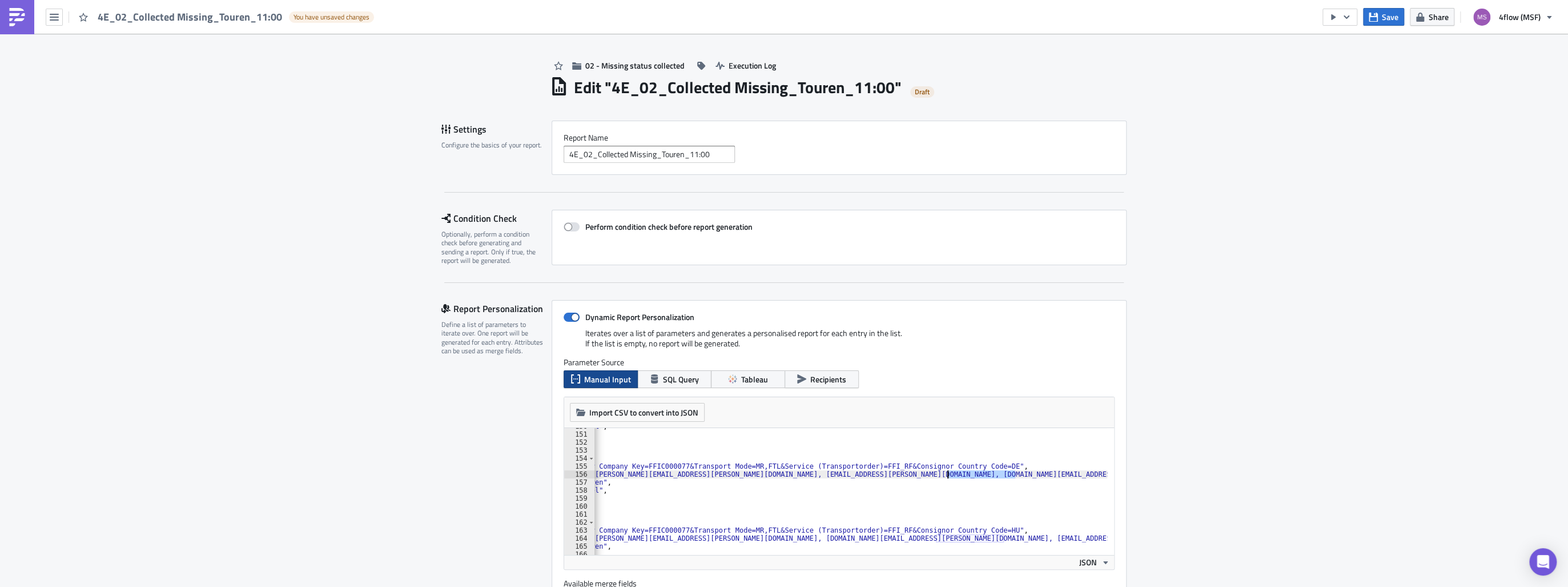
drag, startPoint x: 1010, startPoint y: 473, endPoint x: 943, endPoint y: 476, distance: 67.1
click at [943, 476] on div ""last_name" : "[PERSON_NAME]" , "_first_name" : "" , "_last_name" : "" } , { "f…" at bounding box center [796, 490] width 622 height 136
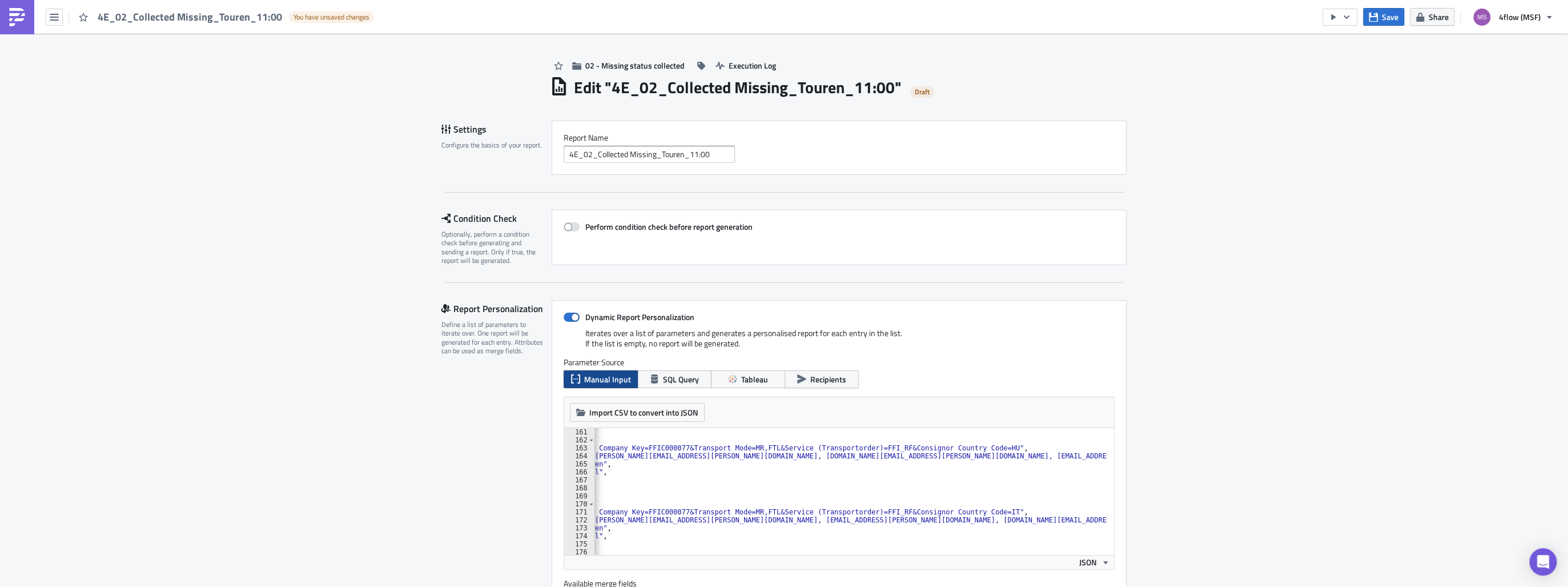
scroll to position [1279, 0]
drag, startPoint x: 1000, startPoint y: 454, endPoint x: 937, endPoint y: 457, distance: 63.1
click at [937, 457] on div "} , { "filters" : "Carrier Company Key=FFIC000077&Transport Mode=MR,FTL&Service…" at bounding box center [796, 496] width 622 height 136
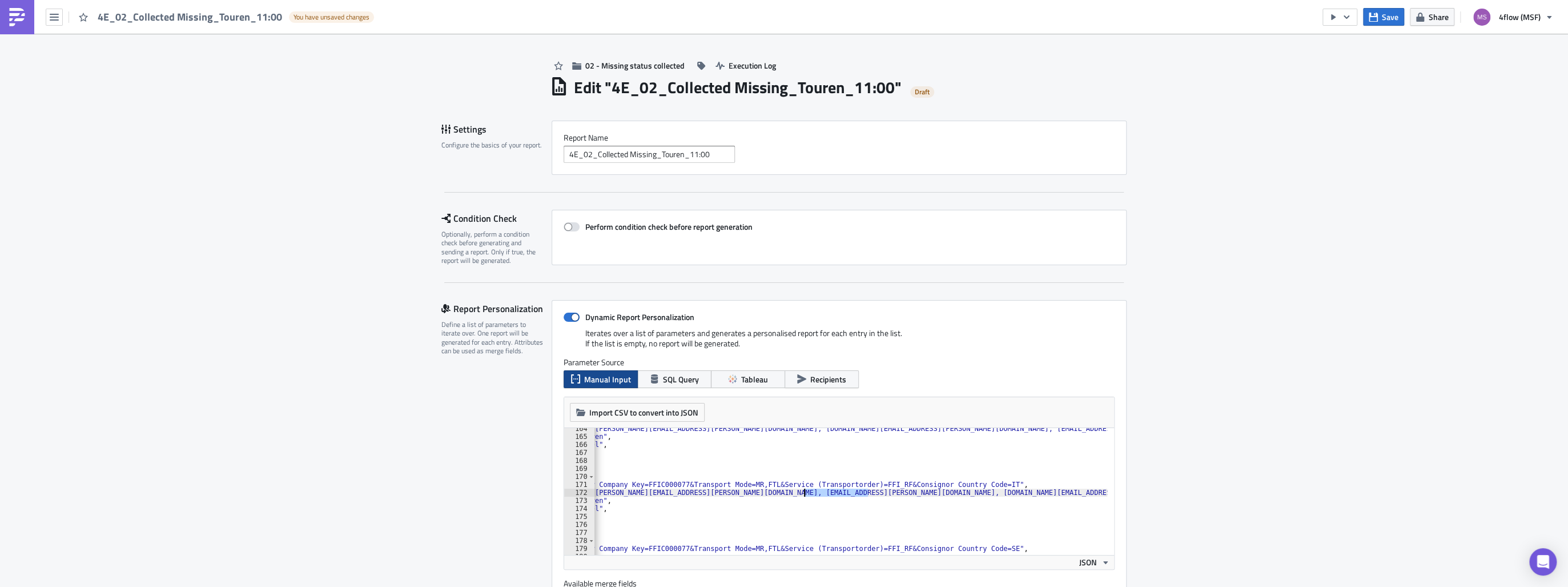
drag, startPoint x: 866, startPoint y: 493, endPoint x: 799, endPoint y: 491, distance: 67.0
click at [799, 491] on div ""bcc_recipients" : "[PERSON_NAME][EMAIL_ADDRESS][PERSON_NAME][DOMAIN_NAME], [DO…" at bounding box center [796, 493] width 622 height 136
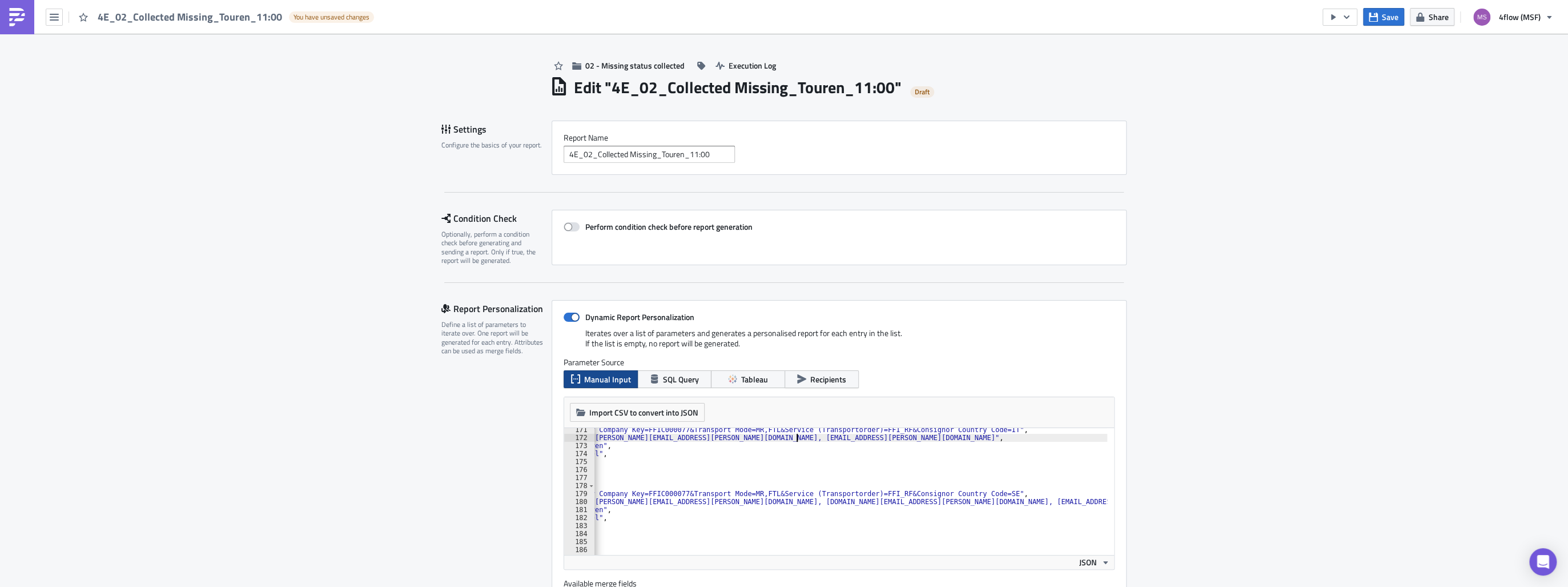
scroll to position [1367, 0]
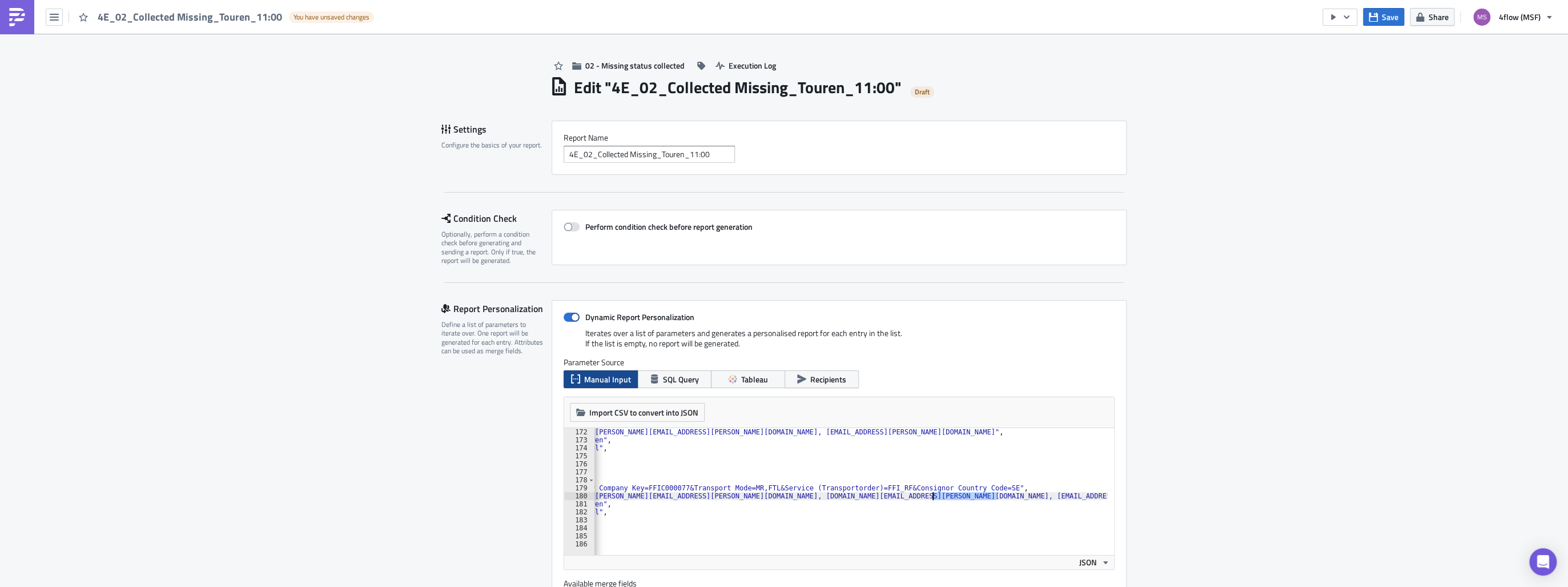
drag, startPoint x: 992, startPoint y: 498, endPoint x: 928, endPoint y: 496, distance: 64.0
click at [928, 496] on div ""bcc_recipients" : "[PERSON_NAME][EMAIL_ADDRESS][PERSON_NAME][DOMAIN_NAME], [EM…" at bounding box center [796, 496] width 622 height 136
type textarea ""bcc_recipients": "[PERSON_NAME][EMAIL_ADDRESS][PERSON_NAME][DOMAIN_NAME], [DOM…"
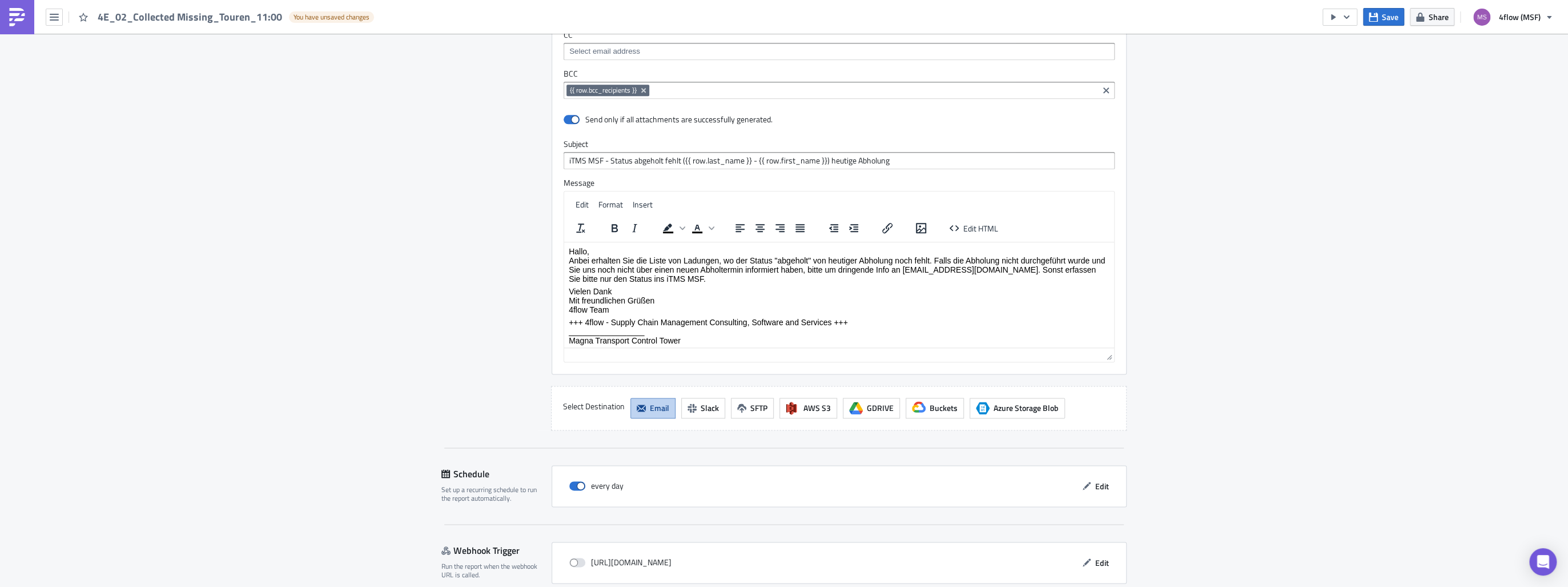
scroll to position [1195, 0]
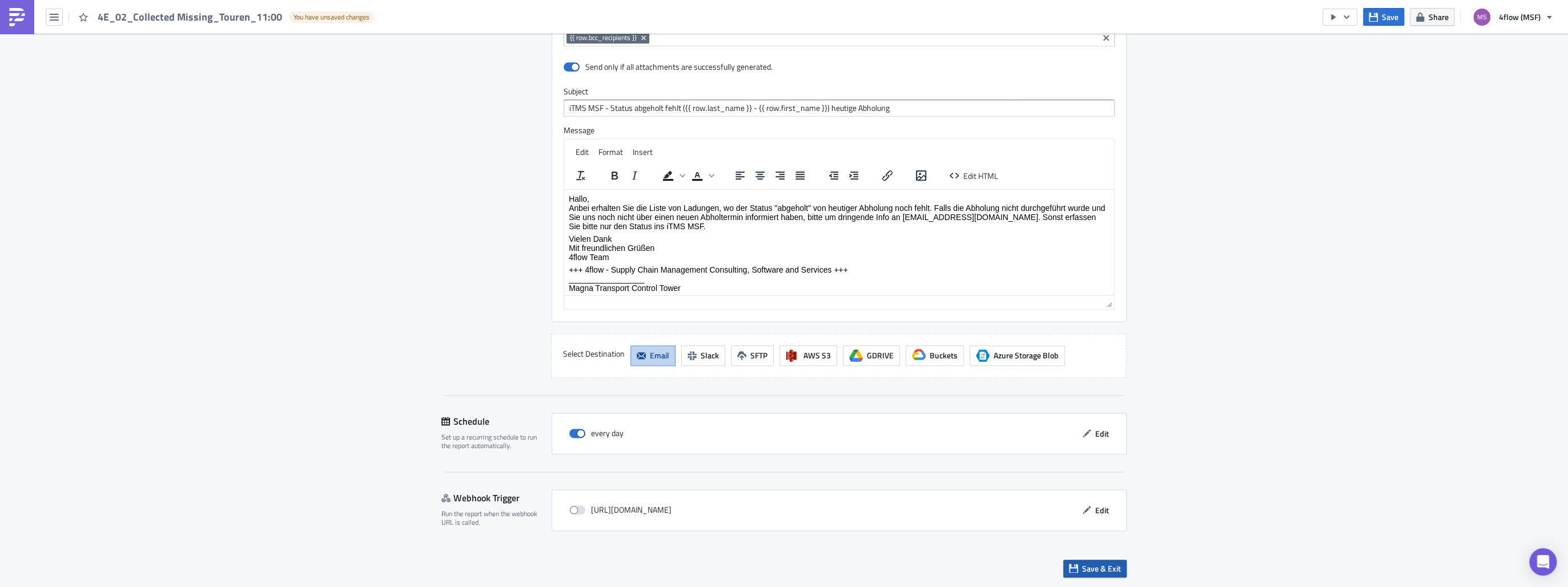
click at [1088, 572] on span "Save & Exit" at bounding box center [1102, 567] width 39 height 12
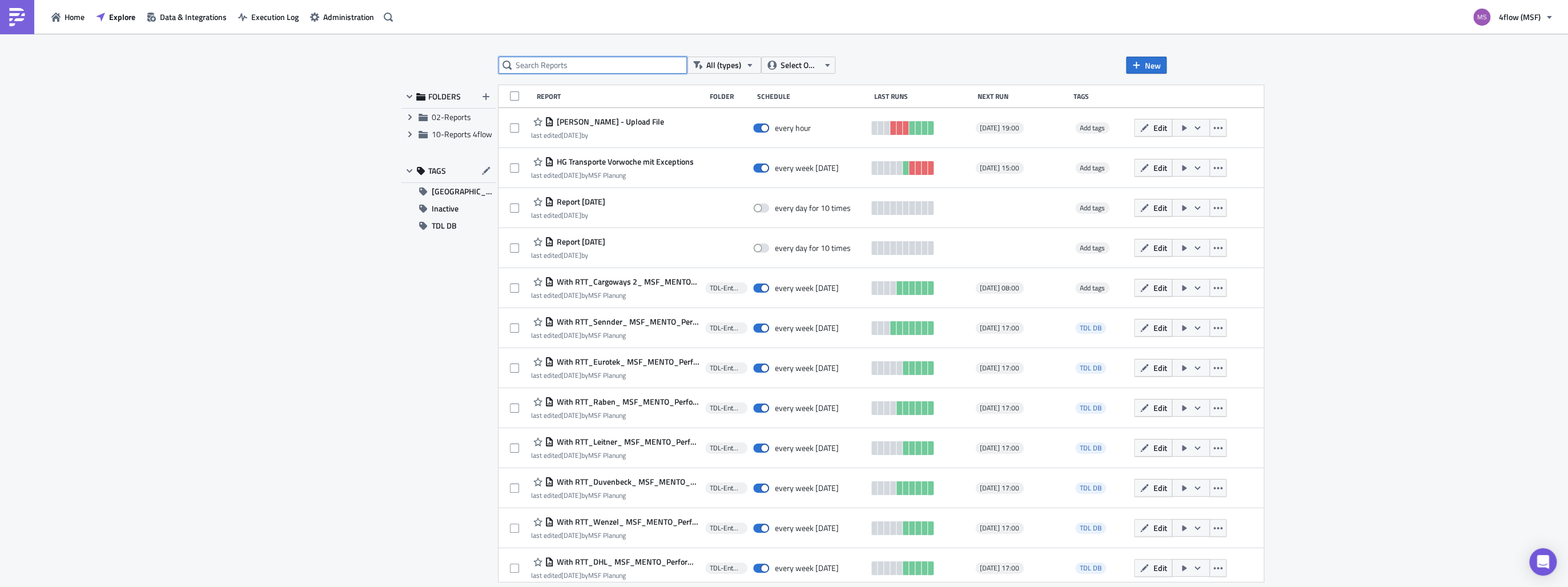
click at [536, 62] on input "text" at bounding box center [592, 65] width 188 height 17
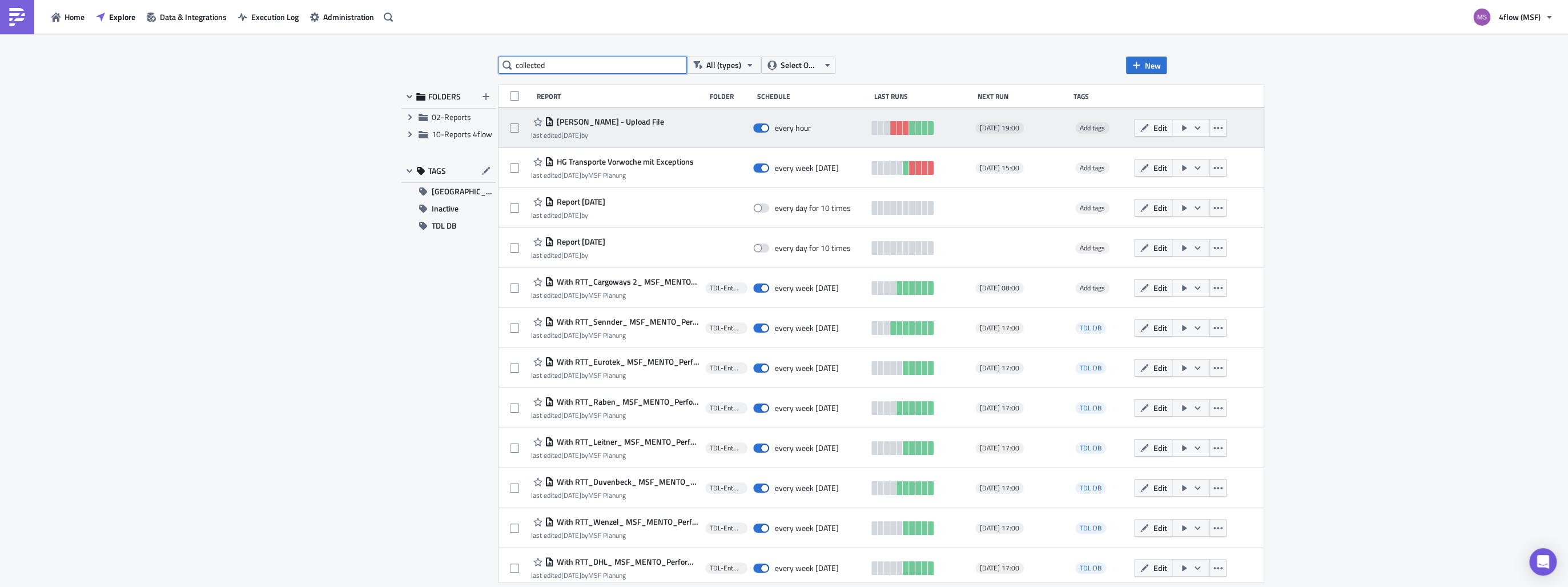
type input "collected"
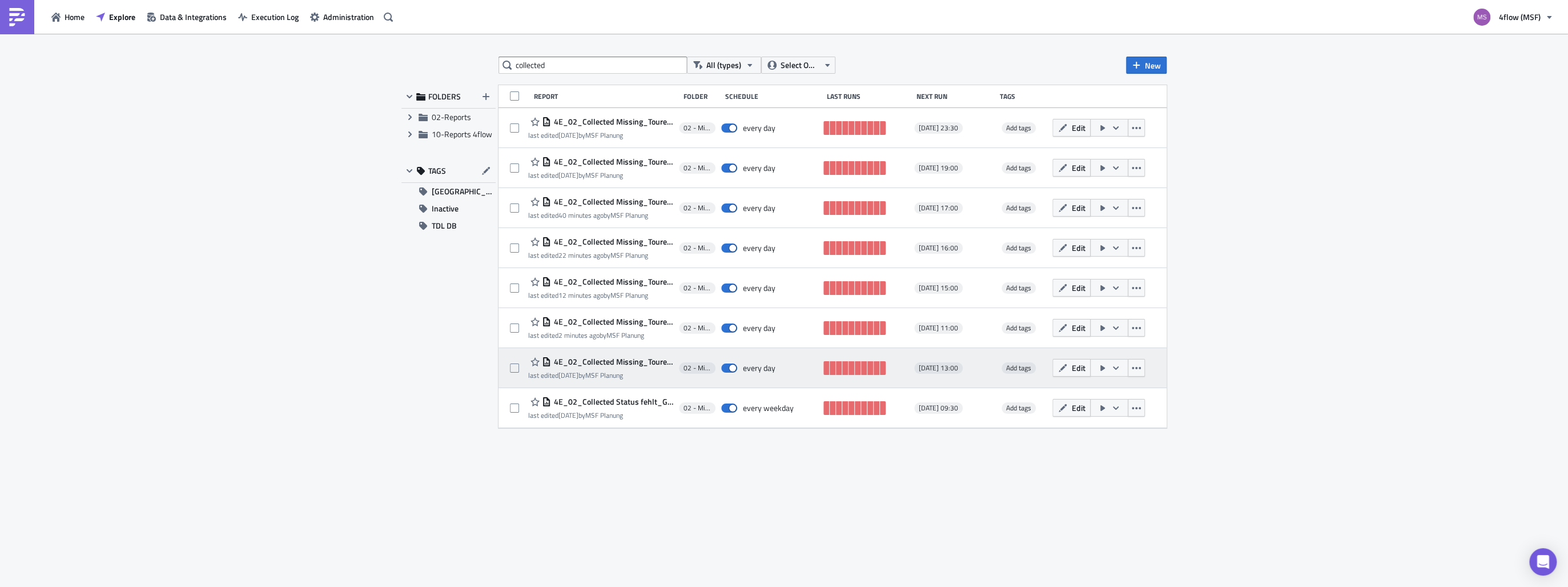
click at [590, 366] on span "4E_02_Collected Missing_Touren_13:00" at bounding box center [612, 361] width 122 height 10
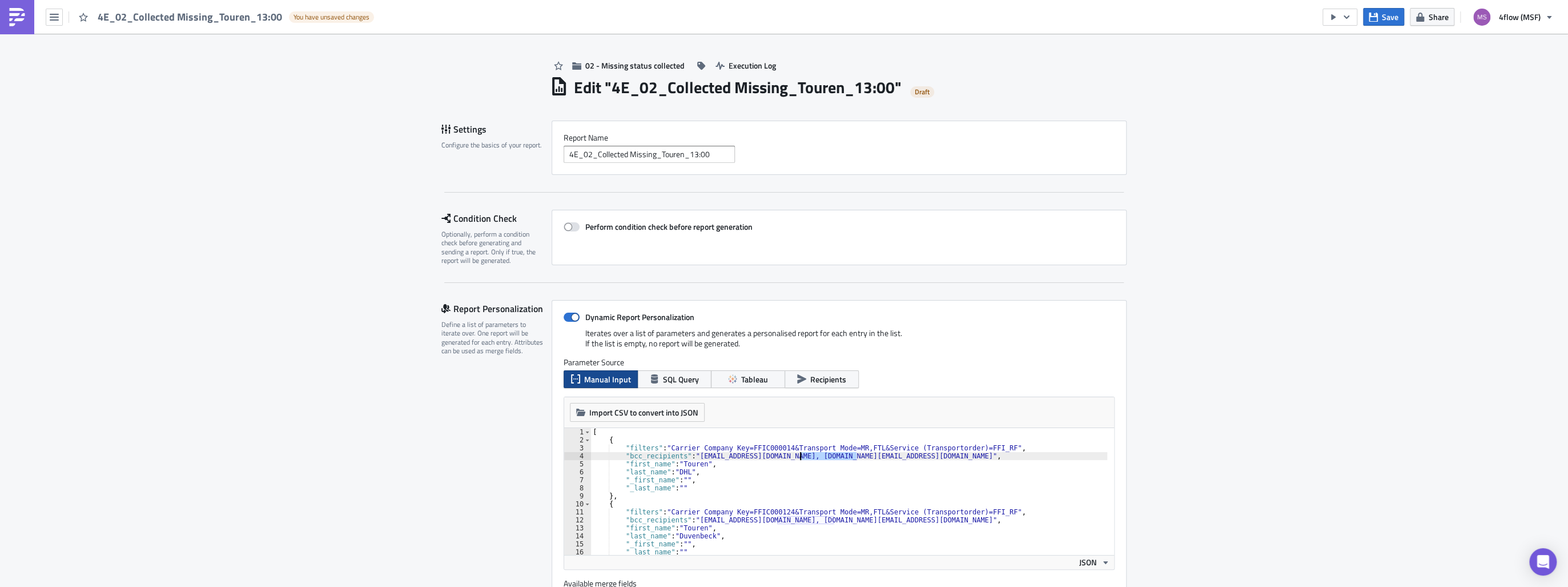
drag, startPoint x: 853, startPoint y: 455, endPoint x: 797, endPoint y: 455, distance: 56.0
click at [797, 455] on div "[ { "filters" : "Carrier Company Key=FFIC000014&Transport Mode=MR,FTL&Service (…" at bounding box center [937, 496] width 694 height 136
drag, startPoint x: 794, startPoint y: 454, endPoint x: 784, endPoint y: 454, distance: 10.0
click at [784, 454] on div "[ { "filters" : "Carrier Company Key=FFIC000014&Transport Mode=MR,FTL&Service (…" at bounding box center [937, 496] width 694 height 136
drag, startPoint x: 829, startPoint y: 521, endPoint x: 762, endPoint y: 521, distance: 67.0
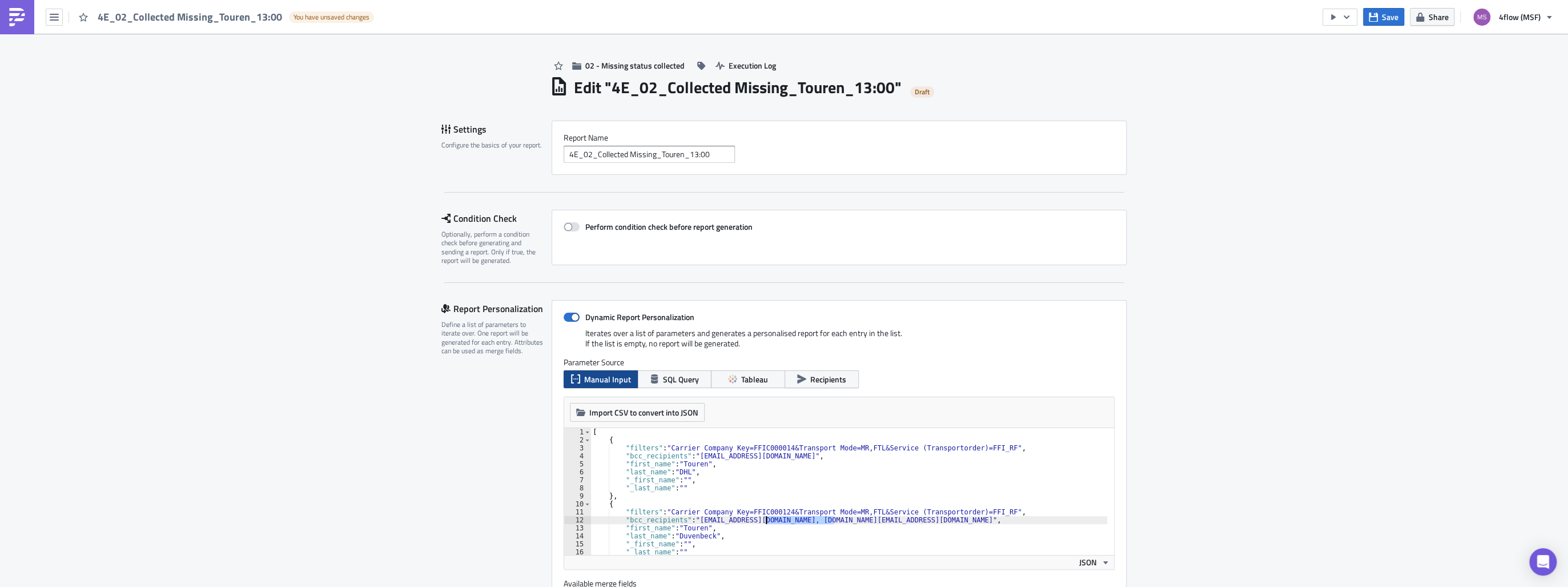
click at [762, 521] on div "[ { "filters" : "Carrier Company Key=FFIC000014&Transport Mode=MR,FTL&Service (…" at bounding box center [937, 496] width 694 height 136
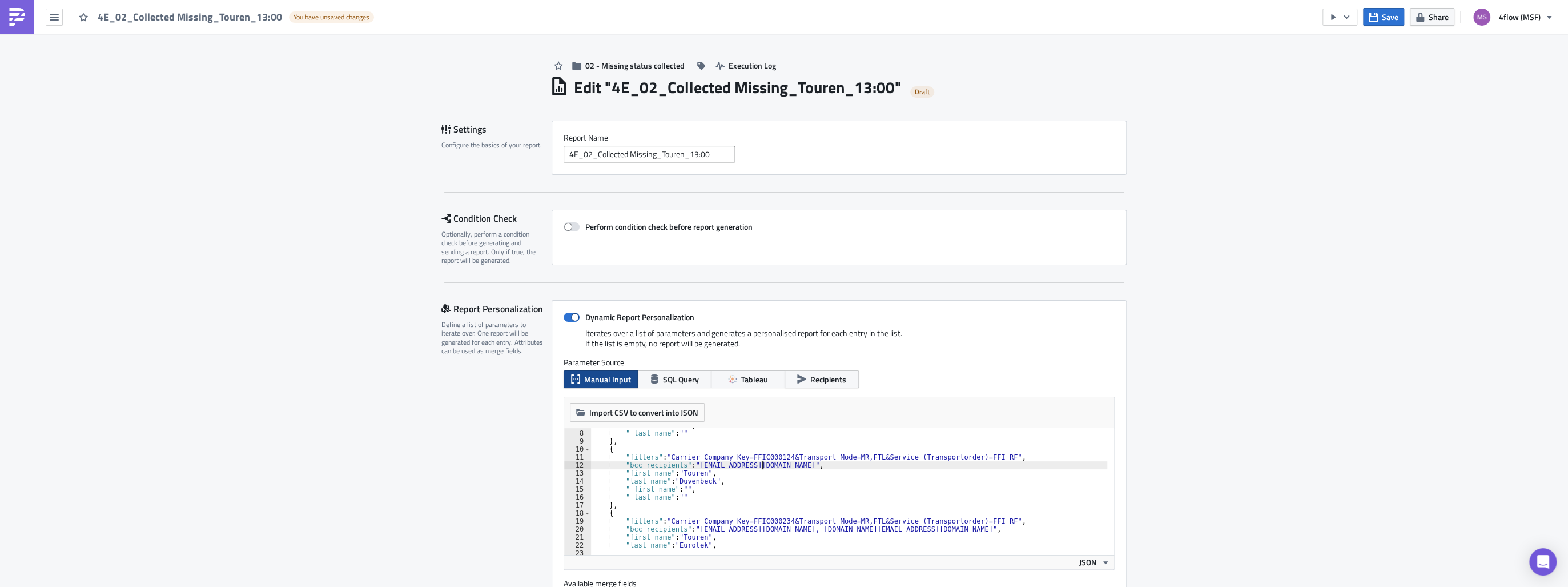
scroll to position [55, 0]
drag, startPoint x: 822, startPoint y: 530, endPoint x: 755, endPoint y: 530, distance: 67.0
click at [755, 530] on div ""_first_name" : "" , "_last_name" : "" } , { "filters" : "Carrier Company Key=F…" at bounding box center [937, 489] width 694 height 136
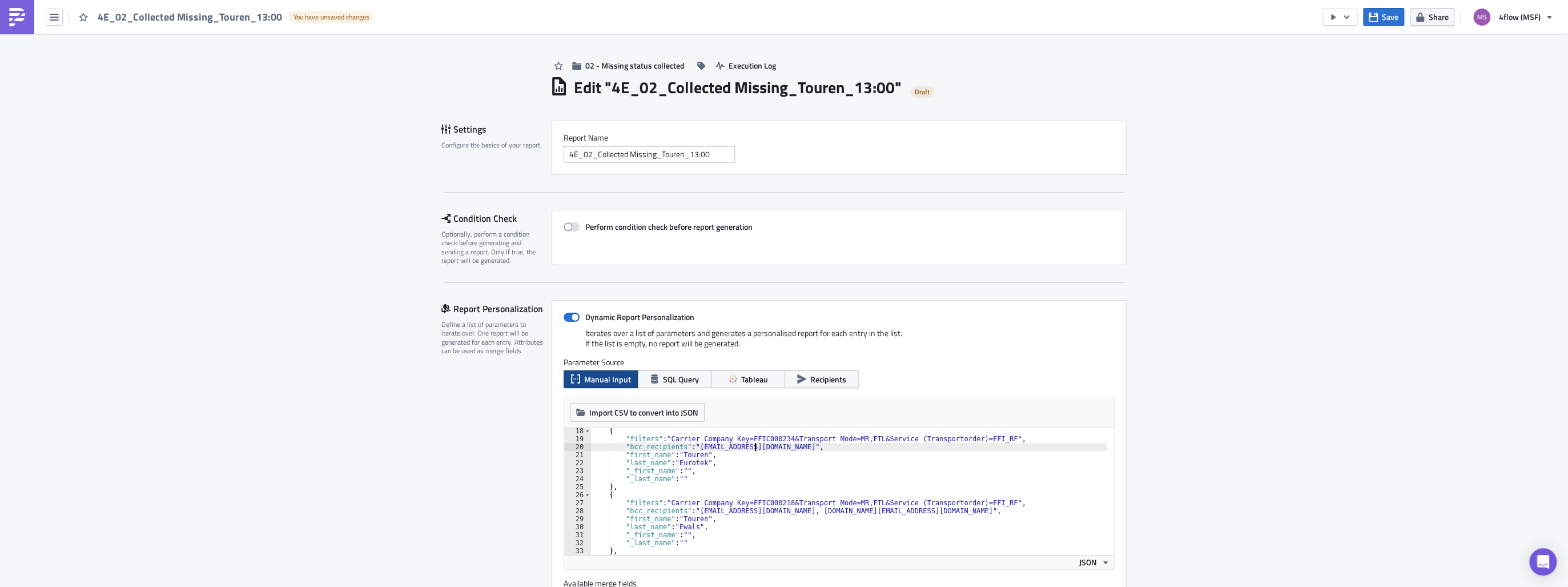
scroll to position [137, 0]
drag, startPoint x: 853, startPoint y: 511, endPoint x: 785, endPoint y: 514, distance: 68.1
click at [785, 514] on div "{ "filters" : "Carrier Company Key=FFIC000234&Transport Mode=MR,FTL&Service (Tr…" at bounding box center [937, 495] width 694 height 136
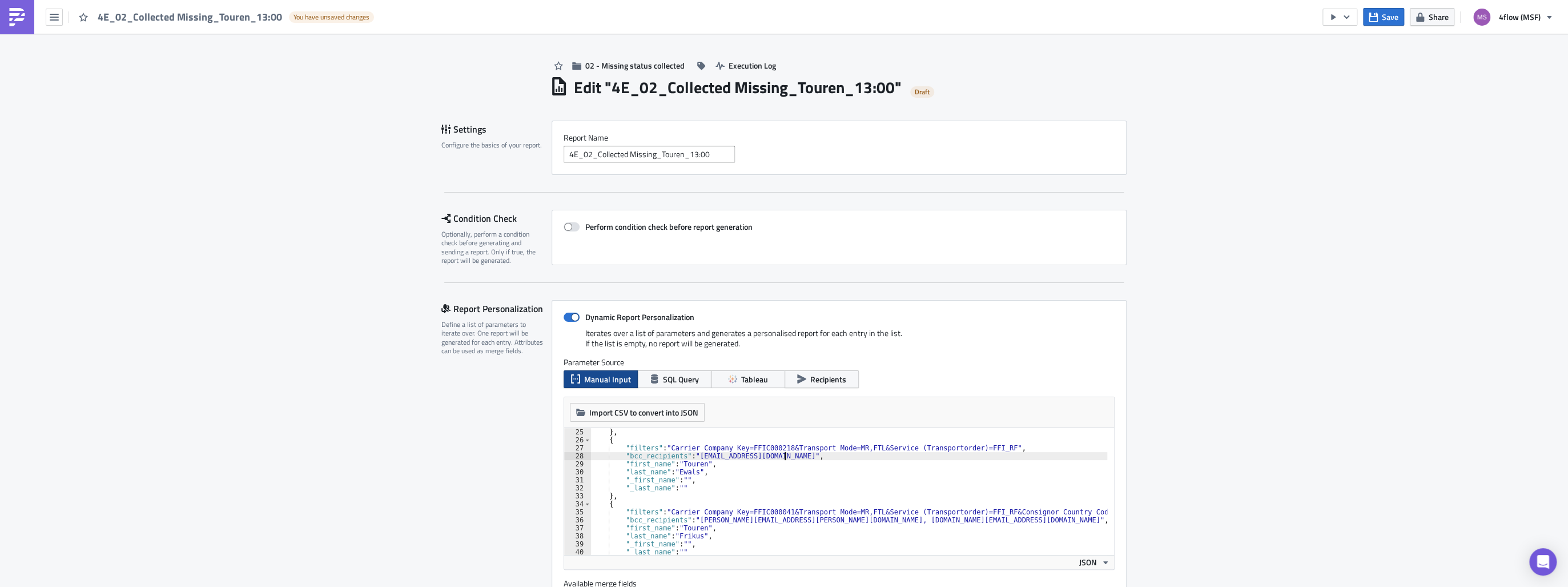
scroll to position [219, 0]
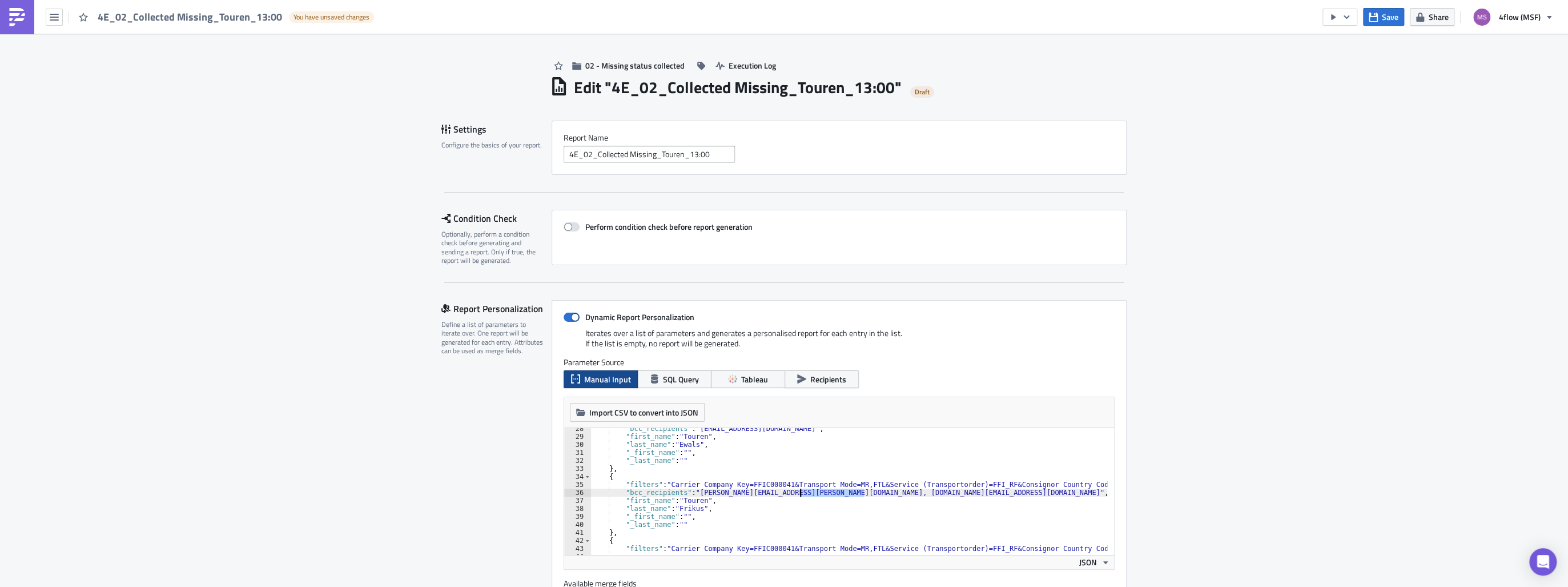
drag, startPoint x: 859, startPoint y: 493, endPoint x: 796, endPoint y: 494, distance: 63.0
click at [796, 494] on div ""bcc_recipients" : "[EMAIL_ADDRESS][DOMAIN_NAME][PERSON_NAME]" , "first_name" :…" at bounding box center [937, 493] width 694 height 136
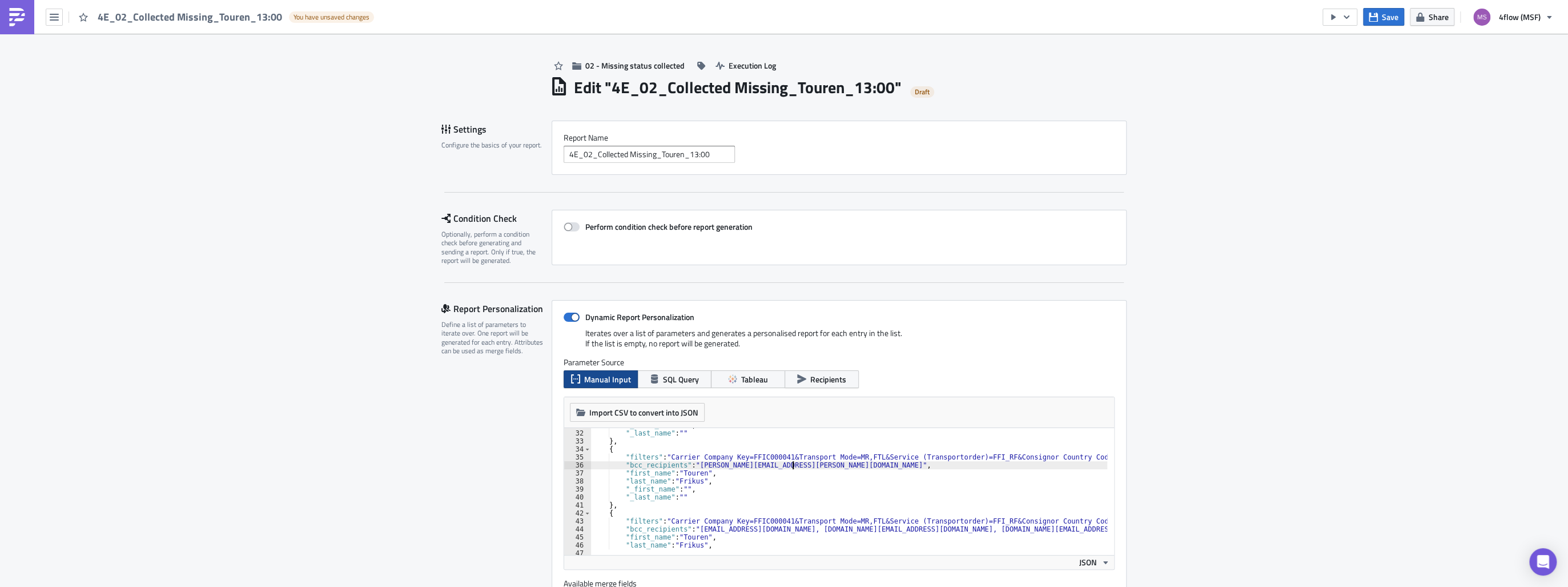
scroll to position [301, 0]
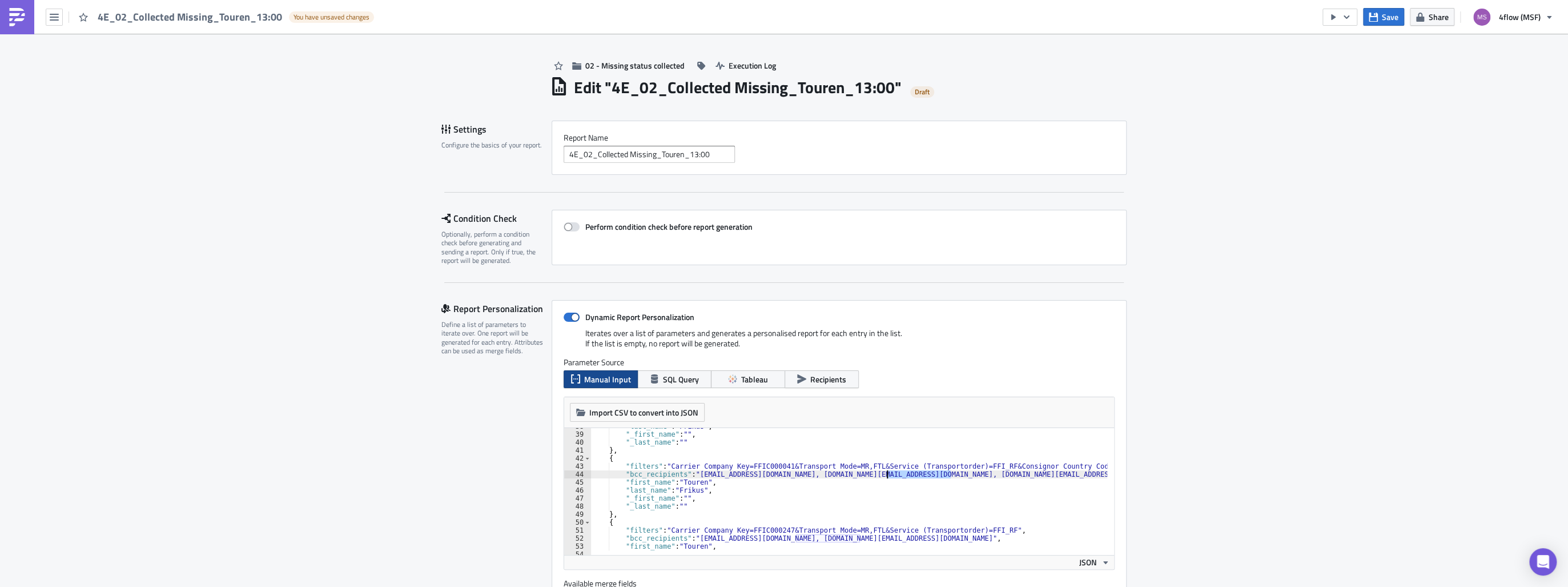
drag, startPoint x: 946, startPoint y: 474, endPoint x: 881, endPoint y: 478, distance: 65.1
click at [881, 478] on div ""last_name" : "Frikus" , "_first_name" : "" , "_last_name" : "" } , { "filters"…" at bounding box center [937, 490] width 694 height 136
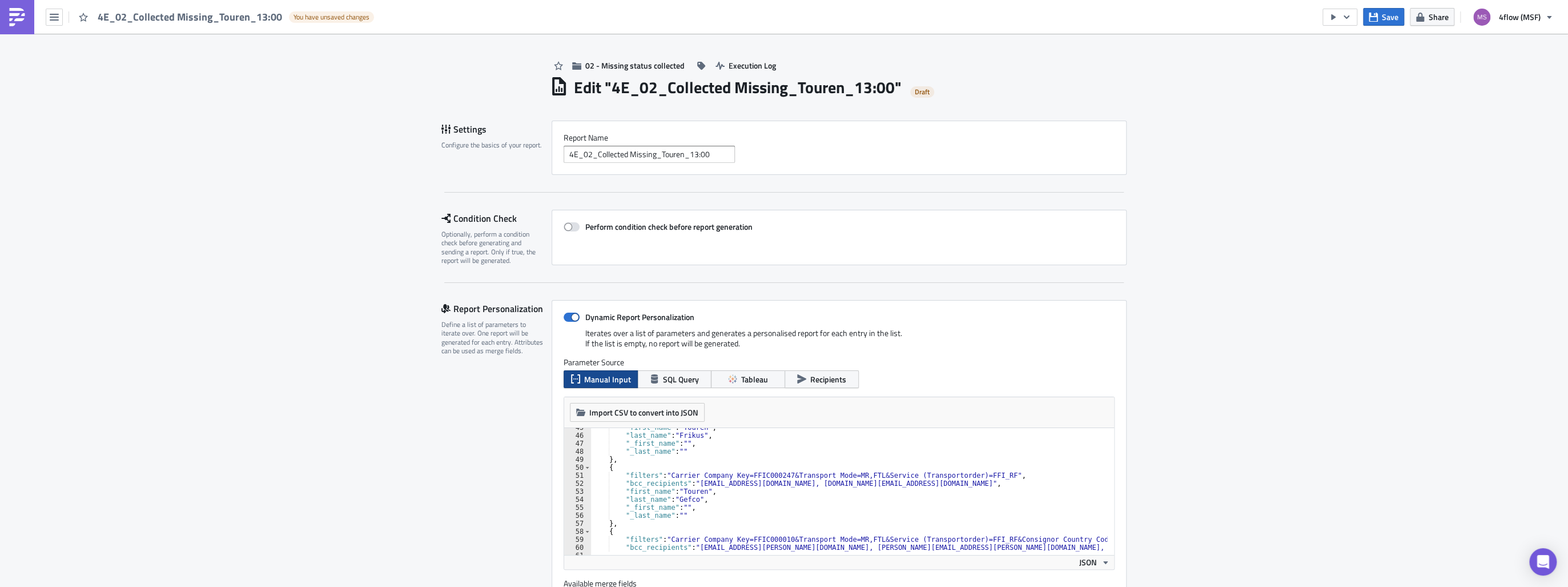
scroll to position [356, 0]
drag, startPoint x: 854, startPoint y: 484, endPoint x: 797, endPoint y: 483, distance: 57.0
click at [797, 483] on div ""first_name" : "Touren" , "last_name" : "Frikus" , "_first_name" : "" , "_last_…" at bounding box center [937, 492] width 694 height 136
drag, startPoint x: 797, startPoint y: 482, endPoint x: 791, endPoint y: 482, distance: 6.0
click at [791, 482] on div ""first_name" : "Touren" , "last_name" : "Frikus" , "_first_name" : "" , "_last_…" at bounding box center [937, 492] width 694 height 136
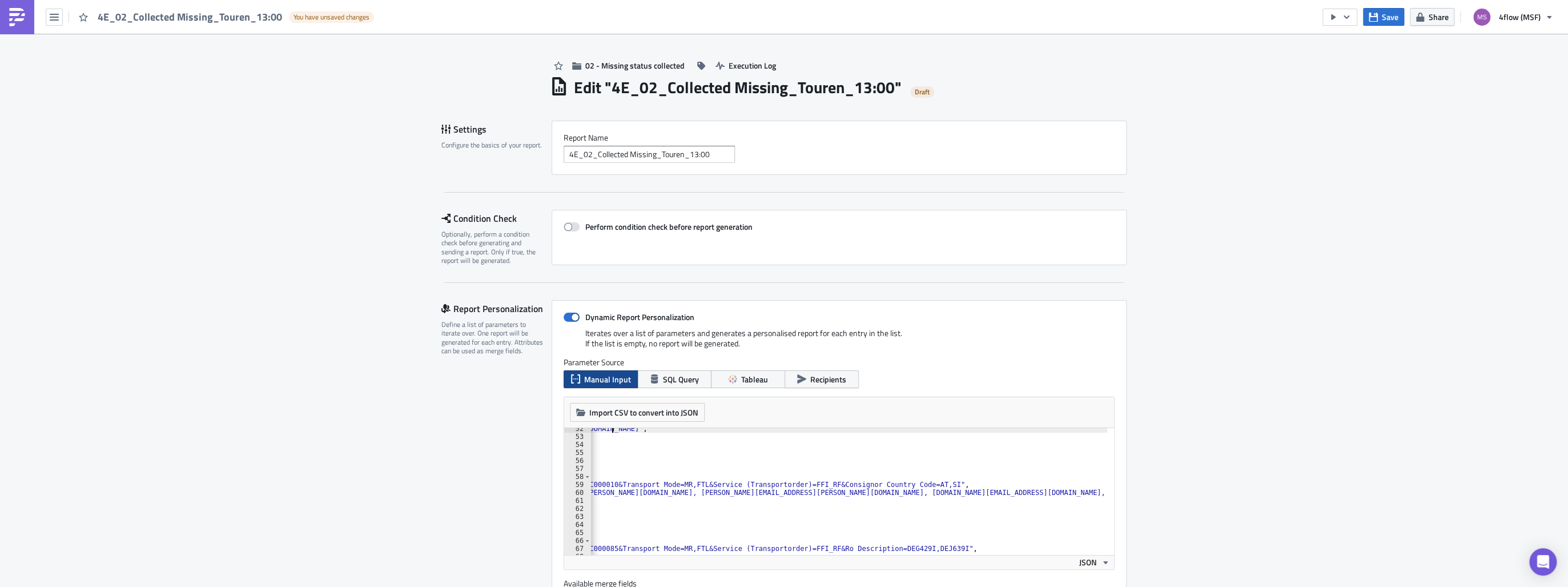
scroll to position [0, 176]
drag, startPoint x: 1061, startPoint y: 491, endPoint x: 995, endPoint y: 493, distance: 66.0
click at [995, 493] on div ""bcc_recipients" : "[EMAIL_ADDRESS][DOMAIN_NAME]" , "first_name" : "Touren" , "…" at bounding box center [761, 493] width 694 height 136
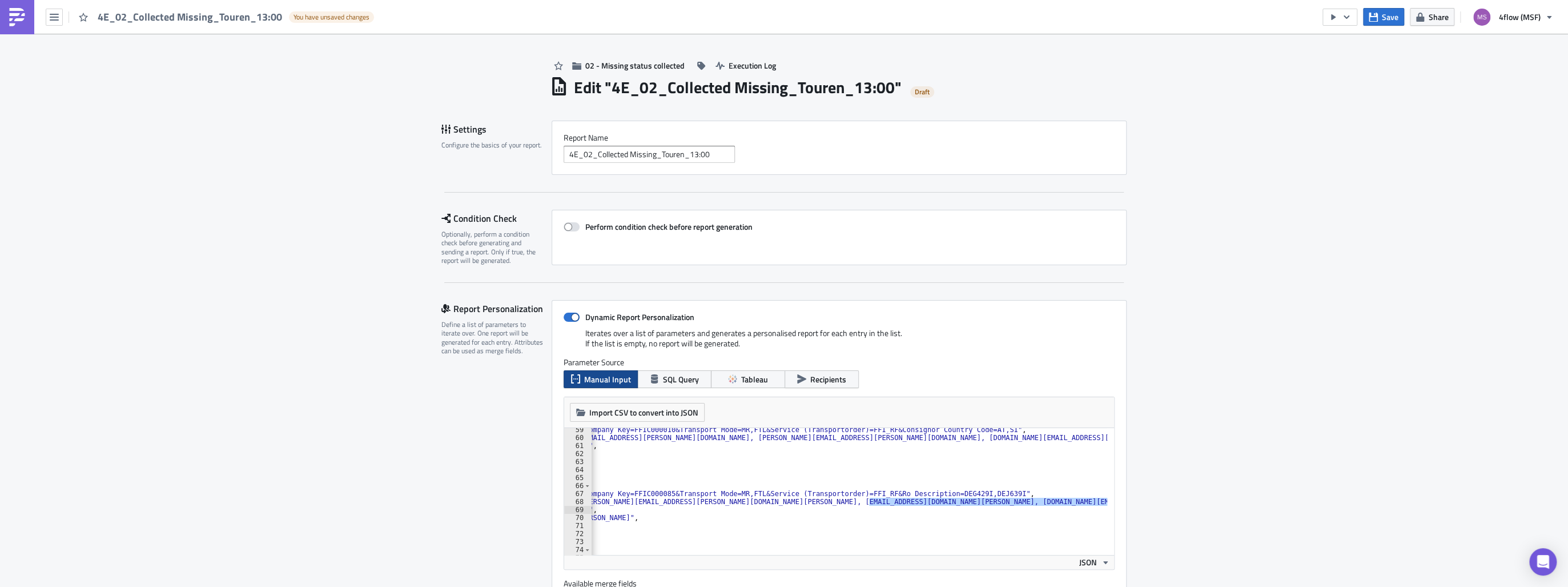
scroll to position [0, 118]
drag, startPoint x: 809, startPoint y: 503, endPoint x: 803, endPoint y: 505, distance: 6.3
click at [803, 505] on div ""filters" : "Carrier Company Key=FFIC000010&Transport Mode=MR,FTL&Service (Tran…" at bounding box center [818, 494] width 694 height 136
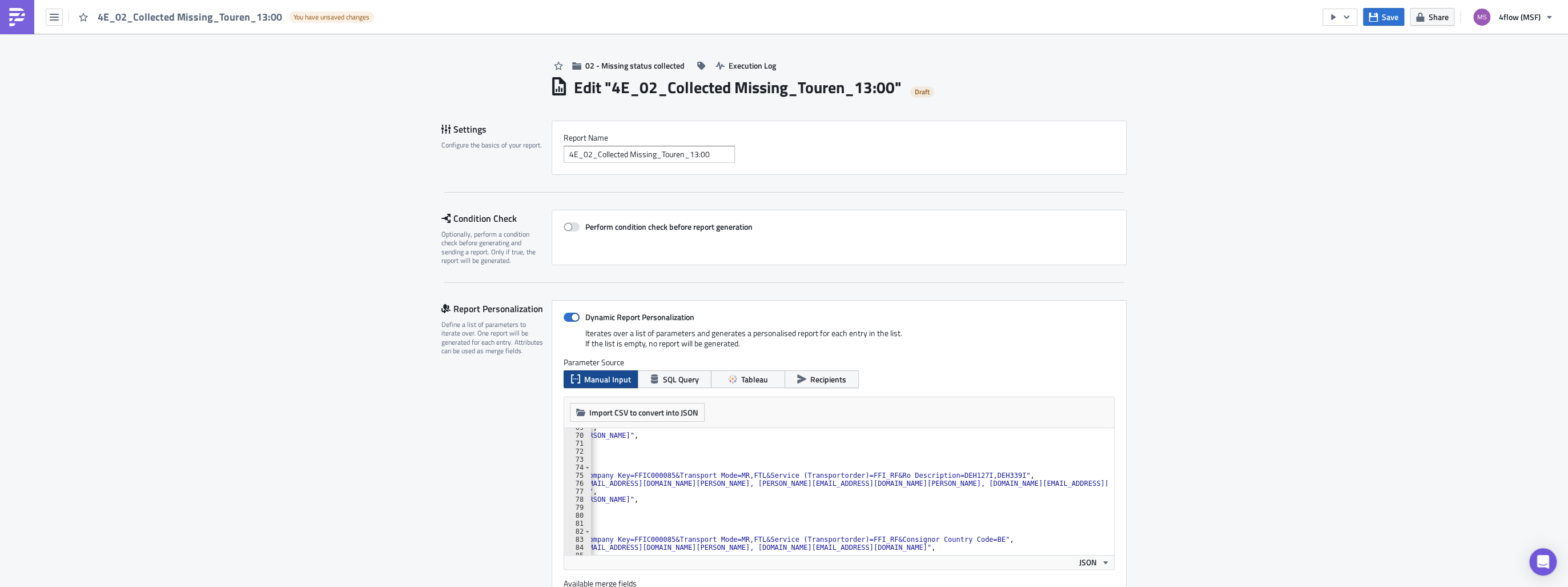
scroll to position [549, 0]
drag, startPoint x: 812, startPoint y: 482, endPoint x: 751, endPoint y: 484, distance: 61.0
click at [751, 484] on div ""first_name" : "Touren" , "last_name" : "LKW [PERSON_NAME]" , "_first_name" : "…" at bounding box center [818, 492] width 694 height 136
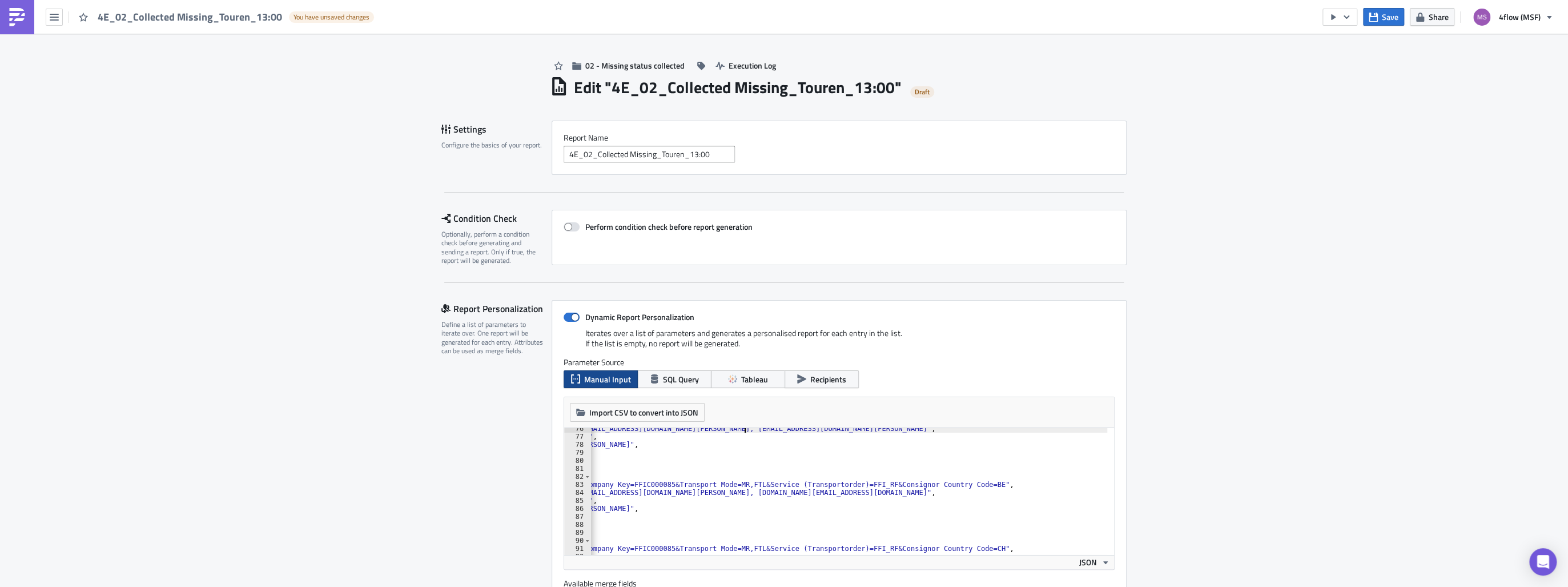
scroll to position [603, 0]
drag, startPoint x: 732, startPoint y: 491, endPoint x: 672, endPoint y: 493, distance: 60.0
click at [672, 493] on div ""bcc_recipients" : "[EMAIL_ADDRESS][DOMAIN_NAME][PERSON_NAME], [EMAIL_ADDRESS][…" at bounding box center [818, 493] width 694 height 136
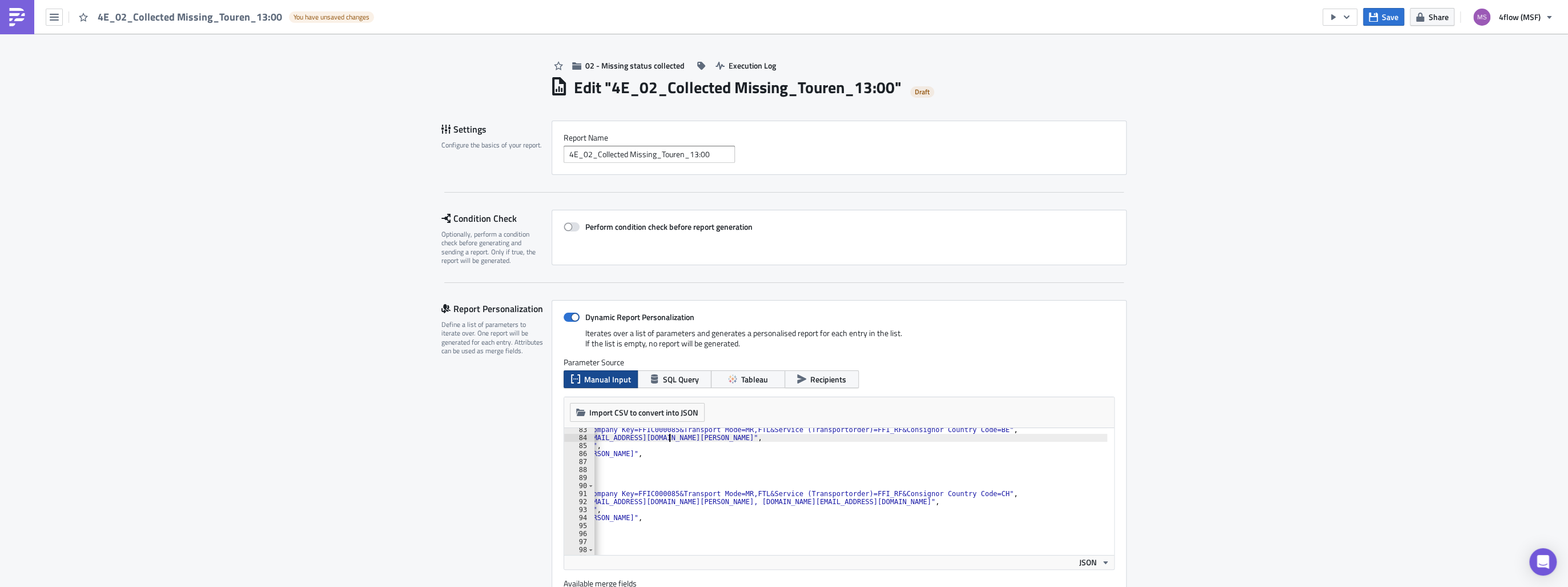
scroll to position [658, 0]
drag, startPoint x: 738, startPoint y: 501, endPoint x: 674, endPoint y: 501, distance: 64.0
click at [674, 501] on div ""filters" : "Carrier Company Key=FFIC000085&Transport Mode=MR,FTL&Service (Tran…" at bounding box center [822, 494] width 694 height 136
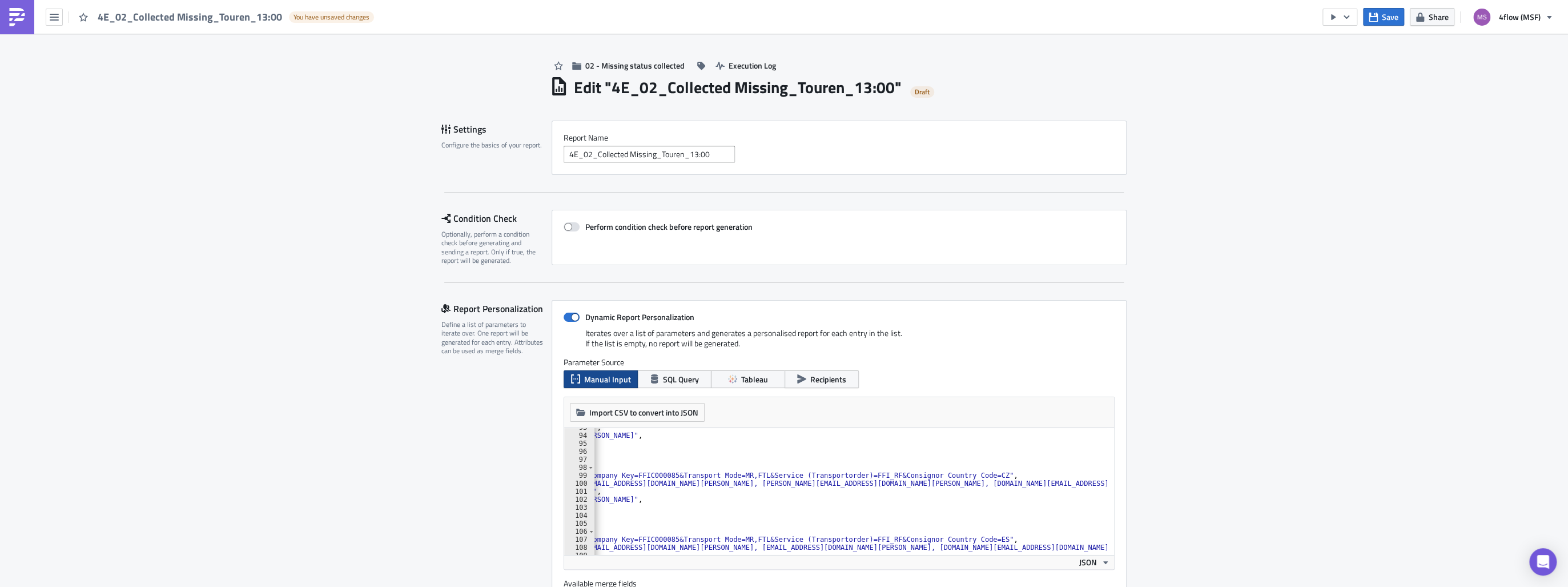
scroll to position [713, 0]
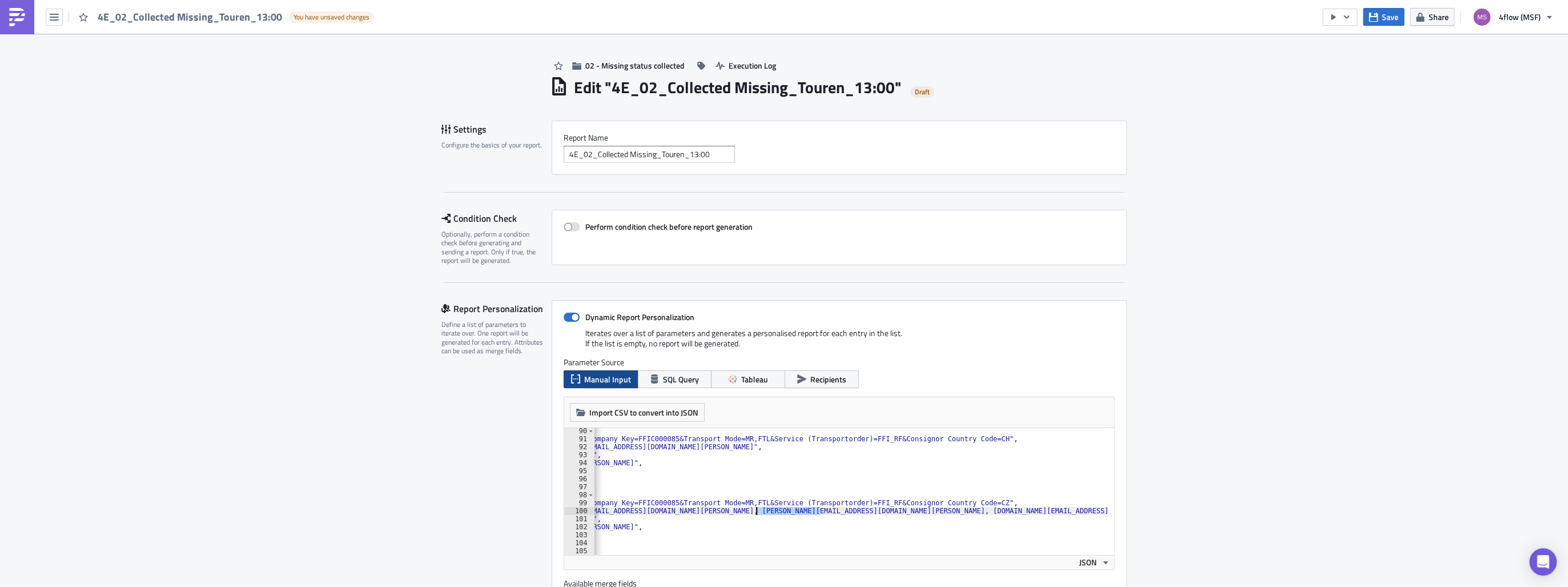
drag, startPoint x: 816, startPoint y: 511, endPoint x: 751, endPoint y: 511, distance: 65.0
click at [751, 511] on div "{ "filters" : "Carrier Company Key=FFIC000085&Transport Mode=MR,FTL&Service (Tr…" at bounding box center [822, 495] width 694 height 136
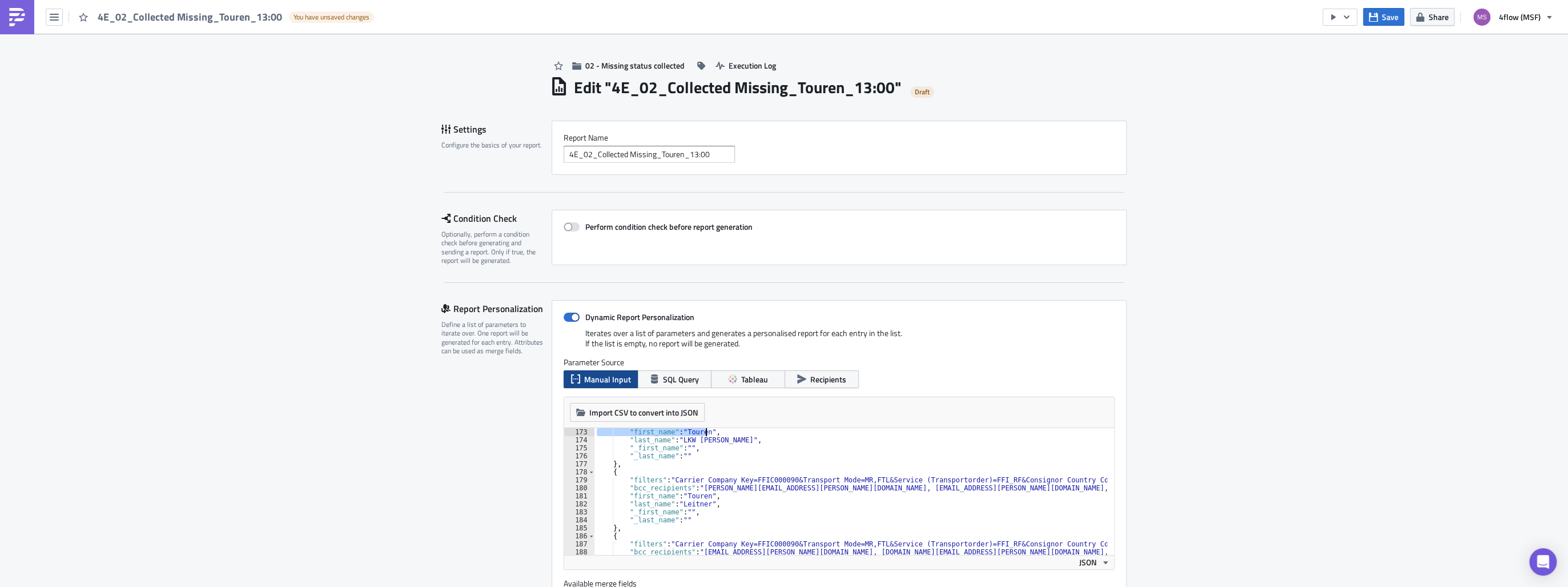
scroll to position [1320, 0]
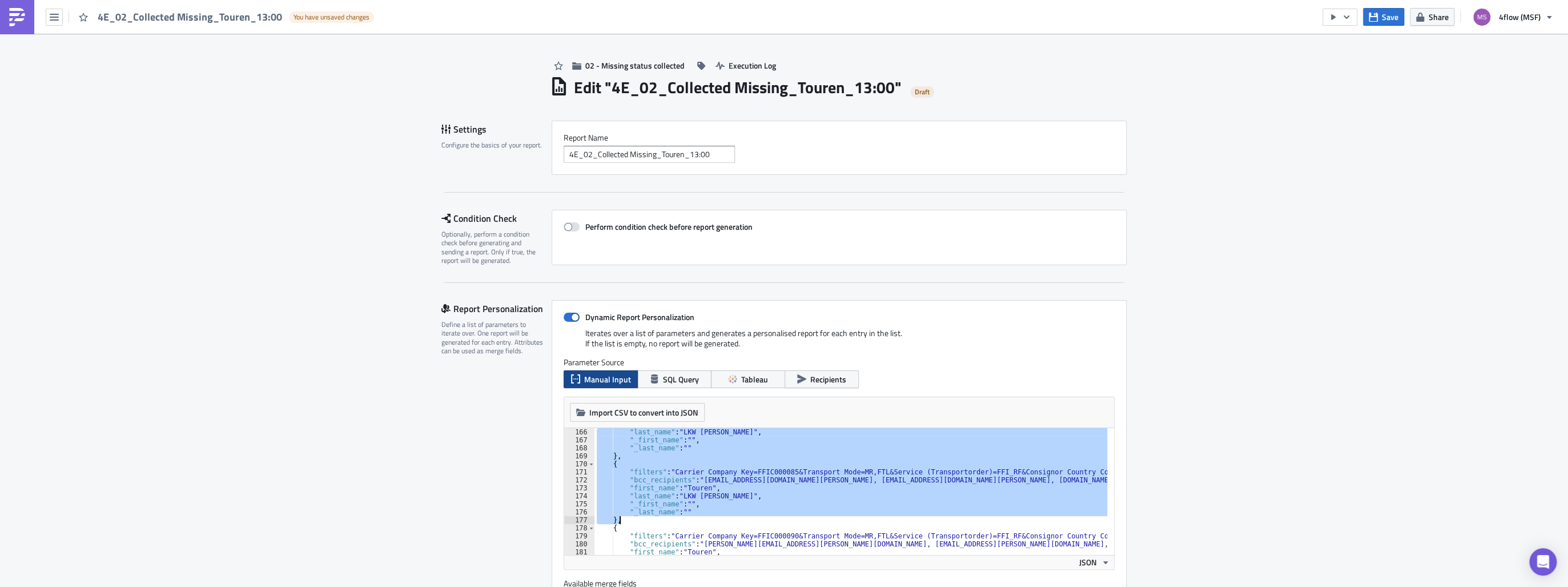
drag, startPoint x: 607, startPoint y: 494, endPoint x: 692, endPoint y: 516, distance: 87.8
click at [692, 516] on div ""last_name" : "LKW [PERSON_NAME]" , "_first_name" : "" , "_last_name" : "" } , …" at bounding box center [941, 496] width 694 height 136
type textarea ""_last_name": "" },"
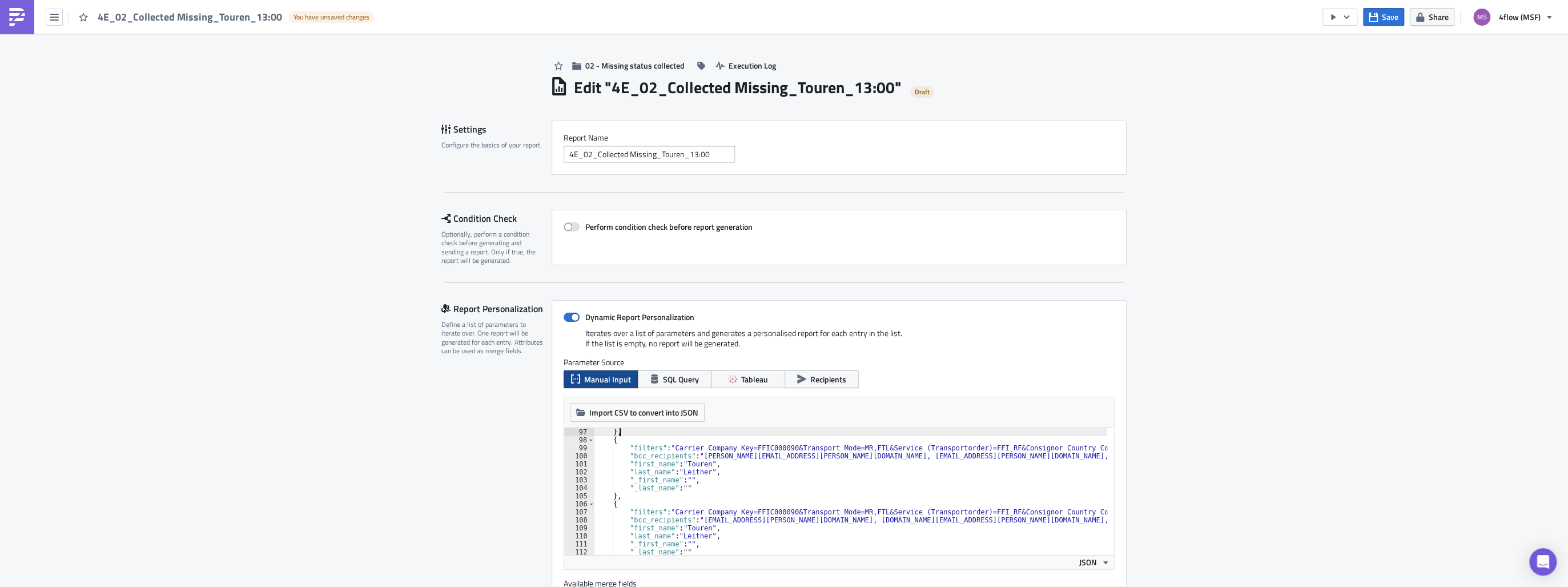
scroll to position [768, 0]
drag, startPoint x: 992, startPoint y: 456, endPoint x: 931, endPoint y: 454, distance: 61.0
click at [931, 454] on div "} , { "filters" : "Carrier Company Key=FFIC000090&Transport Mode=MR,FTL&Service…" at bounding box center [941, 496] width 694 height 136
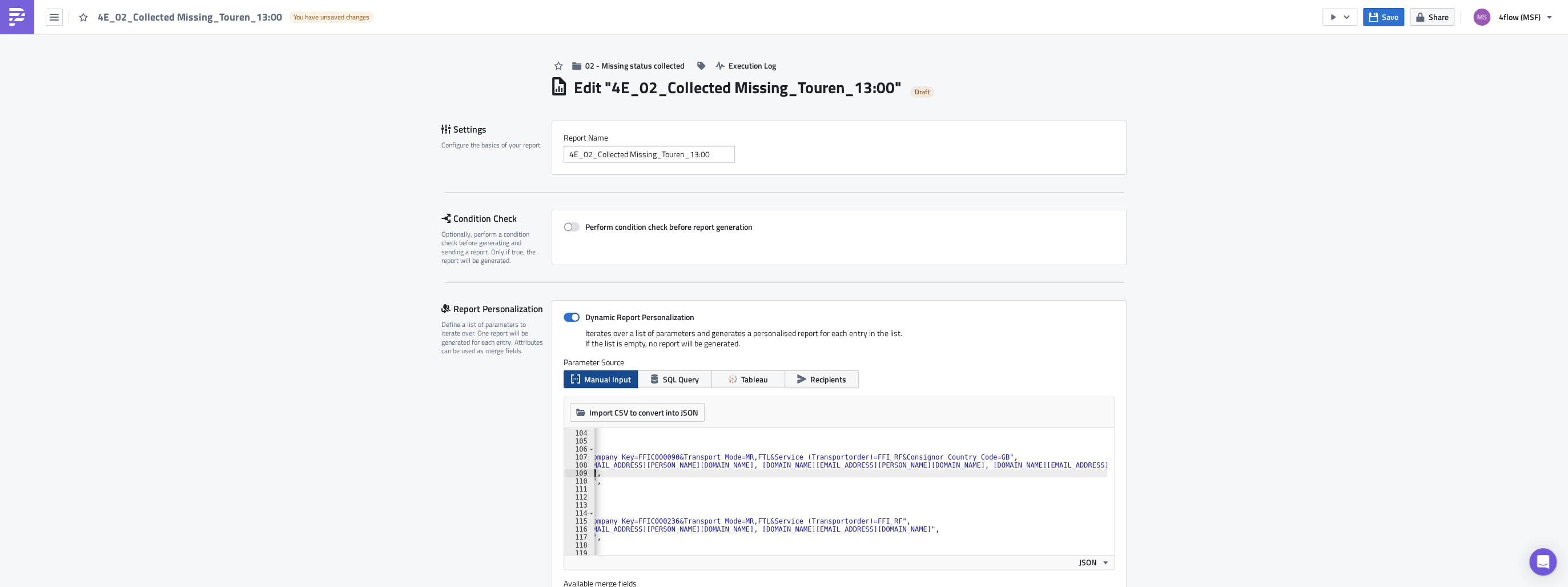
scroll to position [0, 118]
click at [1094, 468] on div ""_first_name" : "" , "_last_name" : "" } , { "filters" : "Carrier Company Key=F…" at bounding box center [822, 489] width 694 height 136
click at [1094, 464] on div ""_first_name" : "" , "_last_name" : "" } , { "filters" : "Carrier Company Key=F…" at bounding box center [761, 489] width 694 height 136
drag, startPoint x: 1094, startPoint y: 464, endPoint x: 1030, endPoint y: 467, distance: 64.1
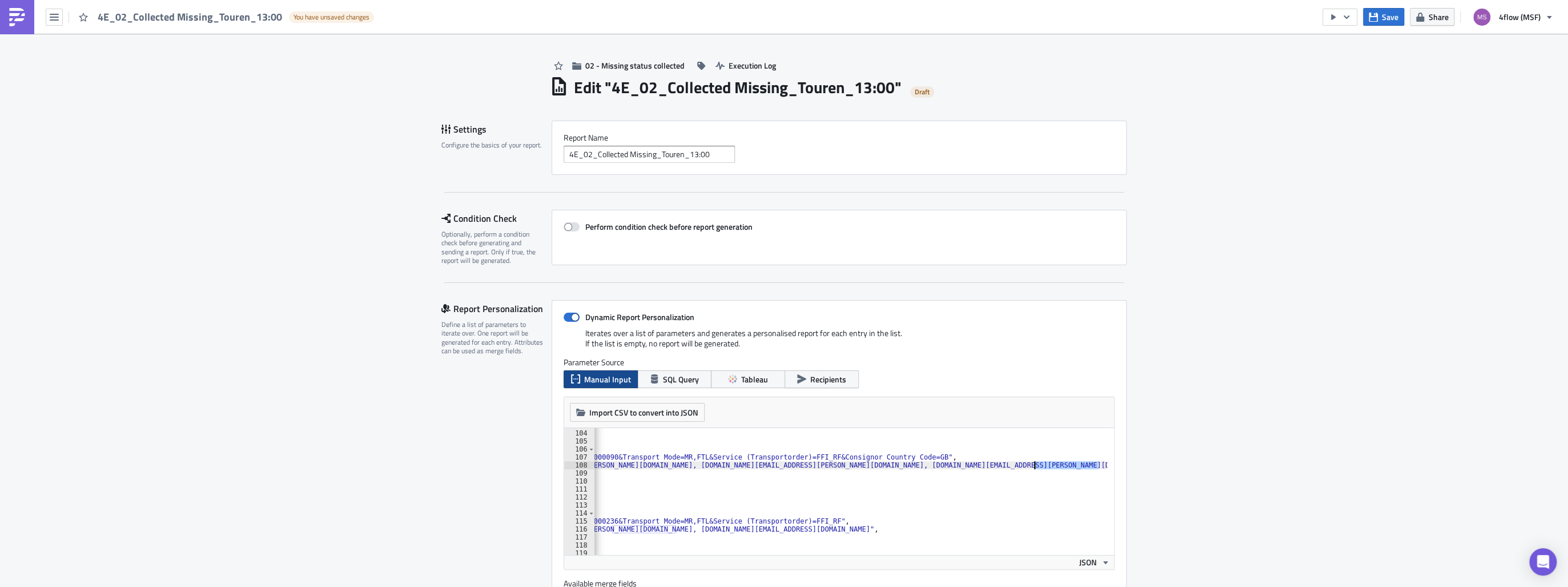
click at [1030, 467] on div ""_first_name" : "" , "_last_name" : "" } , { "filters" : "Carrier Company Key=F…" at bounding box center [761, 489] width 694 height 136
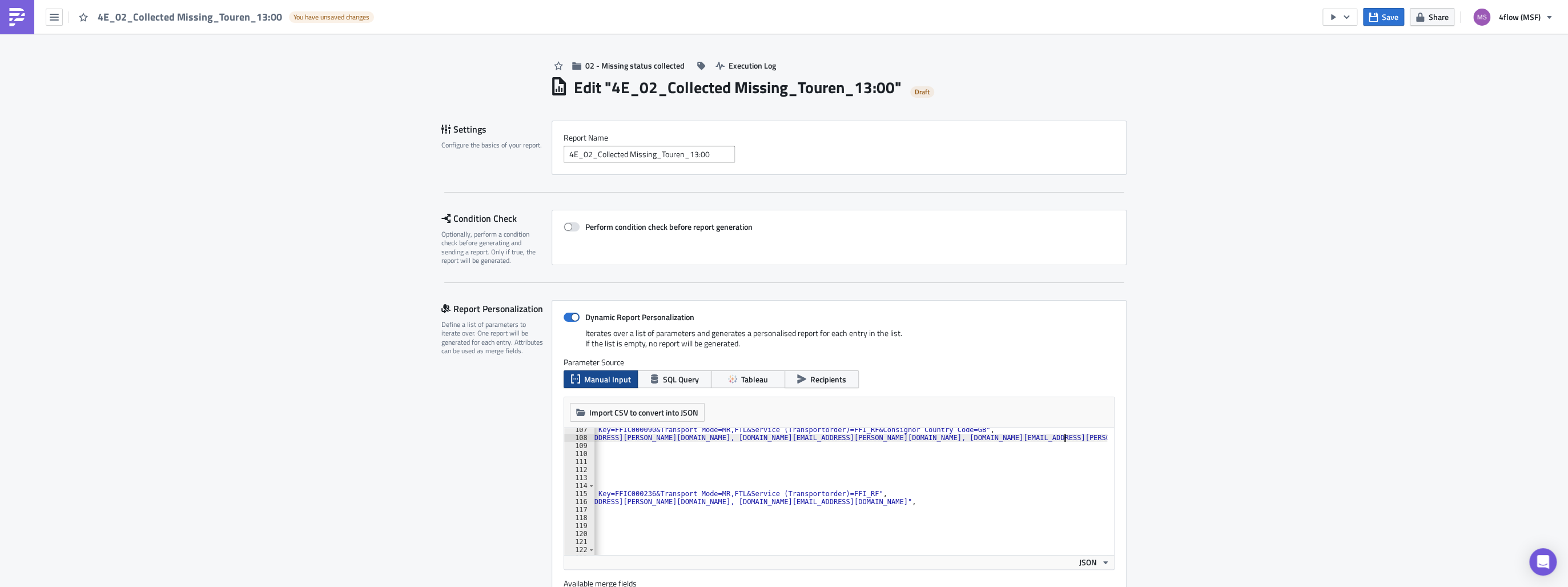
scroll to position [877, 0]
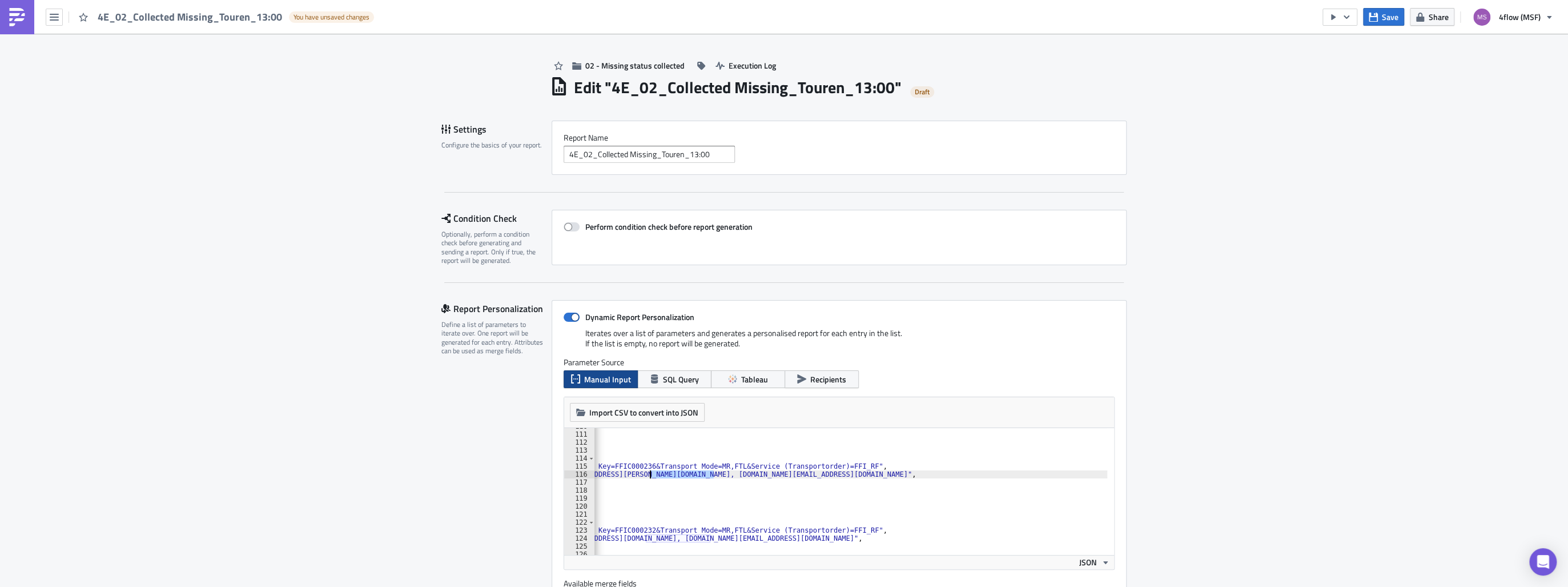
drag, startPoint x: 710, startPoint y: 474, endPoint x: 645, endPoint y: 473, distance: 65.0
click at [645, 473] on div ""last_name" : "[PERSON_NAME]" , "_first_name" : "" , "_last_name" : "" } , { "f…" at bounding box center [779, 490] width 656 height 136
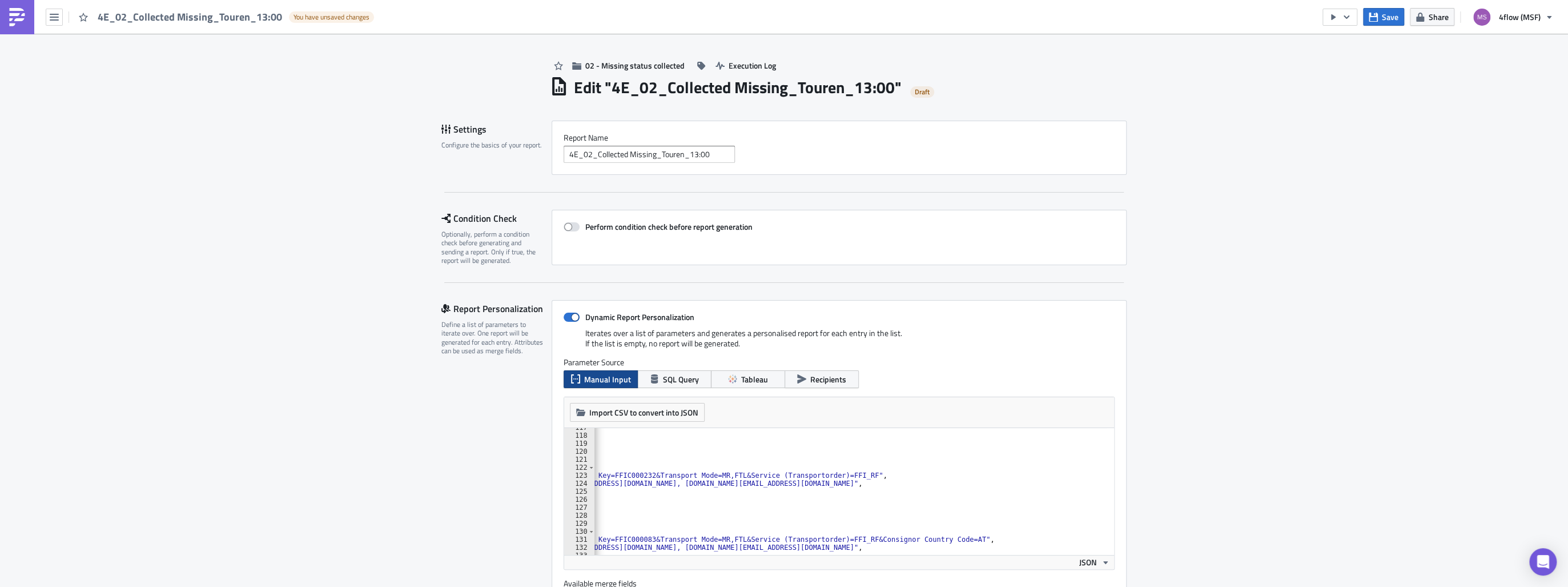
scroll to position [932, 0]
drag, startPoint x: 707, startPoint y: 483, endPoint x: 642, endPoint y: 485, distance: 65.0
click at [642, 485] on div ""first_name" : "Touren" , "last_name" : "[PERSON_NAME]" , "_first_name" : "" , …" at bounding box center [779, 492] width 656 height 136
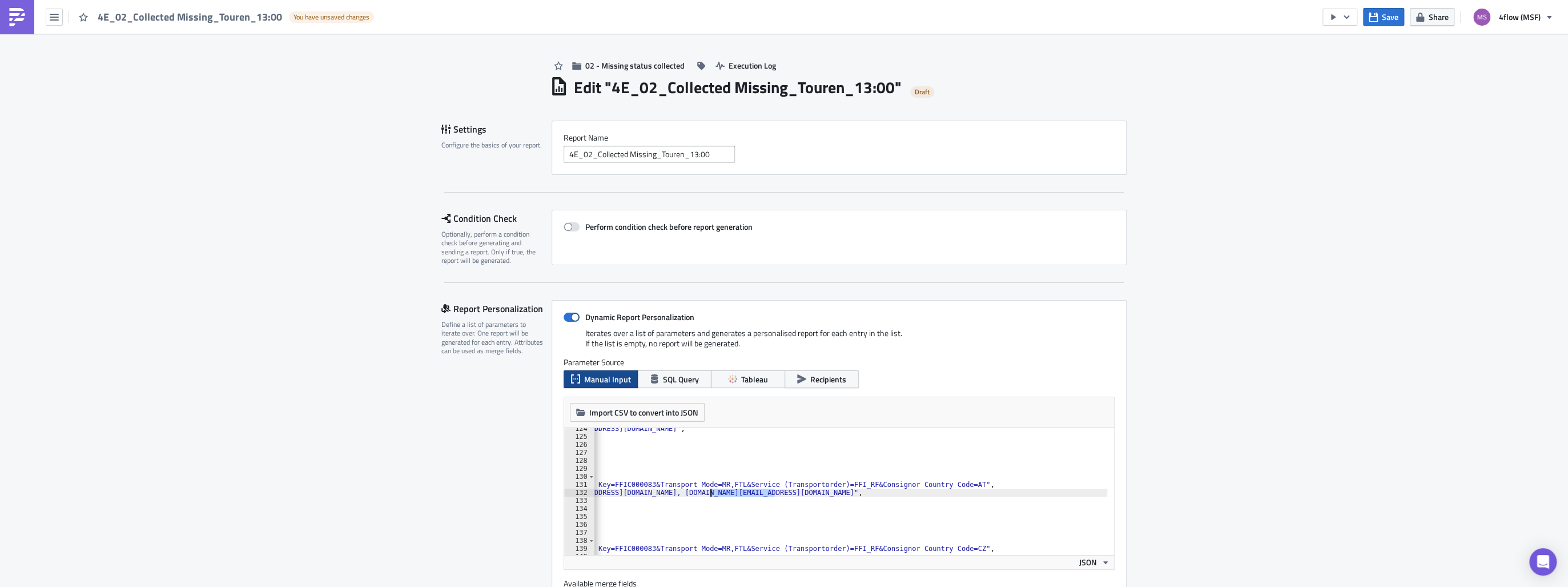
drag, startPoint x: 770, startPoint y: 491, endPoint x: 705, endPoint y: 495, distance: 65.1
click at [705, 495] on div ""bcc_recipients" : "[EMAIL_ADDRESS][DOMAIN_NAME]" , "first_name" : "Touren" , "…" at bounding box center [779, 493] width 656 height 136
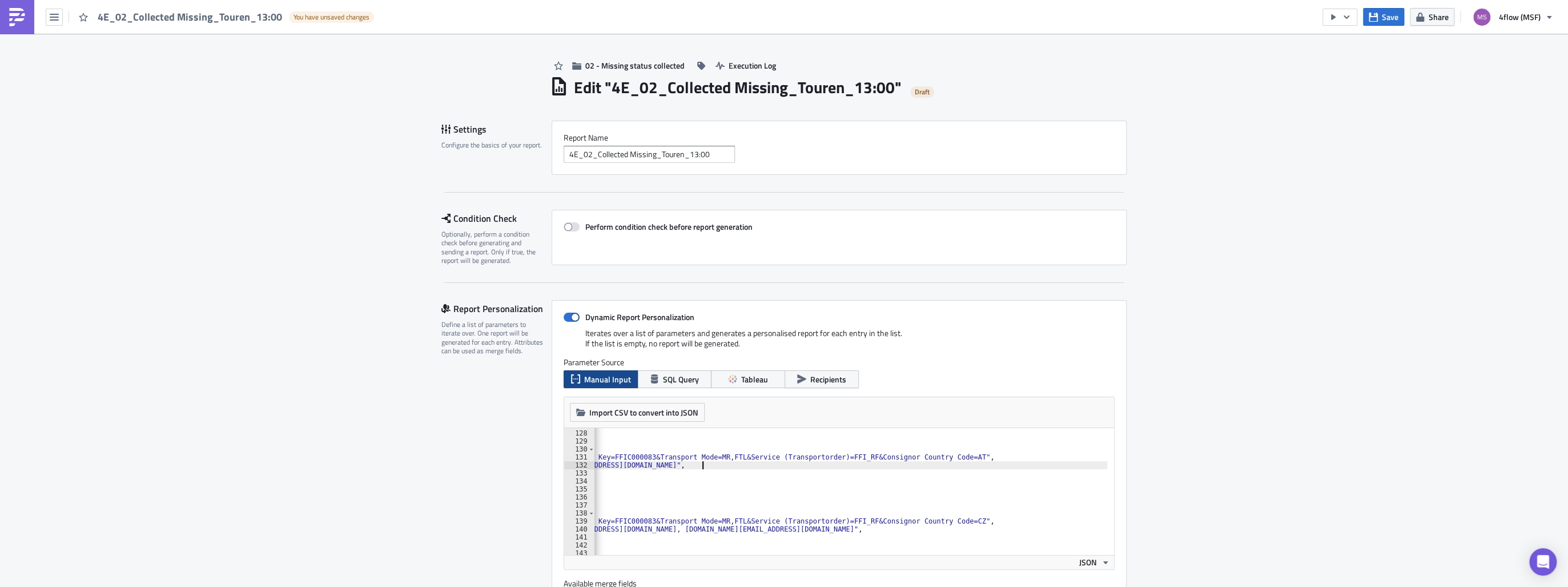
scroll to position [1069, 0]
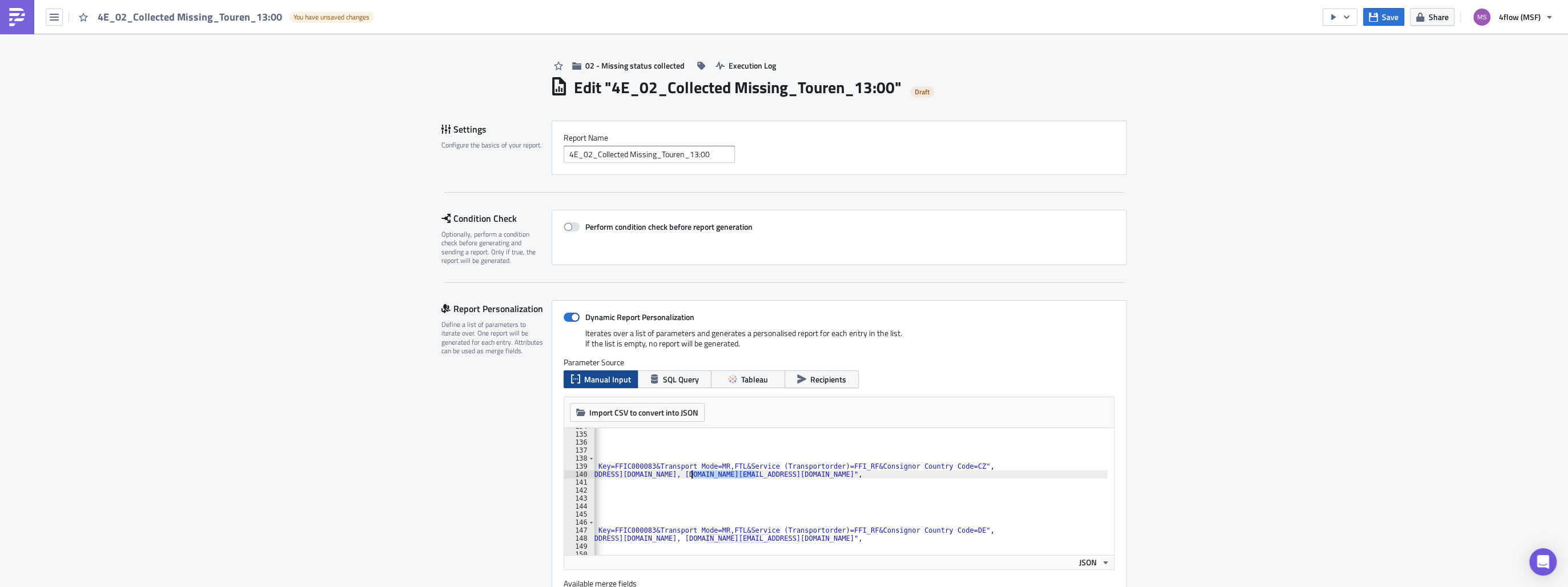
drag, startPoint x: 753, startPoint y: 475, endPoint x: 687, endPoint y: 475, distance: 66.0
click at [687, 475] on div ""last_name" : "[PERSON_NAME]" , "_first_name" : "" , "_last_name" : "" } , { "f…" at bounding box center [779, 490] width 656 height 136
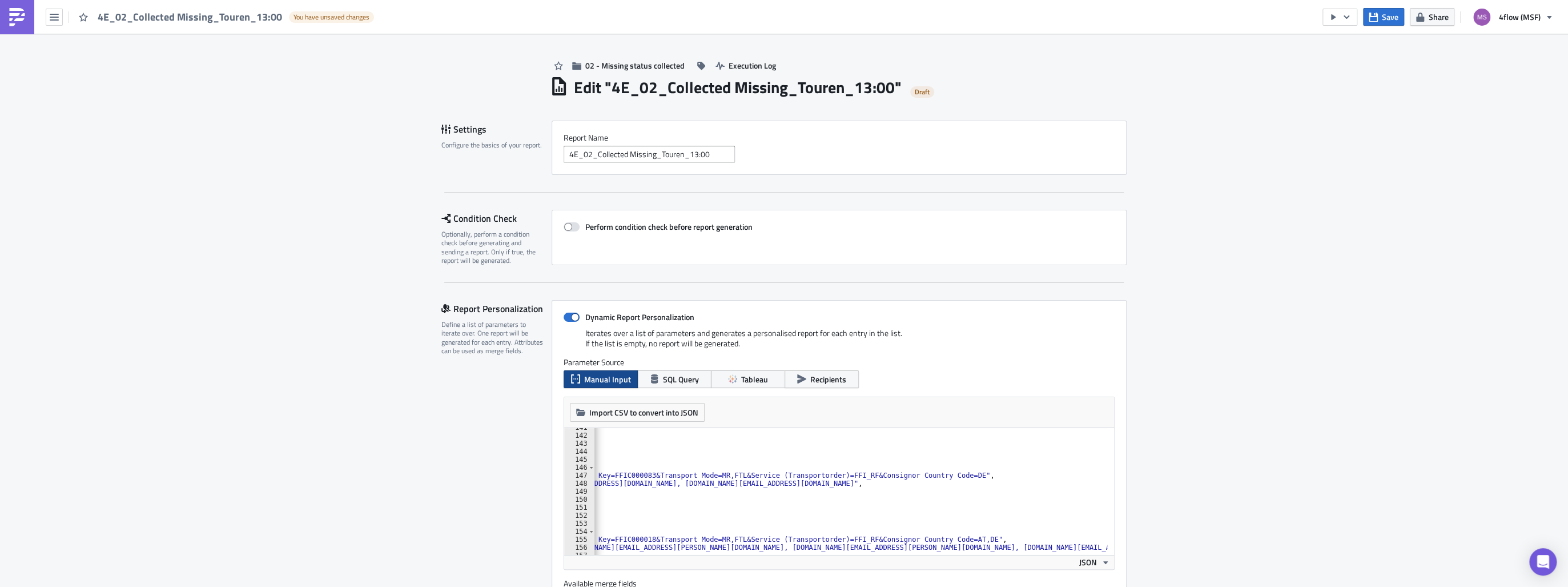
scroll to position [1125, 0]
drag, startPoint x: 768, startPoint y: 483, endPoint x: 701, endPoint y: 482, distance: 67.0
click at [701, 482] on div ""first_name" : "Touren" , "last_name" : "[PERSON_NAME]" , "_first_name" : "" , …" at bounding box center [779, 492] width 656 height 136
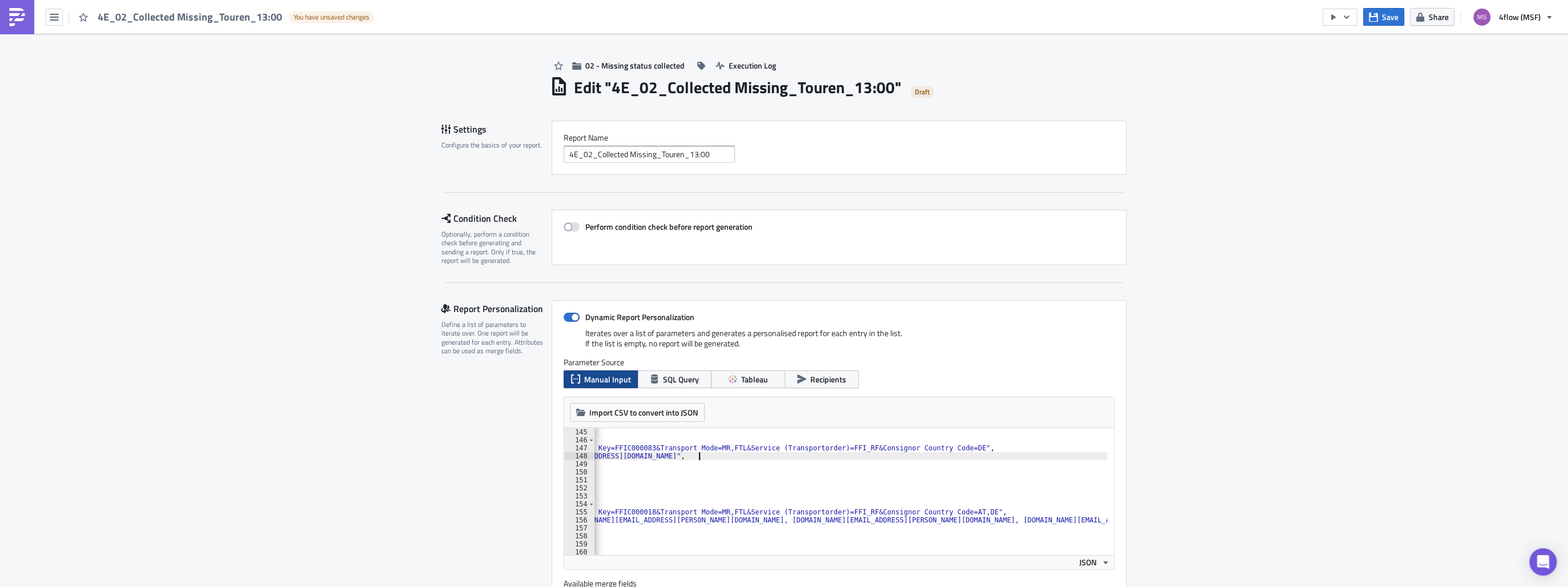
scroll to position [1179, 0]
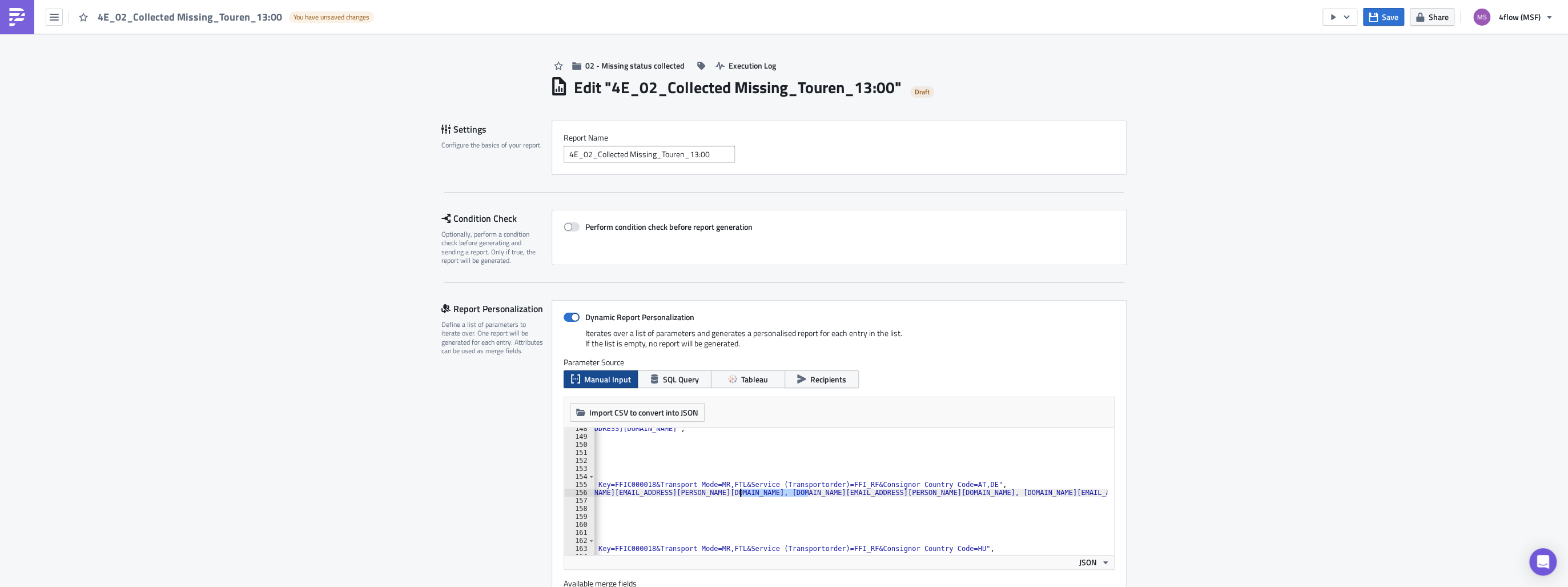
drag, startPoint x: 803, startPoint y: 494, endPoint x: 735, endPoint y: 494, distance: 68.0
click at [735, 494] on div ""bcc_recipients" : "[EMAIL_ADDRESS][DOMAIN_NAME]" , "first_name" : "Touren" , "…" at bounding box center [779, 493] width 656 height 136
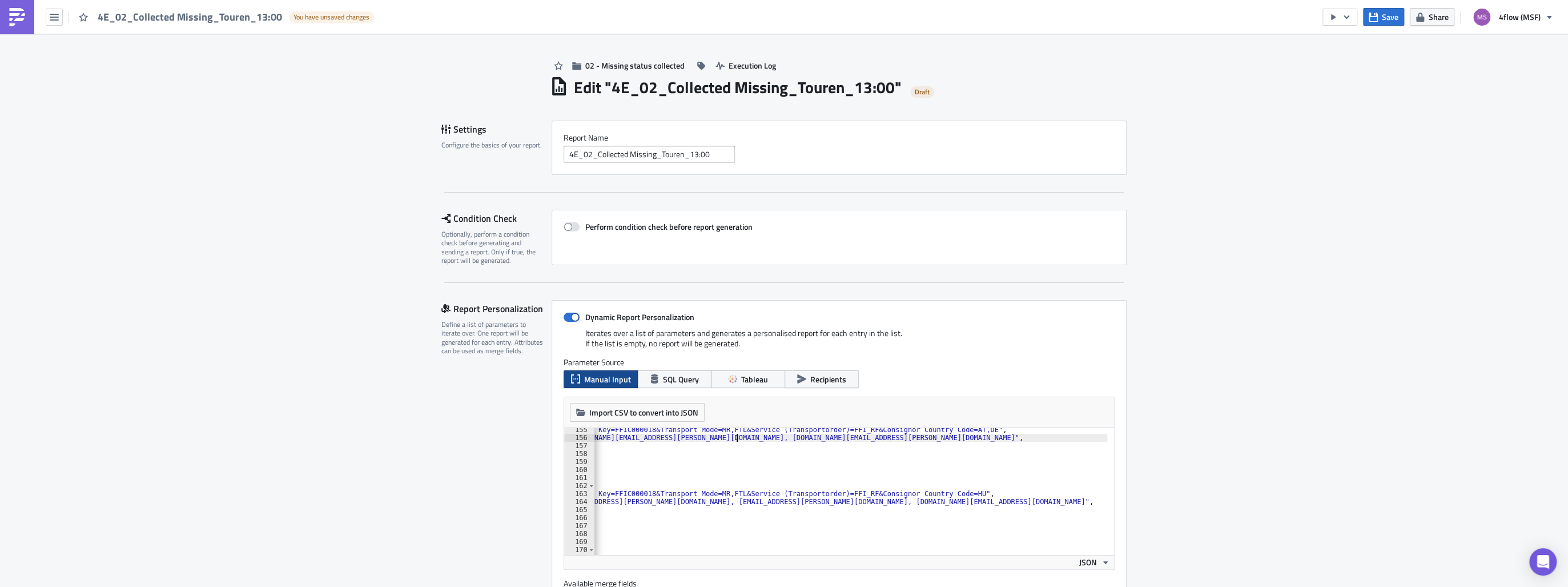
scroll to position [1234, 0]
drag, startPoint x: 786, startPoint y: 501, endPoint x: 718, endPoint y: 504, distance: 68.1
click at [718, 504] on div ""filters" : "Carrier Company Key=FFIC000018&Transport Mode=MR,FTL&Service (Tran…" at bounding box center [779, 494] width 656 height 136
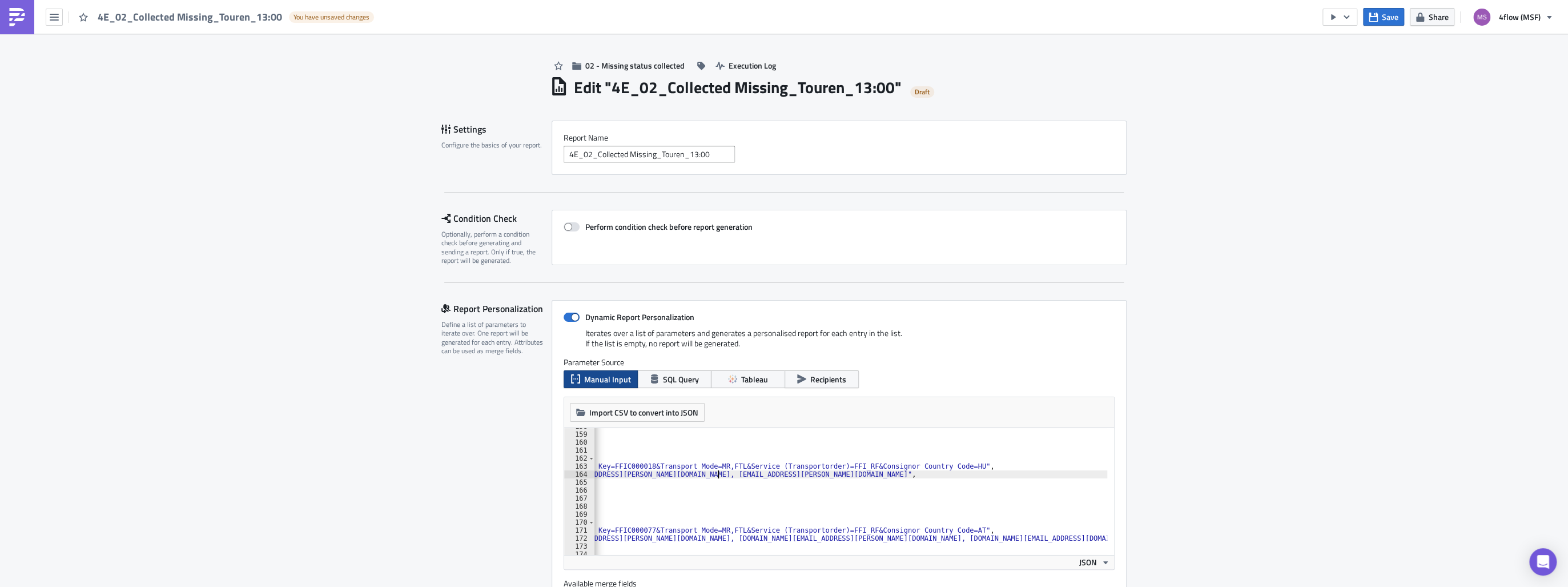
scroll to position [1289, 0]
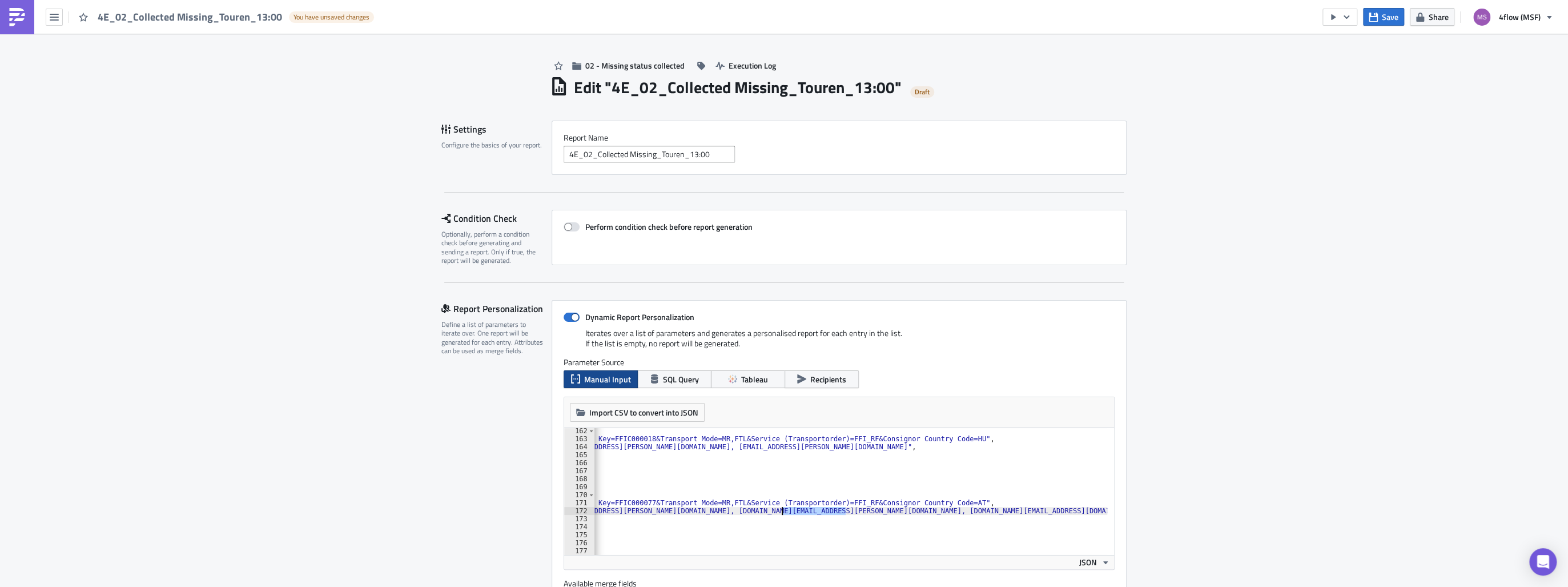
drag, startPoint x: 842, startPoint y: 510, endPoint x: 776, endPoint y: 514, distance: 66.1
click at [776, 514] on div "{ "filters" : "Carrier Company Key=FFIC000018&Transport Mode=MR,FTL&Service (Tr…" at bounding box center [779, 495] width 656 height 136
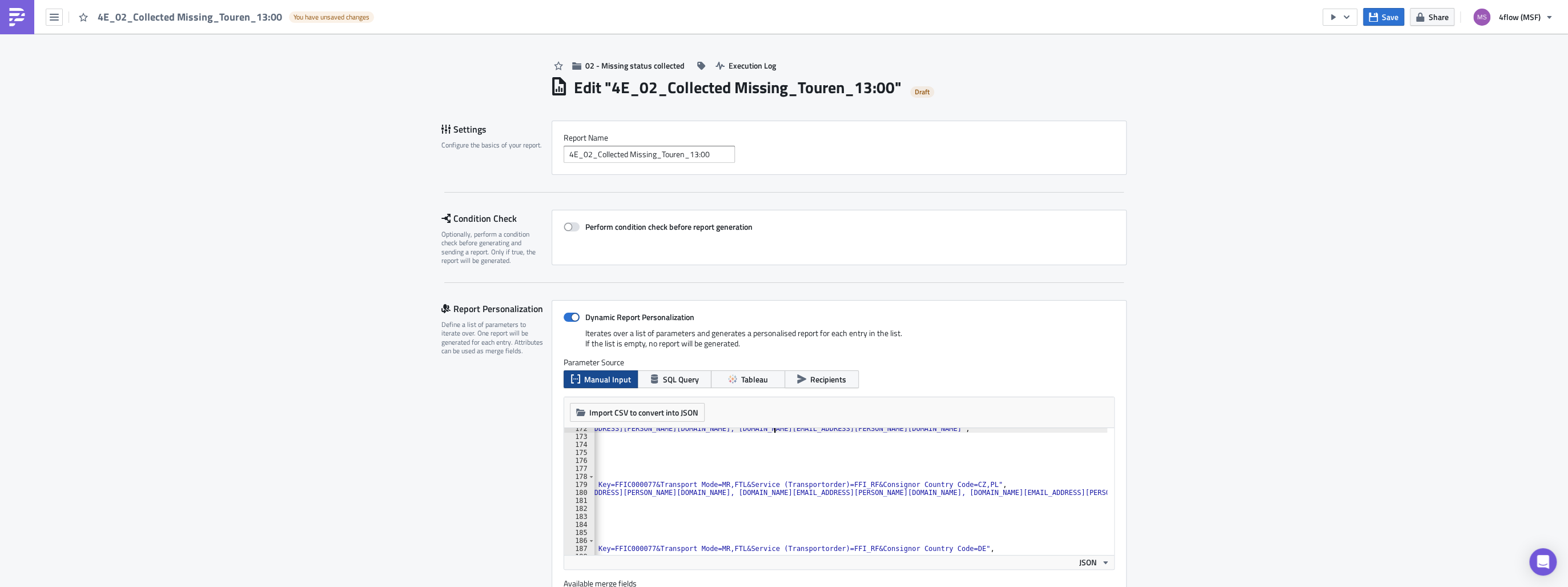
scroll to position [1371, 0]
drag, startPoint x: 948, startPoint y: 554, endPoint x: 959, endPoint y: 553, distance: 11.0
click at [959, 556] on div "JSON" at bounding box center [839, 561] width 549 height 14
drag, startPoint x: 1094, startPoint y: 493, endPoint x: 1031, endPoint y: 496, distance: 63.1
click at [1031, 496] on div ""bcc_recipients" : "[EMAIL_ADDRESS][PERSON_NAME][DOMAIN_NAME], [DOMAIN_NAME][EM…" at bounding box center [779, 493] width 656 height 136
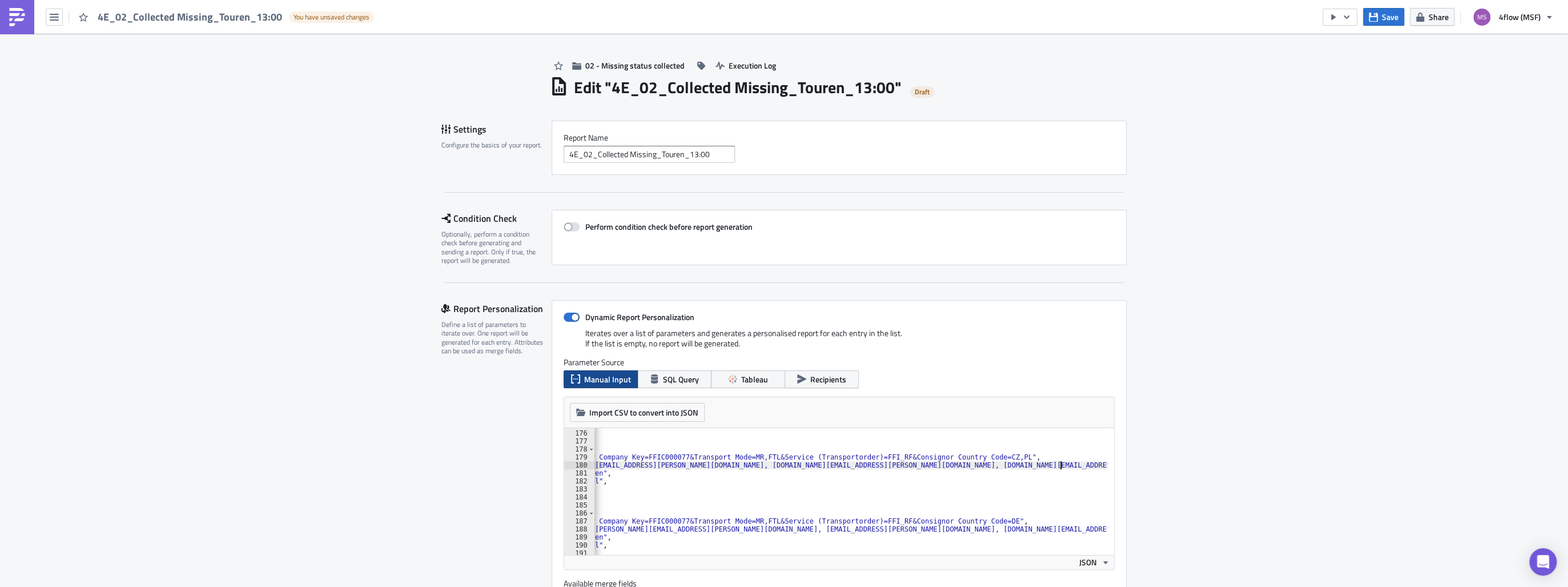
scroll to position [1426, 0]
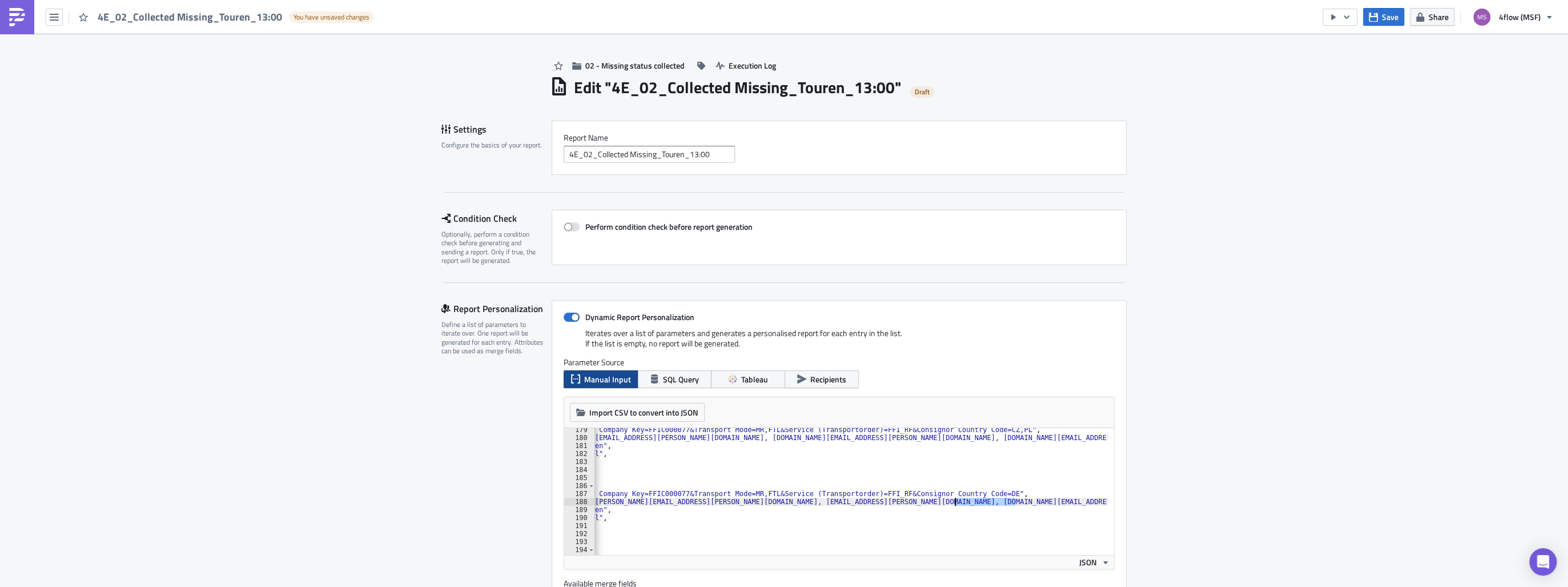
drag, startPoint x: 1009, startPoint y: 500, endPoint x: 951, endPoint y: 500, distance: 58.0
click at [951, 500] on div ""filters" : "Carrier Company Key=FFIC000077&Transport Mode=MR,FTL&Service (Tran…" at bounding box center [796, 494] width 622 height 136
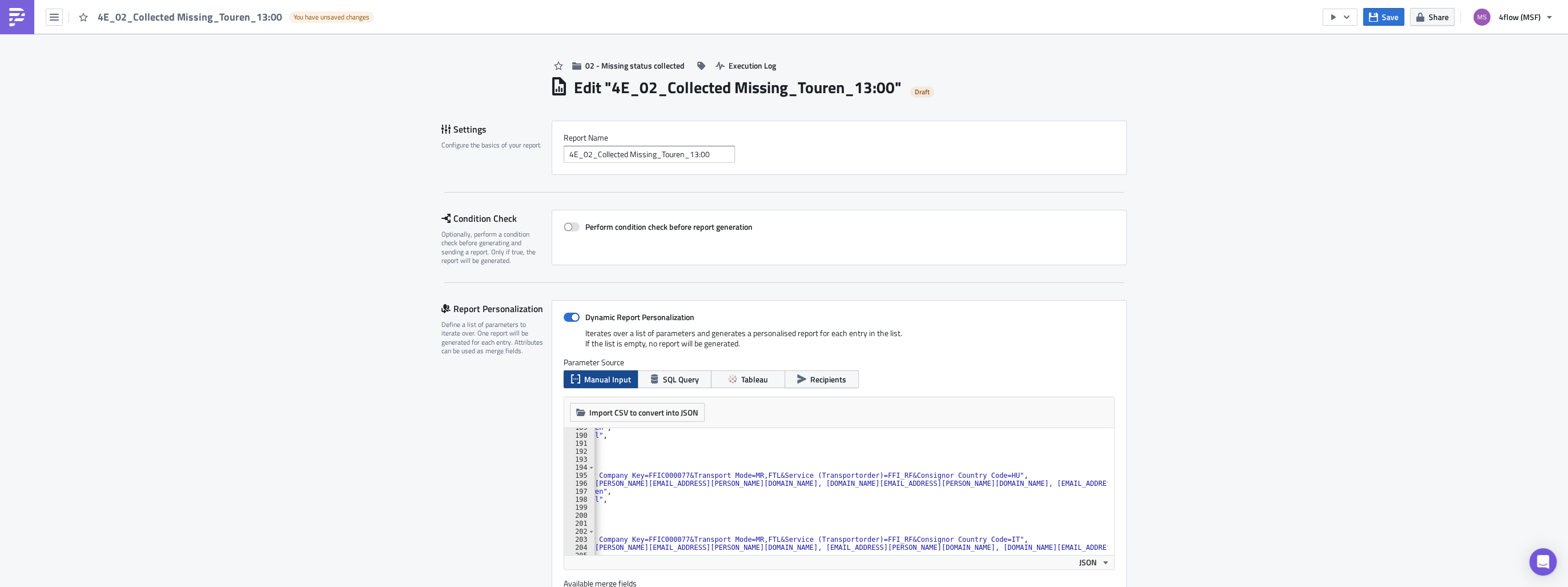
scroll to position [1508, 0]
drag, startPoint x: 1001, startPoint y: 484, endPoint x: 937, endPoint y: 486, distance: 64.0
click at [937, 486] on div ""first_name" : "Touren" , "last_name" : "[PERSON_NAME]" , "_first_name" : "" , …" at bounding box center [796, 492] width 622 height 136
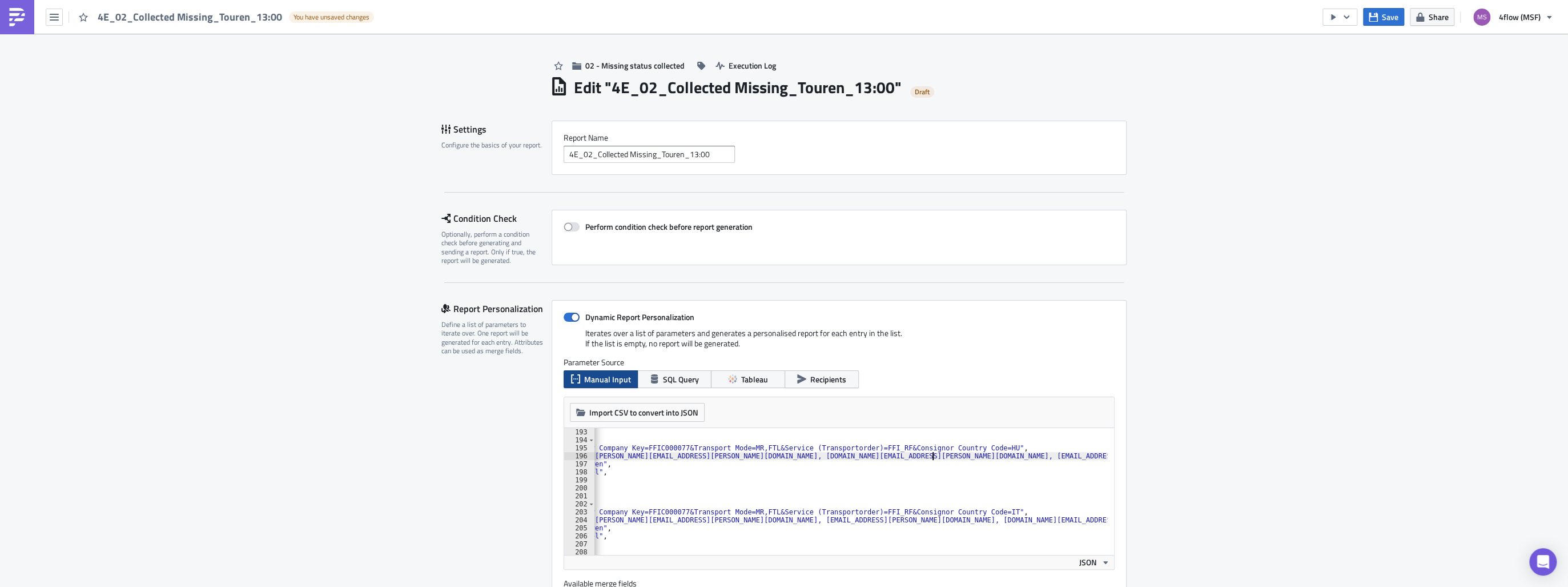
scroll to position [1563, 0]
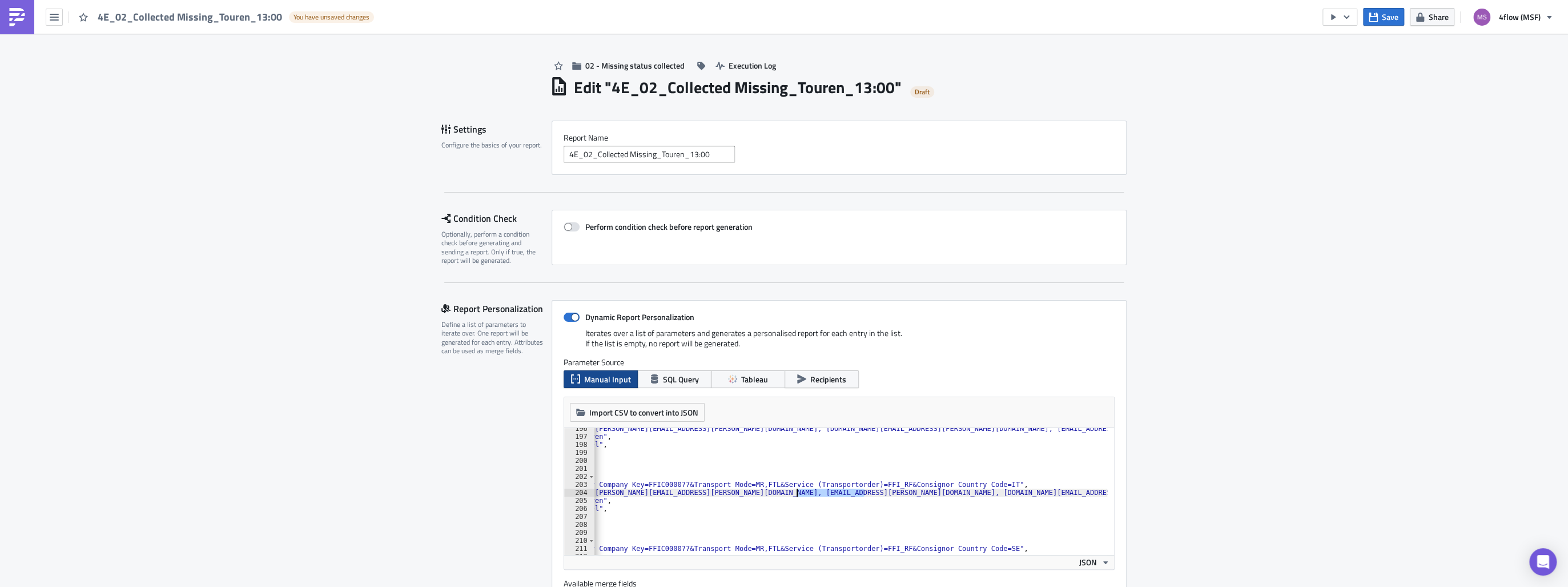
drag, startPoint x: 862, startPoint y: 494, endPoint x: 793, endPoint y: 494, distance: 69.0
click at [793, 494] on div ""bcc_recipients" : "[PERSON_NAME][EMAIL_ADDRESS][PERSON_NAME][DOMAIN_NAME], [DO…" at bounding box center [796, 493] width 622 height 136
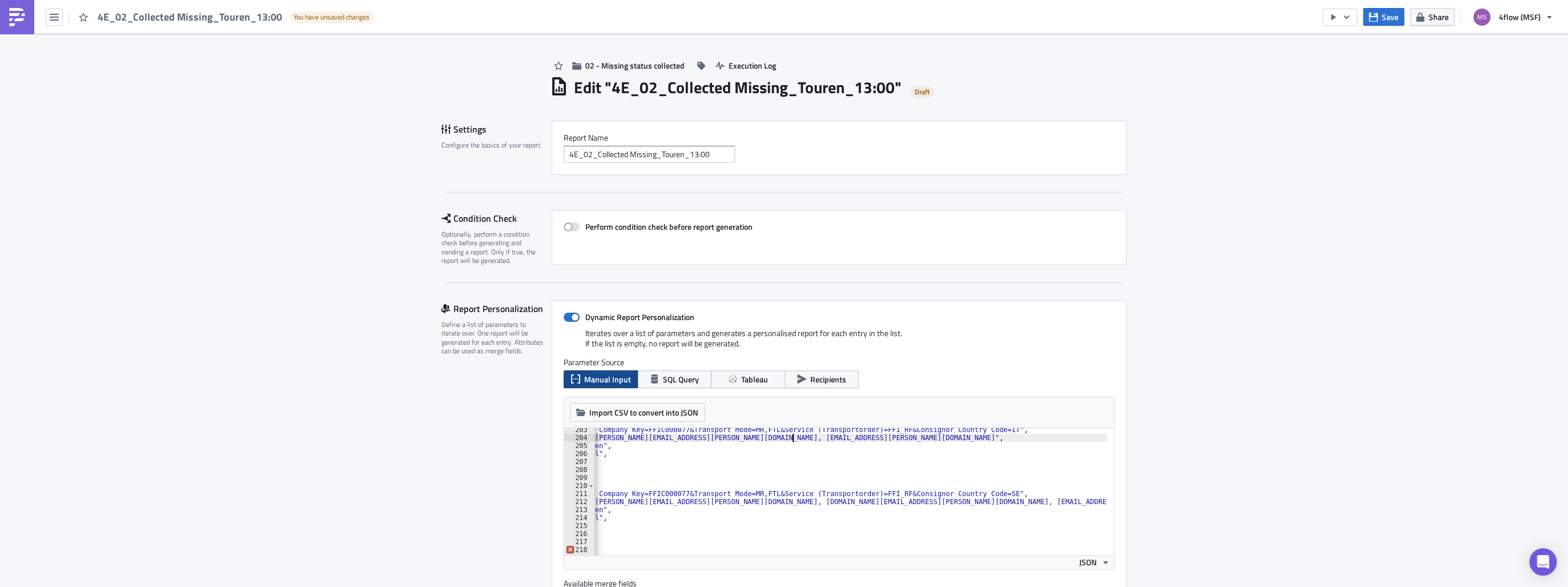
scroll to position [1617, 0]
drag, startPoint x: 992, startPoint y: 501, endPoint x: 923, endPoint y: 499, distance: 69.0
click at [923, 499] on div ""filters" : "Carrier Company Key=FFIC000077&Transport Mode=MR,FTL&Service (Tran…" at bounding box center [796, 494] width 622 height 136
type textarea ""bcc_recipients": "[PERSON_NAME][EMAIL_ADDRESS][PERSON_NAME][DOMAIN_NAME], [DOM…"
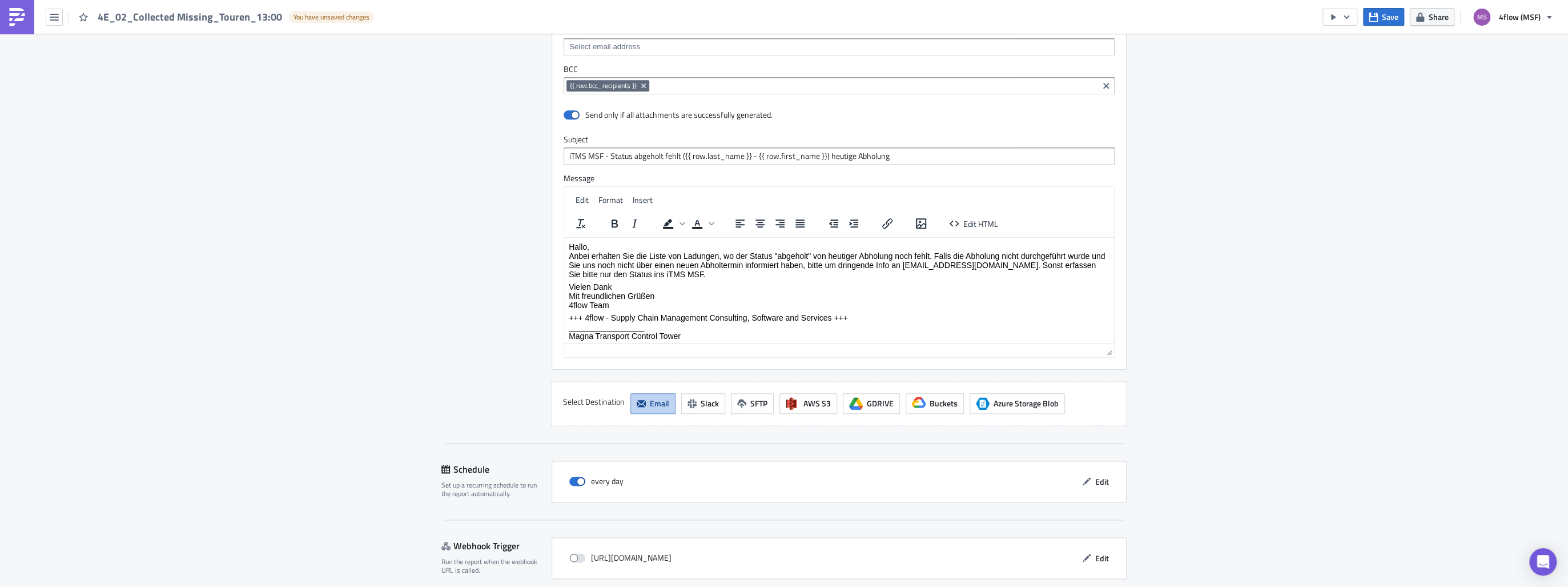
scroll to position [1147, 0]
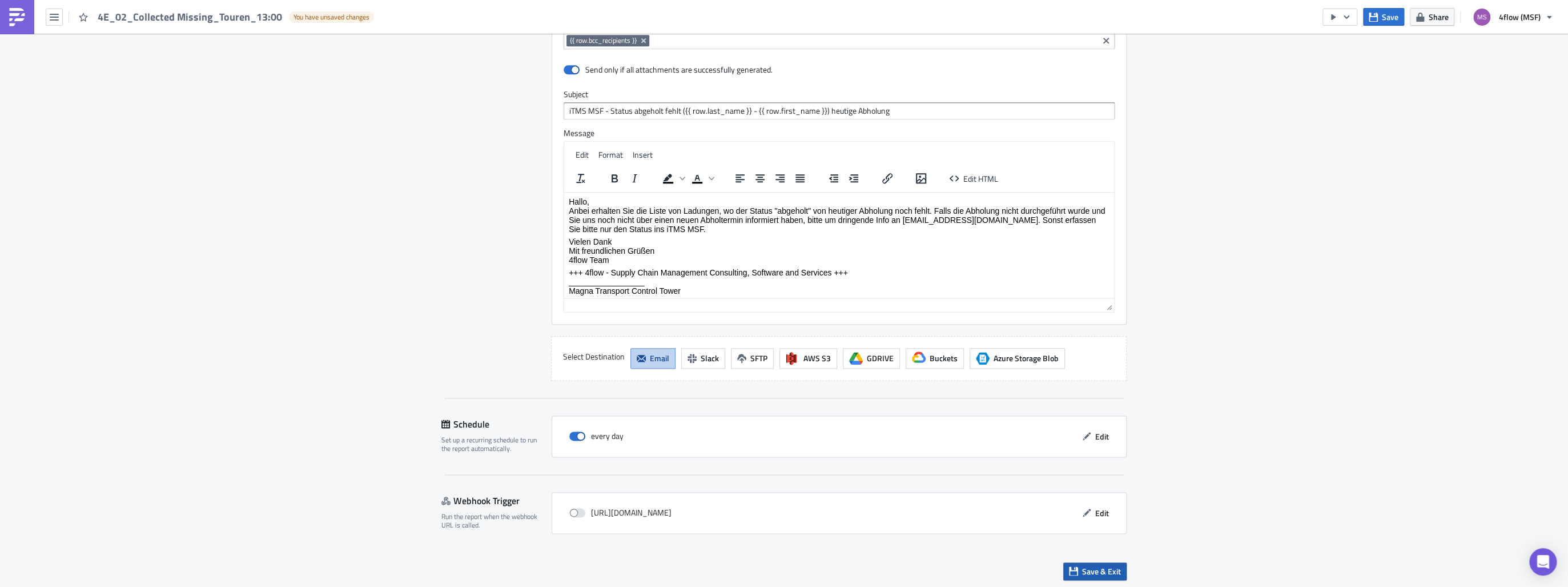
click at [1084, 568] on span "Save & Exit" at bounding box center [1102, 570] width 39 height 12
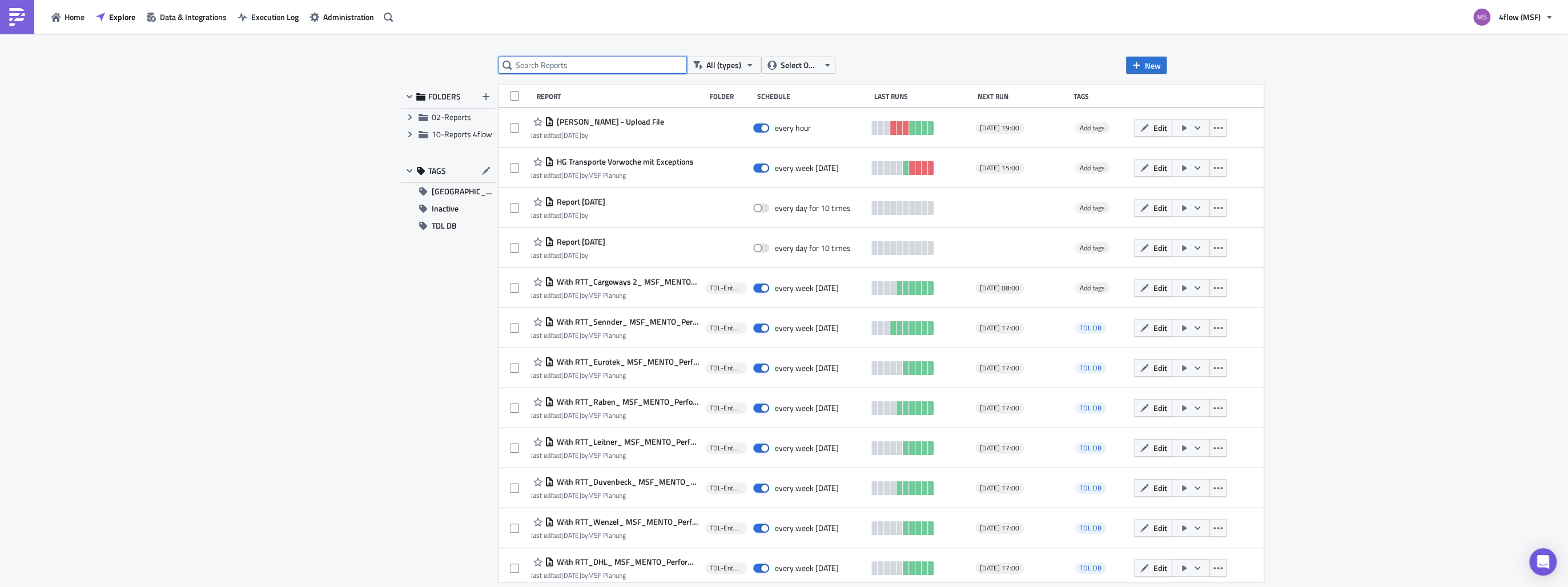
click at [525, 58] on input "text" at bounding box center [592, 65] width 188 height 17
type input "collected"
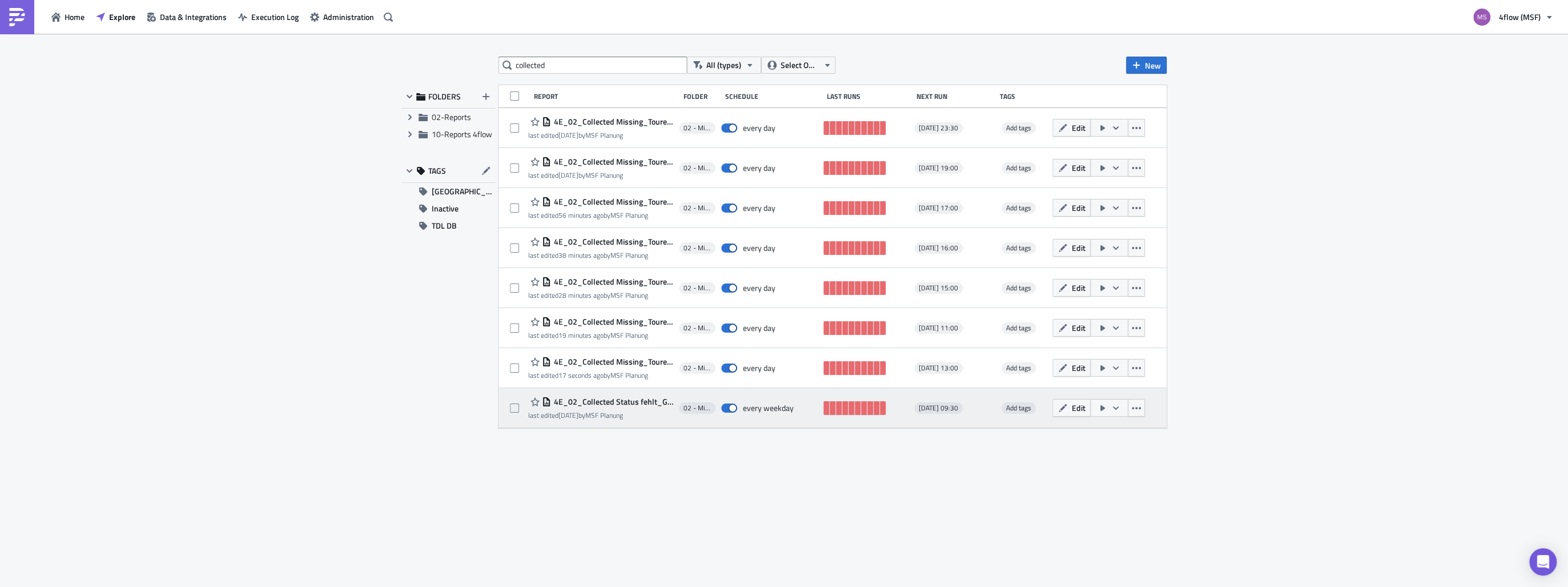
click at [609, 403] on span "4E_02_Collected Status fehlt_GRP" at bounding box center [612, 401] width 122 height 10
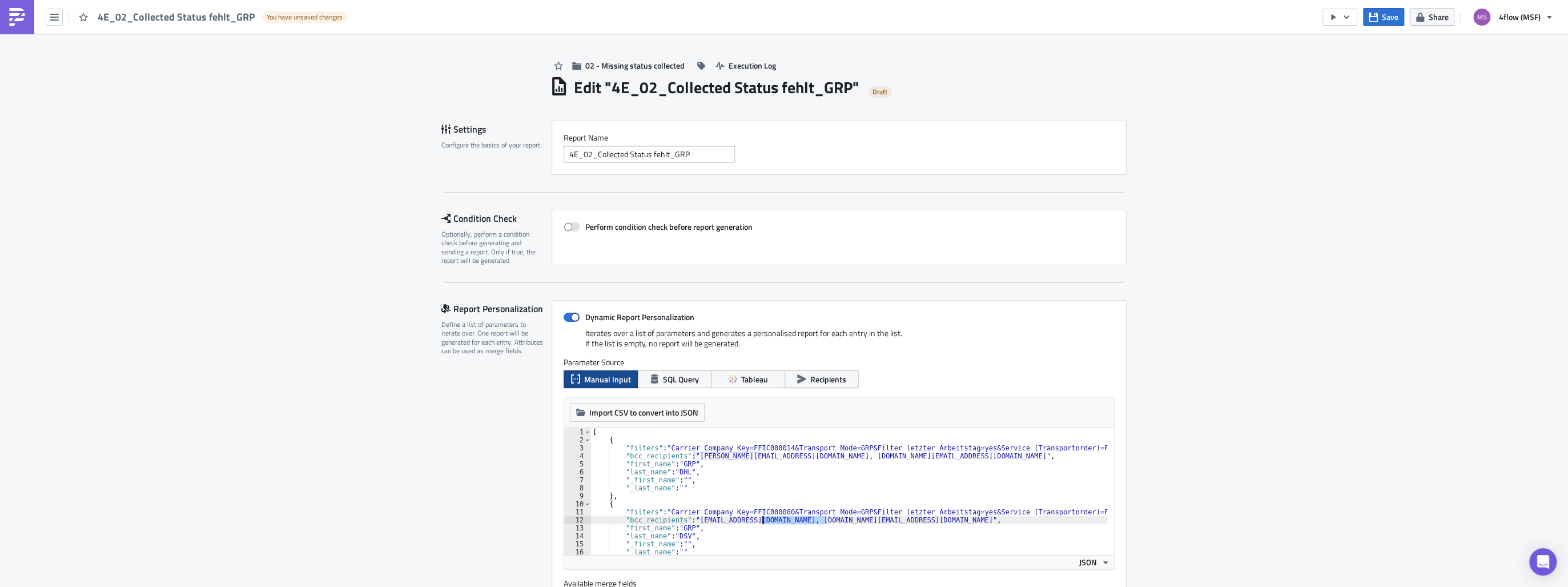
drag, startPoint x: 822, startPoint y: 522, endPoint x: 757, endPoint y: 524, distance: 65.0
click at [757, 524] on div "[ { "filters" : "Carrier Company Key=FFIC000014&Transport Mode=GRP&Filter letzt…" at bounding box center [937, 496] width 694 height 136
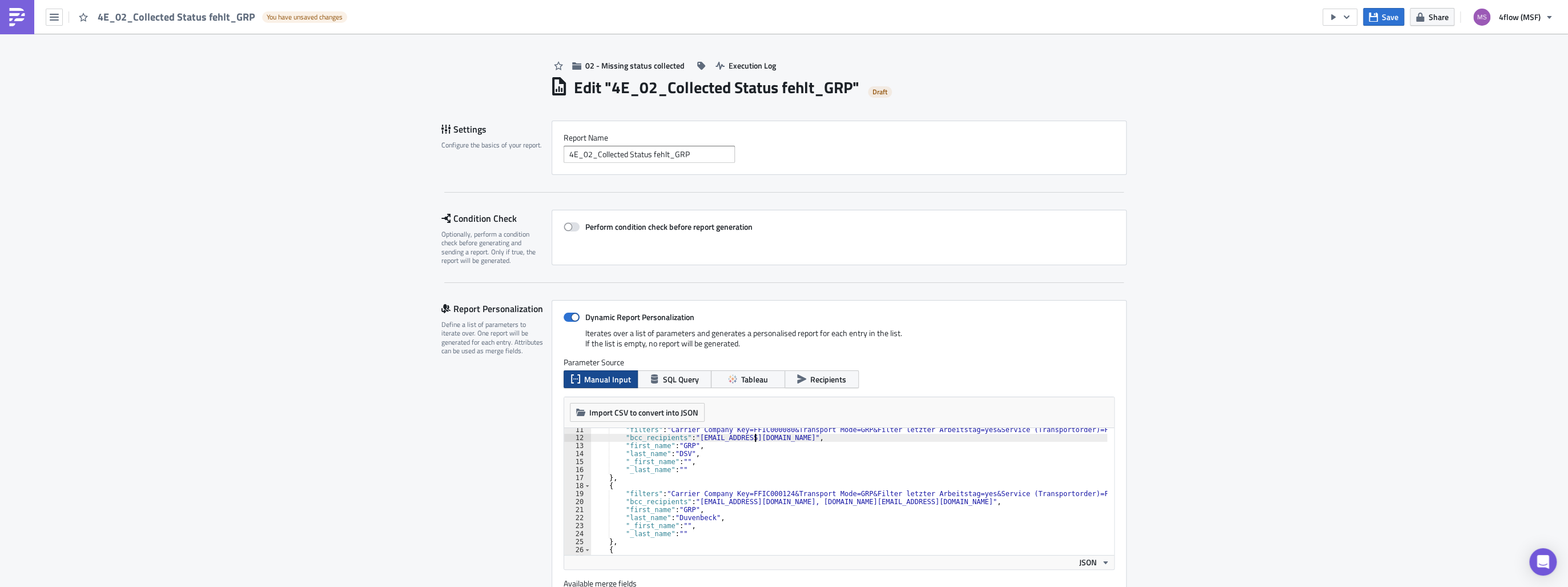
scroll to position [82, 0]
drag, startPoint x: 829, startPoint y: 500, endPoint x: 769, endPoint y: 501, distance: 60.0
click at [769, 501] on div ""filters" : "Carrier Company Key=FFIC000080&Transport Mode=GRP&Filter letzter A…" at bounding box center [937, 494] width 694 height 136
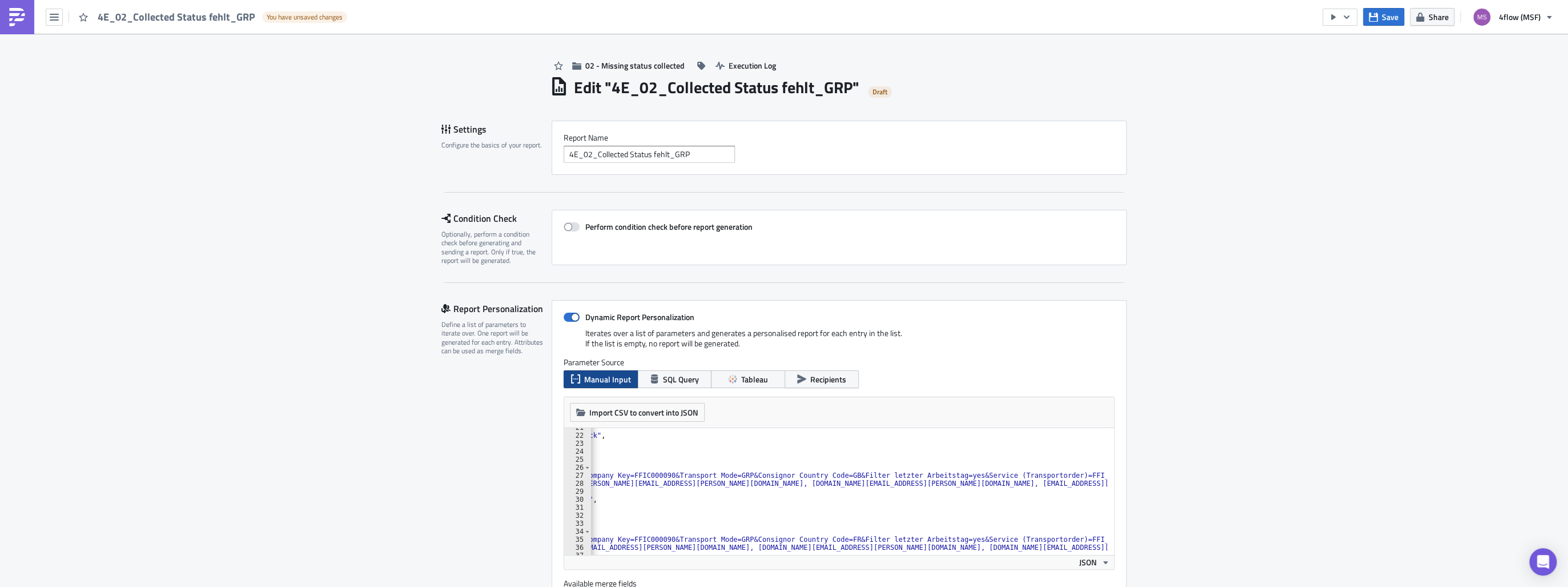
scroll to position [0, 118]
drag, startPoint x: 1028, startPoint y: 482, endPoint x: 959, endPoint y: 482, distance: 69.0
click at [959, 482] on div ""first_name" : "GRP" , "last_name" : "Duvenbeck" , "_first_name" : "" , "_last_…" at bounding box center [818, 492] width 694 height 136
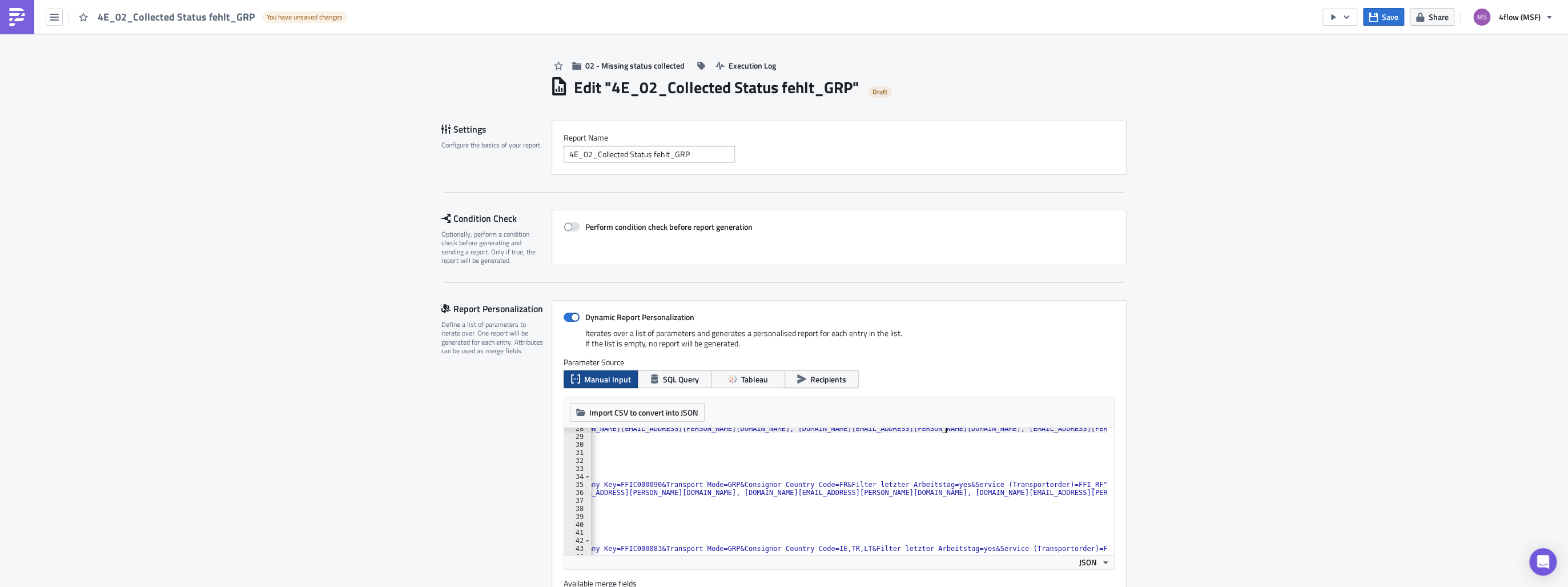
scroll to position [0, 176]
drag, startPoint x: 1087, startPoint y: 493, endPoint x: 1029, endPoint y: 493, distance: 58.0
click at [1029, 493] on div ""bcc_recipients" : "[PERSON_NAME][EMAIL_ADDRESS][PERSON_NAME][DOMAIN_NAME], [DO…" at bounding box center [761, 493] width 694 height 136
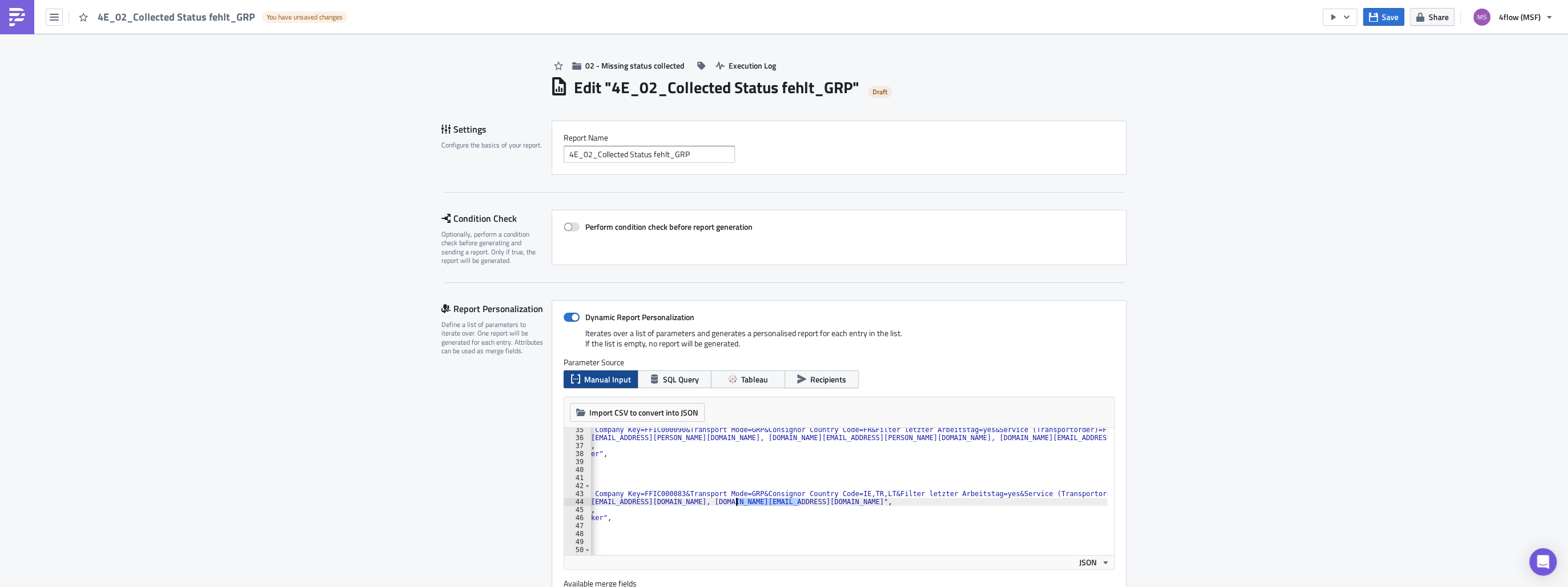
drag, startPoint x: 797, startPoint y: 503, endPoint x: 733, endPoint y: 500, distance: 64.1
click at [733, 500] on div ""filters" : "Carrier Company Key=FFIC000090&Transport Mode=GRP&Consignor Countr…" at bounding box center [794, 494] width 626 height 136
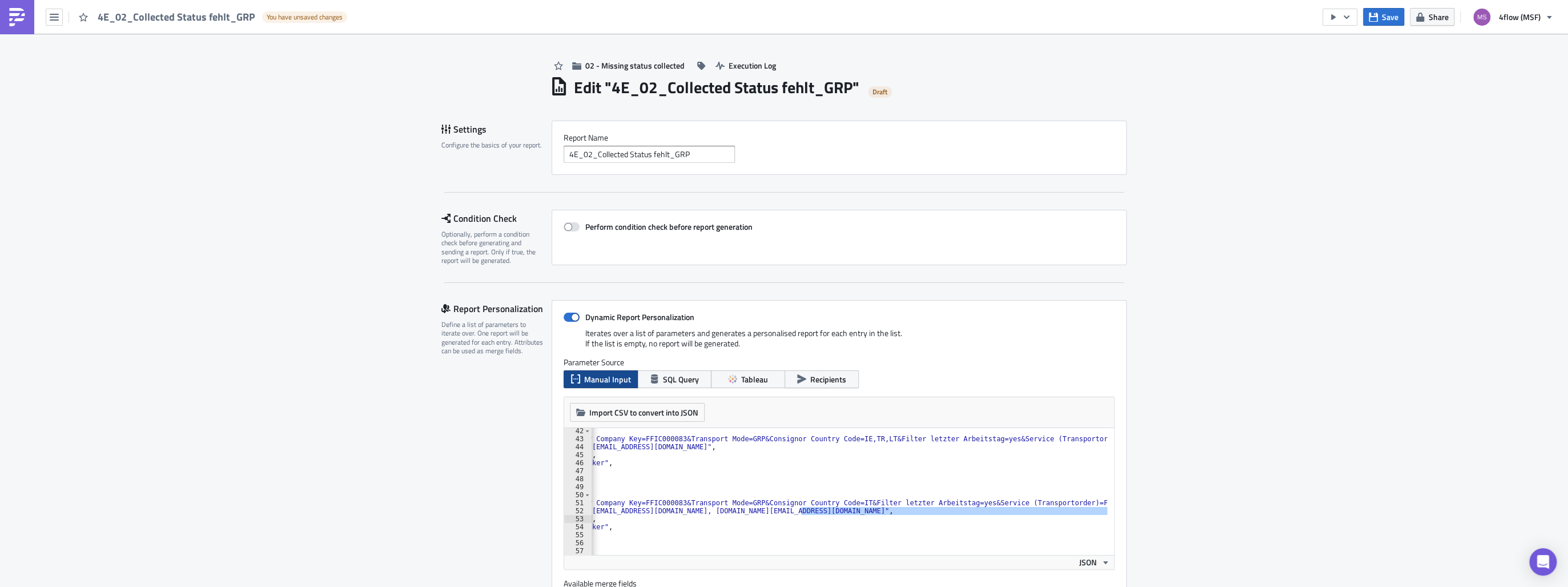
scroll to position [0, 107]
drag, startPoint x: 796, startPoint y: 511, endPoint x: 733, endPoint y: 512, distance: 63.0
click at [733, 512] on div "{ "filters" : "Carrier Company Key=FFIC000083&Transport Mode=GRP&Consignor Coun…" at bounding box center [795, 495] width 626 height 136
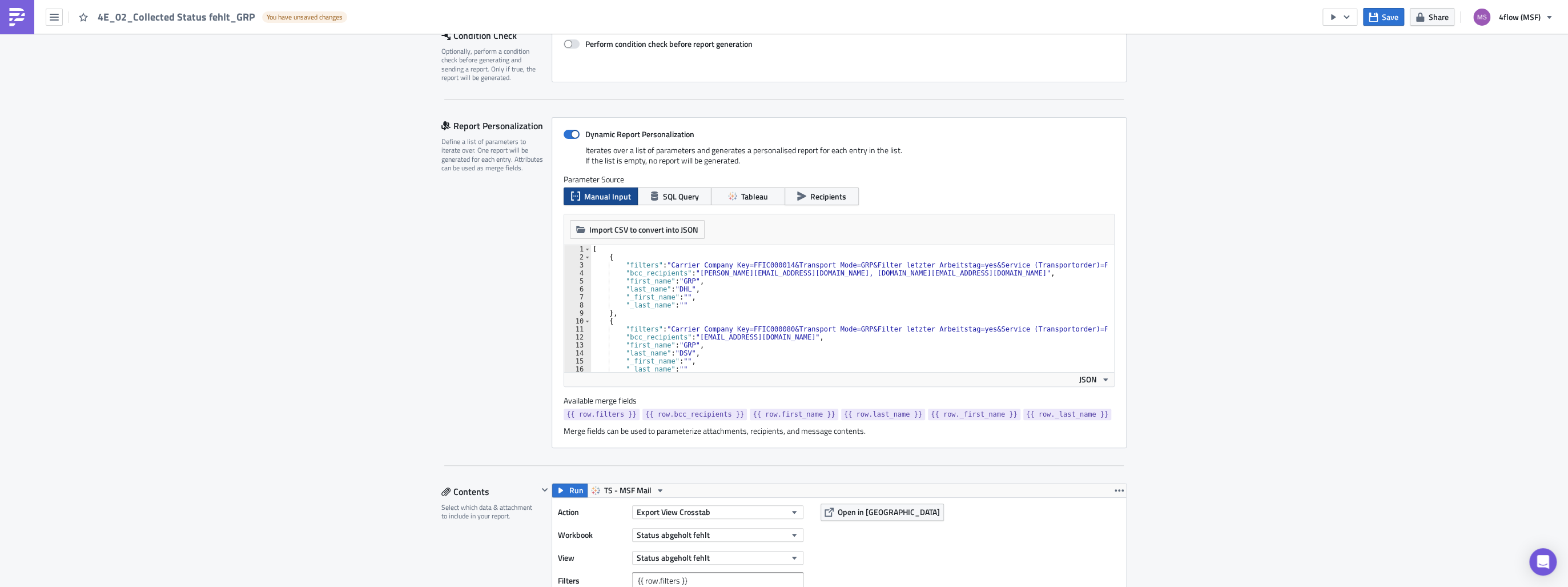
scroll to position [0, 0]
drag, startPoint x: 755, startPoint y: 272, endPoint x: 692, endPoint y: 272, distance: 63.0
click at [692, 272] on div "[ { "filters" : "Carrier Company Key=FFIC000014&Transport Mode=GRP&Filter letzt…" at bounding box center [903, 314] width 626 height 136
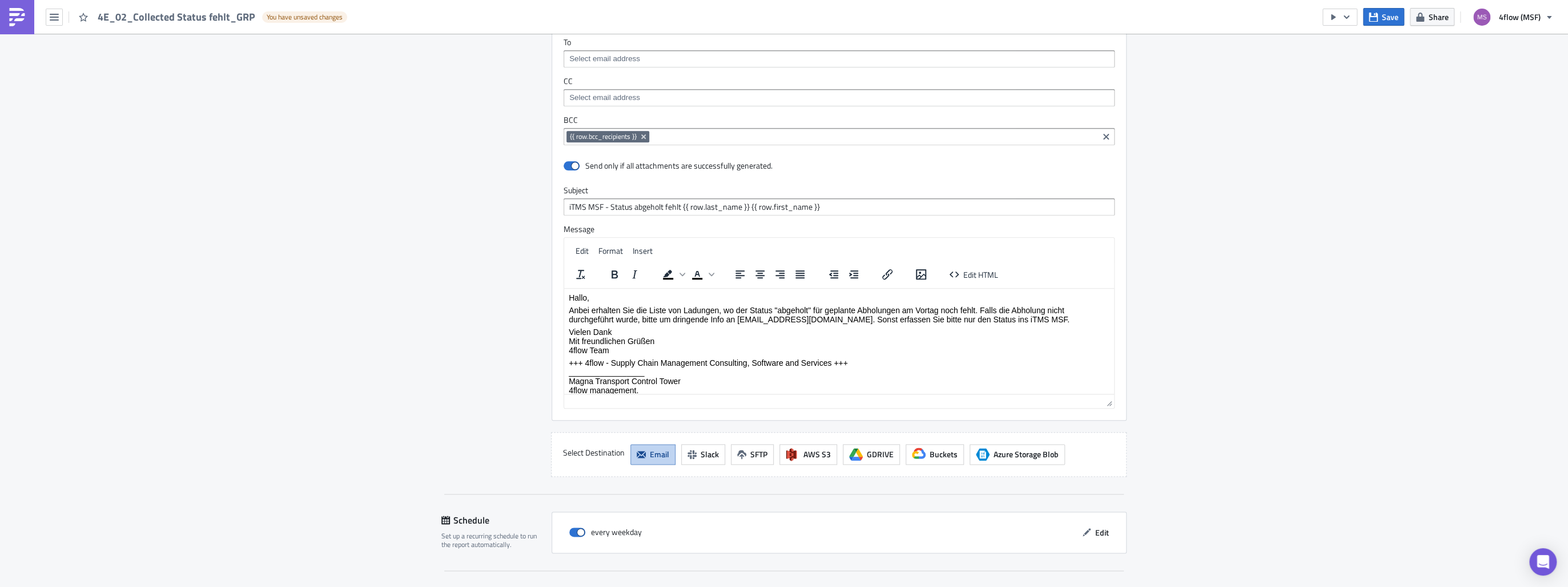
scroll to position [1159, 0]
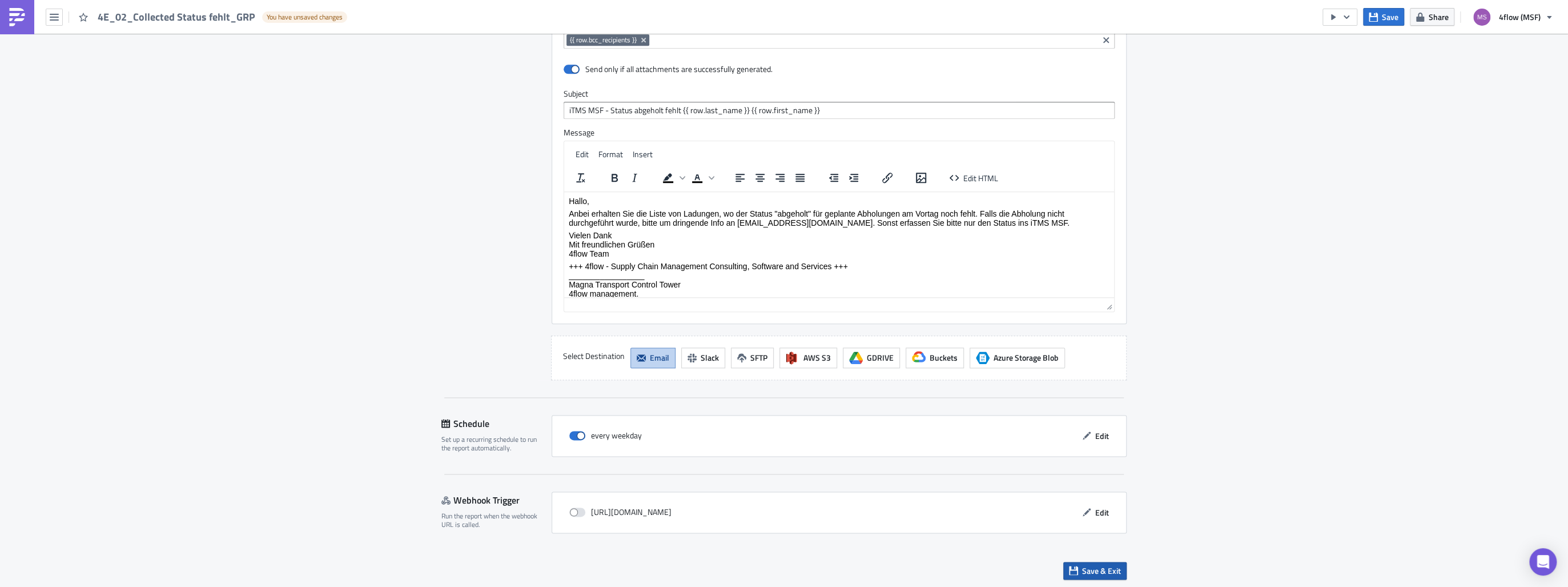
type textarea ""bcc_recipients": "[EMAIL_ADDRESS][DOMAIN_NAME]","
click at [1078, 575] on button "Save & Exit" at bounding box center [1095, 570] width 63 height 18
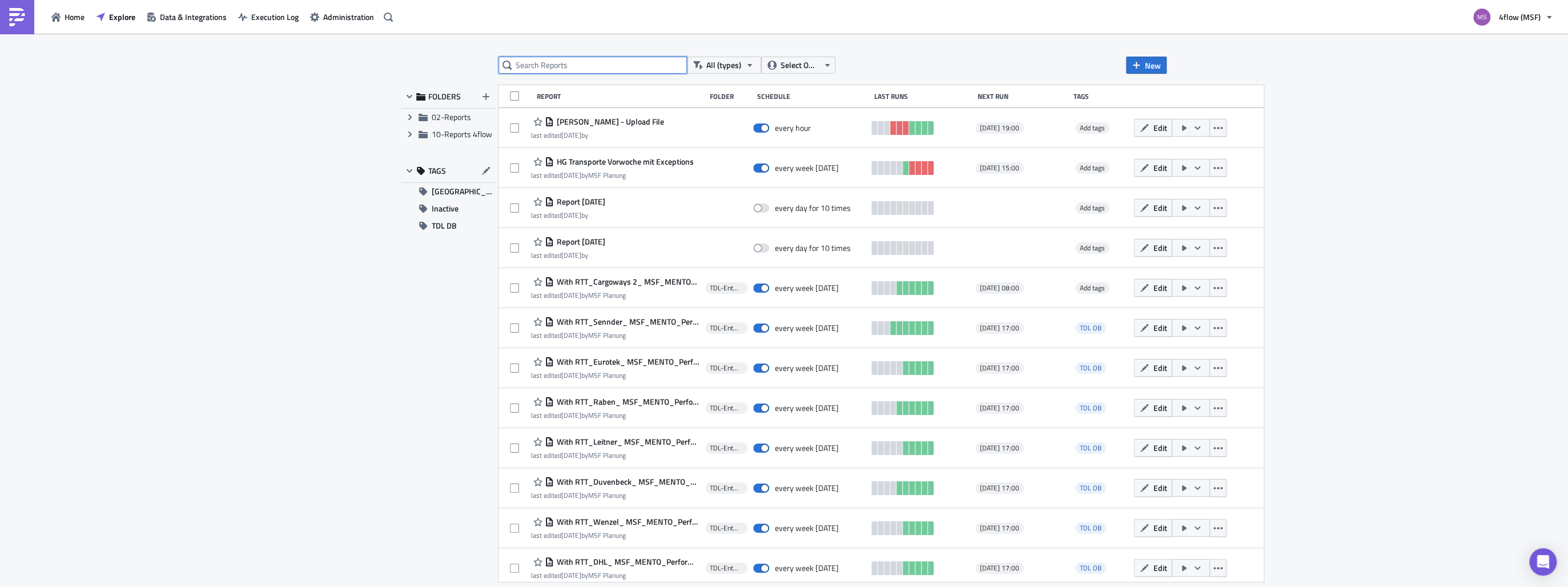
click at [562, 64] on input "text" at bounding box center [592, 65] width 188 height 17
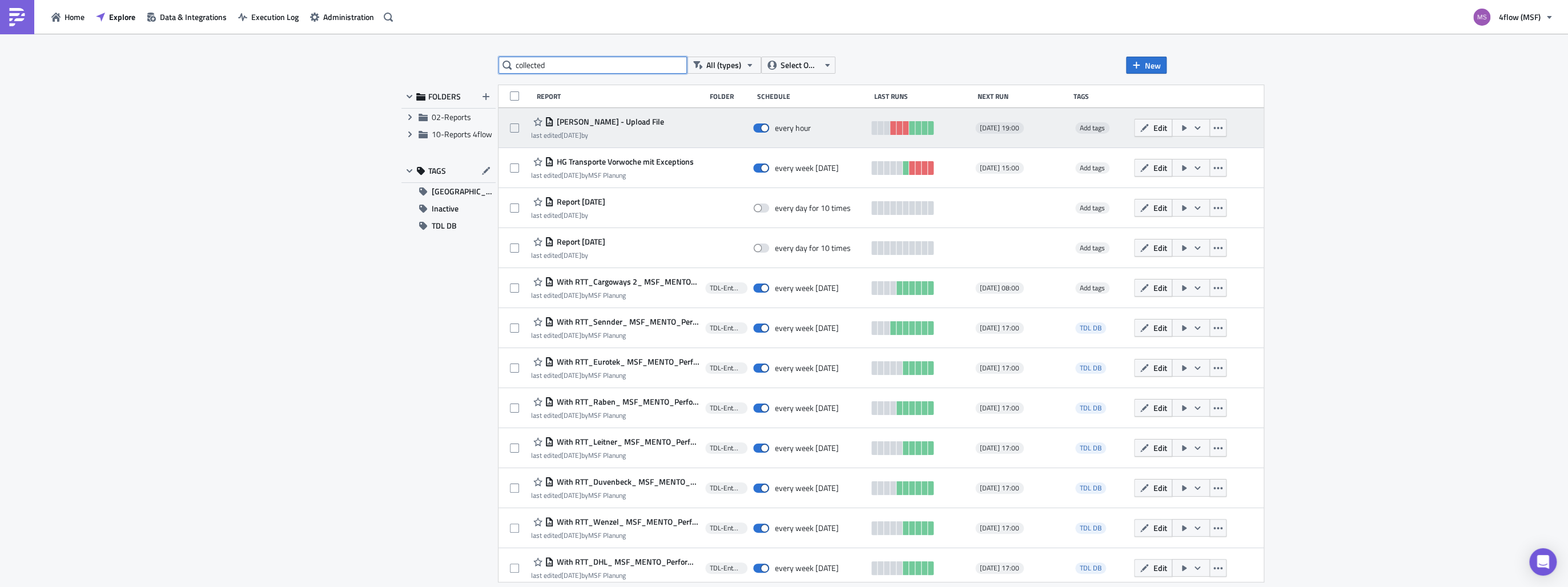
type input "collected"
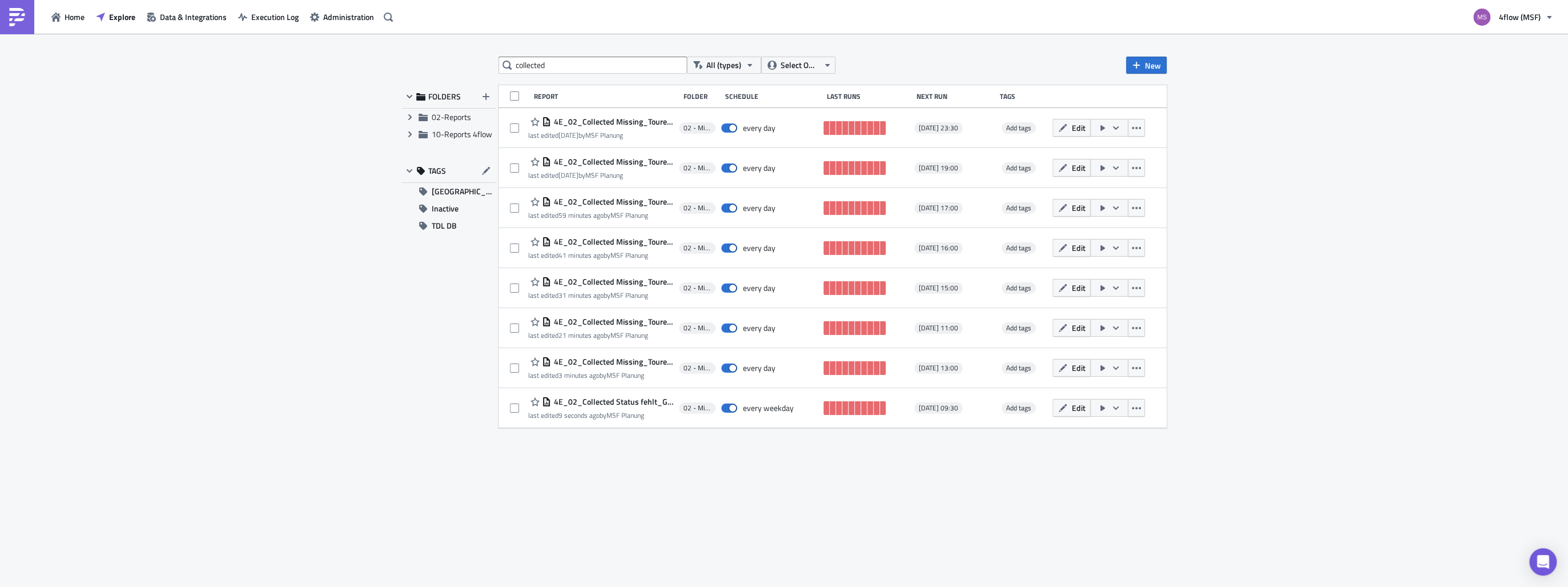
click at [1187, 207] on div "collected All (types) Select Owner New FOLDERS Expand group 02-Reports Expand g…" at bounding box center [784, 311] width 1568 height 554
